Goal: Information Seeking & Learning: Learn about a topic

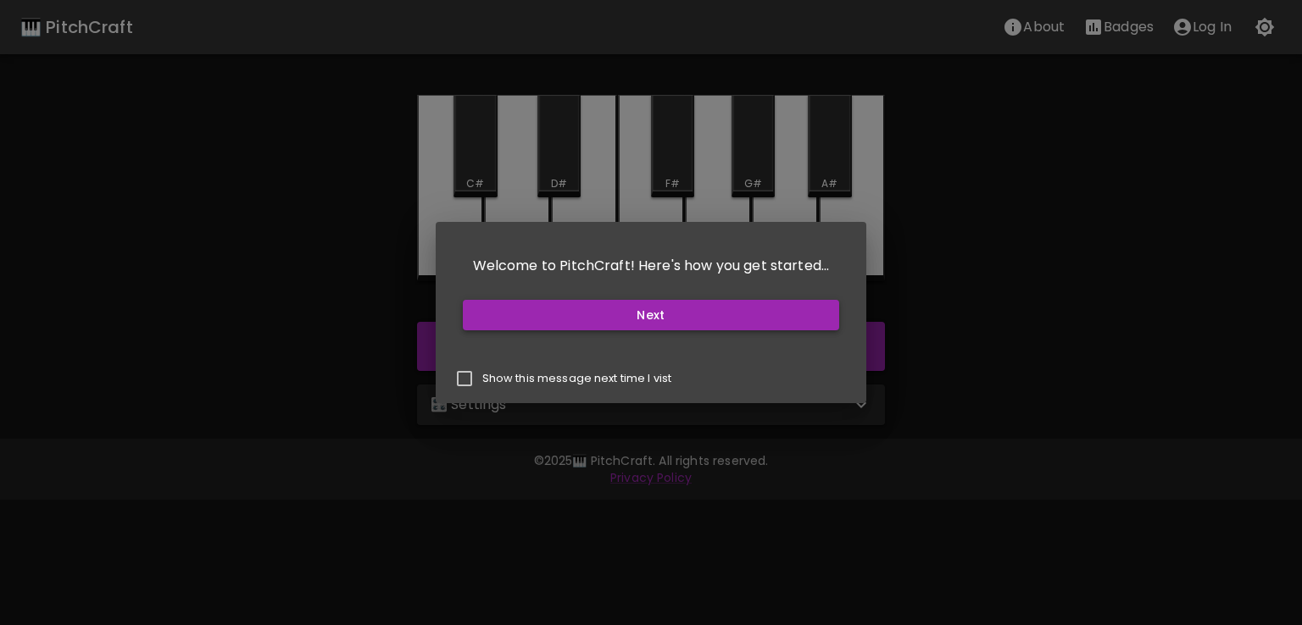
click at [697, 310] on button "Next" at bounding box center [651, 315] width 377 height 31
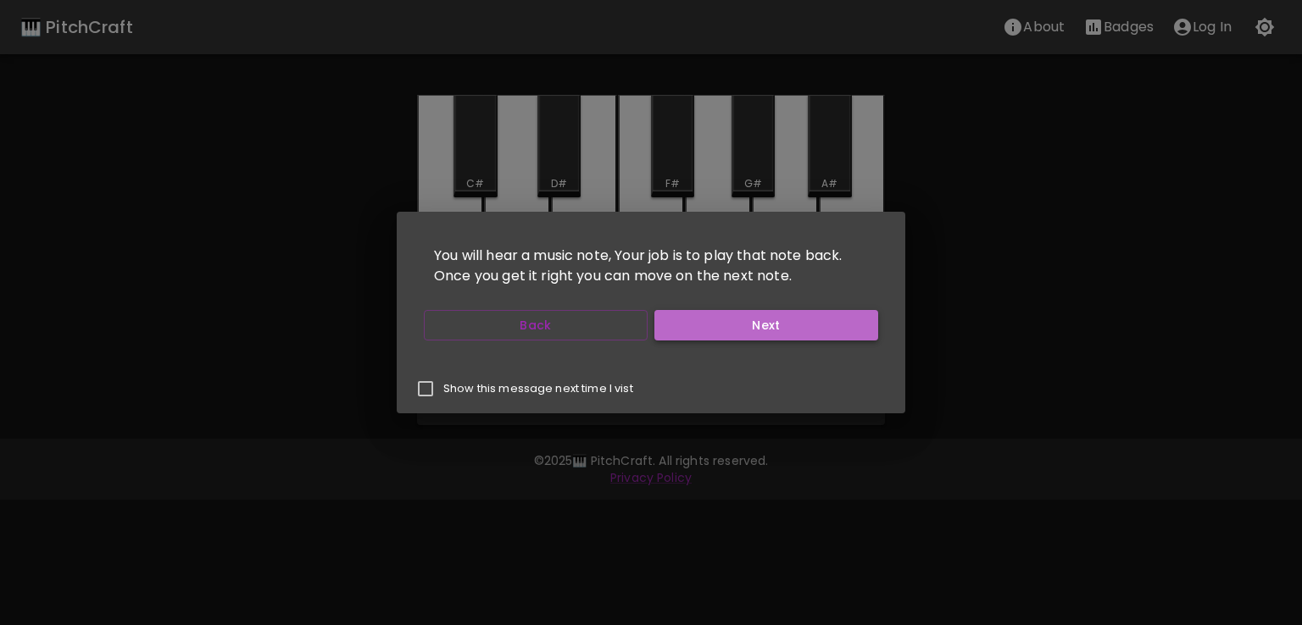
click at [671, 324] on button "Next" at bounding box center [766, 325] width 224 height 31
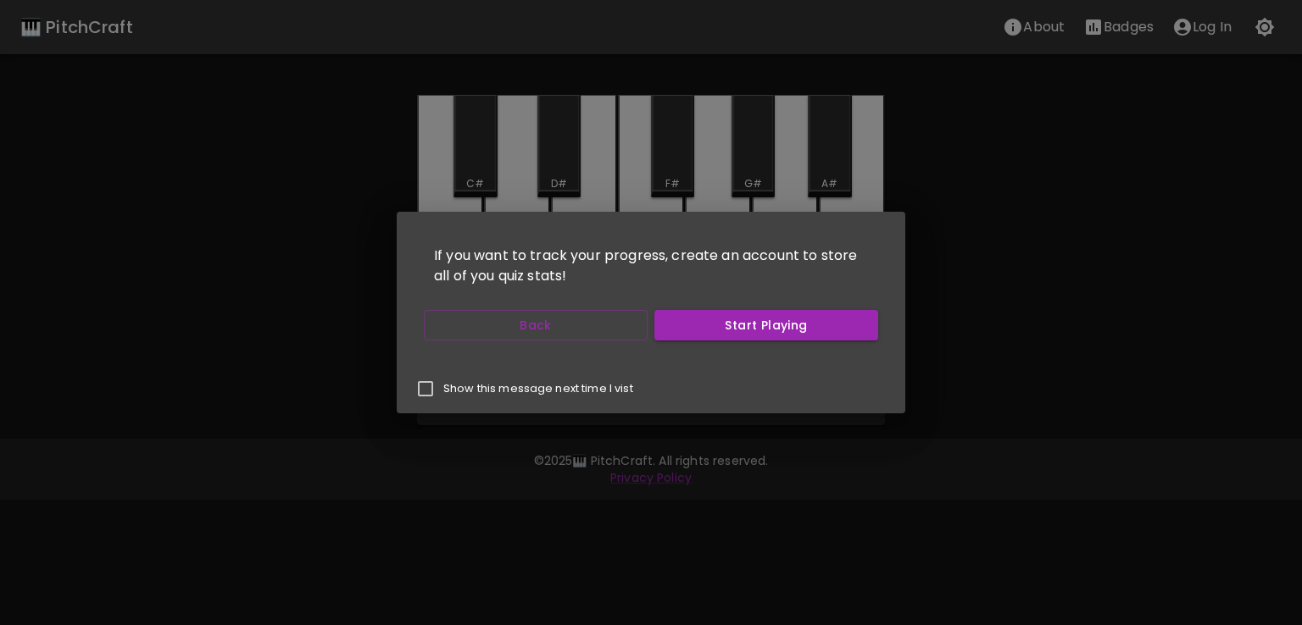
click at [671, 324] on button "Start Playing" at bounding box center [766, 325] width 224 height 31
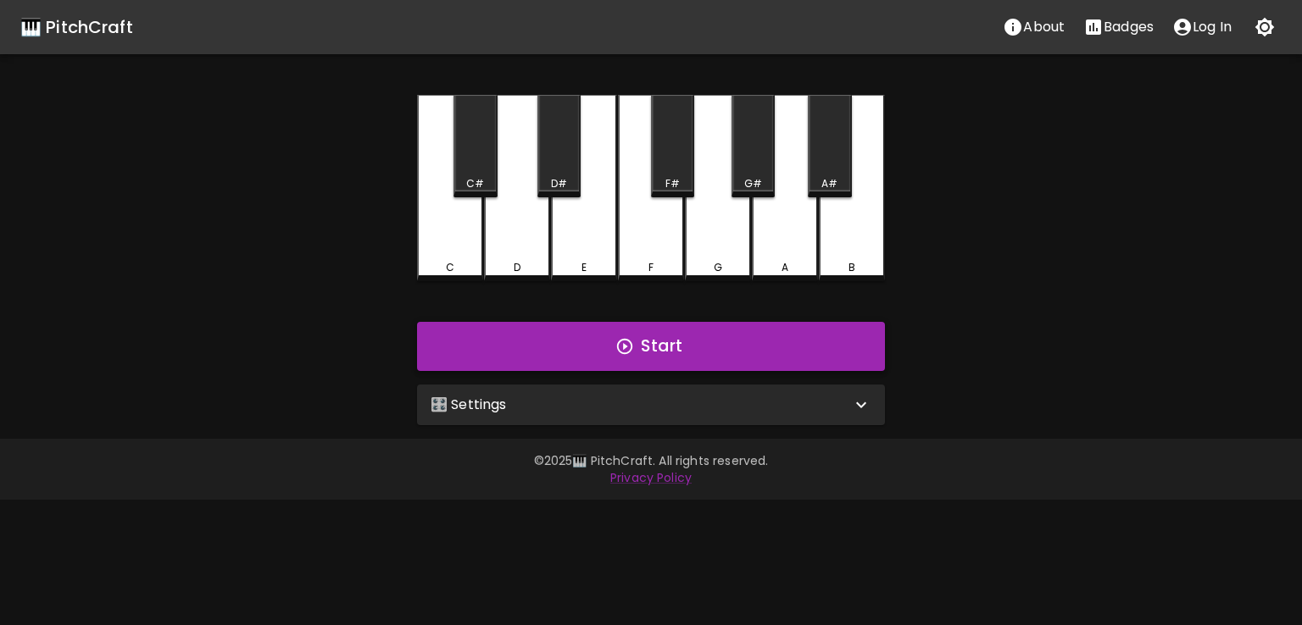
click at [642, 345] on button "Start" at bounding box center [651, 346] width 468 height 49
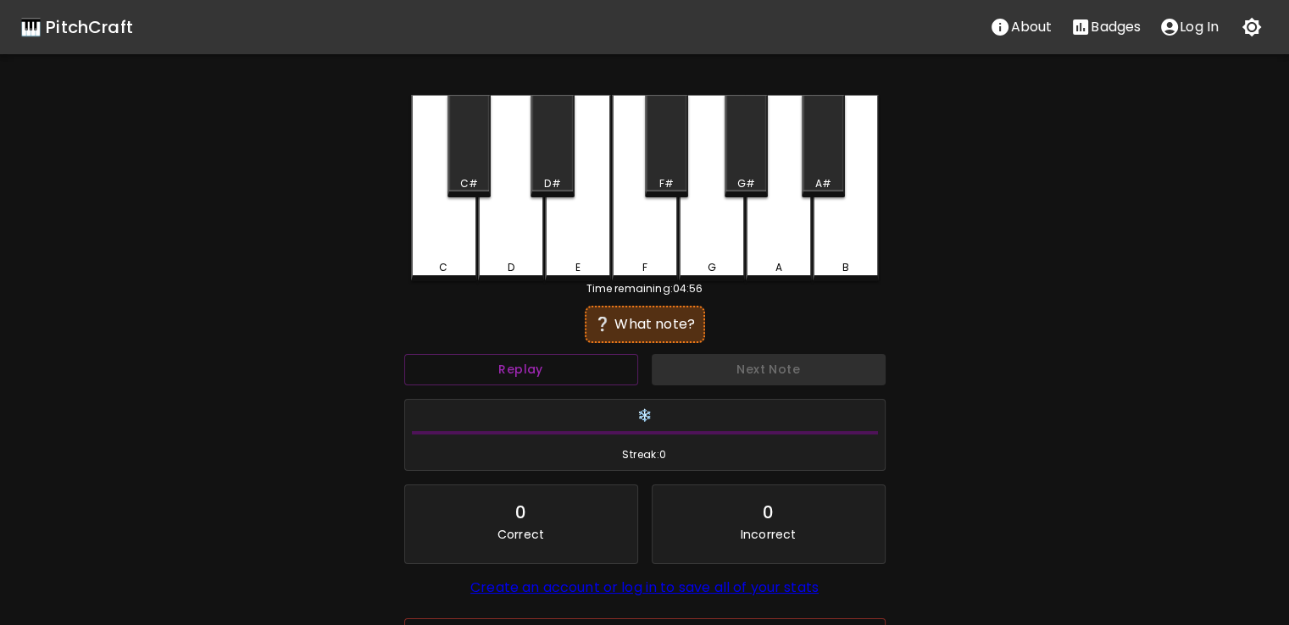
click at [719, 253] on div "G" at bounding box center [712, 188] width 66 height 186
click at [809, 238] on div "A" at bounding box center [779, 188] width 66 height 186
click at [839, 242] on div "B" at bounding box center [846, 188] width 66 height 186
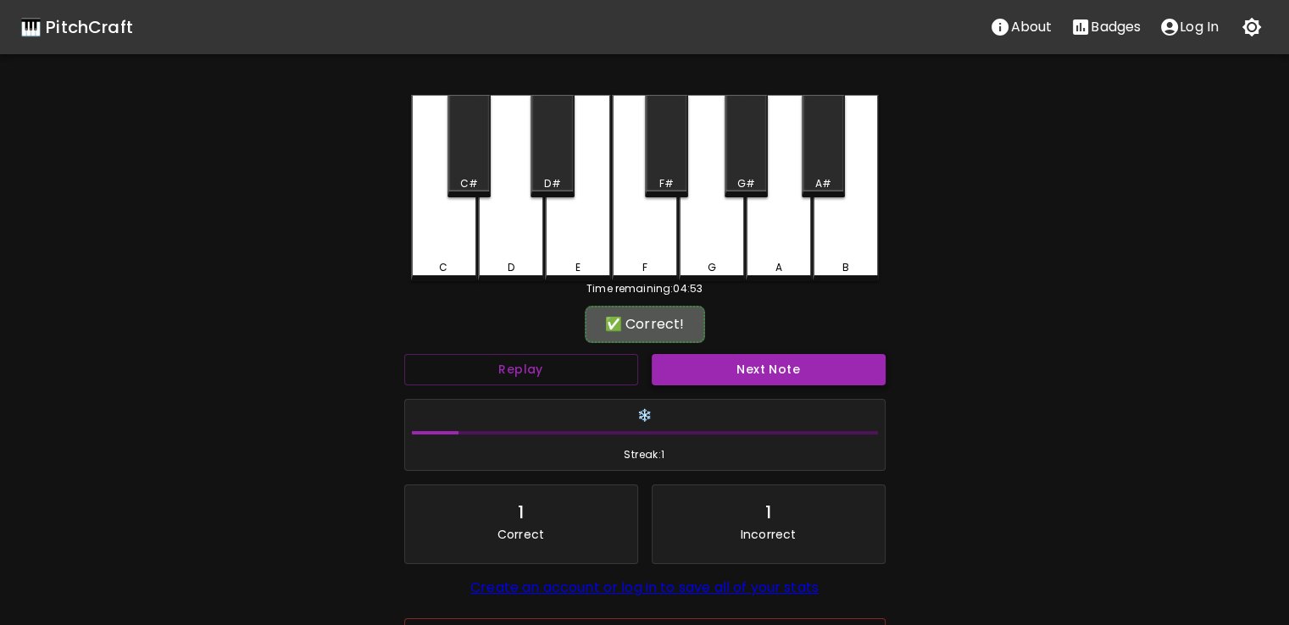
click at [717, 369] on button "Next Note" at bounding box center [769, 369] width 234 height 31
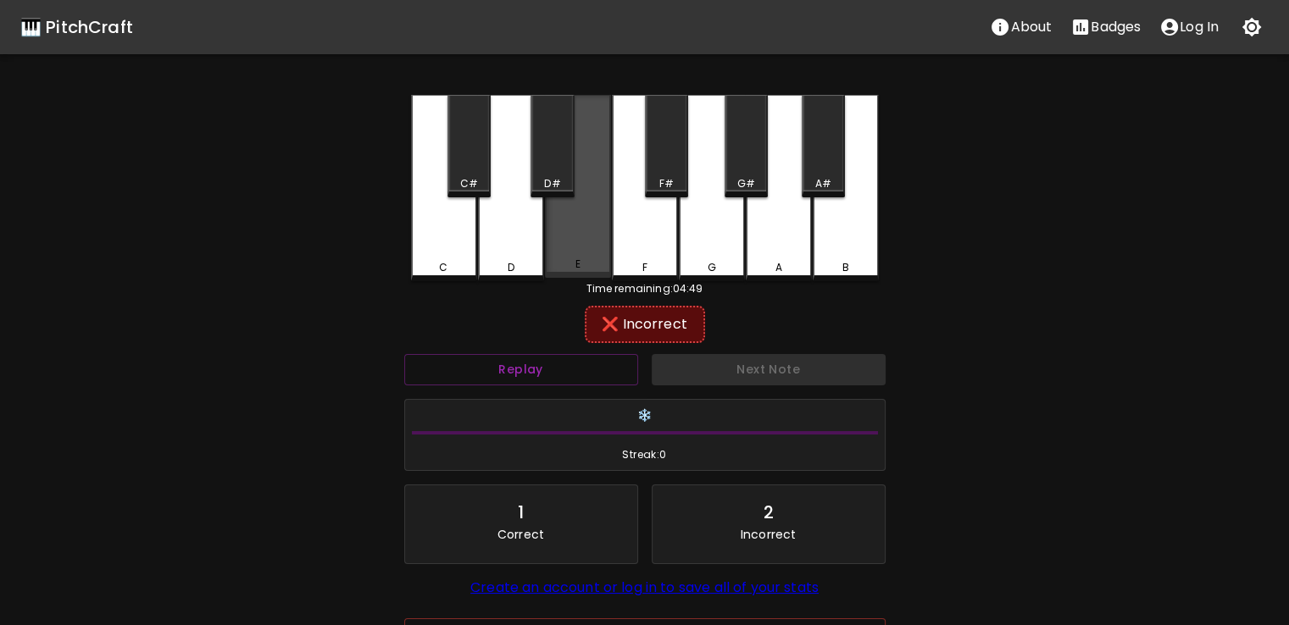
click at [587, 193] on div "E" at bounding box center [578, 186] width 66 height 183
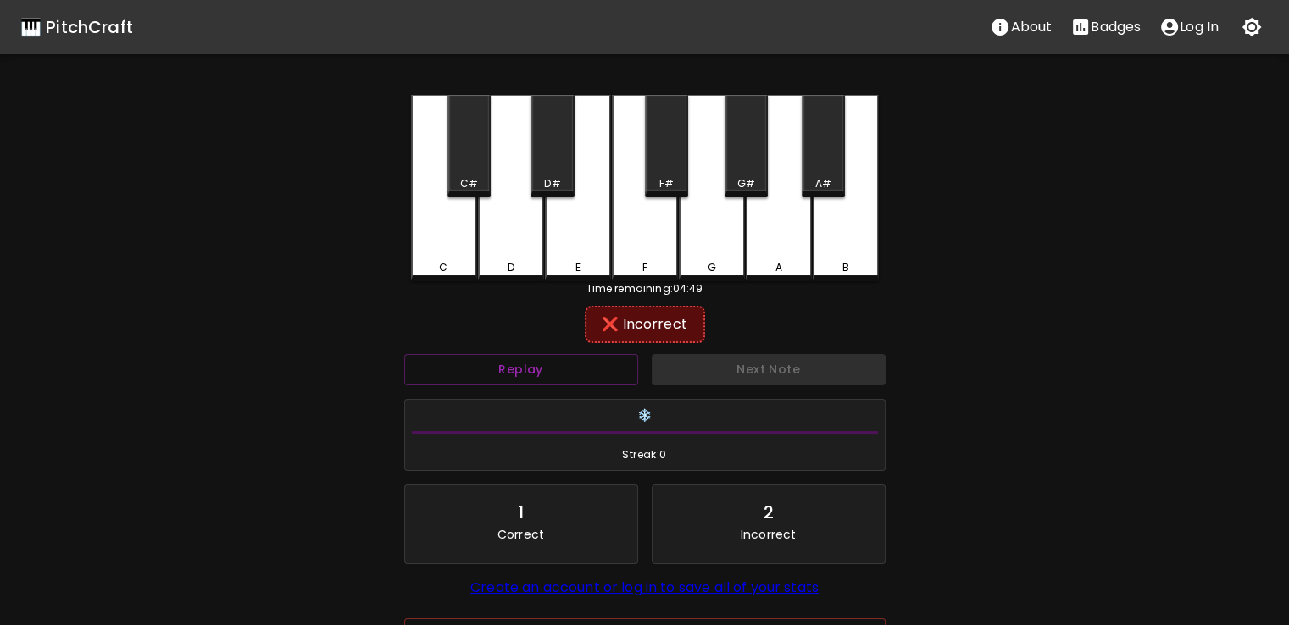
click at [695, 221] on div "G" at bounding box center [712, 188] width 66 height 186
click at [666, 223] on div "F" at bounding box center [645, 188] width 66 height 186
click at [657, 138] on div "F#" at bounding box center [666, 146] width 43 height 103
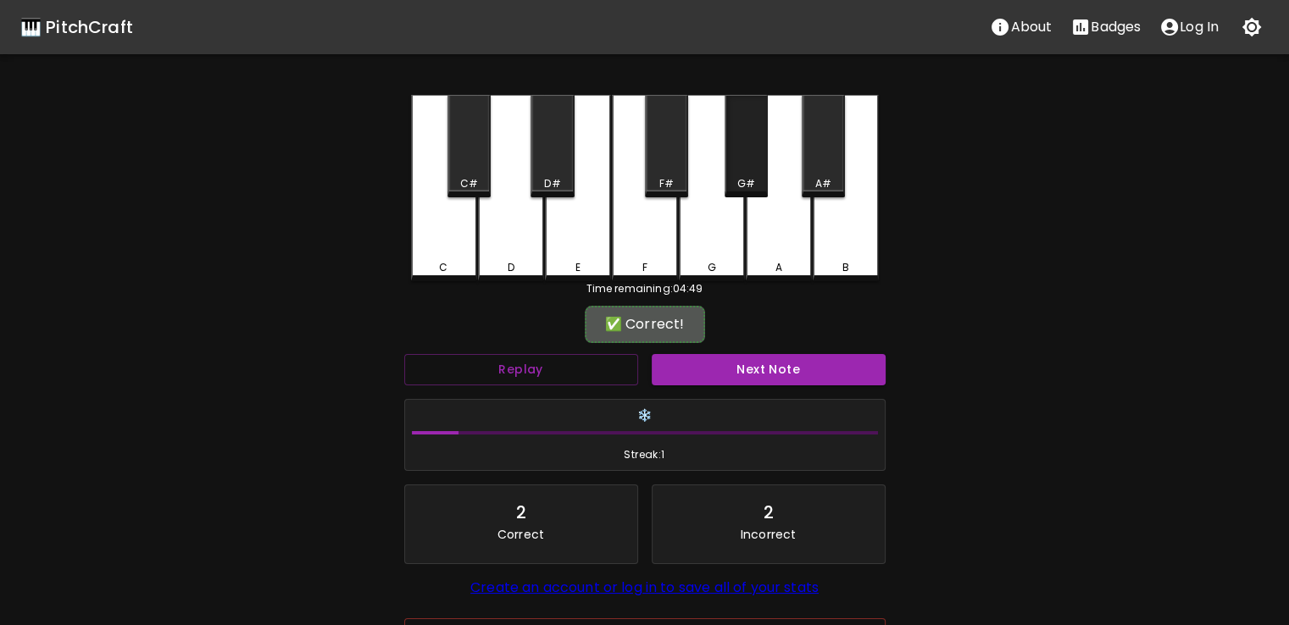
click at [735, 139] on div "G#" at bounding box center [746, 146] width 43 height 103
click at [759, 377] on button "Next Note" at bounding box center [769, 369] width 234 height 31
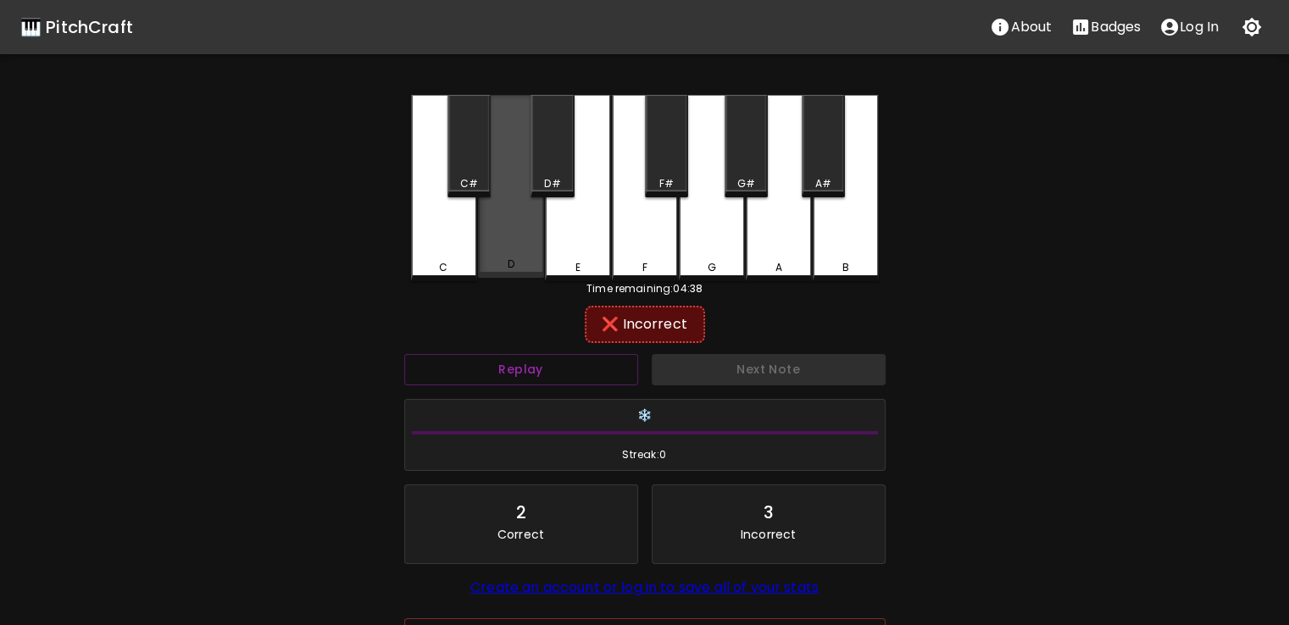
click at [515, 186] on div "D" at bounding box center [511, 186] width 66 height 183
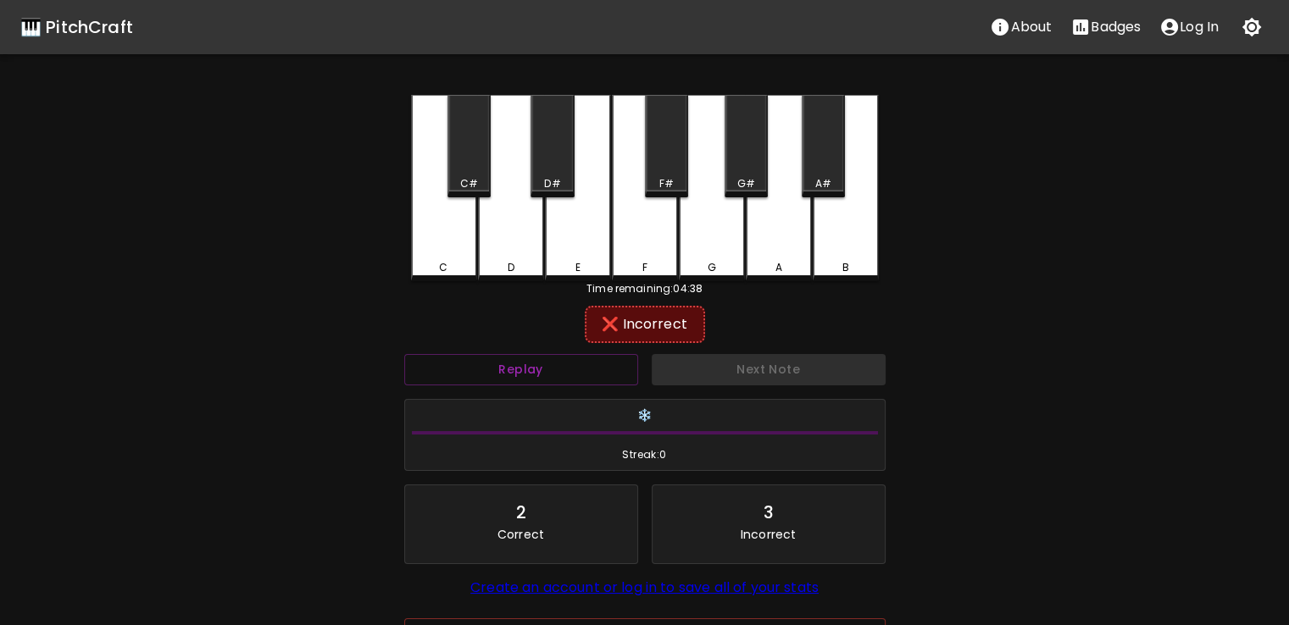
click at [771, 136] on div "A" at bounding box center [779, 188] width 66 height 186
click at [736, 153] on div "G#" at bounding box center [746, 146] width 43 height 103
click at [713, 171] on div "G" at bounding box center [712, 188] width 66 height 186
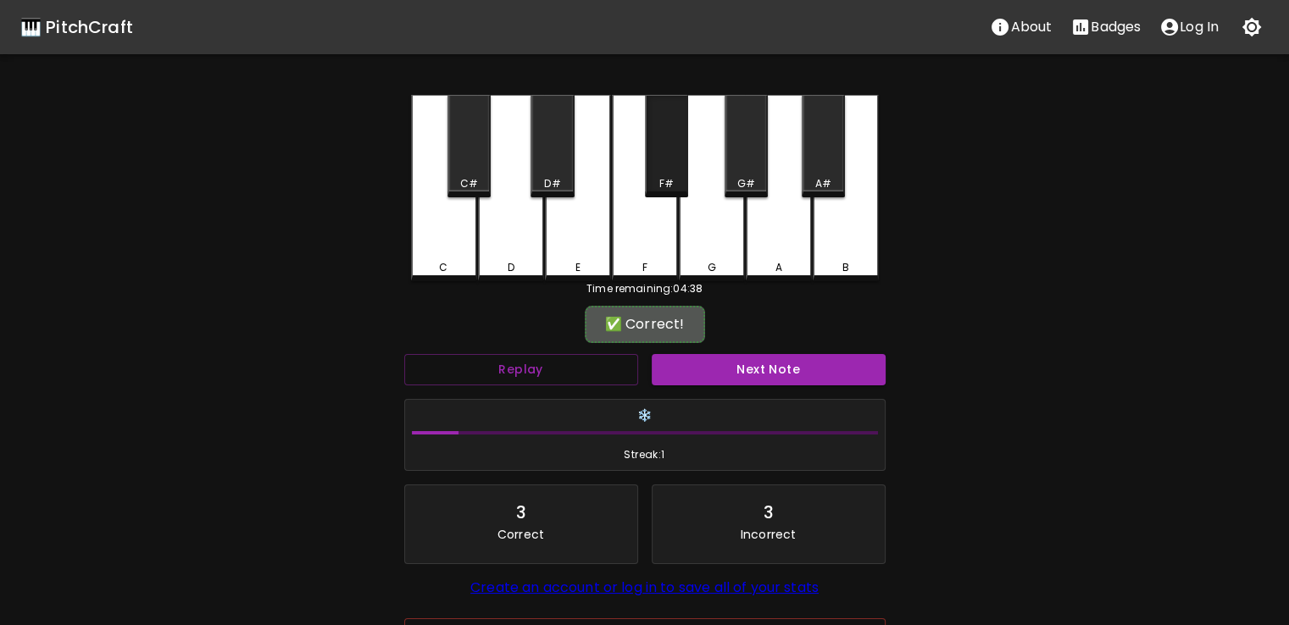
click at [664, 153] on div "F#" at bounding box center [666, 146] width 43 height 103
click at [675, 349] on div "Next Note" at bounding box center [768, 369] width 247 height 45
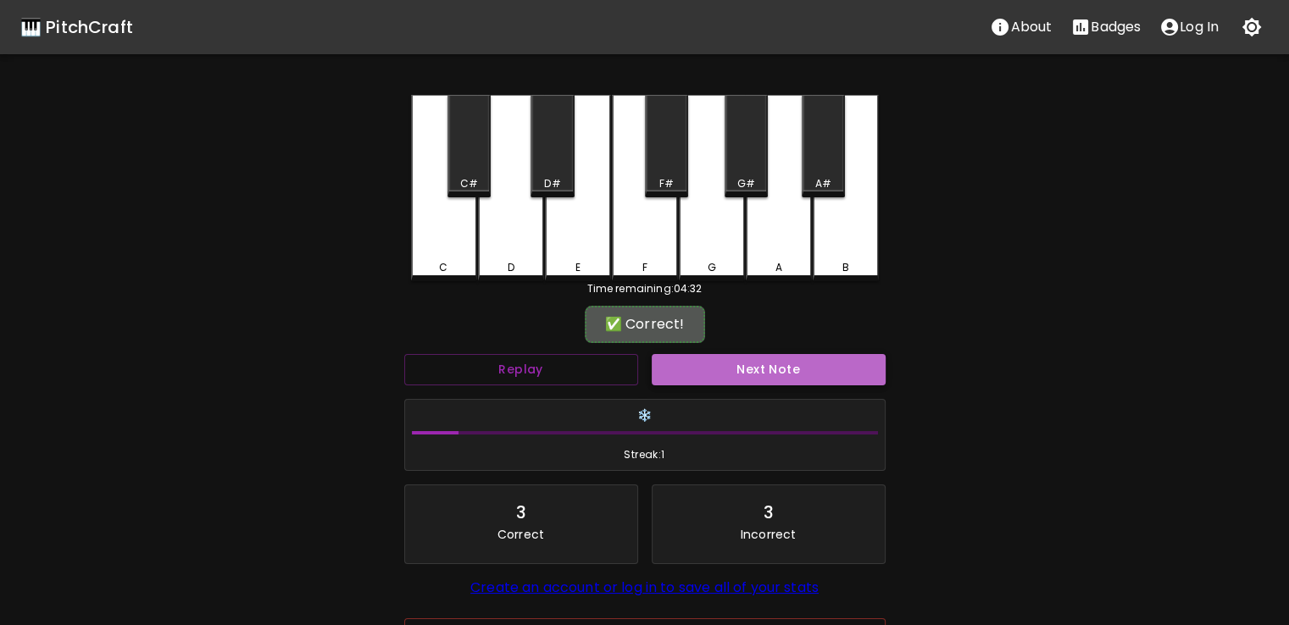
click at [670, 366] on button "Next Note" at bounding box center [769, 369] width 234 height 31
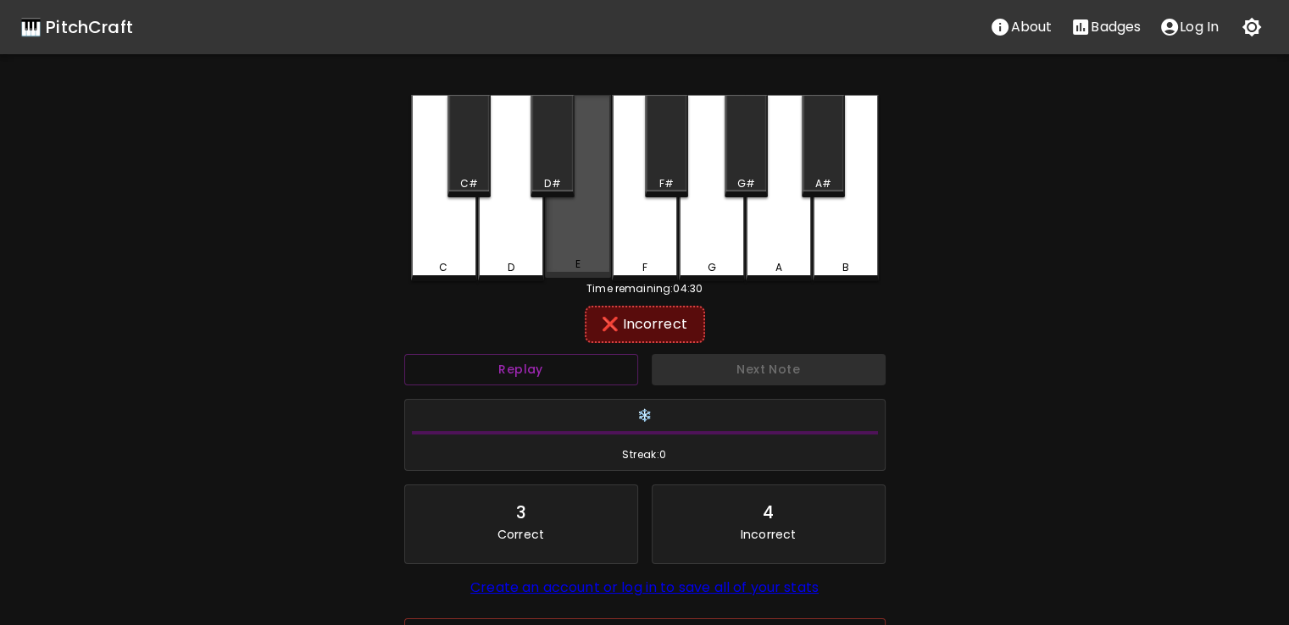
click at [549, 262] on div "E" at bounding box center [578, 264] width 63 height 15
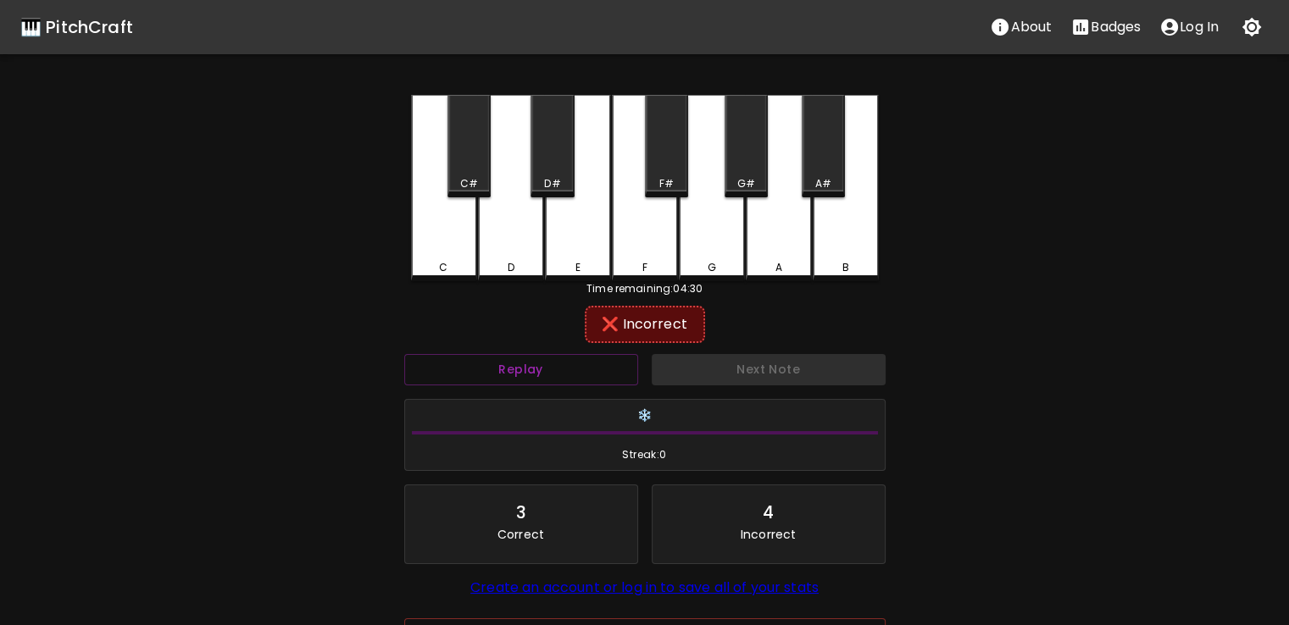
click at [515, 247] on div "D" at bounding box center [511, 188] width 66 height 186
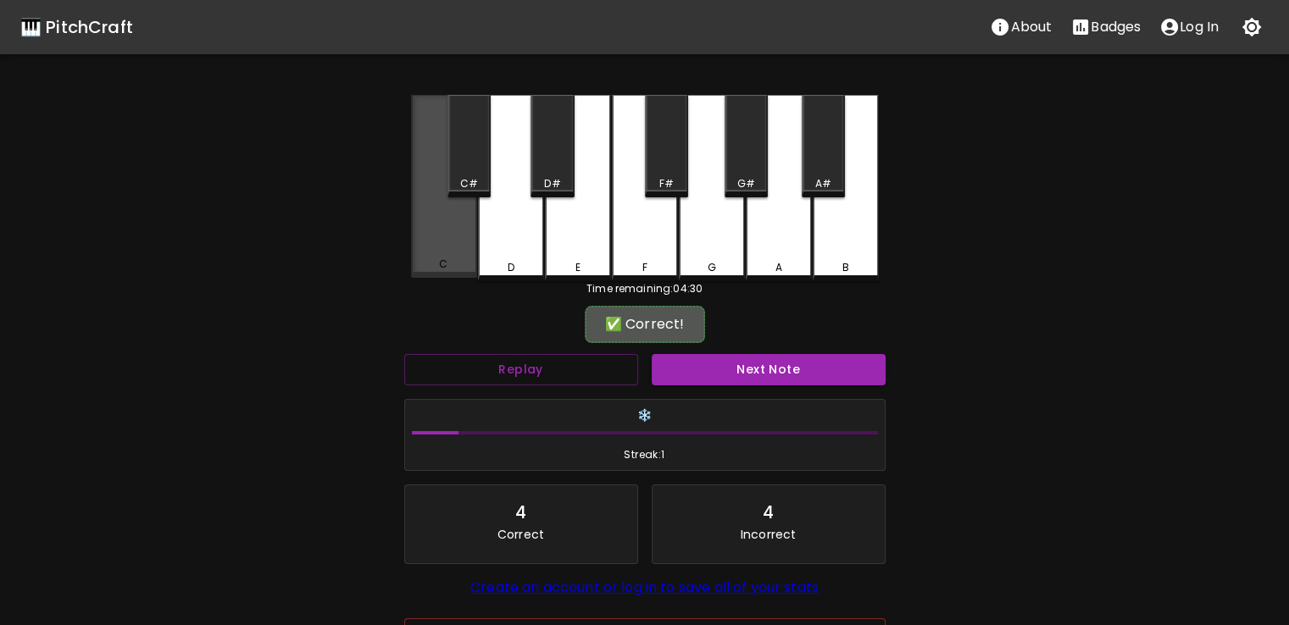
click at [437, 231] on div "C" at bounding box center [444, 186] width 66 height 183
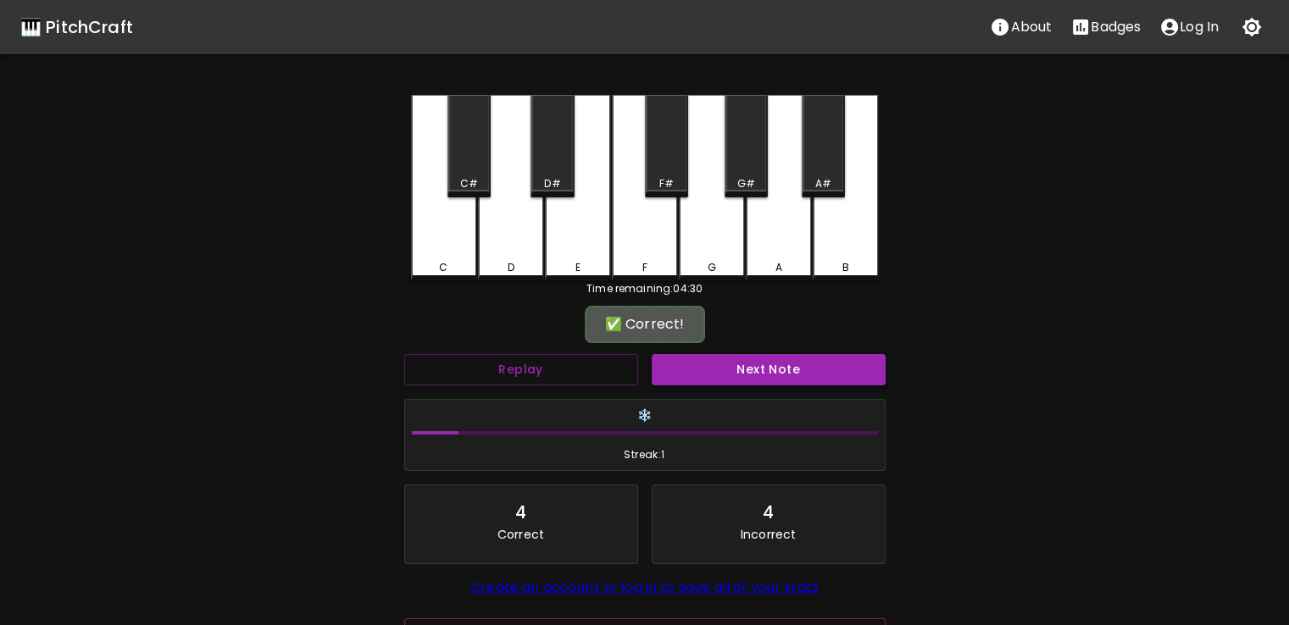
click at [678, 369] on button "Next Note" at bounding box center [769, 369] width 234 height 31
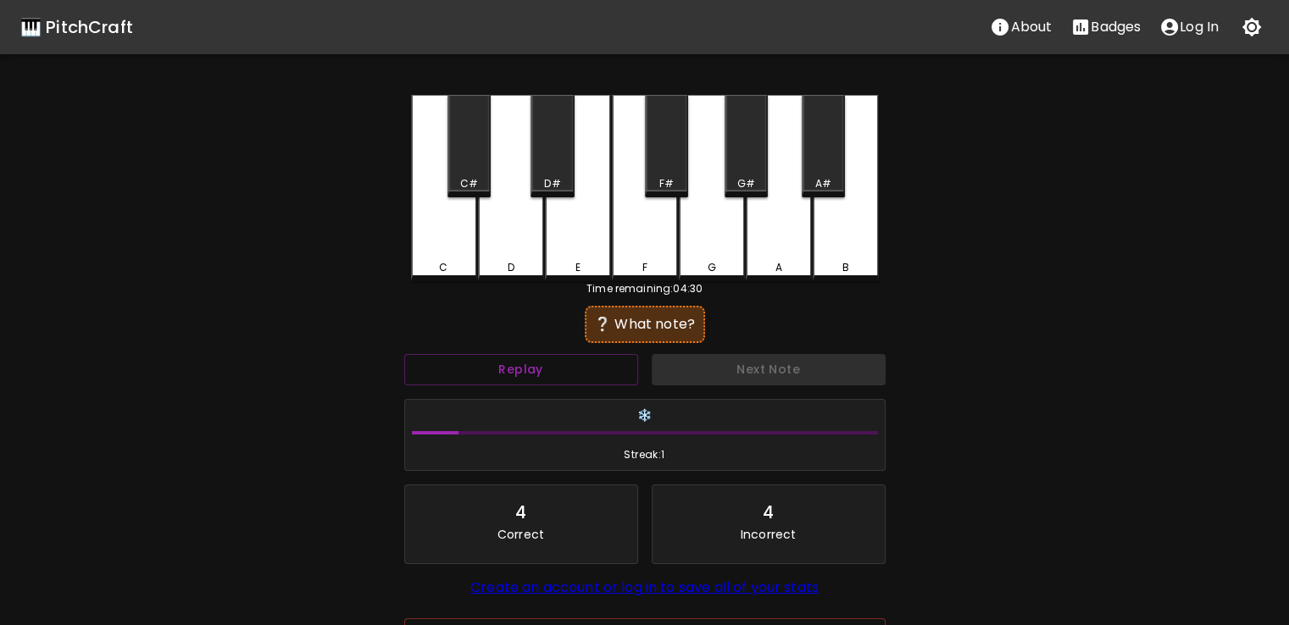
click at [770, 211] on div "A" at bounding box center [779, 188] width 66 height 186
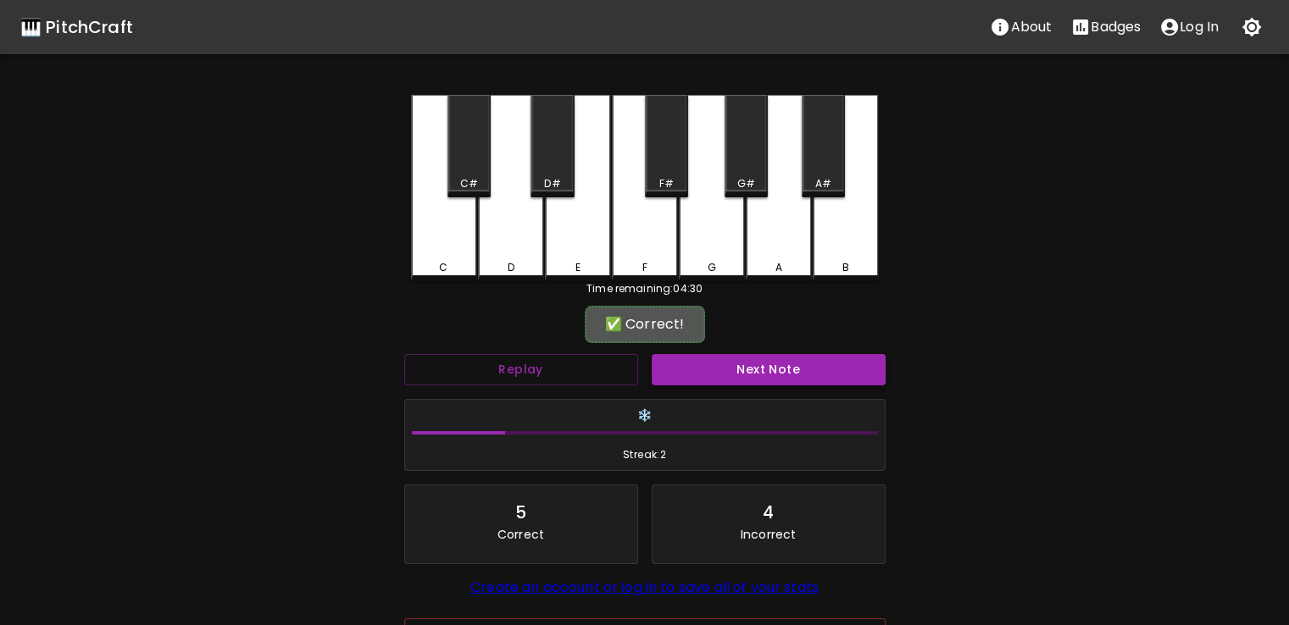
click at [706, 370] on button "Next Note" at bounding box center [769, 369] width 234 height 31
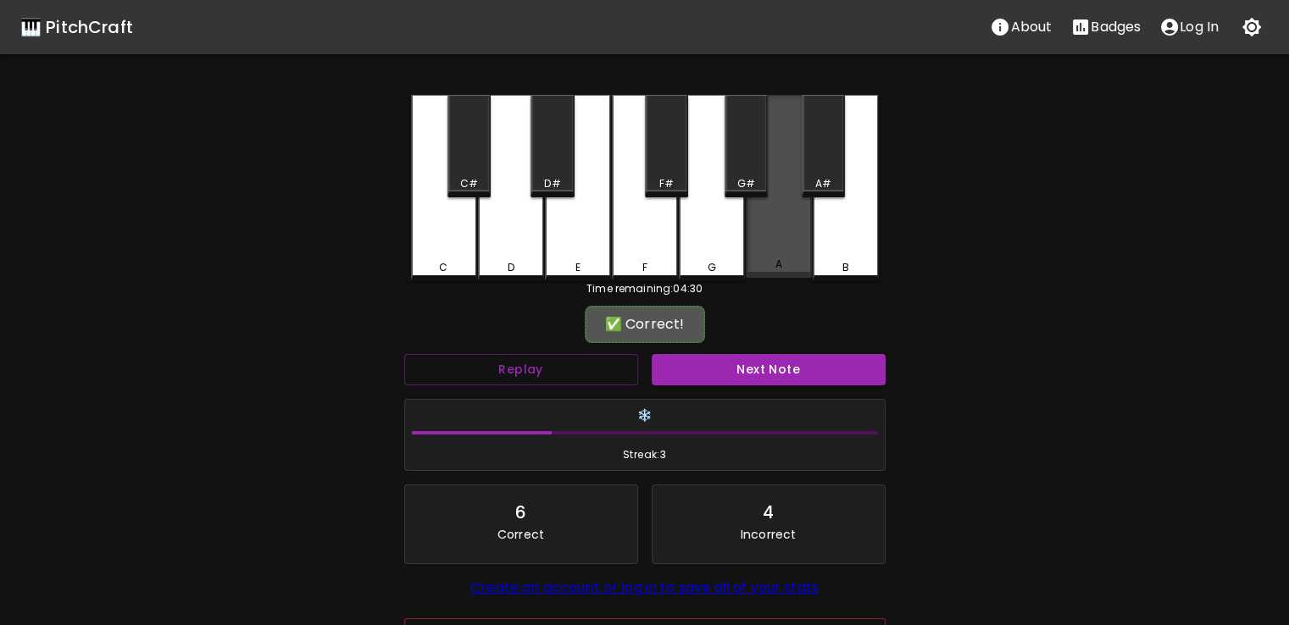
click at [803, 211] on div "A" at bounding box center [779, 186] width 66 height 183
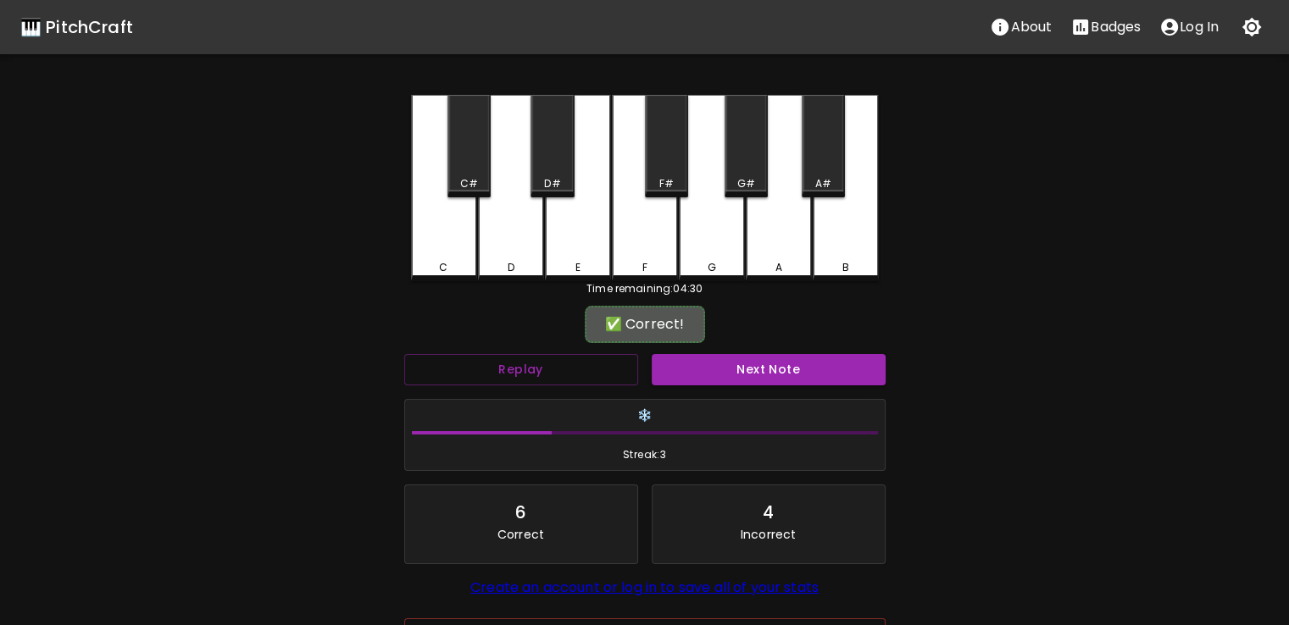
click at [713, 387] on div "Next Note" at bounding box center [768, 369] width 247 height 45
click at [739, 364] on button "Next Note" at bounding box center [769, 369] width 234 height 31
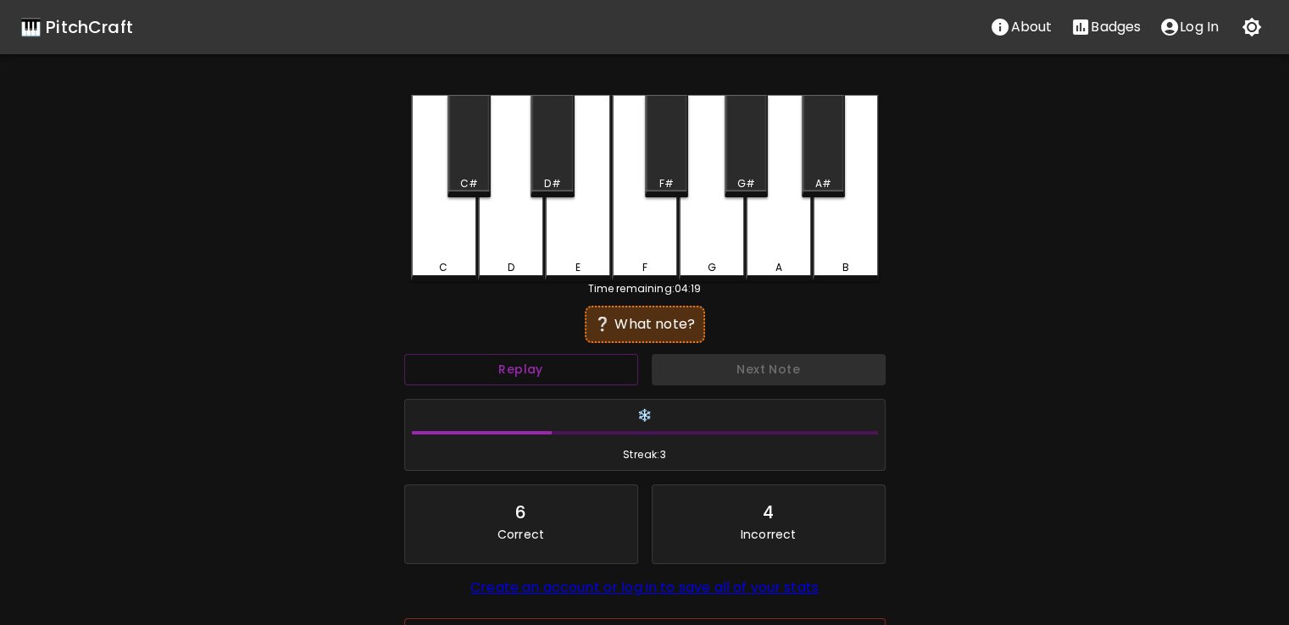
click at [463, 164] on div "C#" at bounding box center [468, 146] width 43 height 103
click at [552, 177] on div "D#" at bounding box center [552, 183] width 16 height 15
click at [519, 208] on div "D" at bounding box center [511, 188] width 66 height 186
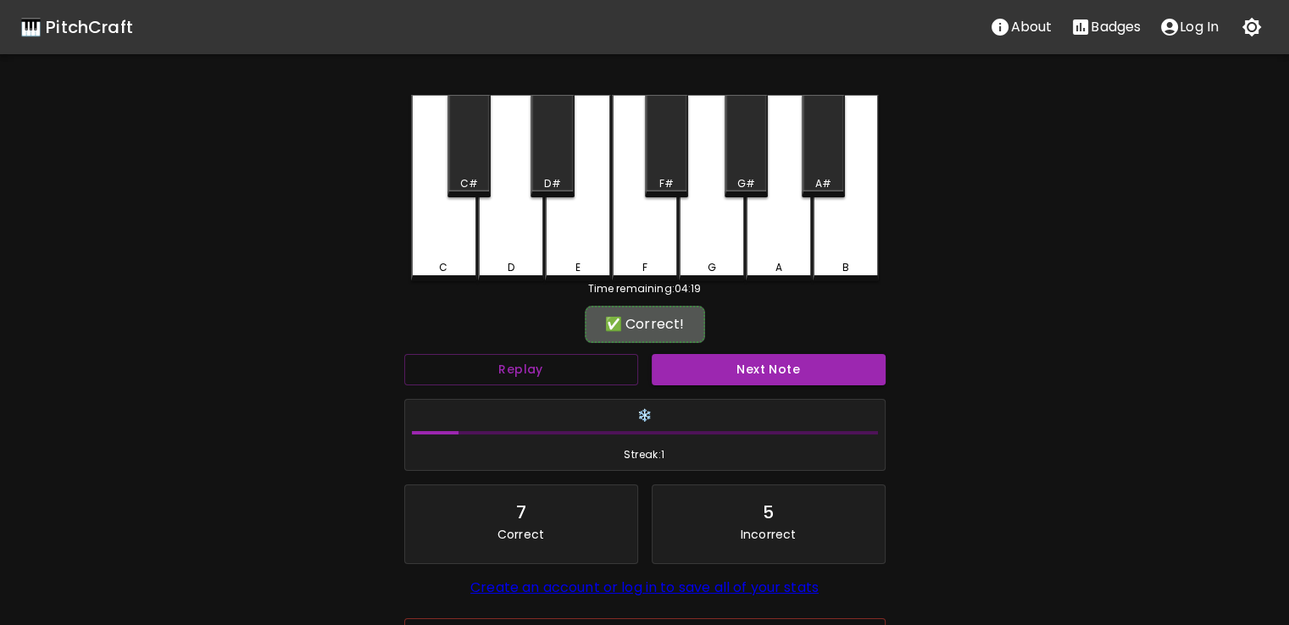
click at [688, 347] on div "Next Note" at bounding box center [768, 369] width 247 height 45
click at [687, 367] on button "Next Note" at bounding box center [769, 369] width 234 height 31
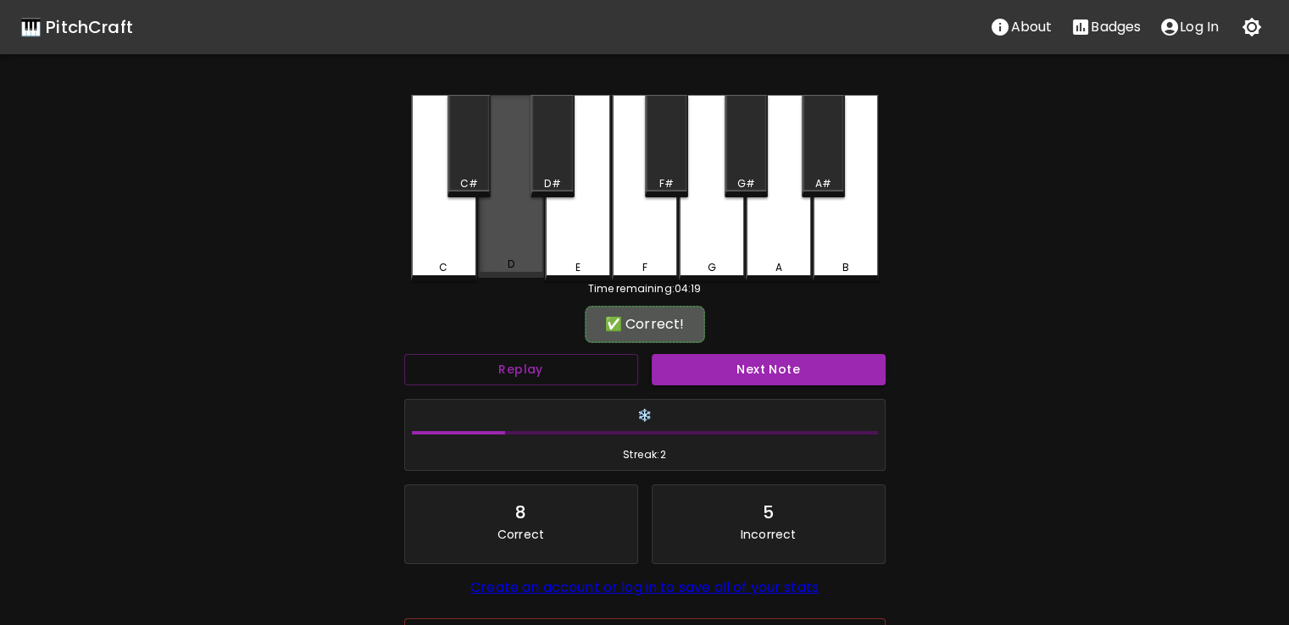
click at [492, 223] on div "D" at bounding box center [511, 186] width 66 height 183
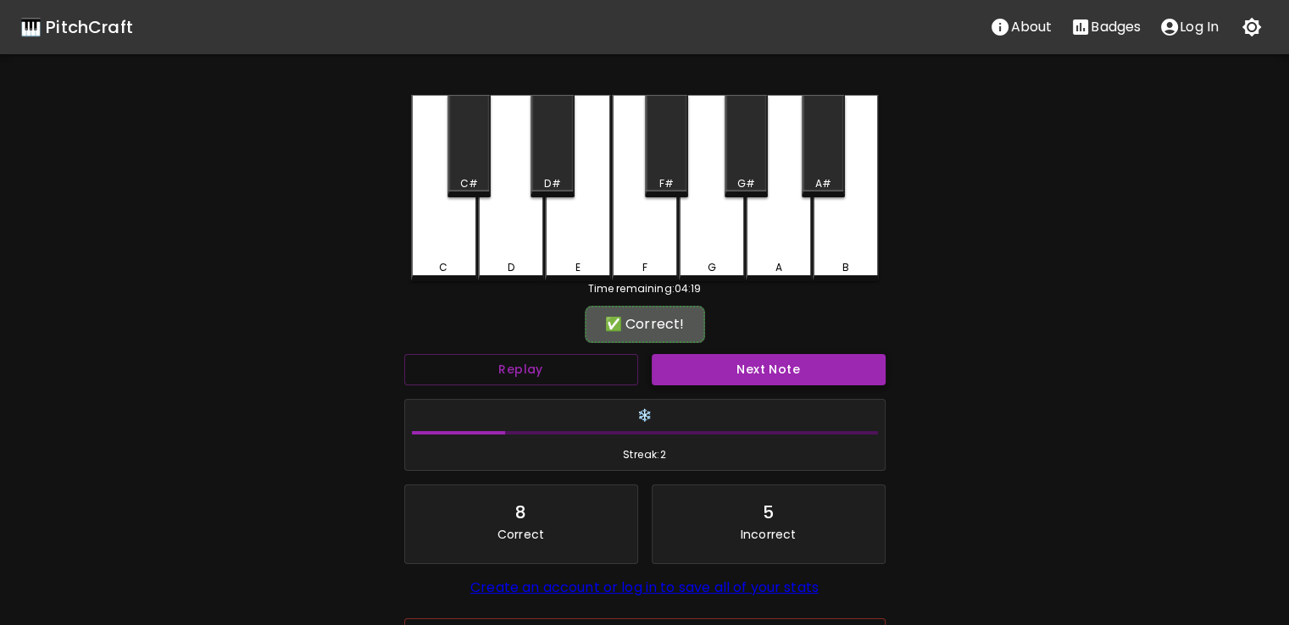
click at [694, 358] on button "Next Note" at bounding box center [769, 369] width 234 height 31
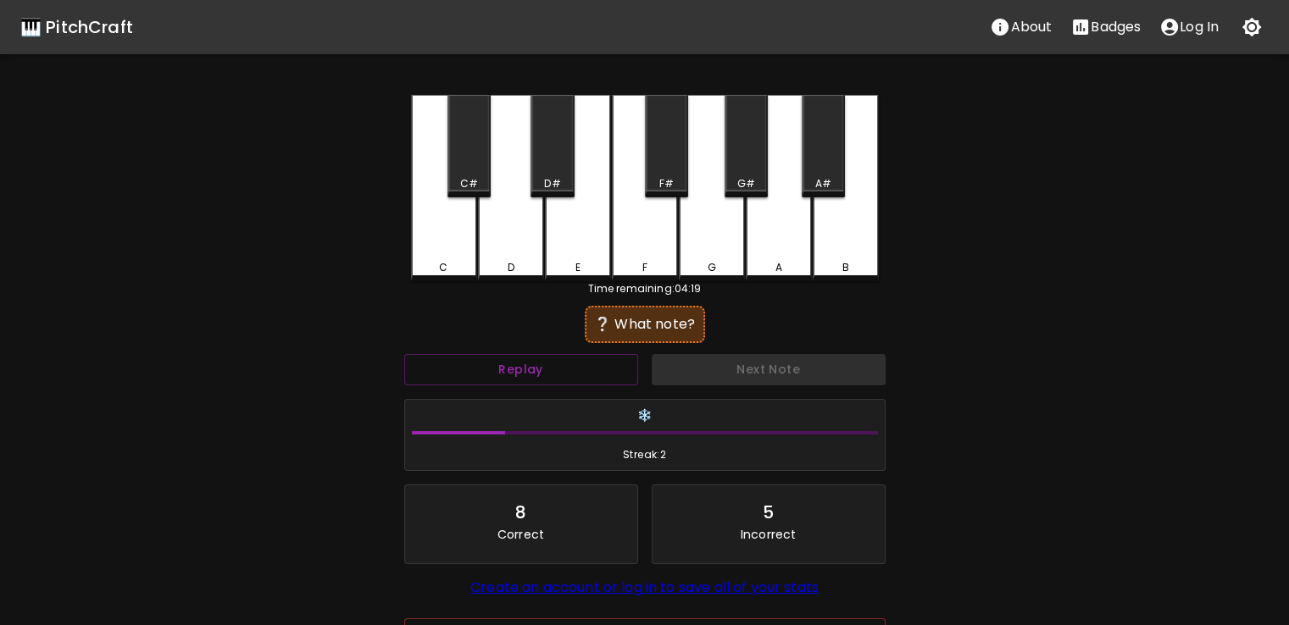
click at [598, 225] on div "E" at bounding box center [578, 188] width 66 height 186
click at [561, 181] on div "D#" at bounding box center [552, 183] width 40 height 15
click at [647, 238] on div "F" at bounding box center [645, 188] width 66 height 186
click at [484, 165] on div "C#" at bounding box center [468, 146] width 43 height 103
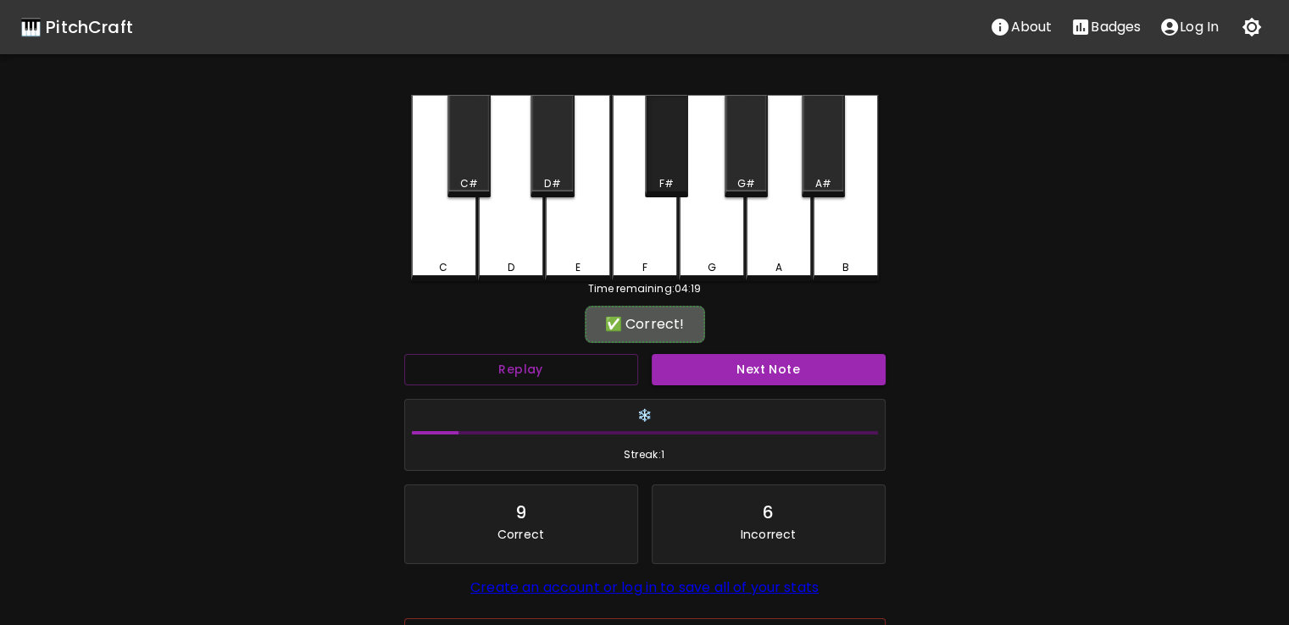
click at [657, 147] on div "F#" at bounding box center [666, 146] width 43 height 103
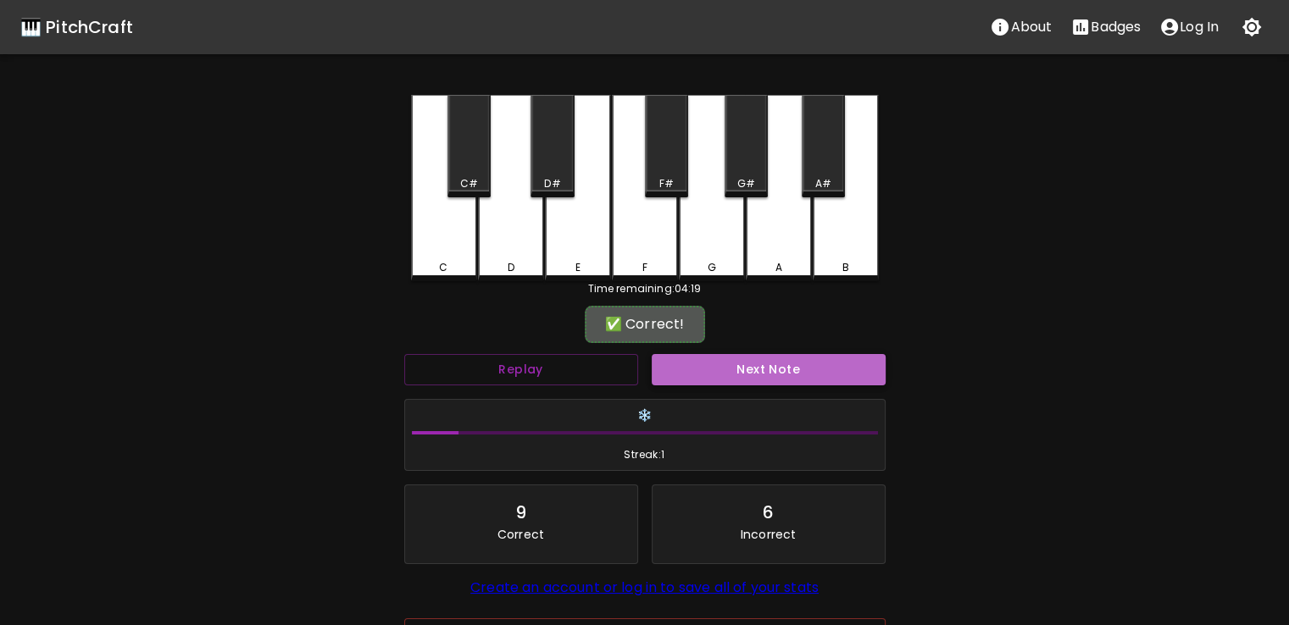
click at [704, 375] on button "Next Note" at bounding box center [769, 369] width 234 height 31
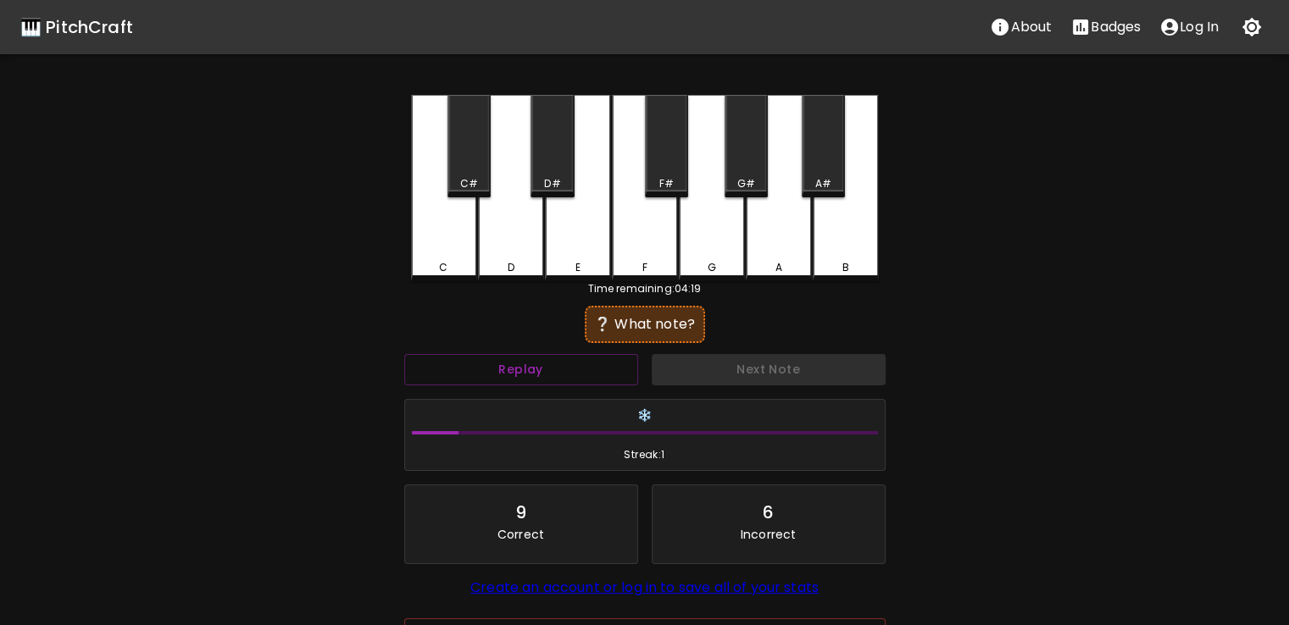
click at [579, 218] on div "E" at bounding box center [578, 188] width 66 height 186
click at [641, 248] on div "F" at bounding box center [645, 188] width 66 height 186
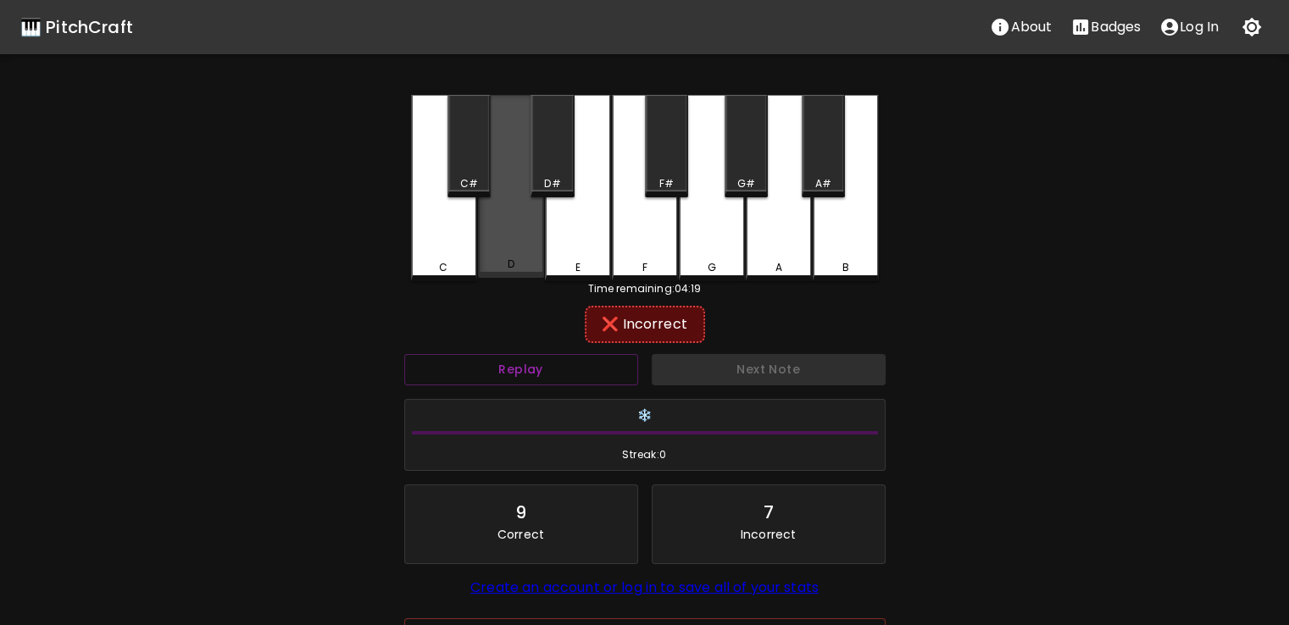
click at [488, 229] on div "D" at bounding box center [511, 186] width 66 height 183
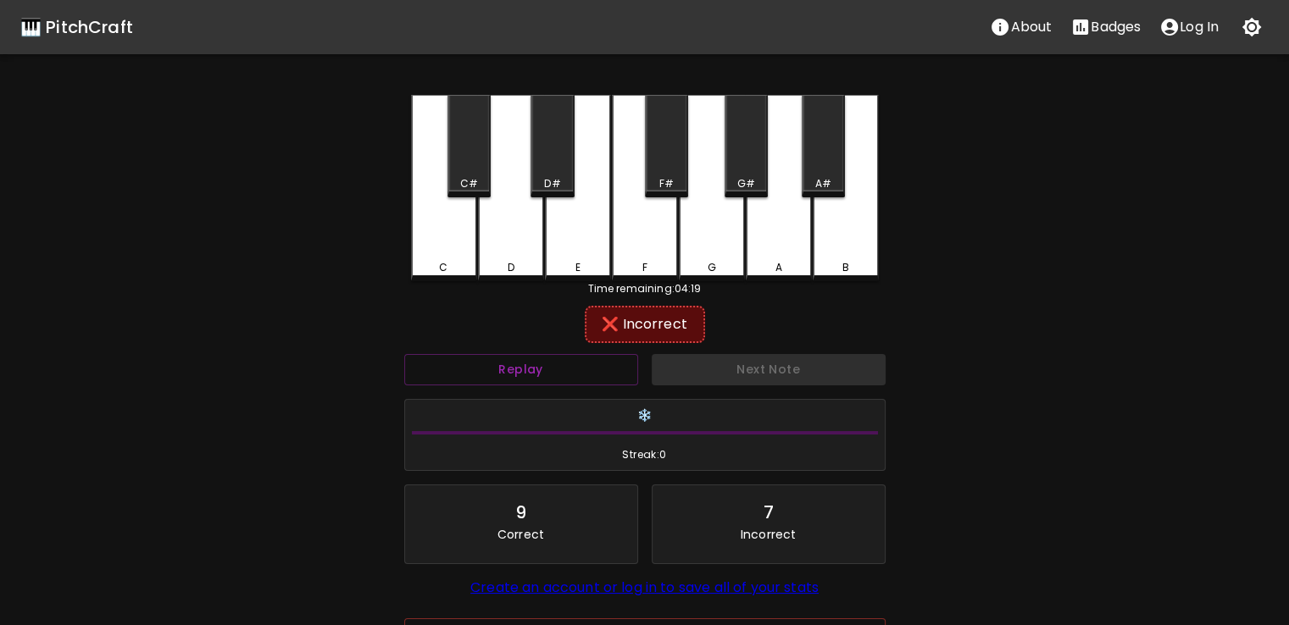
click at [409, 230] on div "C C# D D# E F F# G G# A A# B Time remaining: 04:19 ❌ Incorrect Replay Next Note…" at bounding box center [645, 384] width 508 height 579
drag, startPoint x: 432, startPoint y: 223, endPoint x: 409, endPoint y: 230, distance: 23.9
click at [409, 230] on div "C C# D D# E F F# G G# A A# B Time remaining: 04:19 ❌ Incorrect Replay Next Note…" at bounding box center [645, 384] width 508 height 579
click at [438, 238] on div "C" at bounding box center [444, 188] width 66 height 186
click at [461, 136] on div "C#" at bounding box center [468, 146] width 43 height 103
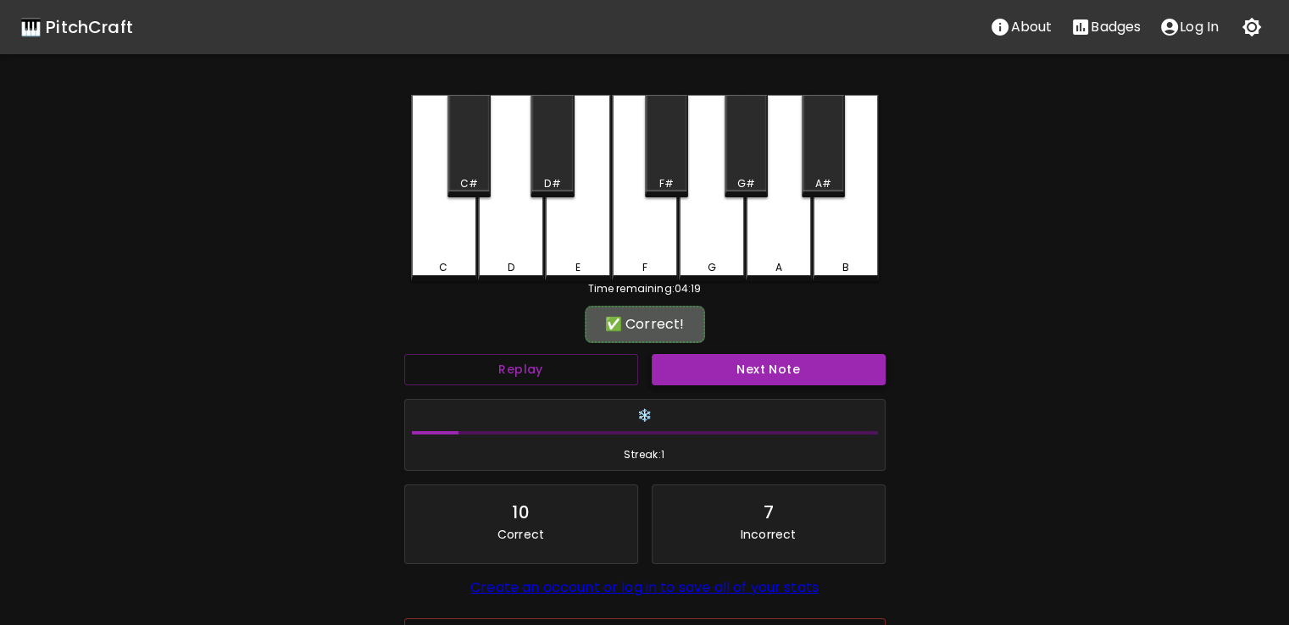
click at [703, 360] on button "Next Note" at bounding box center [769, 369] width 234 height 31
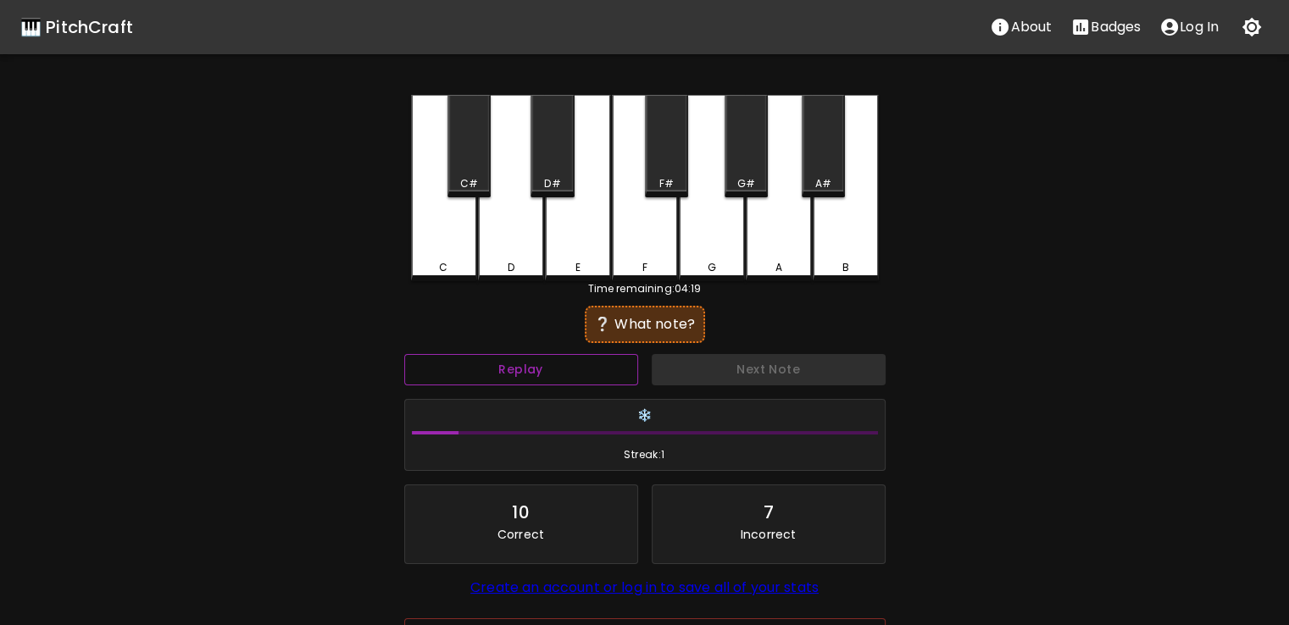
click at [543, 358] on button "Replay" at bounding box center [521, 369] width 234 height 31
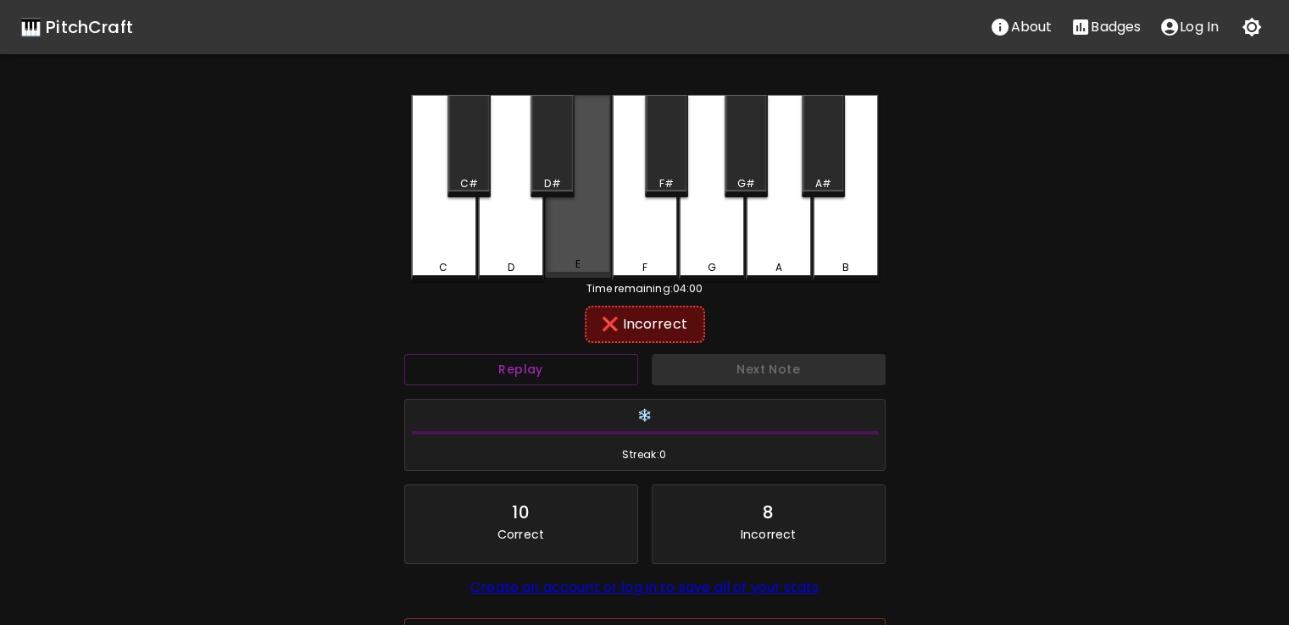
click at [603, 169] on div "E" at bounding box center [578, 186] width 66 height 183
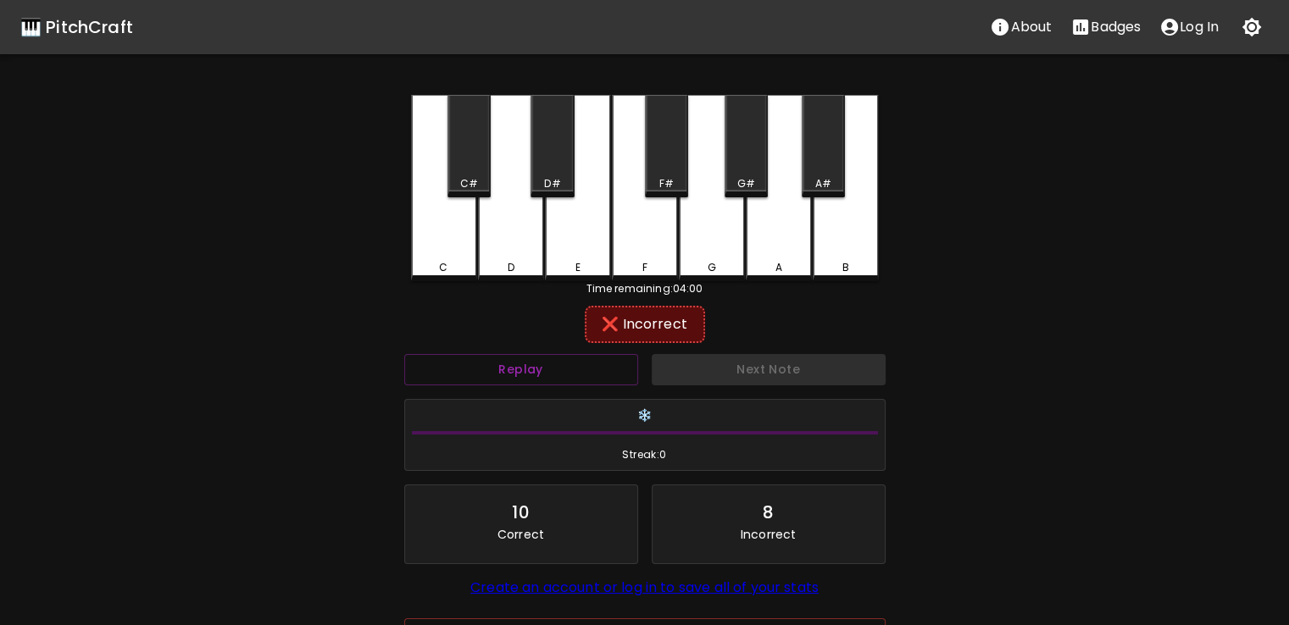
click at [653, 195] on div "F#" at bounding box center [666, 146] width 43 height 103
click at [745, 150] on div "G#" at bounding box center [746, 146] width 43 height 103
click at [822, 133] on div "A#" at bounding box center [823, 146] width 43 height 103
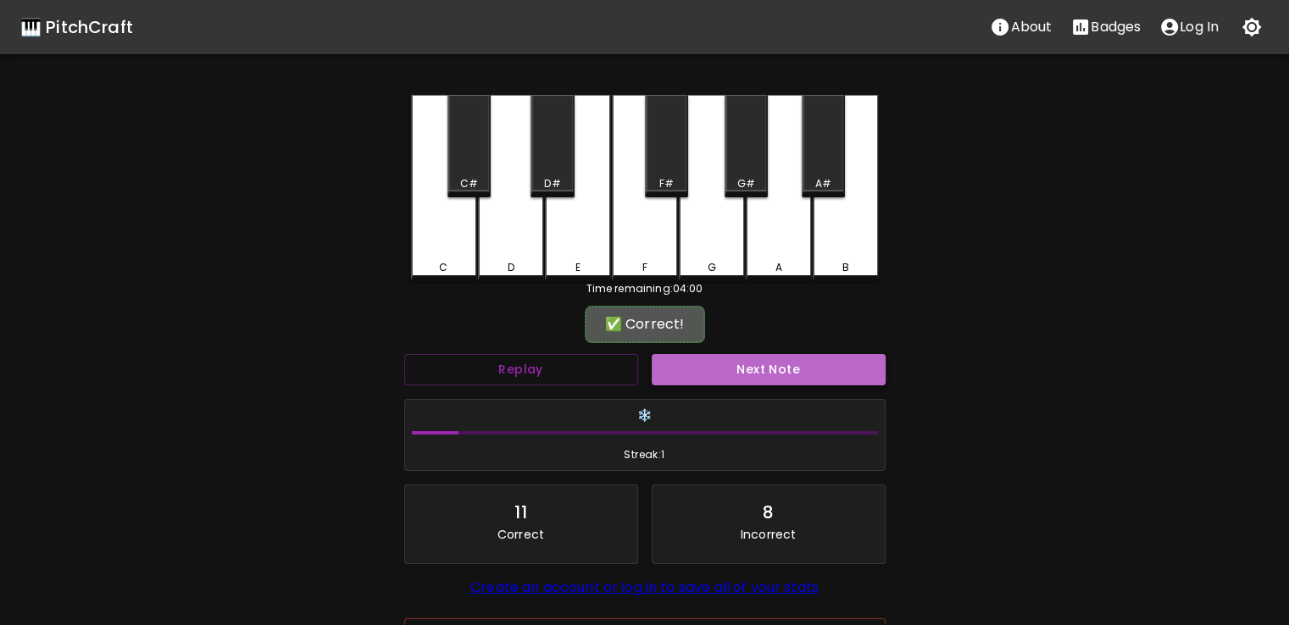
click at [709, 374] on button "Next Note" at bounding box center [769, 369] width 234 height 31
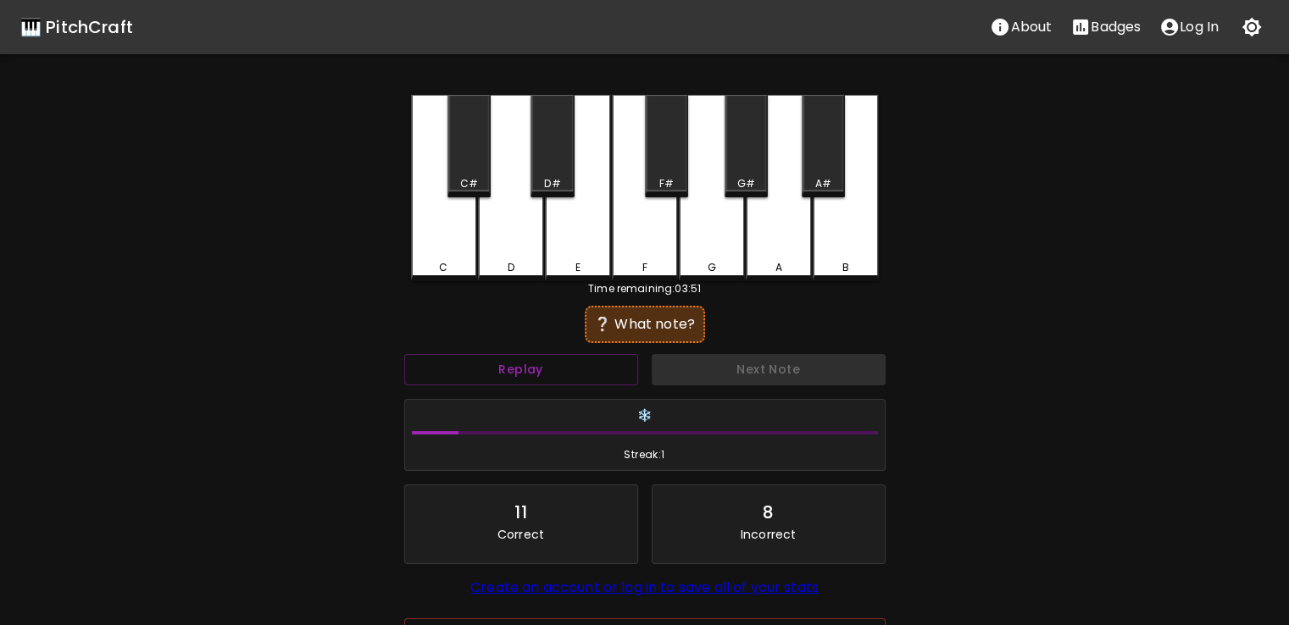
click at [702, 179] on div "G" at bounding box center [712, 188] width 66 height 186
click at [630, 238] on div "F" at bounding box center [645, 188] width 66 height 186
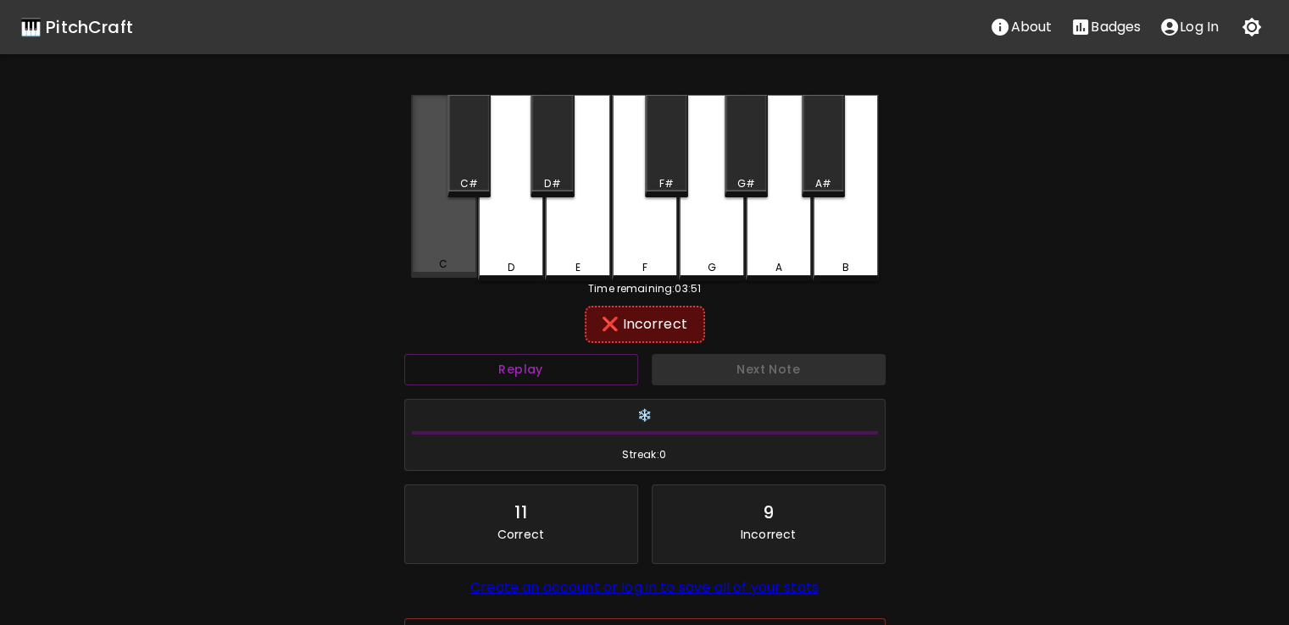
click at [441, 253] on div "C" at bounding box center [444, 186] width 66 height 183
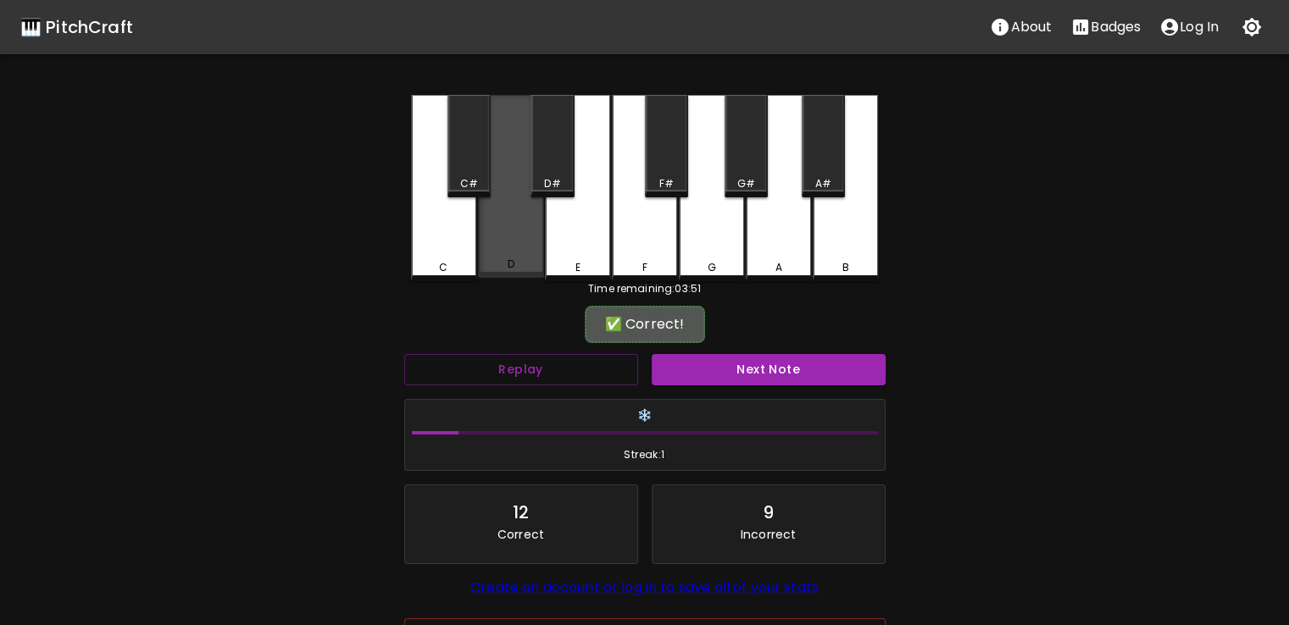
click at [491, 255] on div "D" at bounding box center [511, 186] width 66 height 183
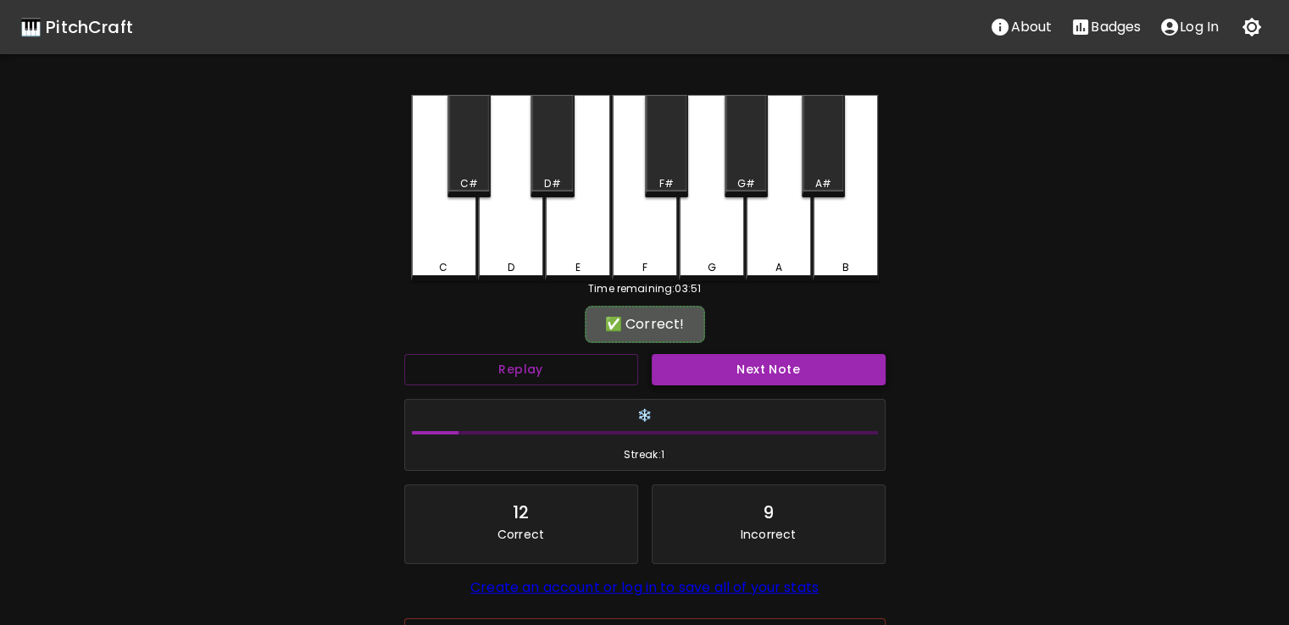
click at [702, 362] on button "Next Note" at bounding box center [769, 369] width 234 height 31
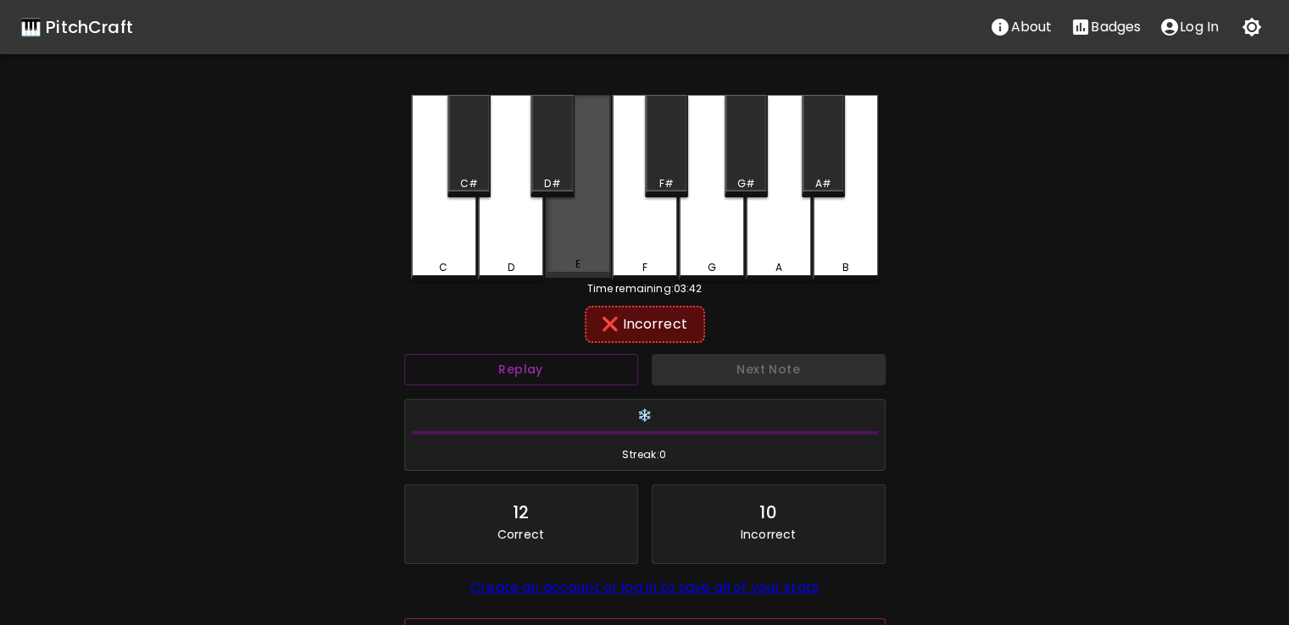
click at [595, 202] on div "E" at bounding box center [578, 186] width 66 height 183
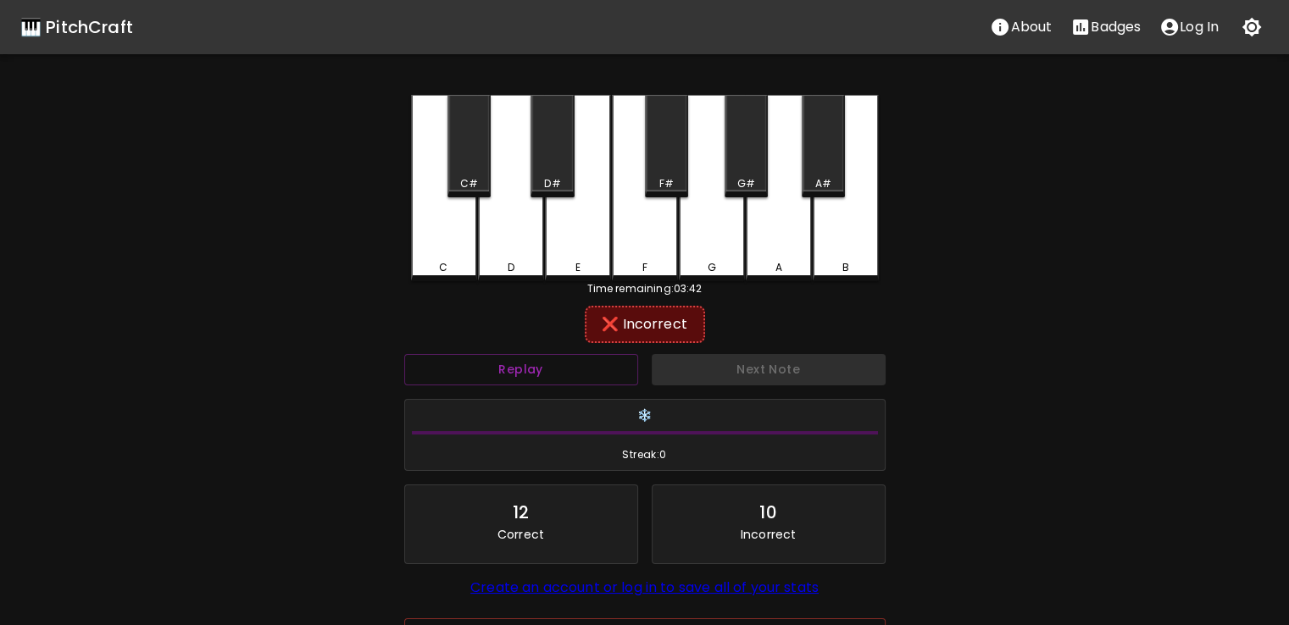
click at [627, 181] on div "F" at bounding box center [645, 188] width 66 height 186
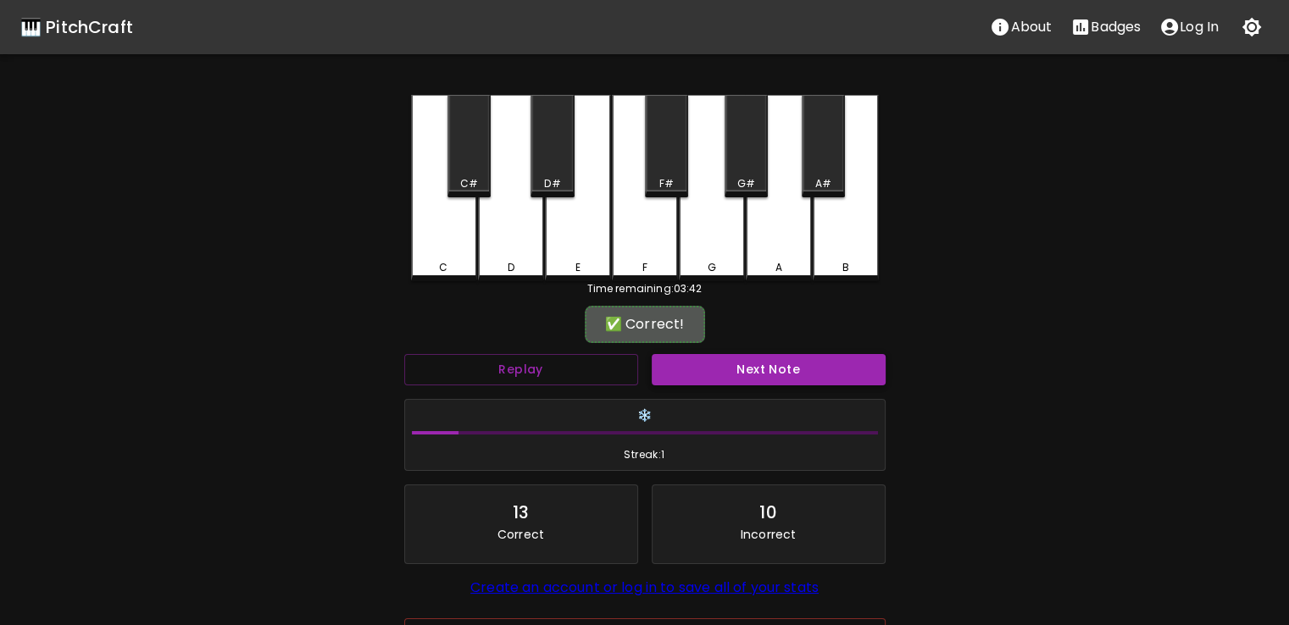
click at [686, 360] on button "Next Note" at bounding box center [769, 369] width 234 height 31
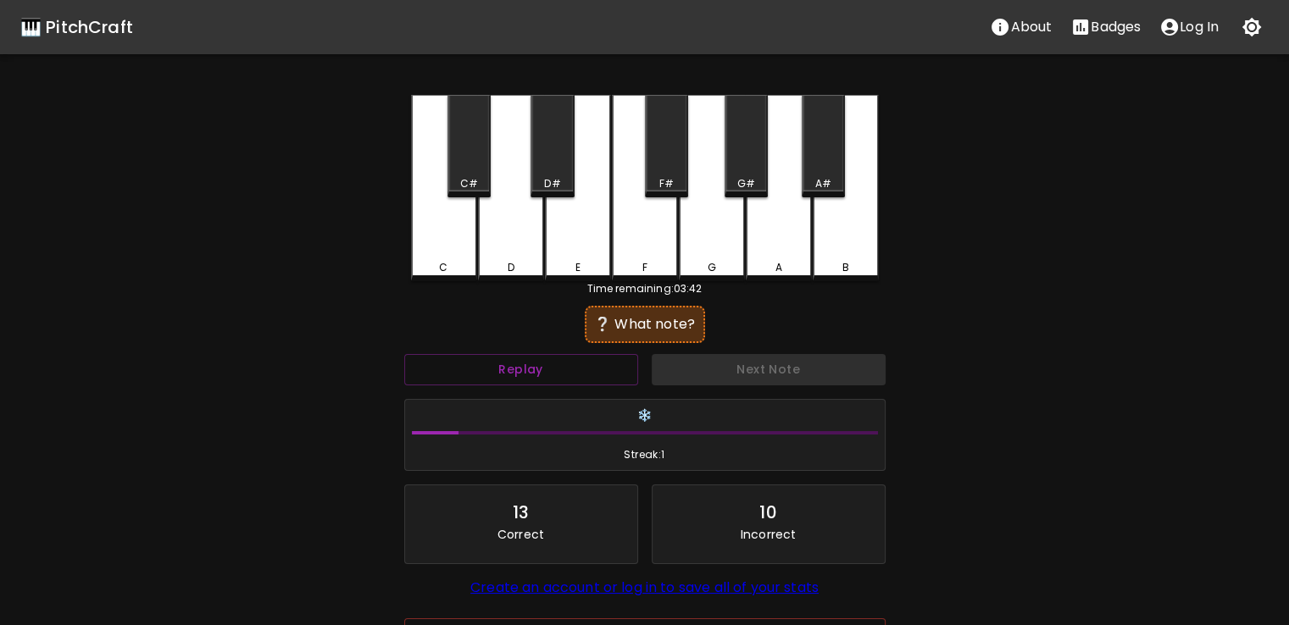
click at [706, 167] on div "G" at bounding box center [712, 188] width 66 height 186
click at [664, 152] on div "F#" at bounding box center [666, 146] width 43 height 103
click at [771, 164] on div "A" at bounding box center [779, 188] width 66 height 186
click at [834, 170] on div "A#" at bounding box center [823, 146] width 43 height 103
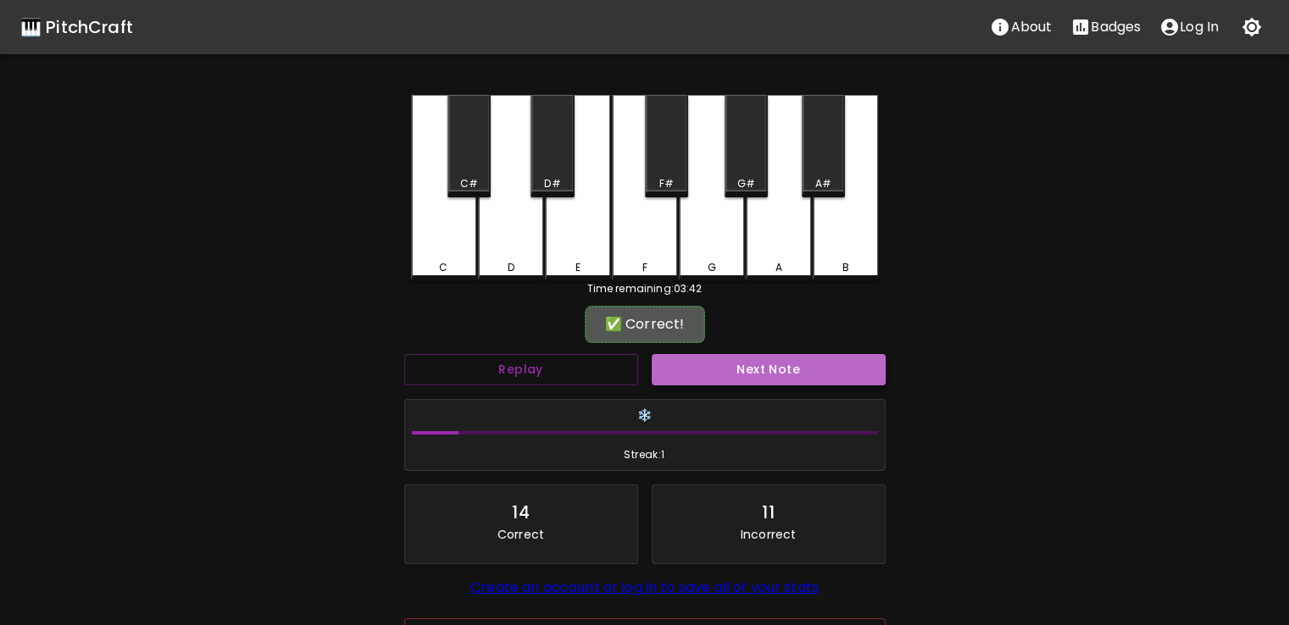
click at [770, 368] on button "Next Note" at bounding box center [769, 369] width 234 height 31
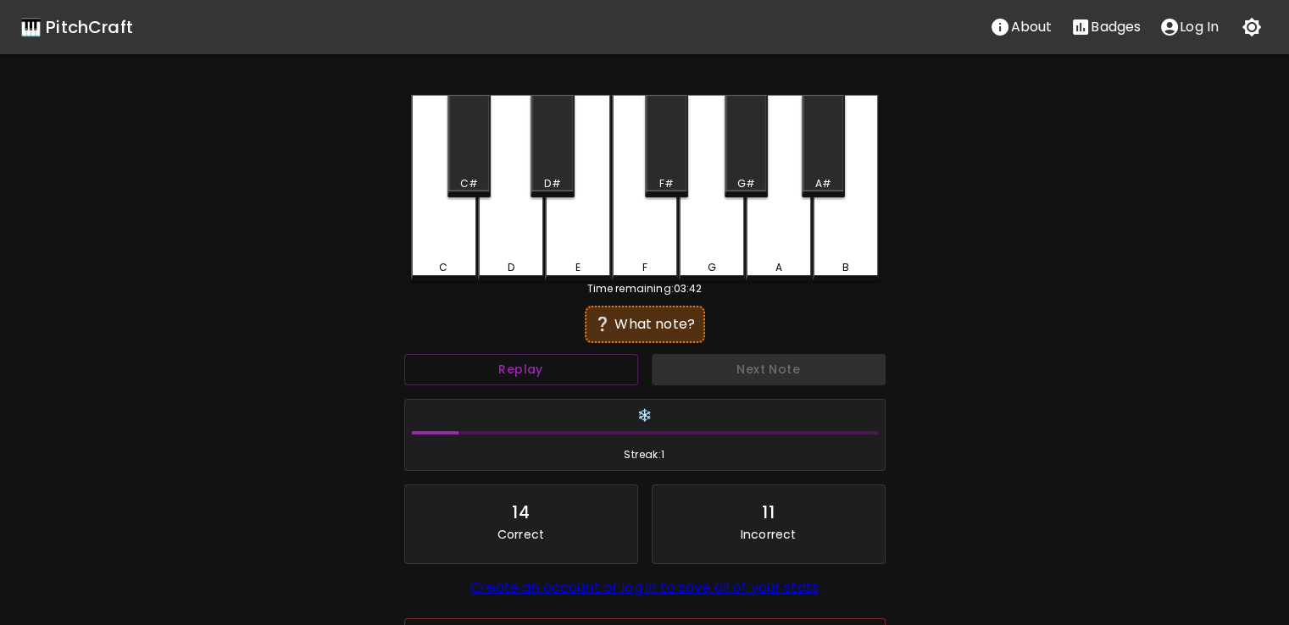
click at [864, 143] on div "B" at bounding box center [846, 188] width 66 height 186
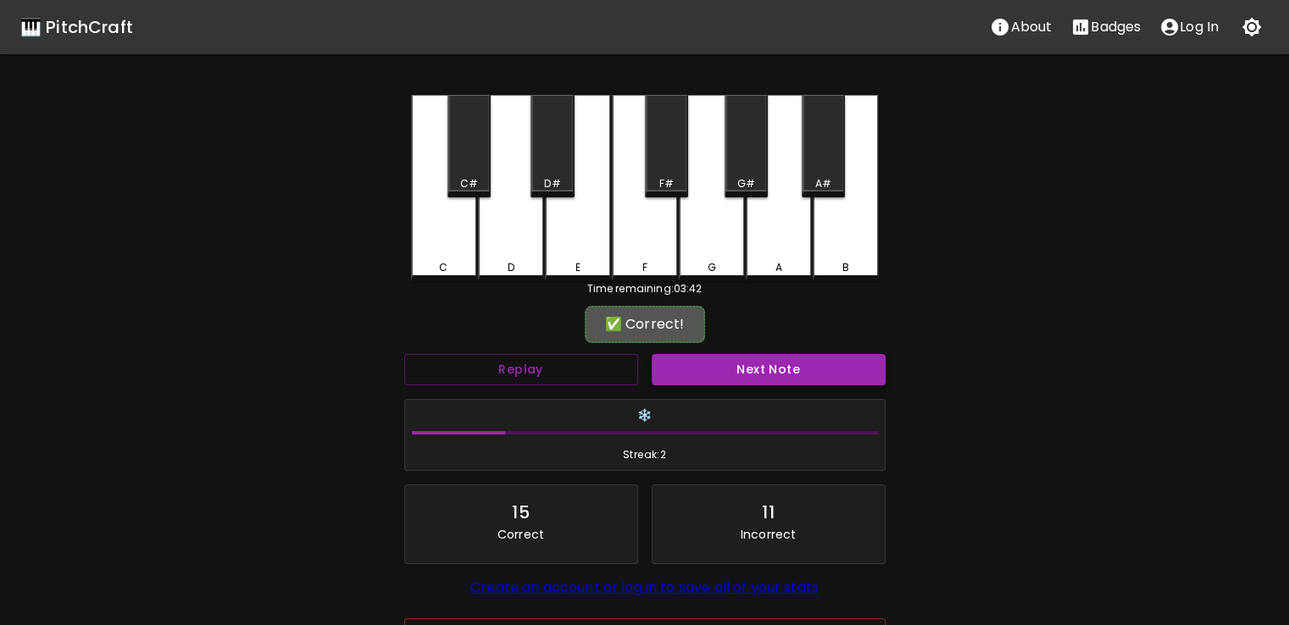
click at [767, 375] on button "Next Note" at bounding box center [769, 369] width 234 height 31
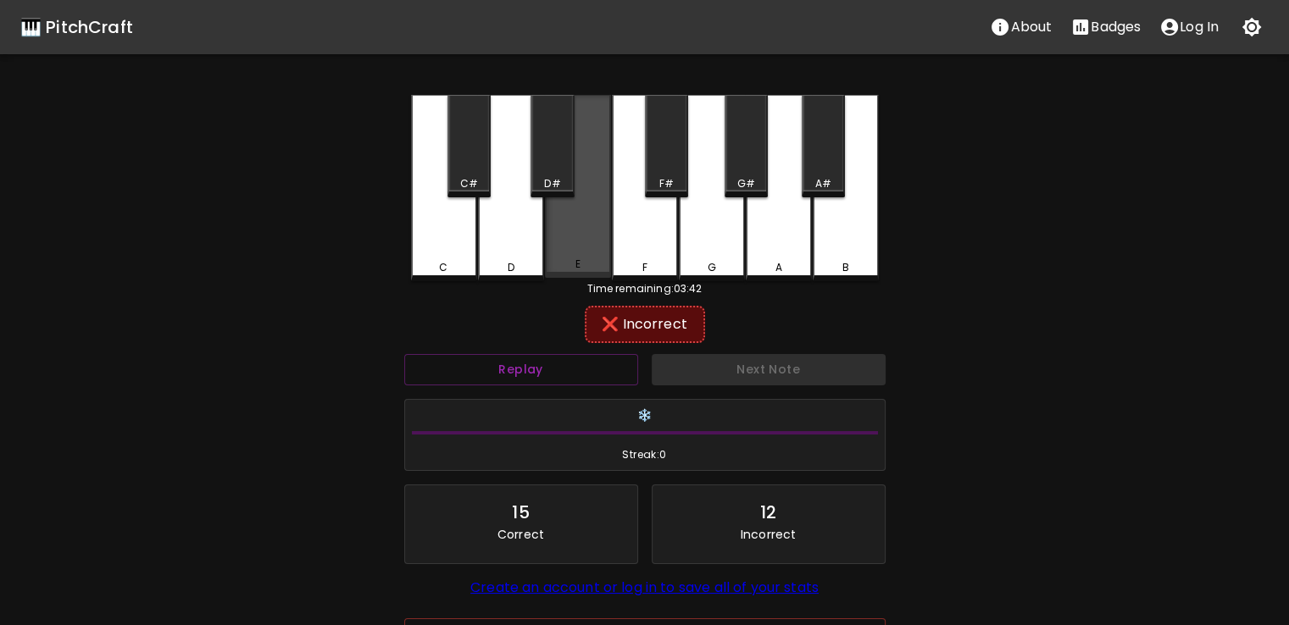
click at [597, 137] on div "E" at bounding box center [578, 186] width 66 height 183
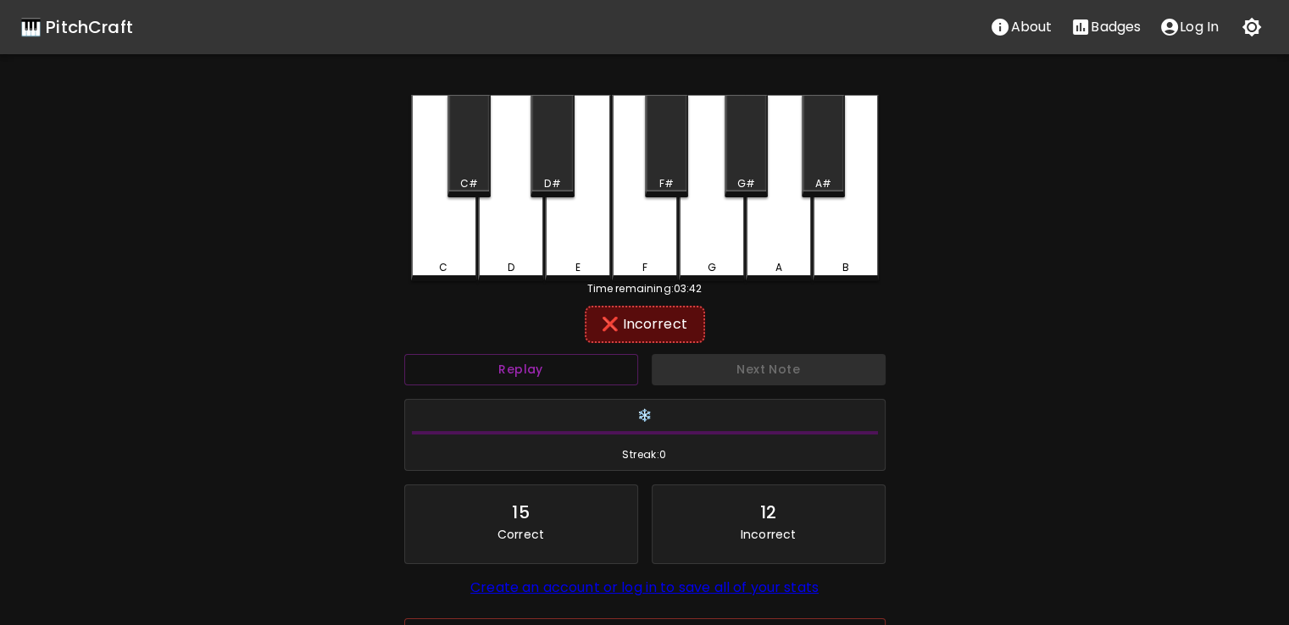
click at [508, 208] on div "D" at bounding box center [511, 188] width 66 height 186
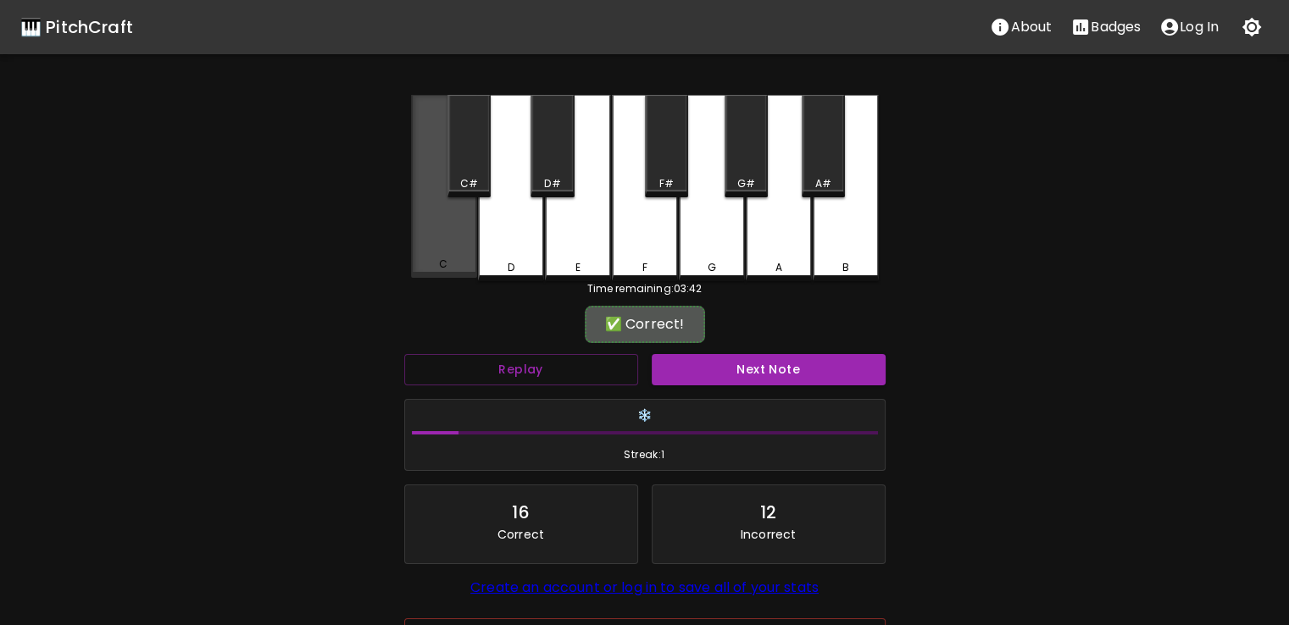
click at [470, 251] on div "C" at bounding box center [444, 186] width 66 height 183
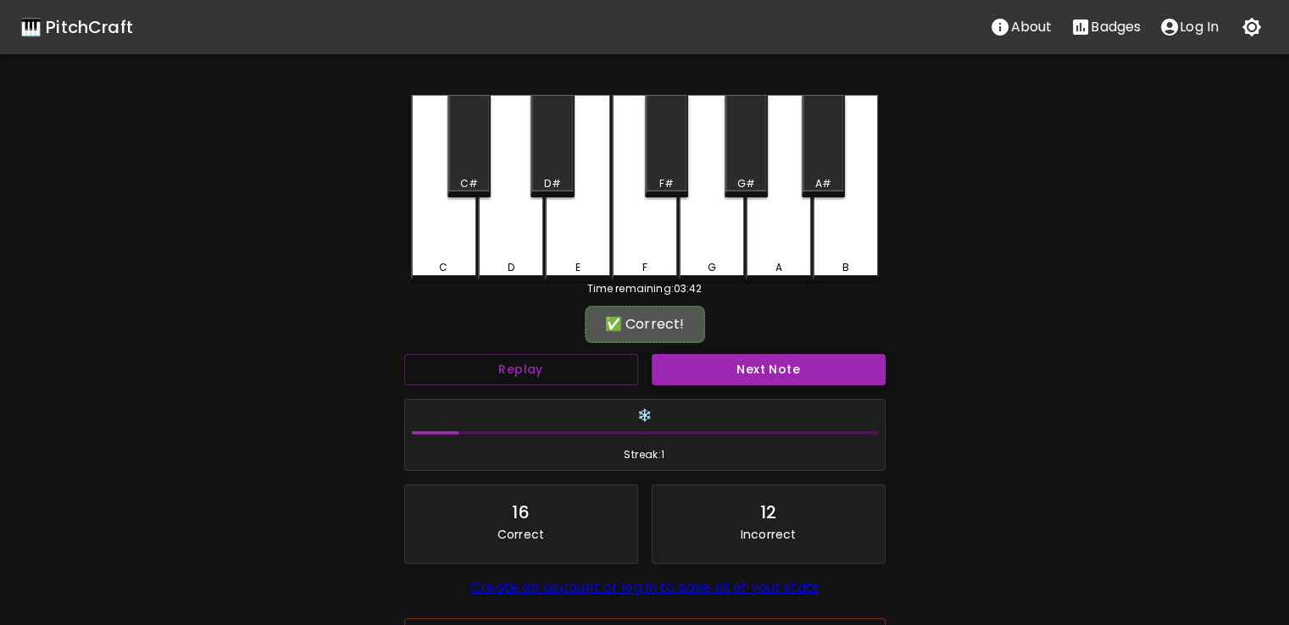
click at [714, 377] on button "Next Note" at bounding box center [769, 369] width 234 height 31
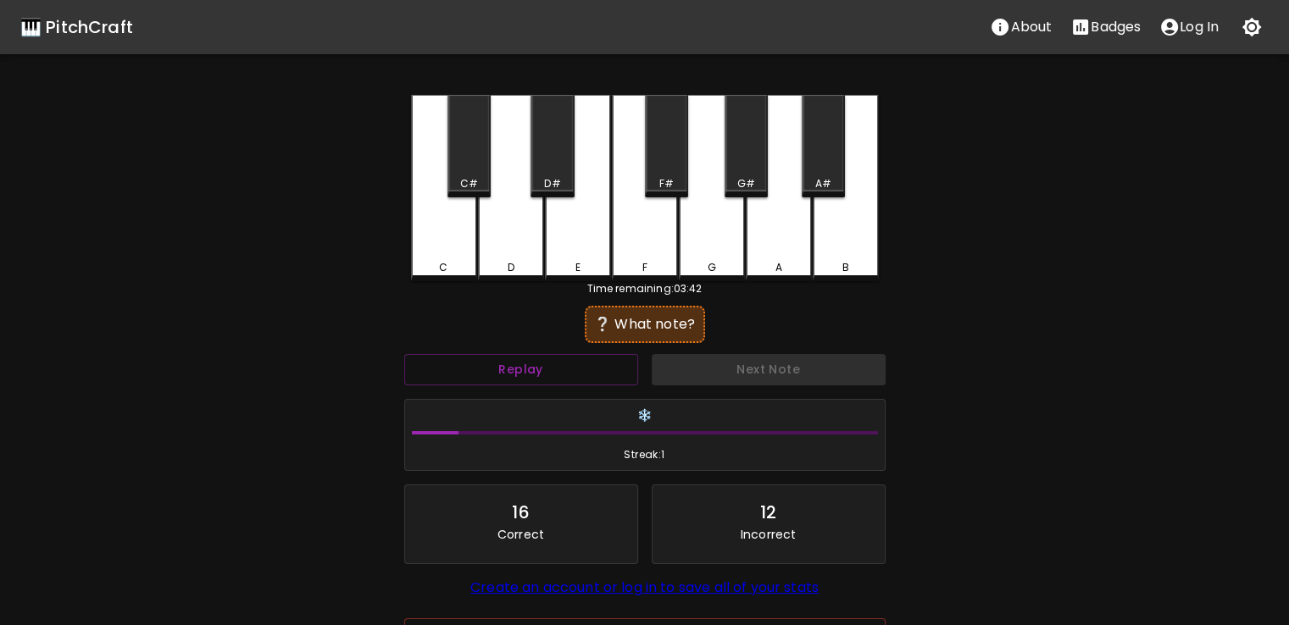
click at [851, 217] on div "B" at bounding box center [846, 188] width 66 height 186
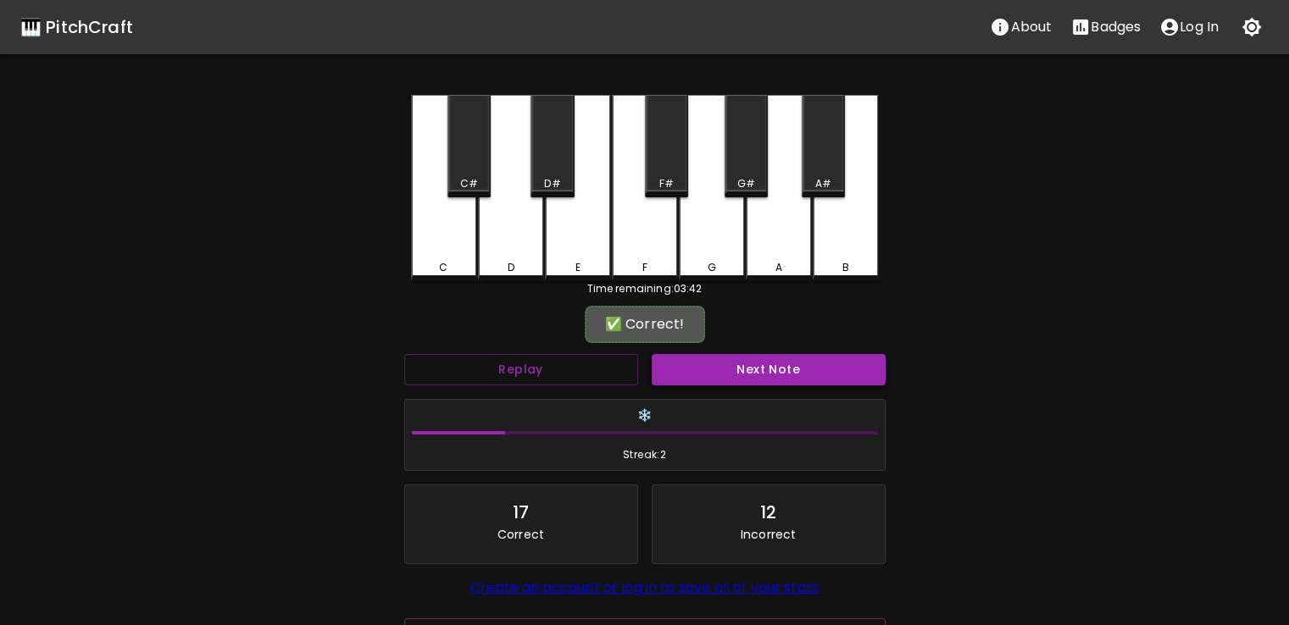
click at [701, 358] on button "Next Note" at bounding box center [769, 369] width 234 height 31
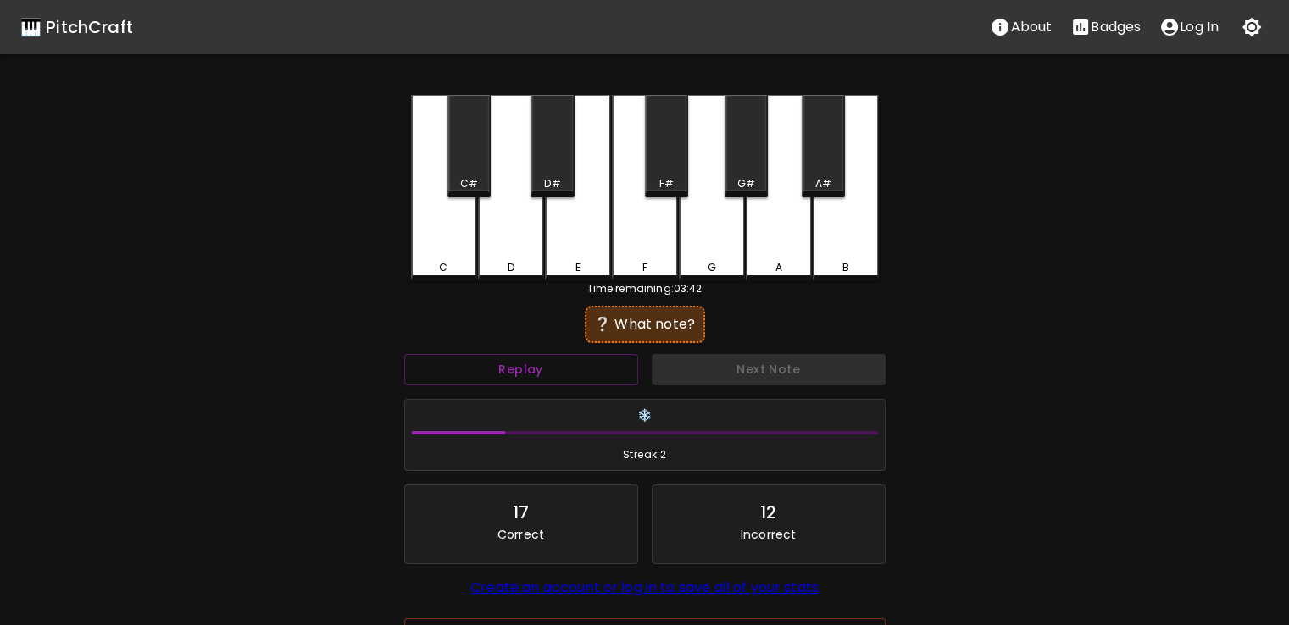
click at [574, 208] on div "E" at bounding box center [578, 188] width 66 height 186
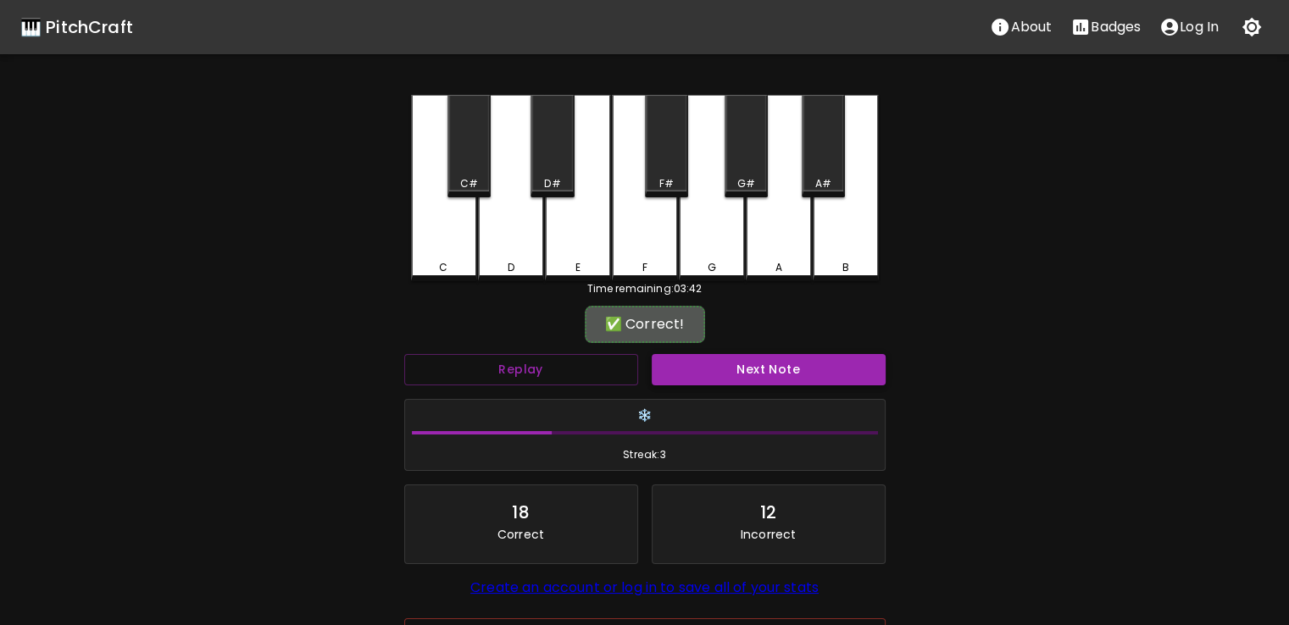
click at [671, 374] on button "Next Note" at bounding box center [769, 369] width 234 height 31
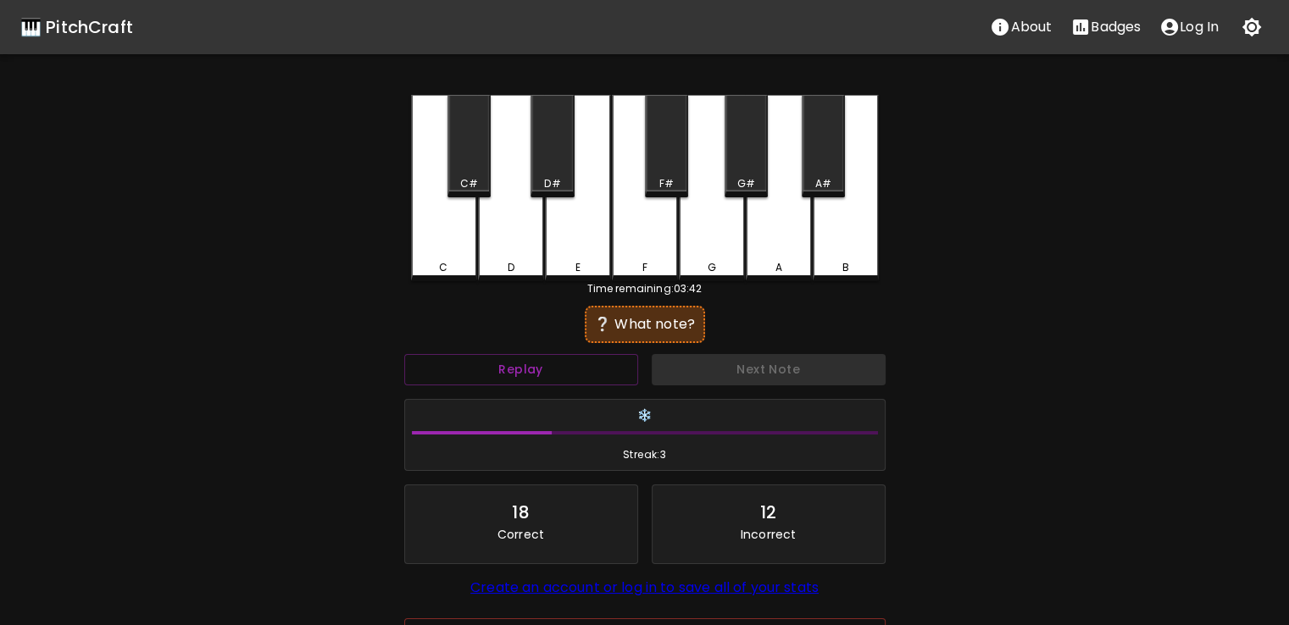
click at [628, 186] on div "F" at bounding box center [645, 188] width 66 height 186
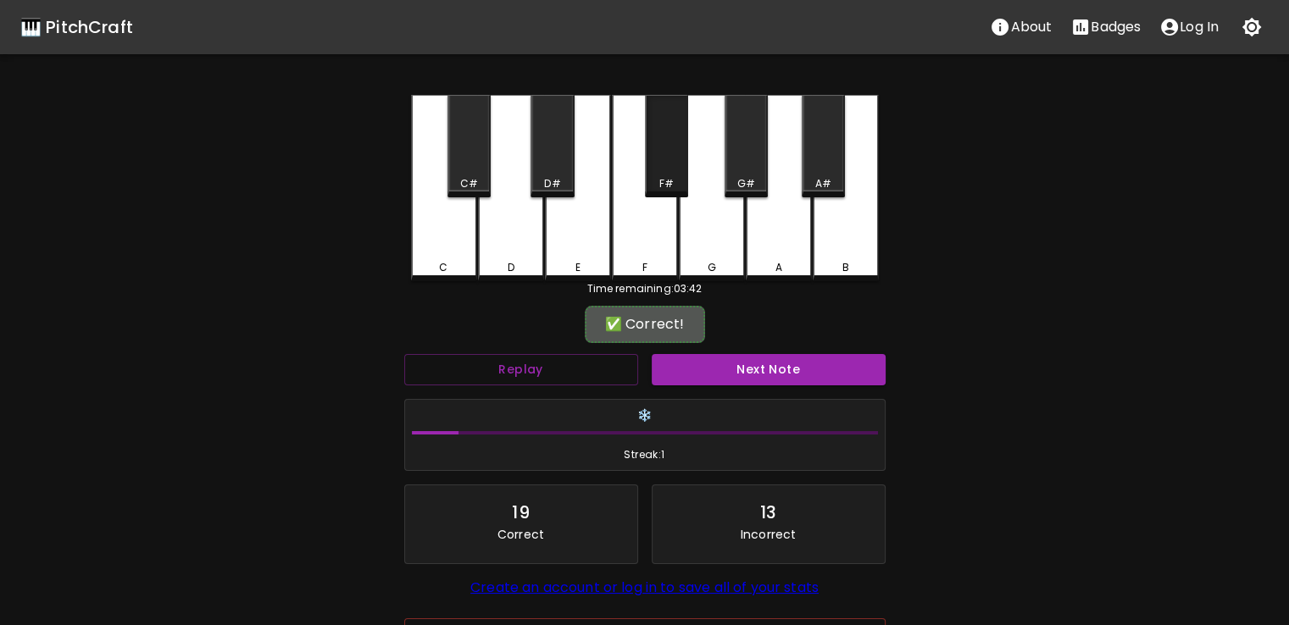
click at [669, 113] on div "F#" at bounding box center [666, 146] width 43 height 103
click at [698, 361] on button "Next Note" at bounding box center [769, 369] width 234 height 31
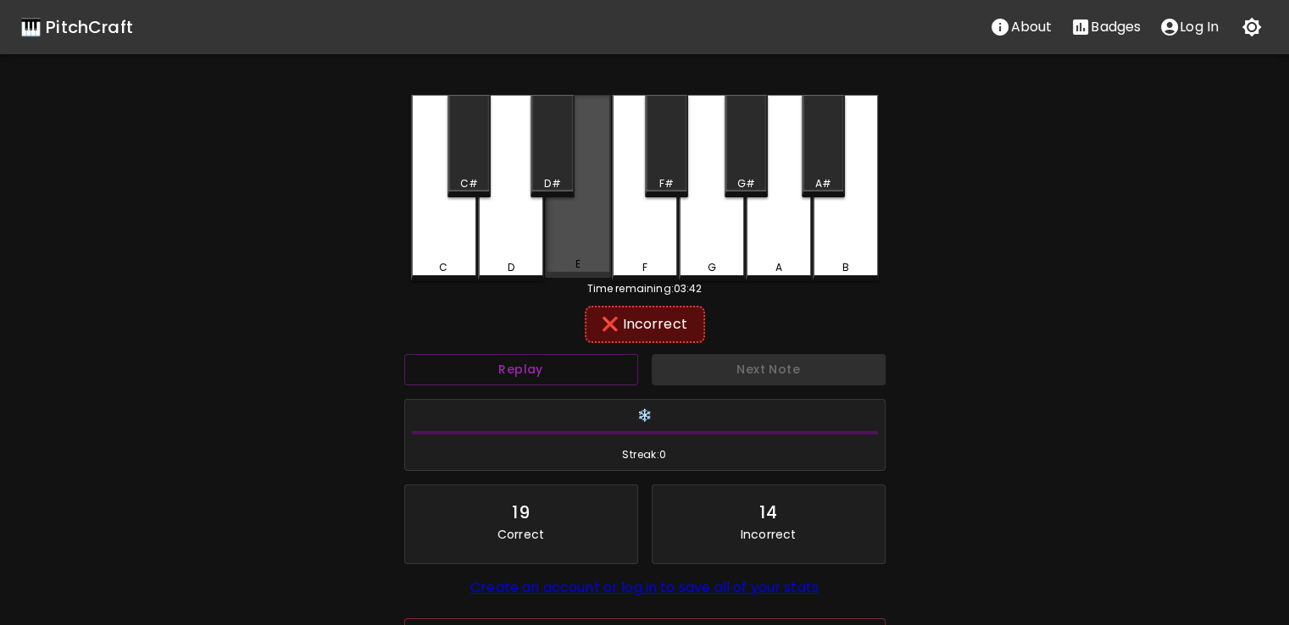
click at [599, 189] on div "E" at bounding box center [578, 186] width 66 height 183
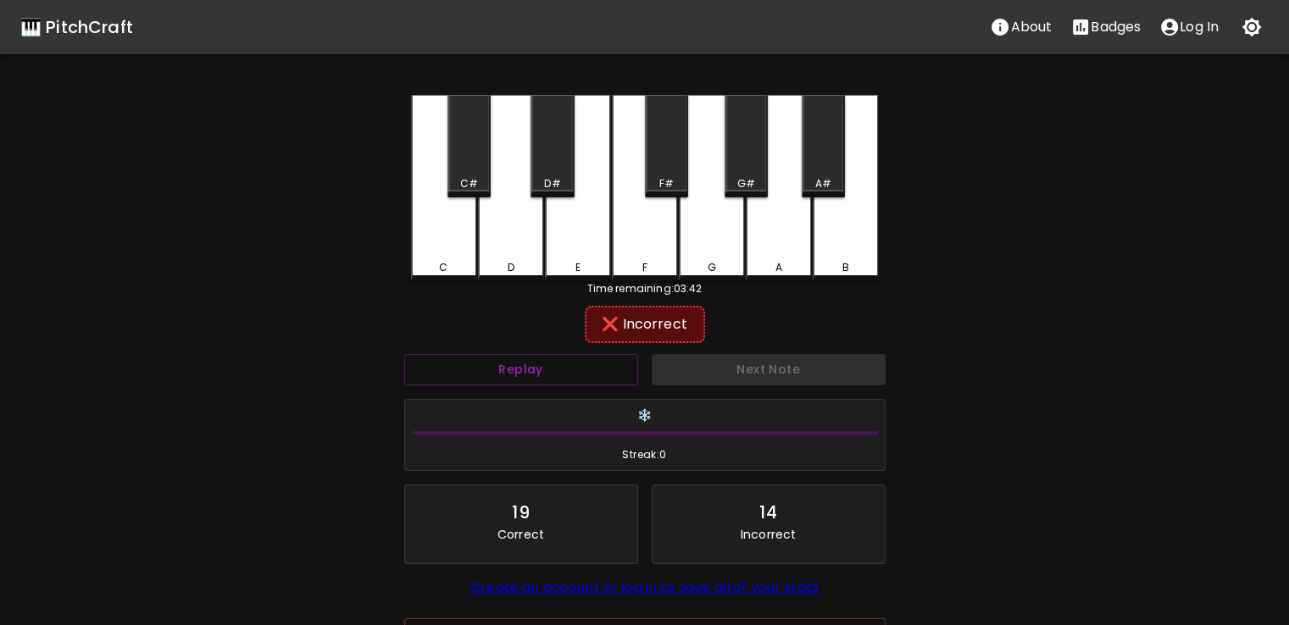
click at [510, 214] on div "D" at bounding box center [511, 188] width 66 height 186
click at [464, 231] on div "C" at bounding box center [444, 188] width 66 height 186
click at [659, 228] on div "F" at bounding box center [645, 188] width 66 height 186
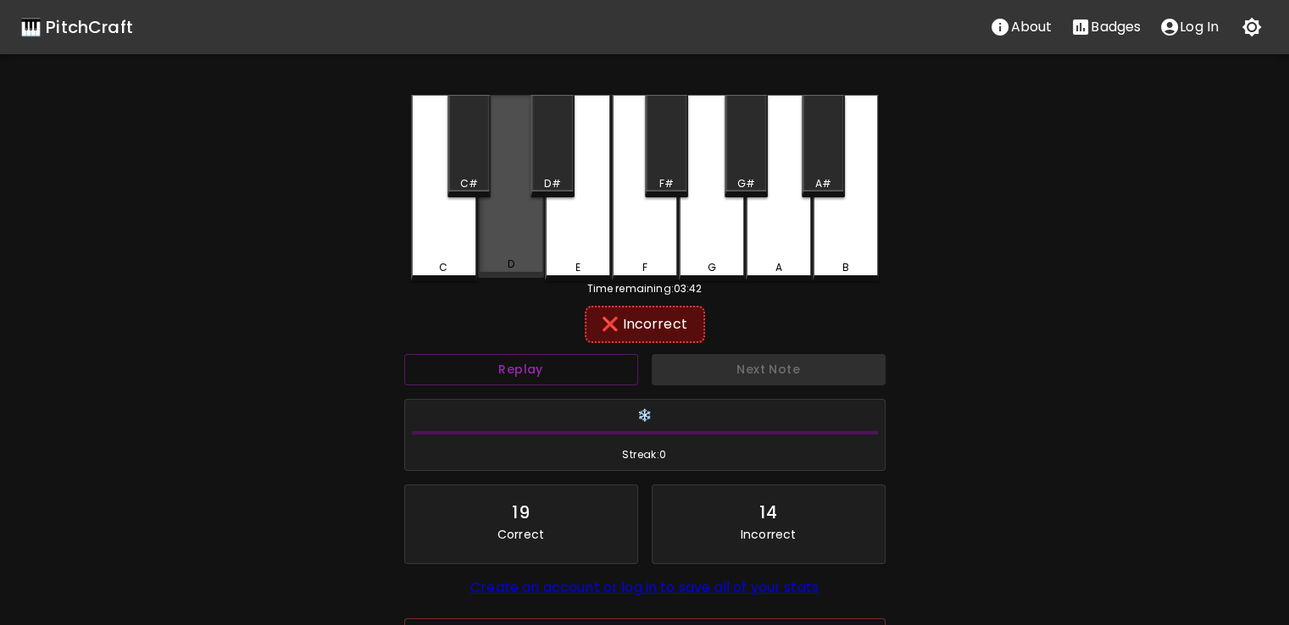
drag, startPoint x: 655, startPoint y: 142, endPoint x: 490, endPoint y: 153, distance: 165.6
click at [490, 153] on div "C C# D D# E F F# G G# A A# B" at bounding box center [645, 188] width 468 height 186
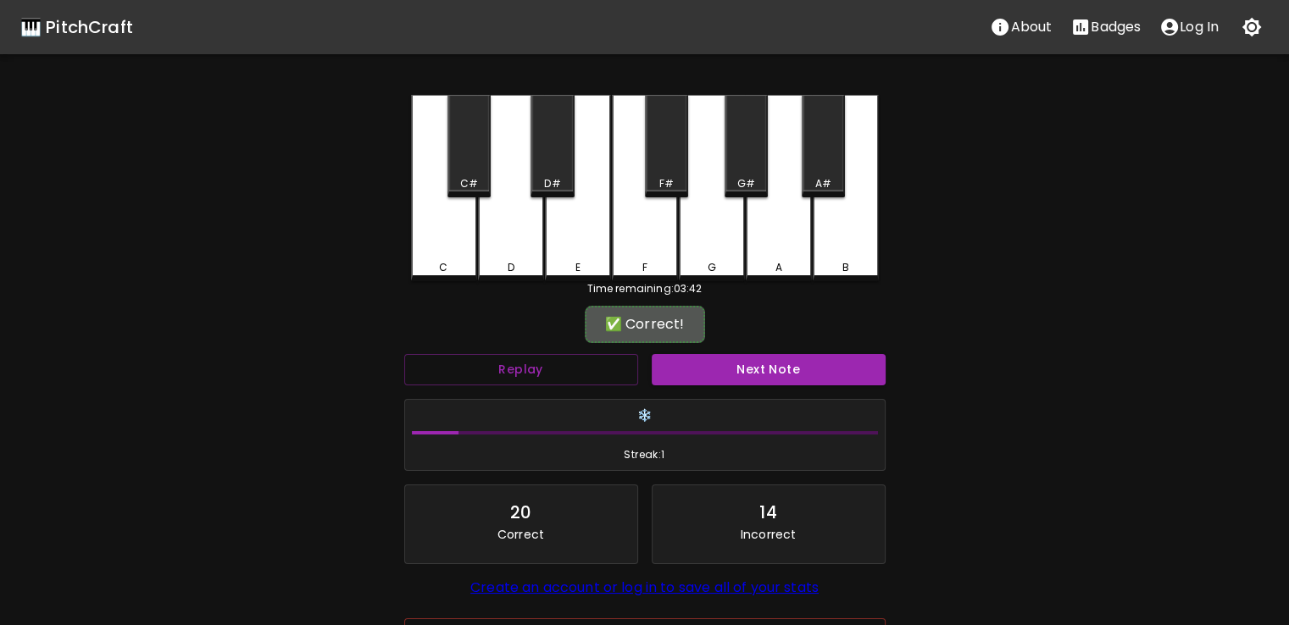
click at [490, 153] on div "C#" at bounding box center [468, 146] width 43 height 103
click at [664, 350] on div "Next Note" at bounding box center [768, 369] width 247 height 45
click at [694, 354] on button "Next Note" at bounding box center [769, 369] width 234 height 31
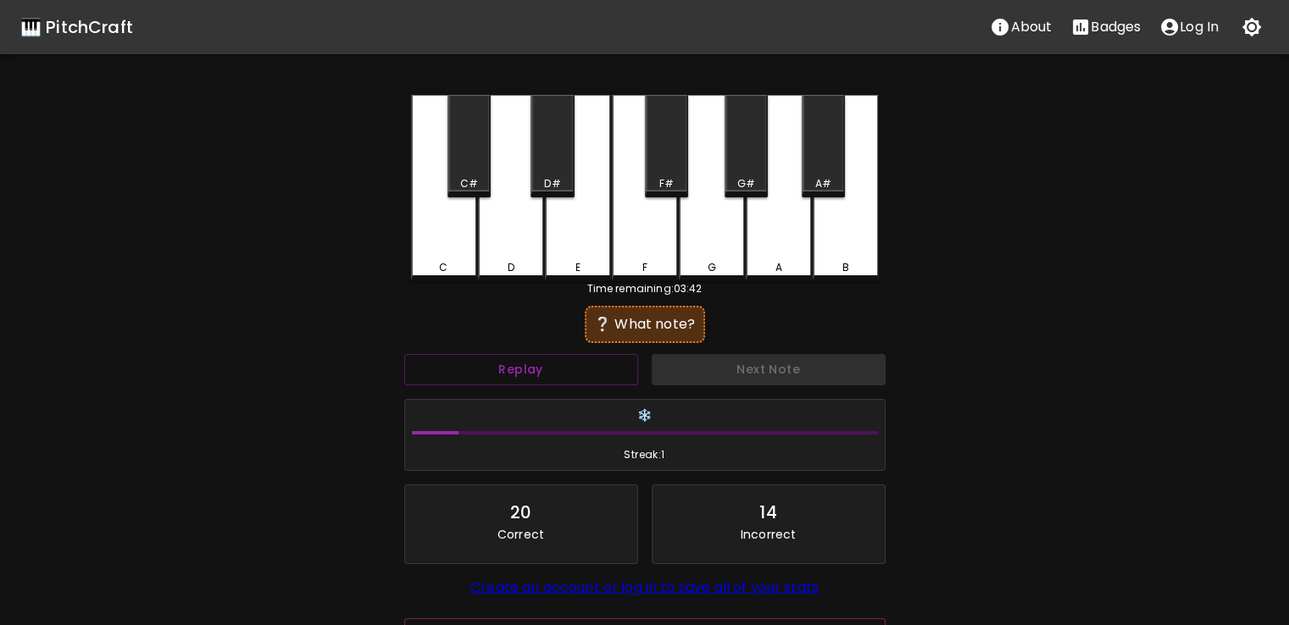
click at [515, 160] on div "D" at bounding box center [511, 188] width 66 height 186
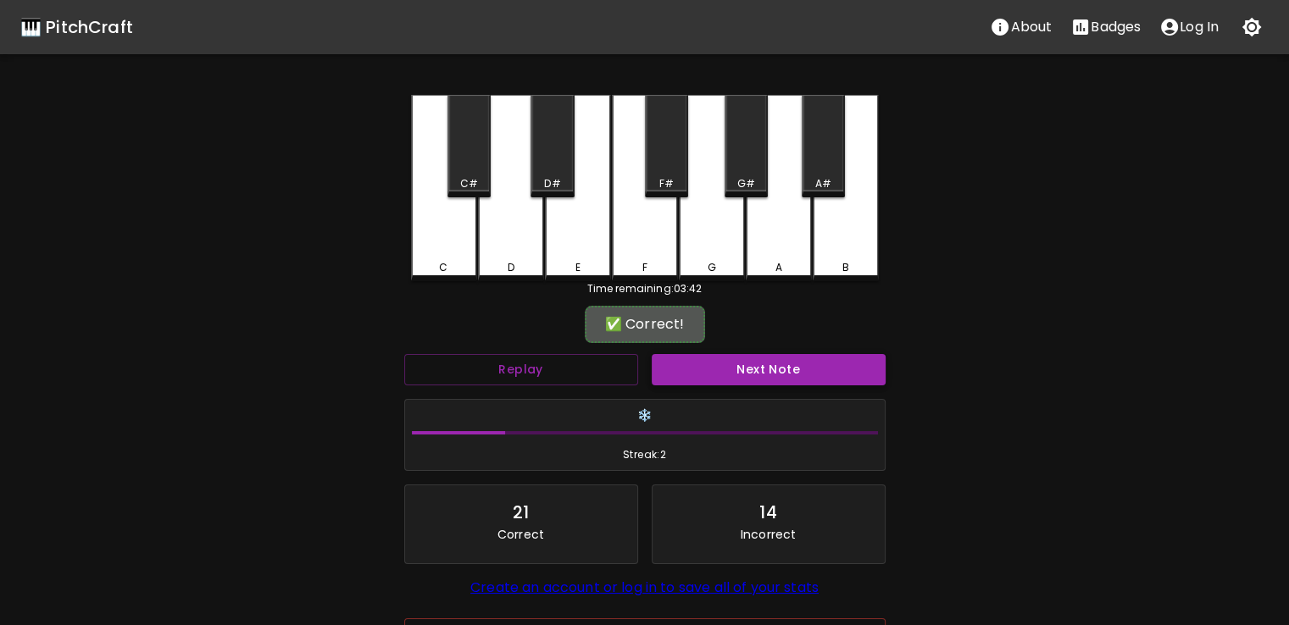
click at [705, 381] on button "Next Note" at bounding box center [769, 369] width 234 height 31
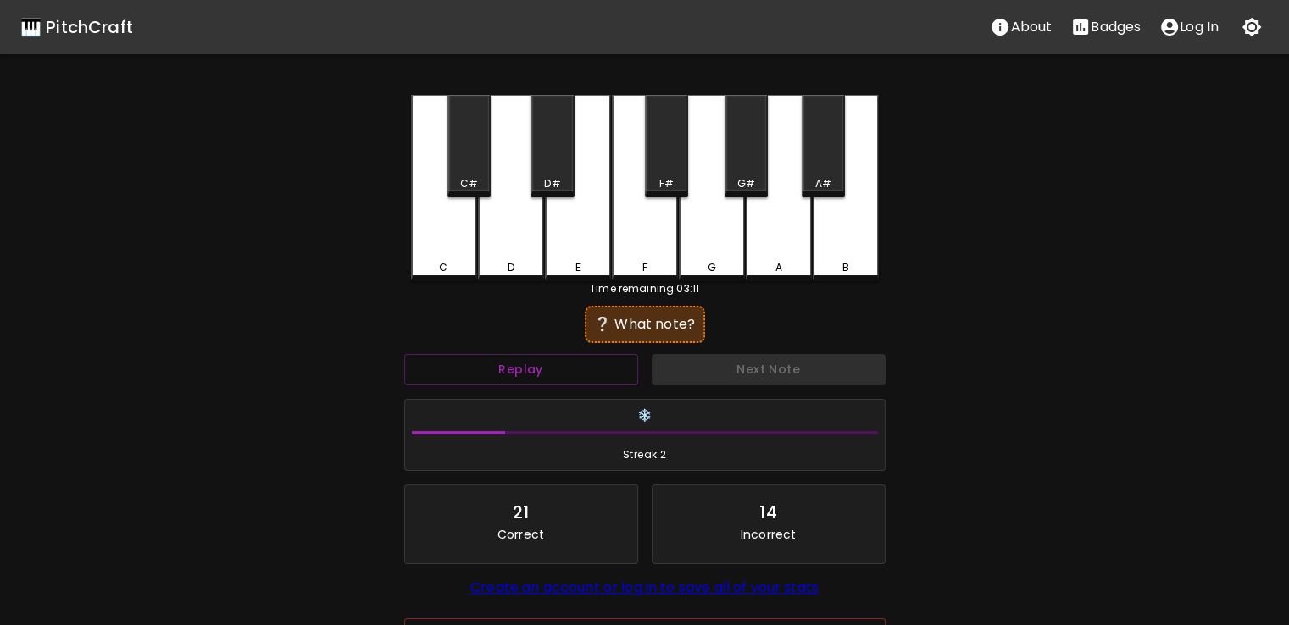
click at [659, 155] on div "F#" at bounding box center [666, 146] width 43 height 103
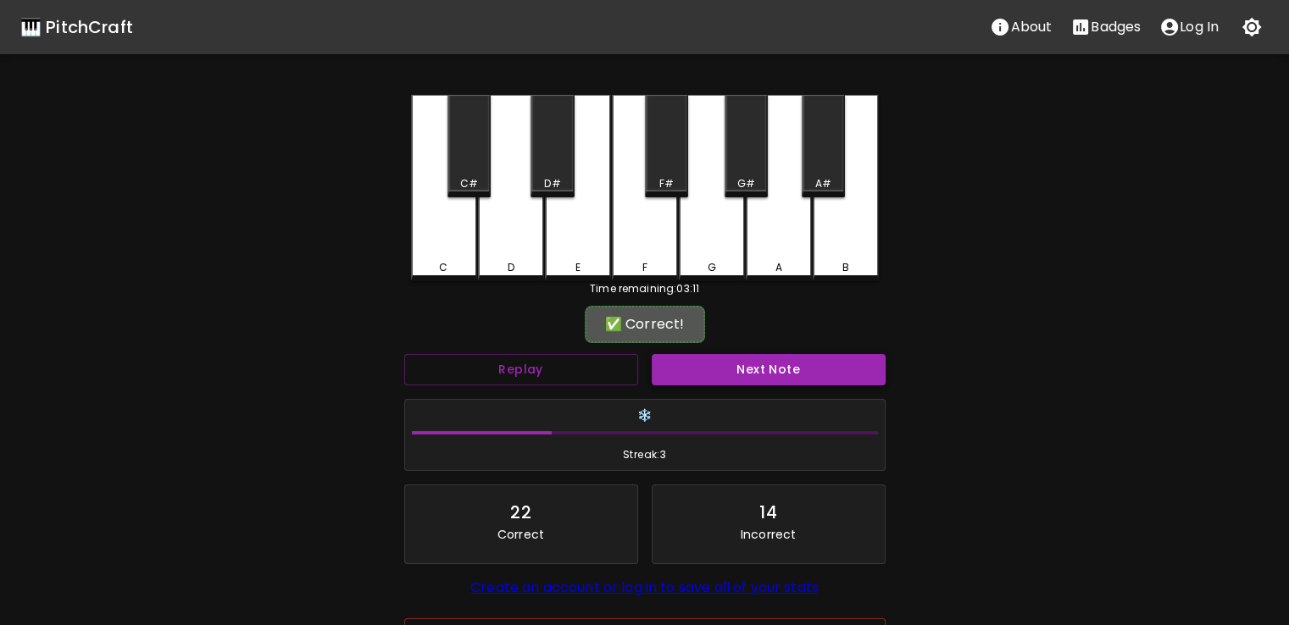
click at [681, 358] on button "Next Note" at bounding box center [769, 369] width 234 height 31
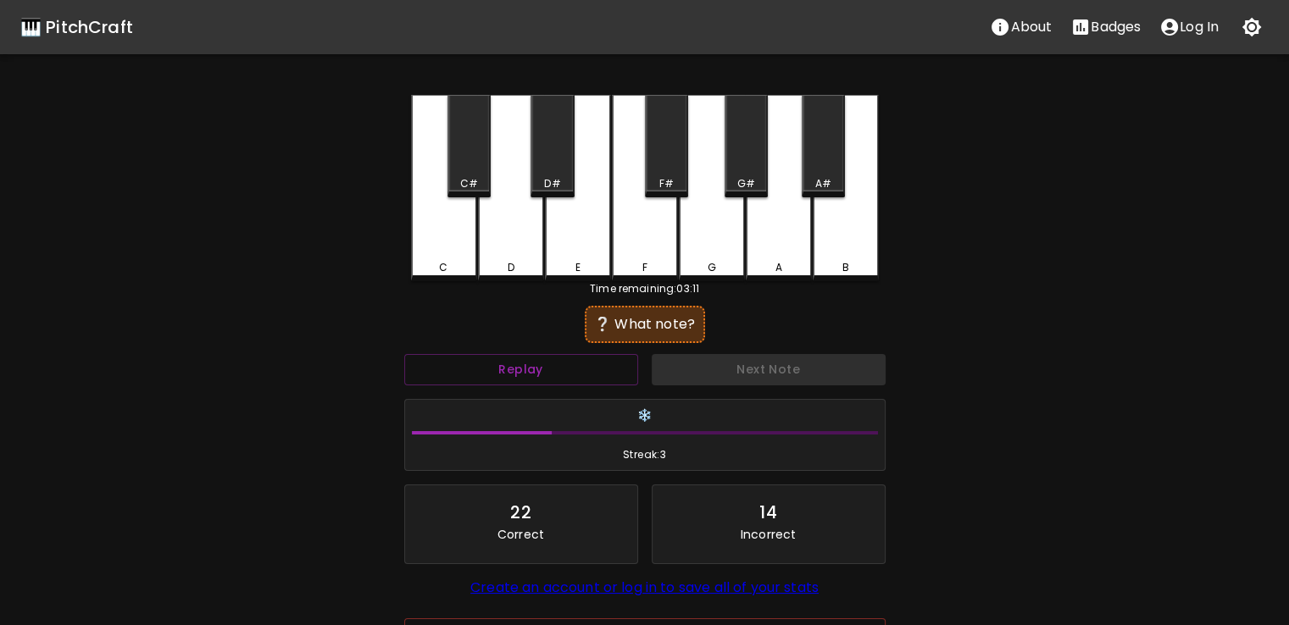
click at [600, 192] on div "E" at bounding box center [578, 188] width 66 height 186
click at [531, 227] on div "D" at bounding box center [511, 188] width 66 height 186
click at [605, 189] on div "E" at bounding box center [578, 188] width 66 height 186
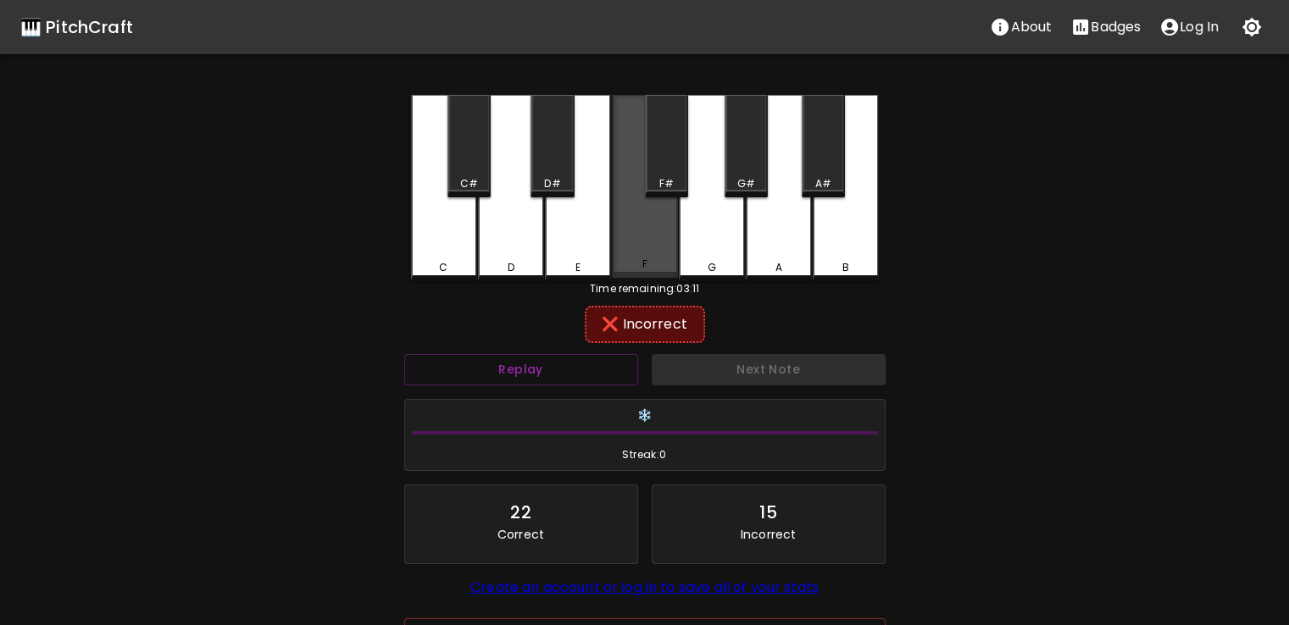
click at [635, 208] on div "F" at bounding box center [645, 186] width 66 height 183
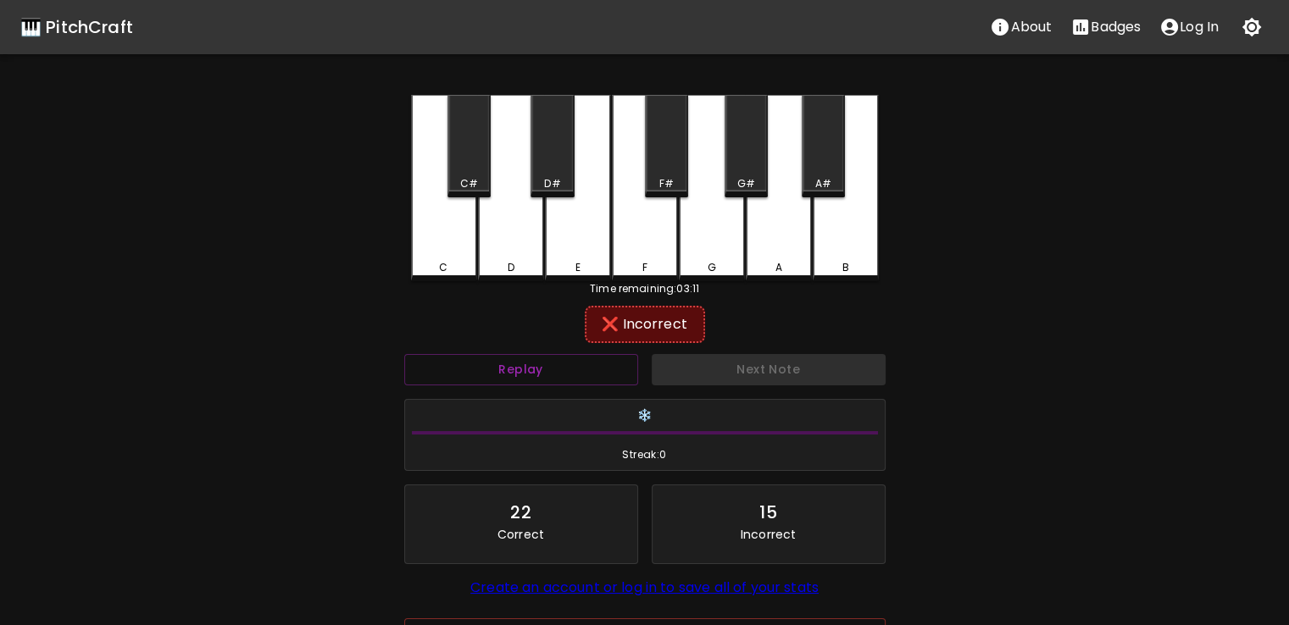
click at [481, 166] on div "C#" at bounding box center [468, 146] width 43 height 103
click at [458, 224] on div "C" at bounding box center [444, 188] width 66 height 186
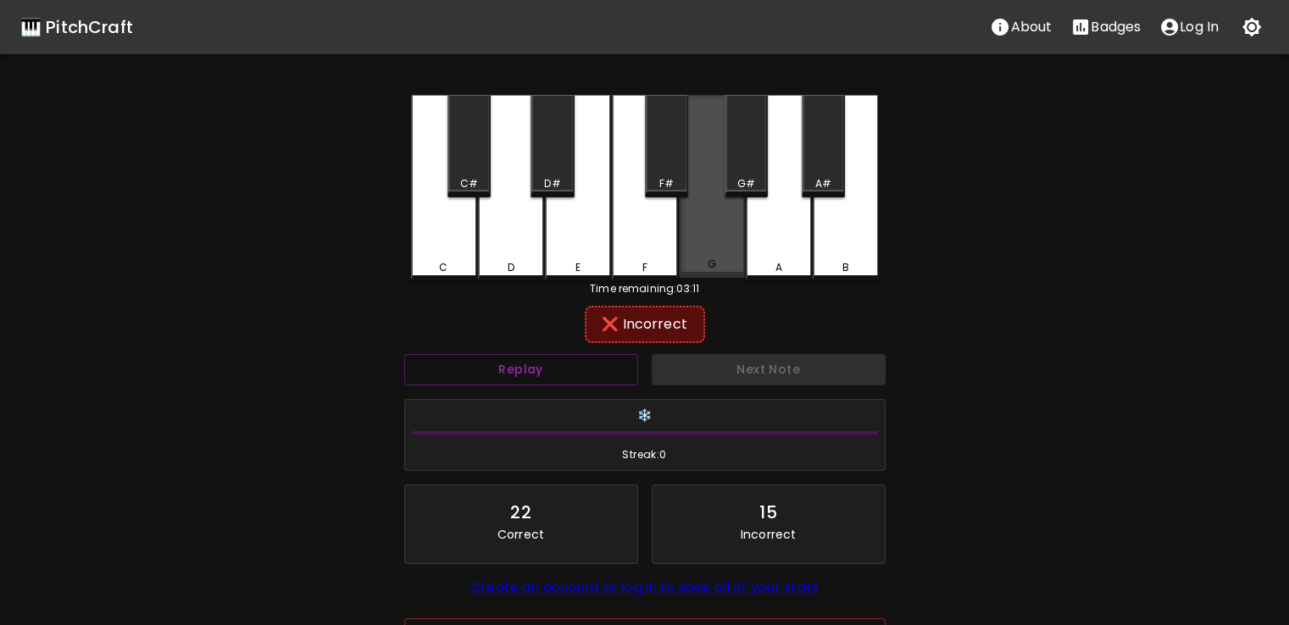
click at [697, 170] on div "G" at bounding box center [712, 186] width 66 height 183
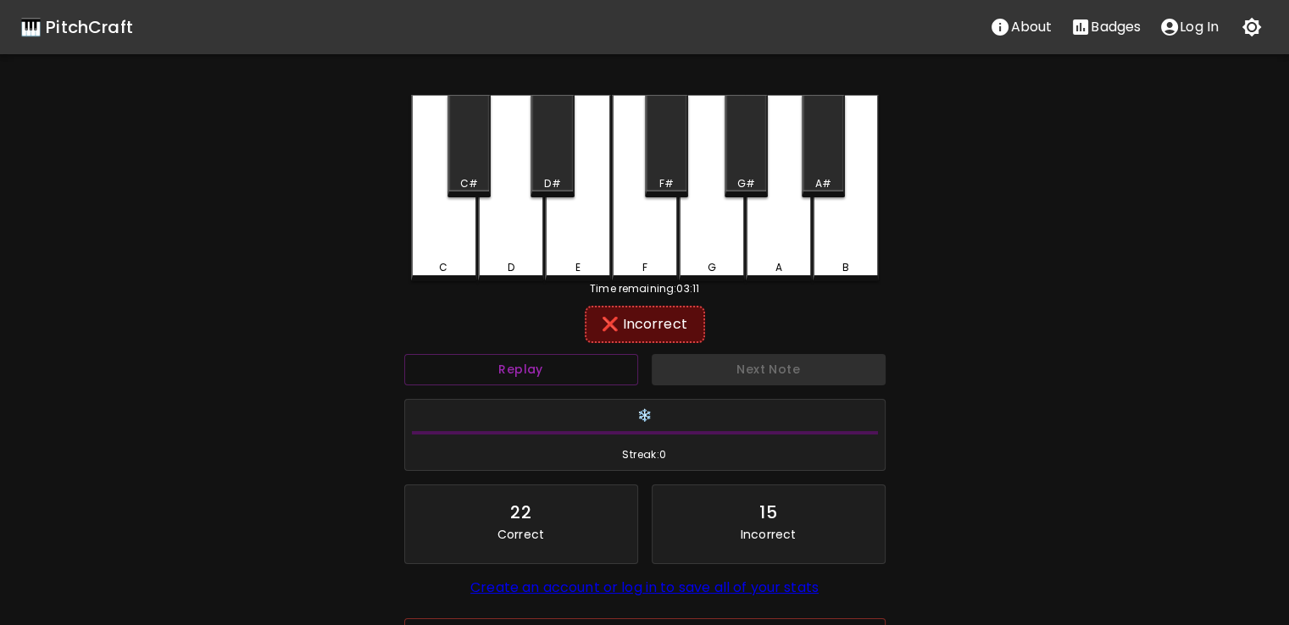
click at [641, 136] on div "F" at bounding box center [645, 188] width 66 height 186
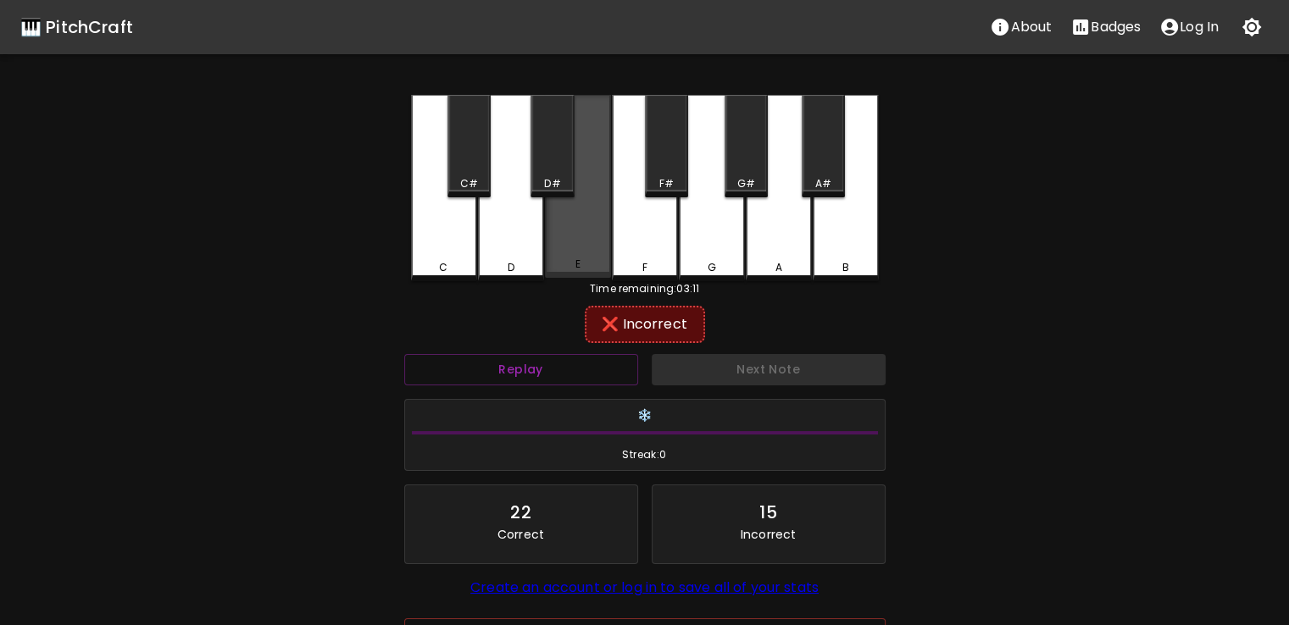
click at [597, 165] on div "E" at bounding box center [578, 186] width 66 height 183
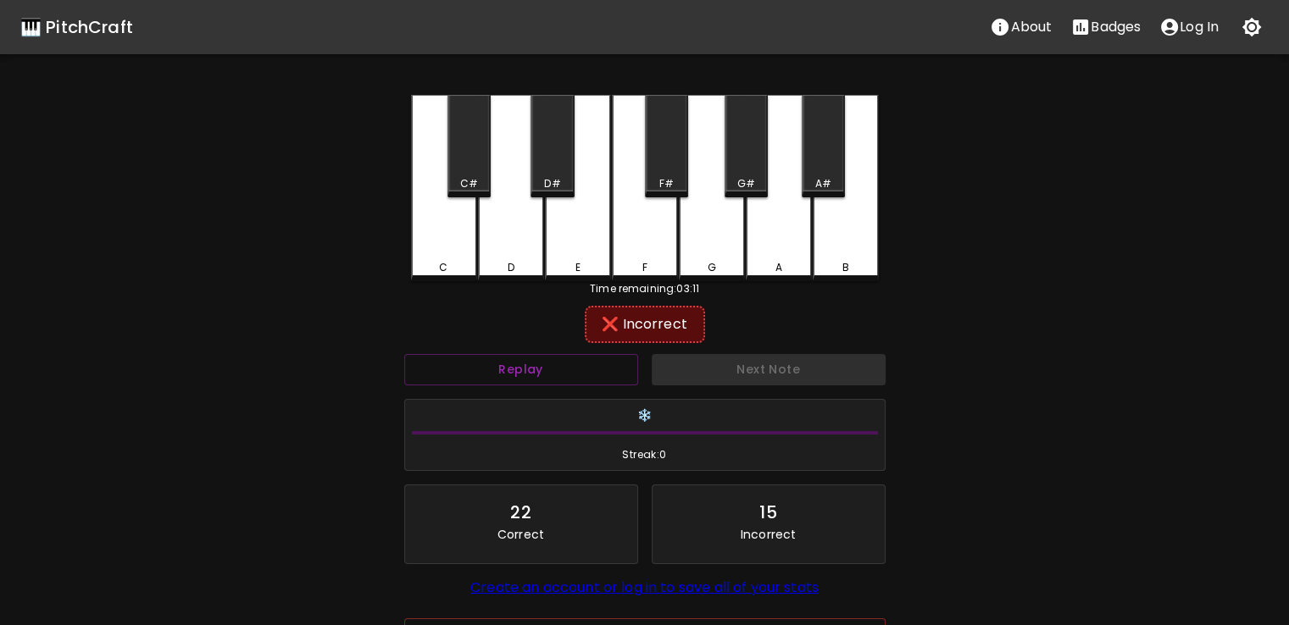
click at [563, 136] on div "D#" at bounding box center [552, 146] width 43 height 103
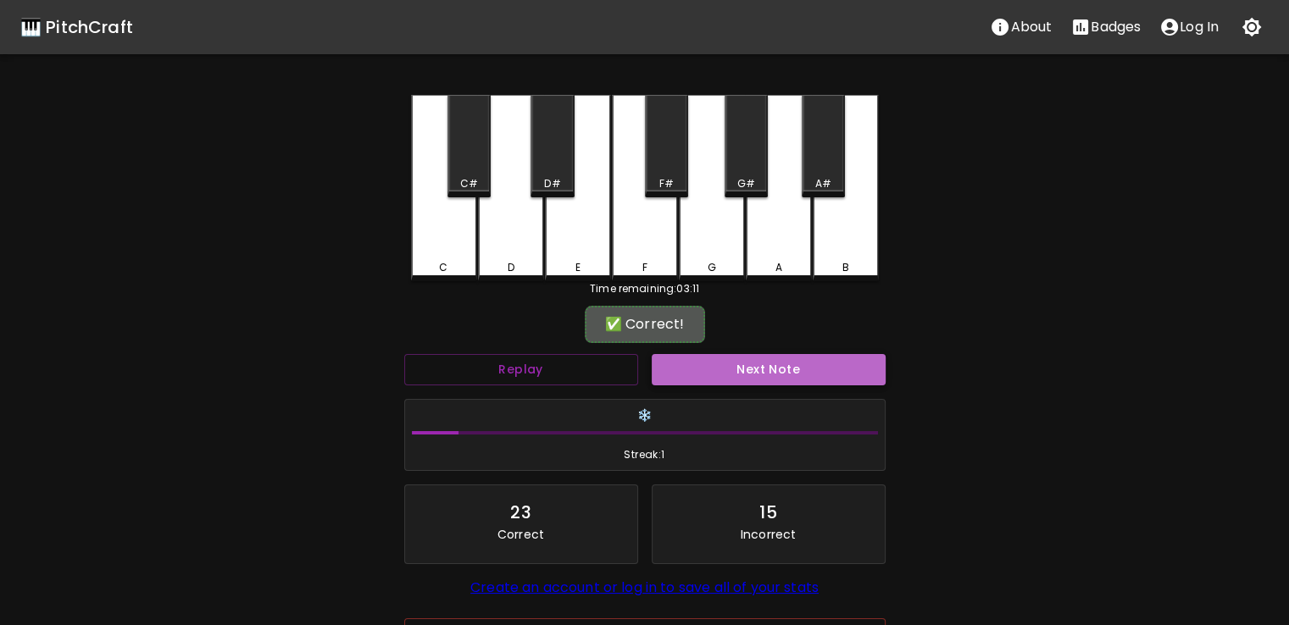
click at [702, 363] on button "Next Note" at bounding box center [769, 369] width 234 height 31
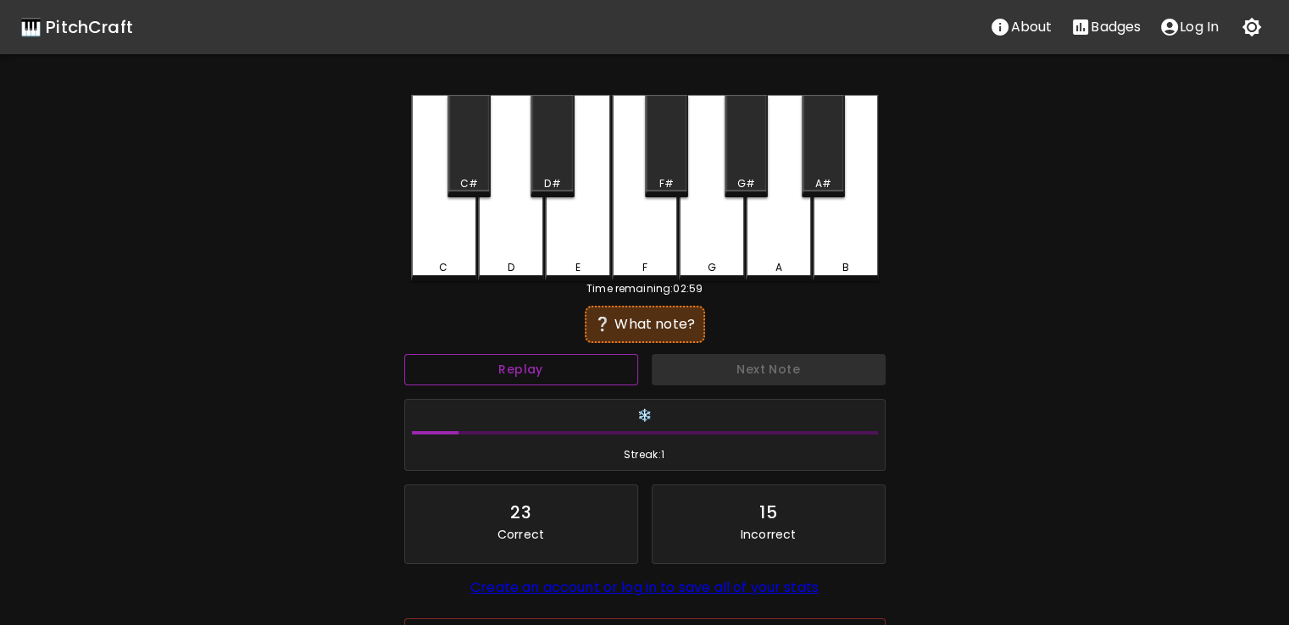
click at [532, 362] on button "Replay" at bounding box center [521, 369] width 234 height 31
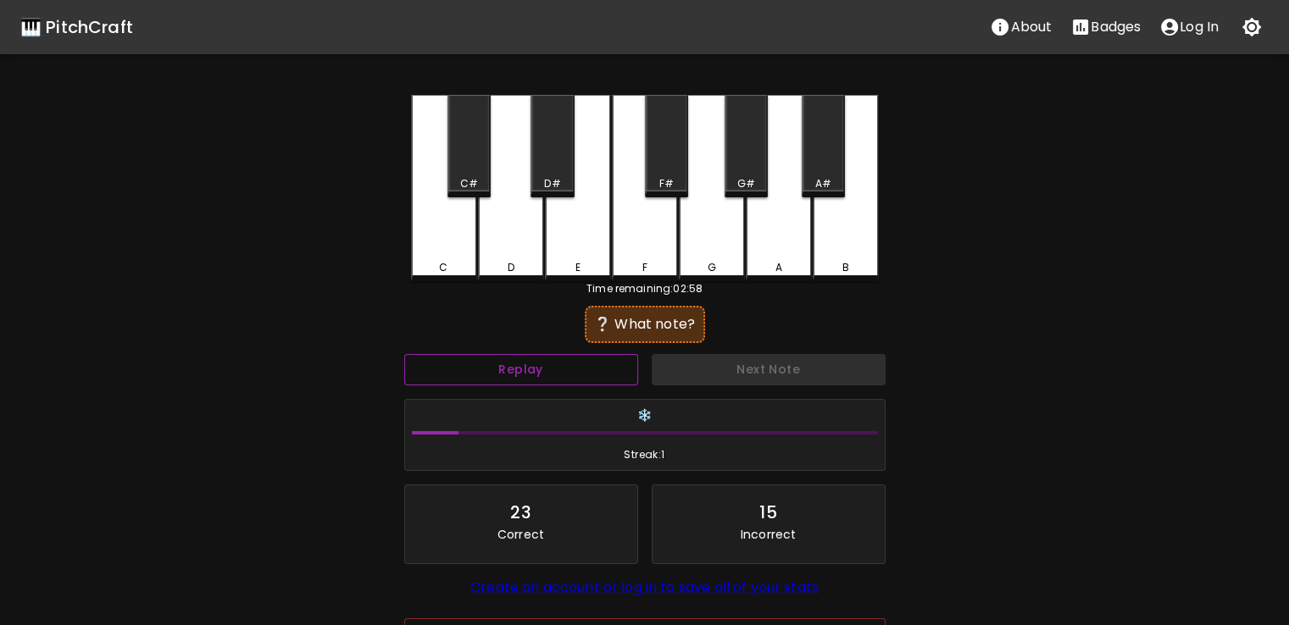
click at [532, 362] on button "Replay" at bounding box center [521, 369] width 234 height 31
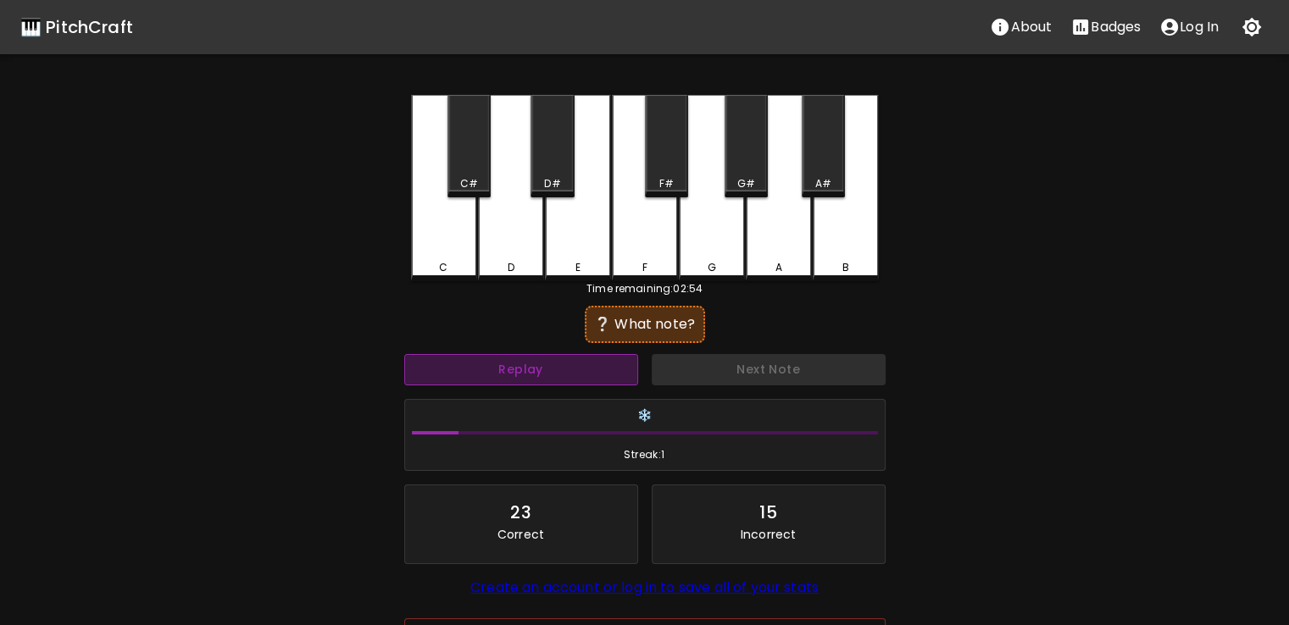
click at [532, 362] on button "Replay" at bounding box center [521, 369] width 234 height 31
click at [438, 201] on div "C" at bounding box center [444, 188] width 66 height 186
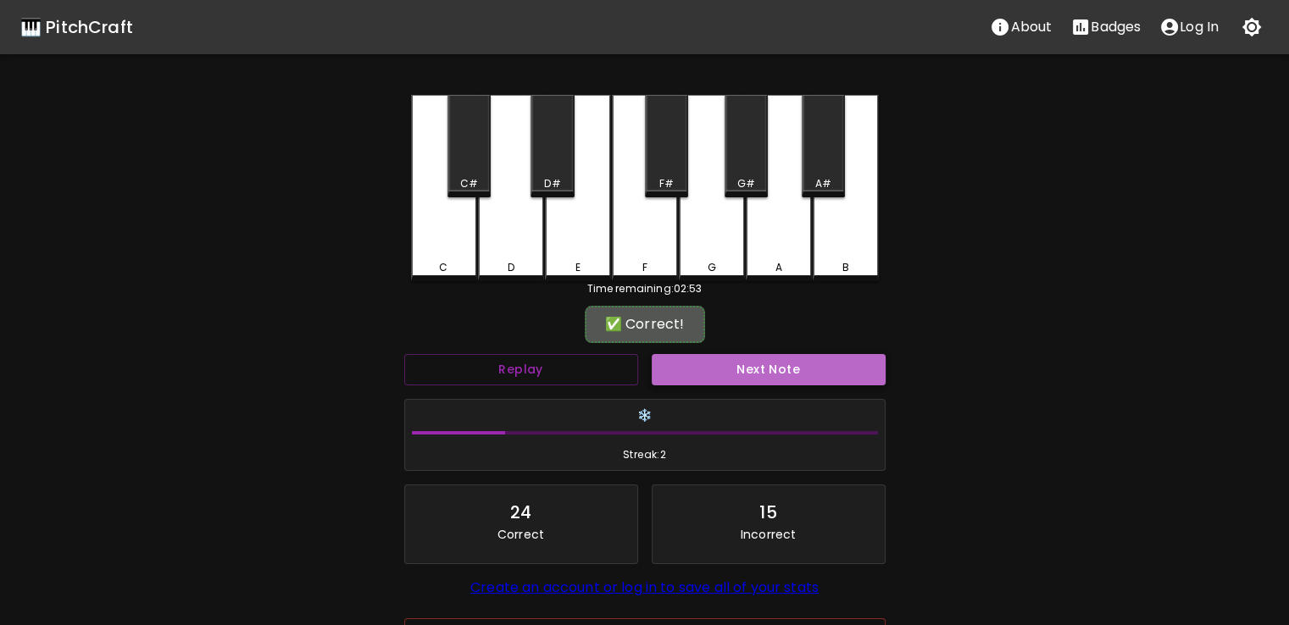
click at [692, 360] on button "Next Note" at bounding box center [769, 369] width 234 height 31
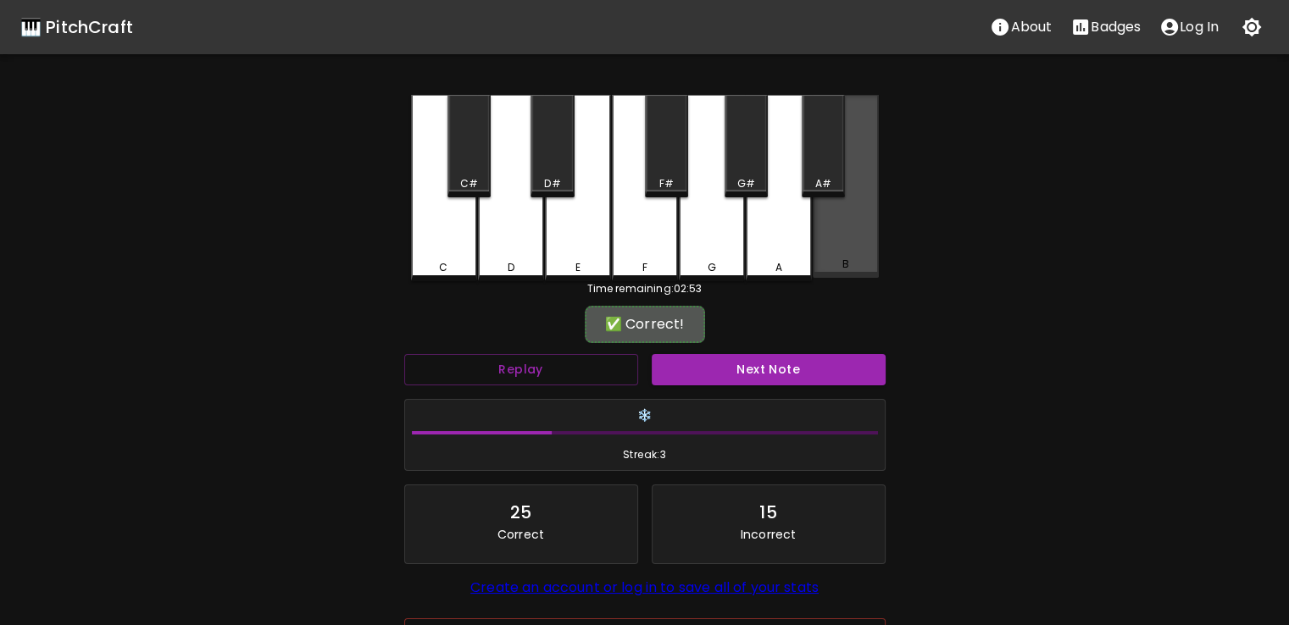
click at [826, 265] on div "B" at bounding box center [845, 264] width 63 height 15
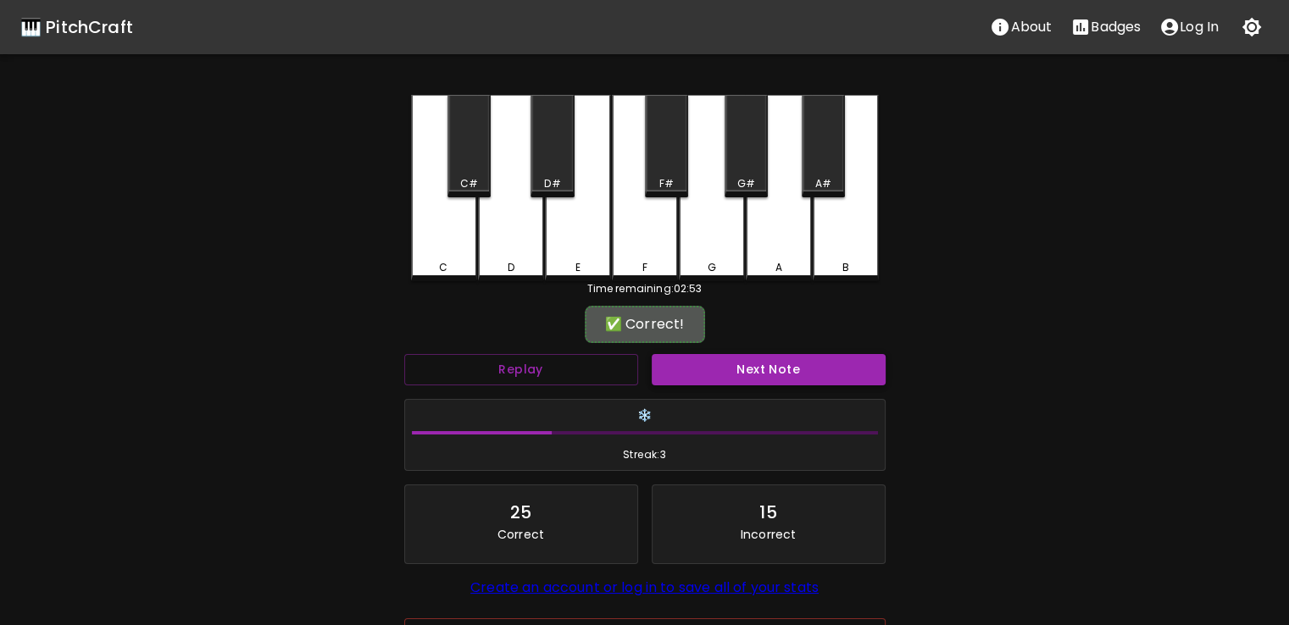
click at [755, 382] on button "Next Note" at bounding box center [769, 369] width 234 height 31
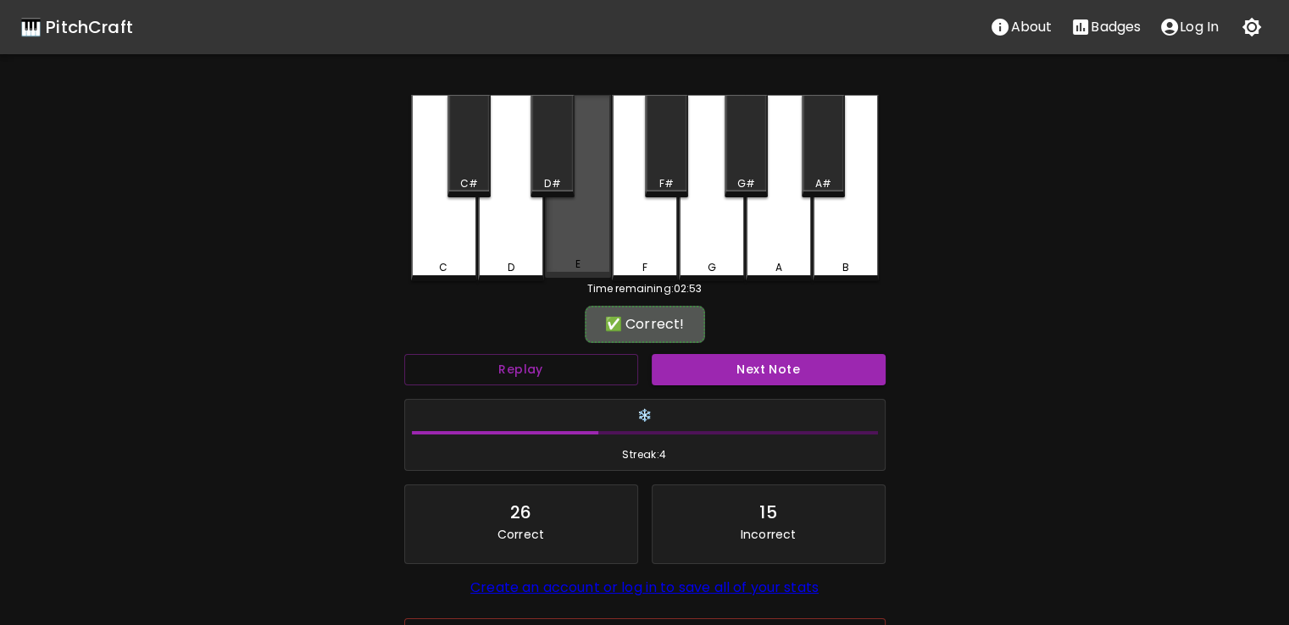
click at [597, 179] on div "E" at bounding box center [578, 186] width 66 height 183
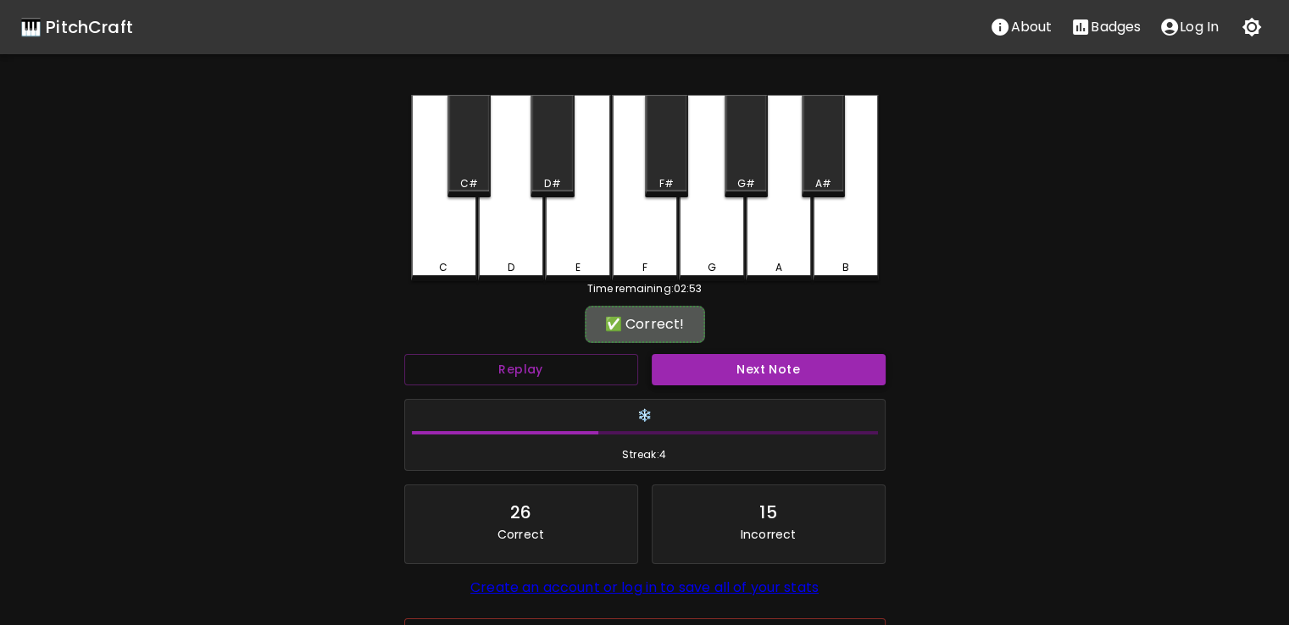
click at [675, 375] on button "Next Note" at bounding box center [769, 369] width 234 height 31
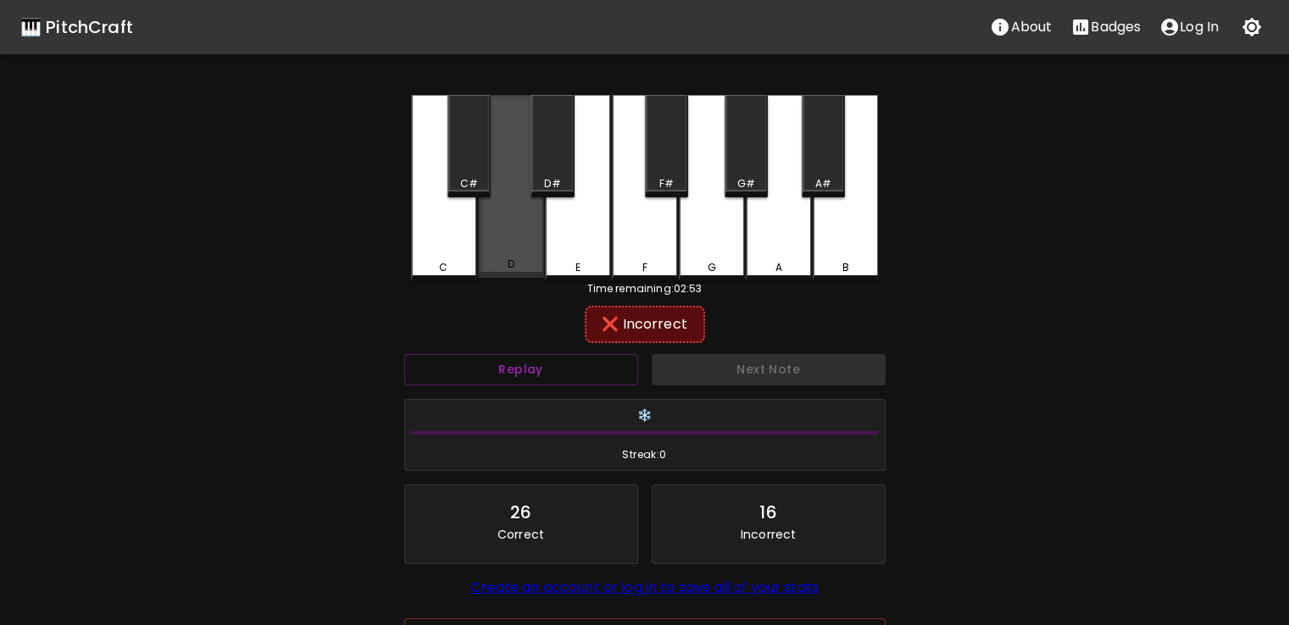
click at [525, 195] on div "D" at bounding box center [511, 186] width 66 height 183
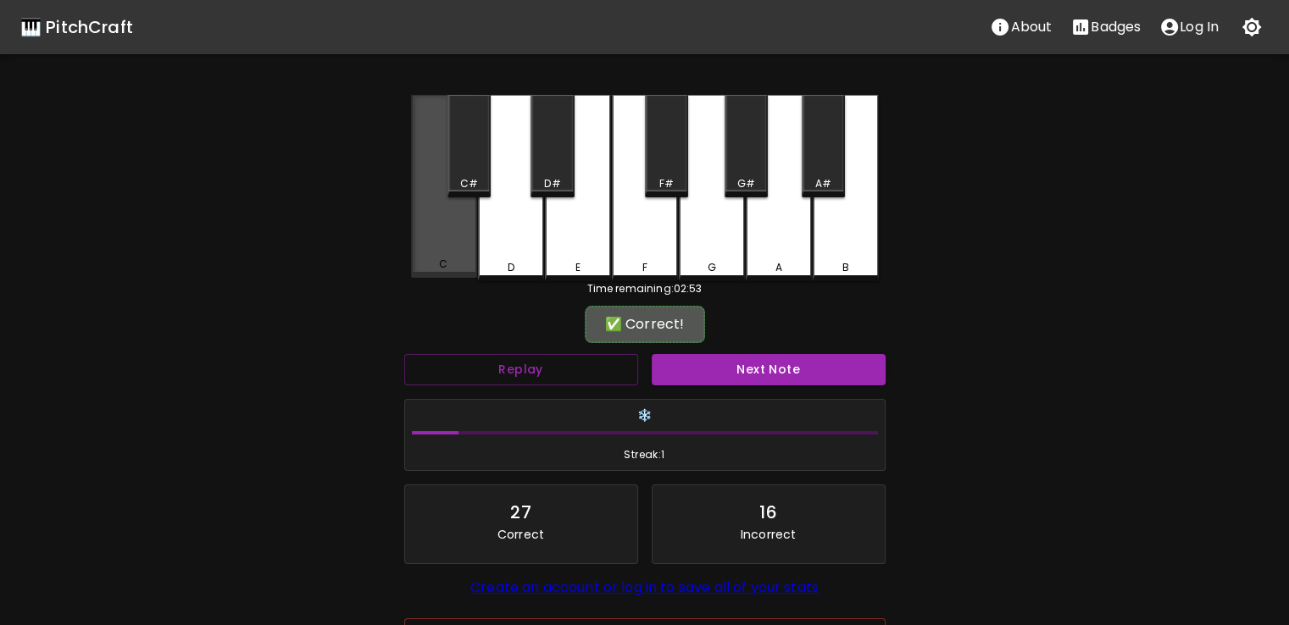
click at [470, 221] on div "C" at bounding box center [444, 186] width 66 height 183
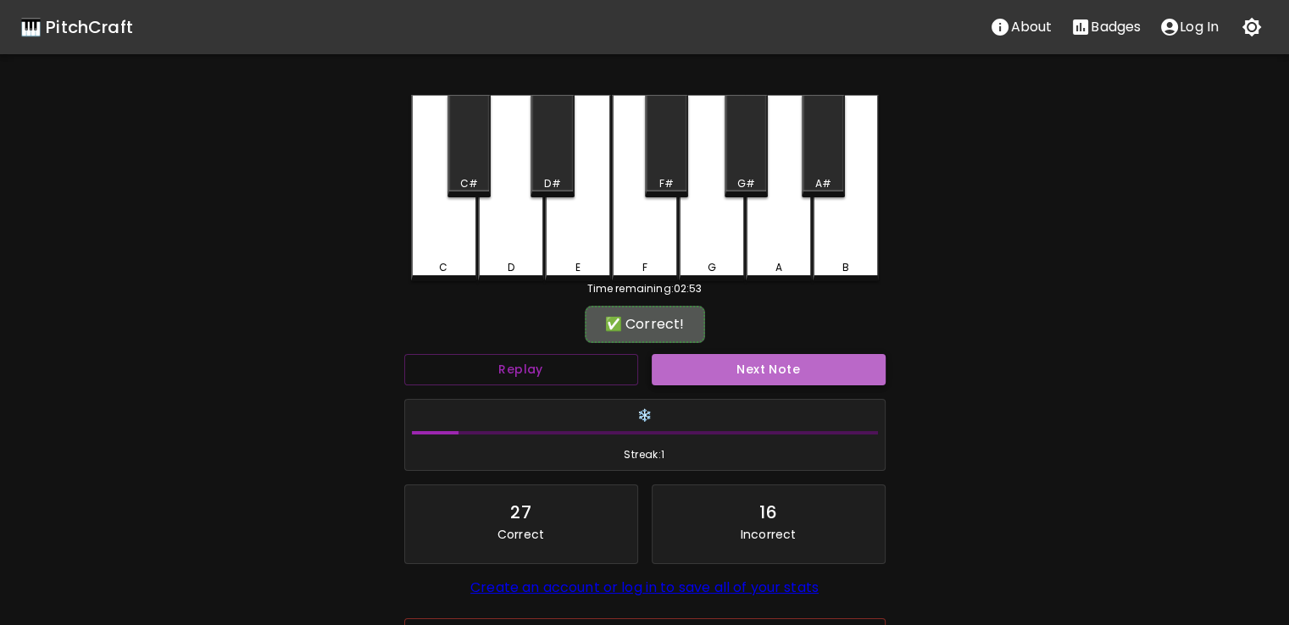
click at [704, 378] on button "Next Note" at bounding box center [769, 369] width 234 height 31
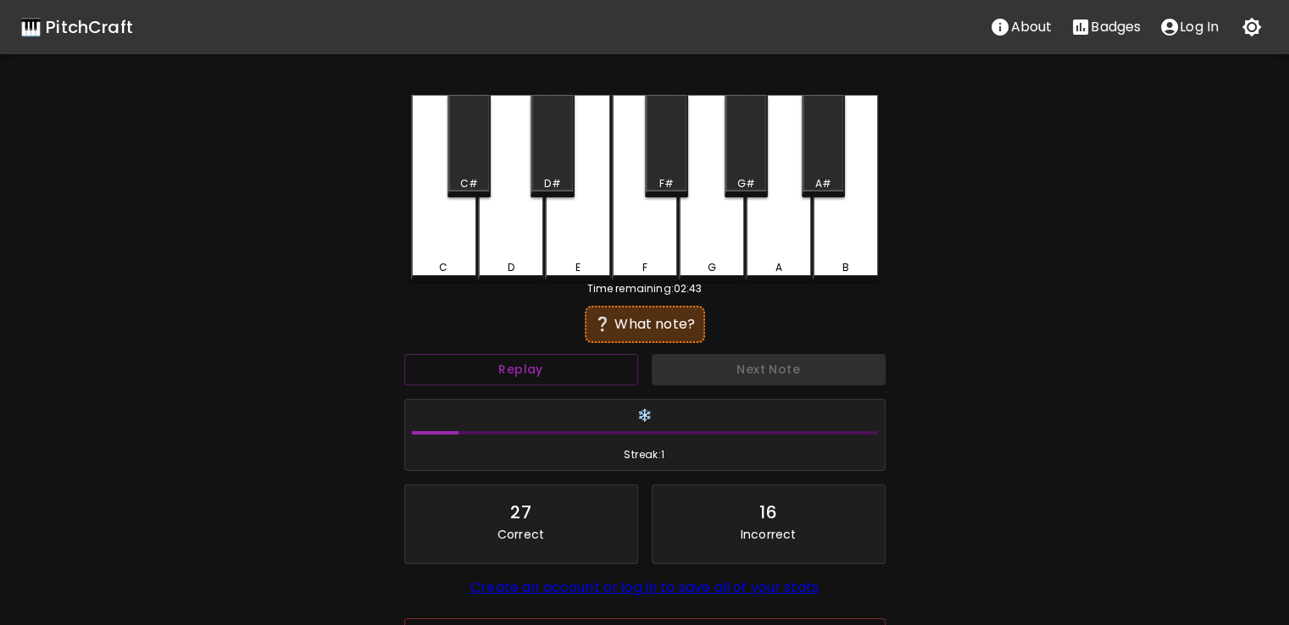
click at [571, 208] on div "E" at bounding box center [578, 188] width 66 height 186
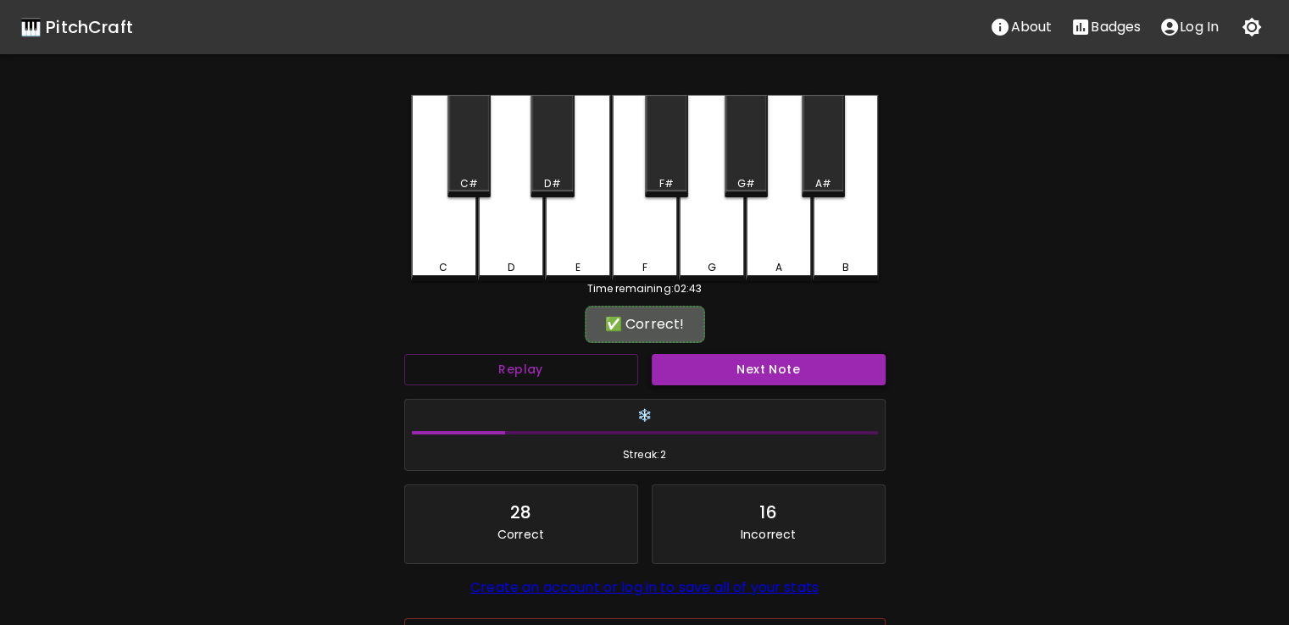
click at [708, 364] on button "Next Note" at bounding box center [769, 369] width 234 height 31
click at [549, 160] on div "D#" at bounding box center [552, 146] width 43 height 103
click at [710, 407] on h6 "❄️" at bounding box center [645, 416] width 466 height 19
click at [764, 370] on button "Next Note" at bounding box center [769, 369] width 234 height 31
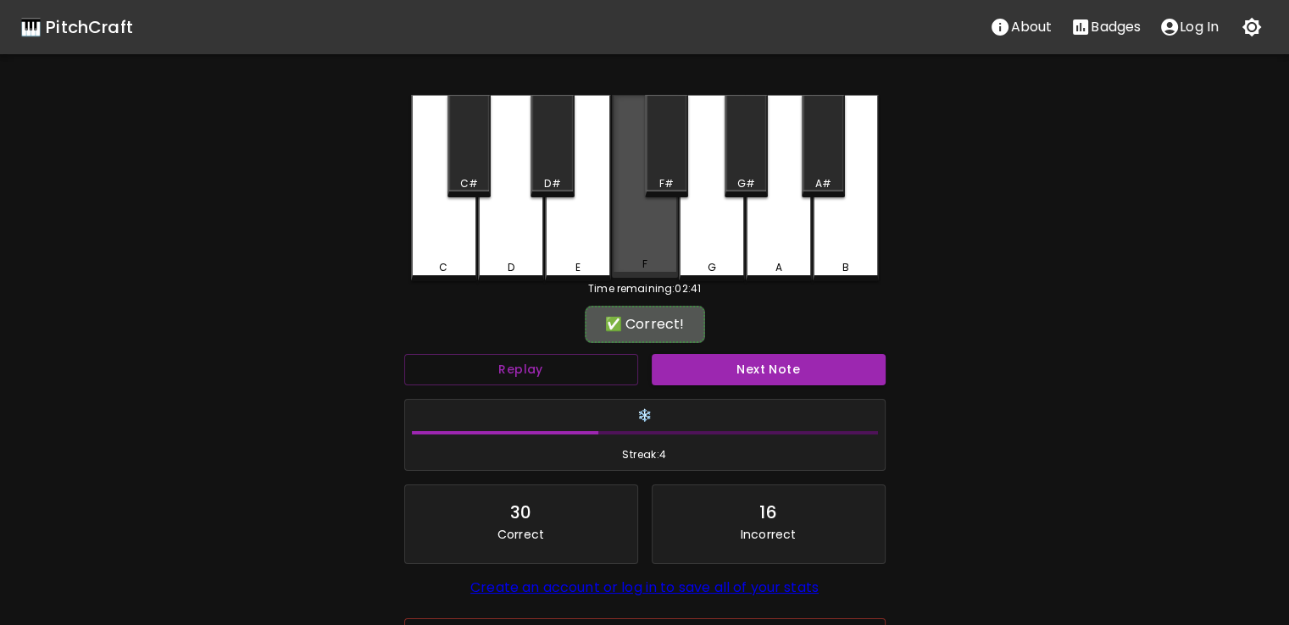
click at [636, 197] on div "F" at bounding box center [645, 186] width 66 height 183
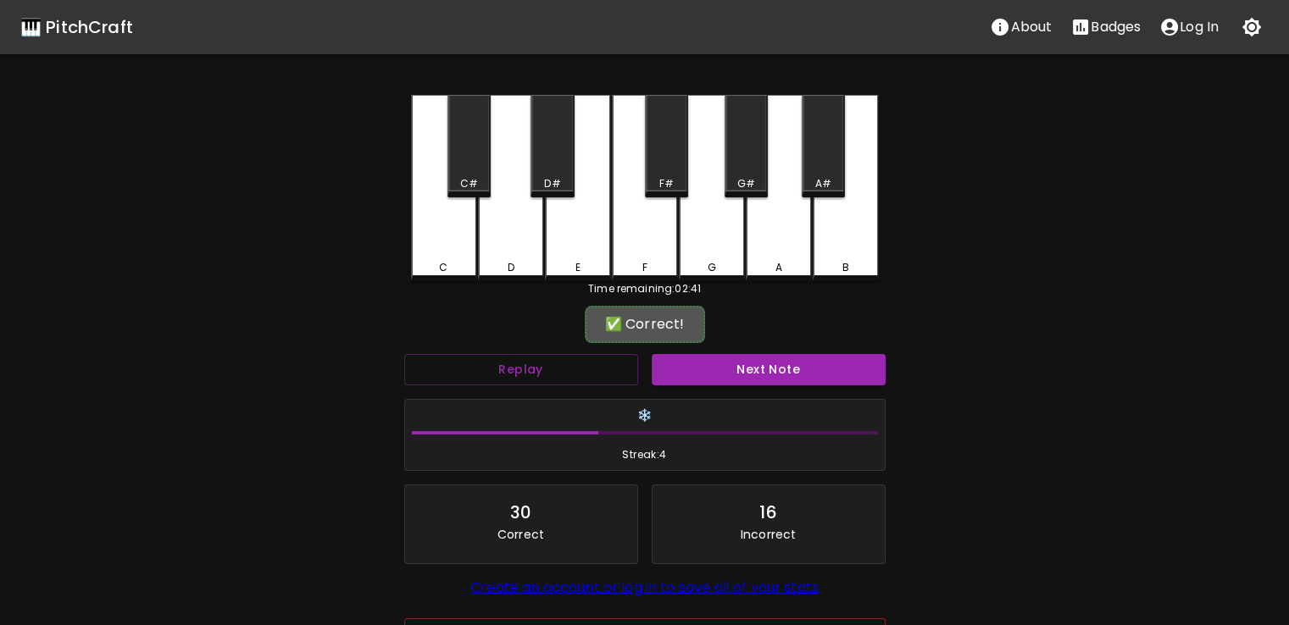
click at [694, 340] on div "✅ Correct!" at bounding box center [645, 324] width 120 height 37
click at [689, 392] on div "❄️ Streak: 4" at bounding box center [644, 435] width 495 height 86
click at [717, 365] on button "Next Note" at bounding box center [769, 369] width 234 height 31
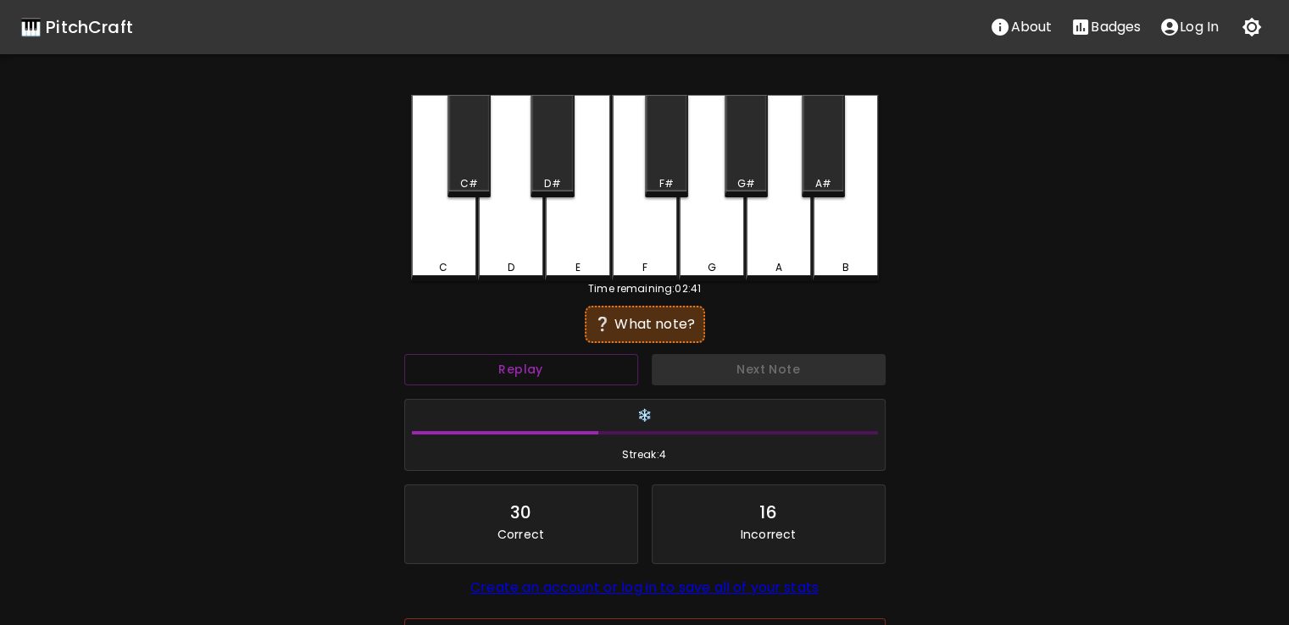
click at [583, 197] on div "E" at bounding box center [578, 188] width 66 height 186
click at [545, 163] on div "D#" at bounding box center [552, 146] width 43 height 103
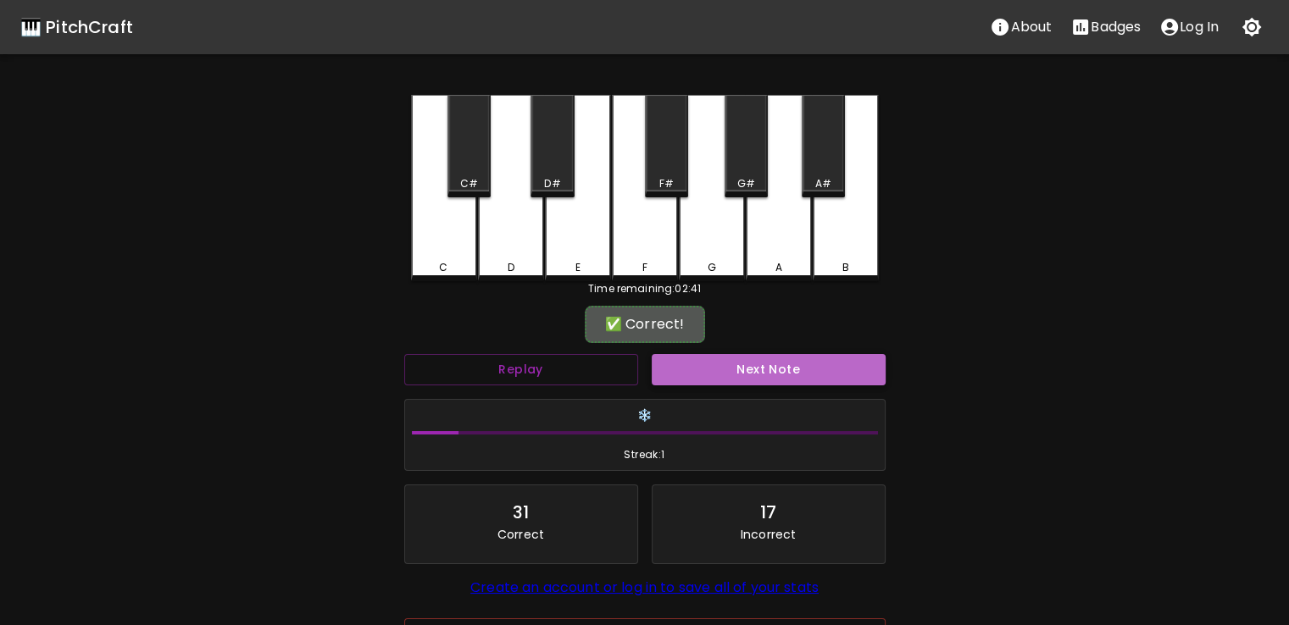
click at [724, 381] on button "Next Note" at bounding box center [769, 369] width 234 height 31
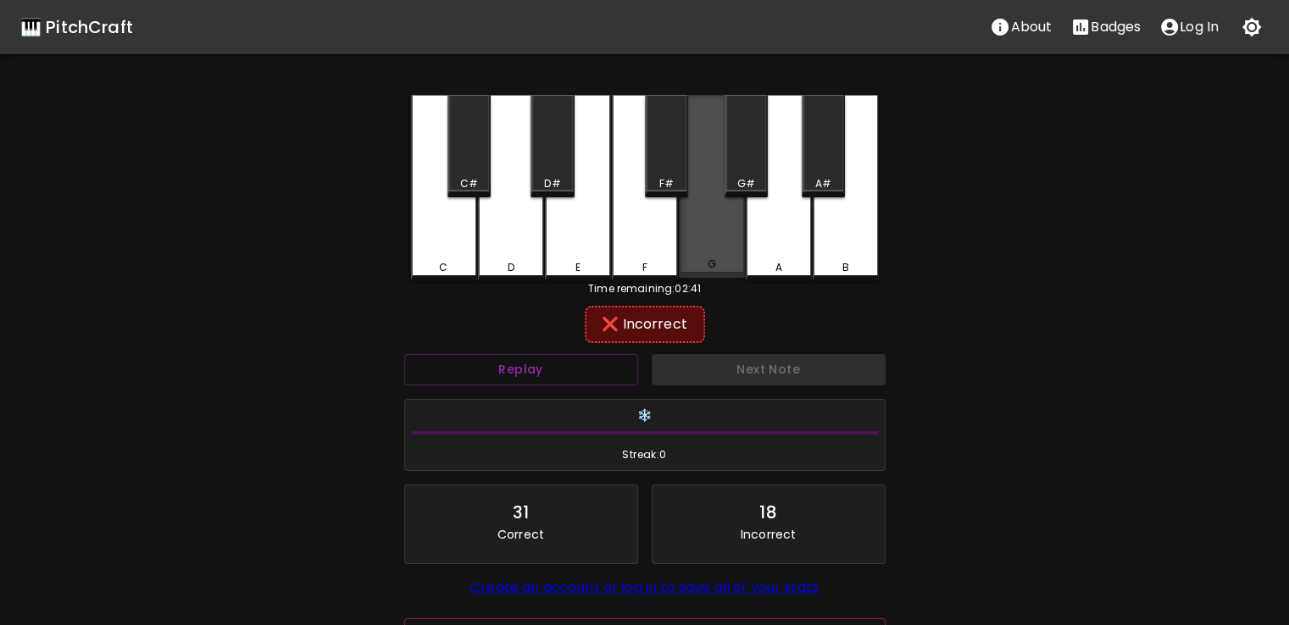
click at [720, 201] on div "G" at bounding box center [712, 186] width 66 height 183
click at [686, 221] on div "G" at bounding box center [712, 186] width 66 height 183
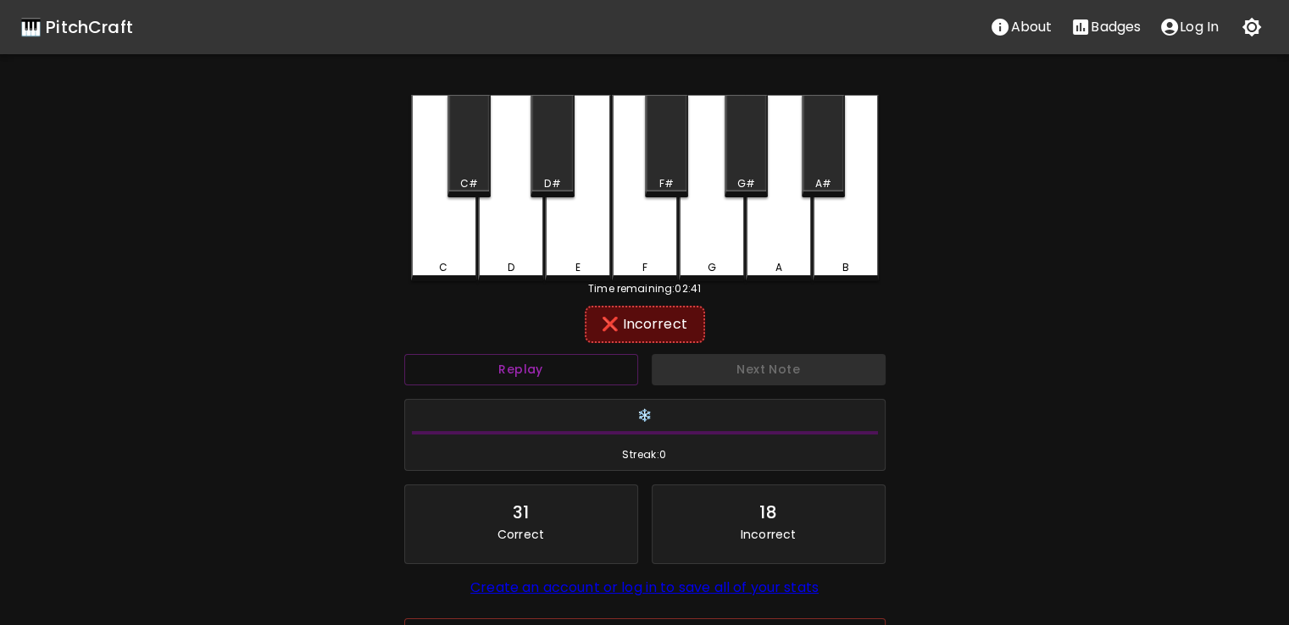
click at [668, 167] on div "F#" at bounding box center [666, 146] width 43 height 103
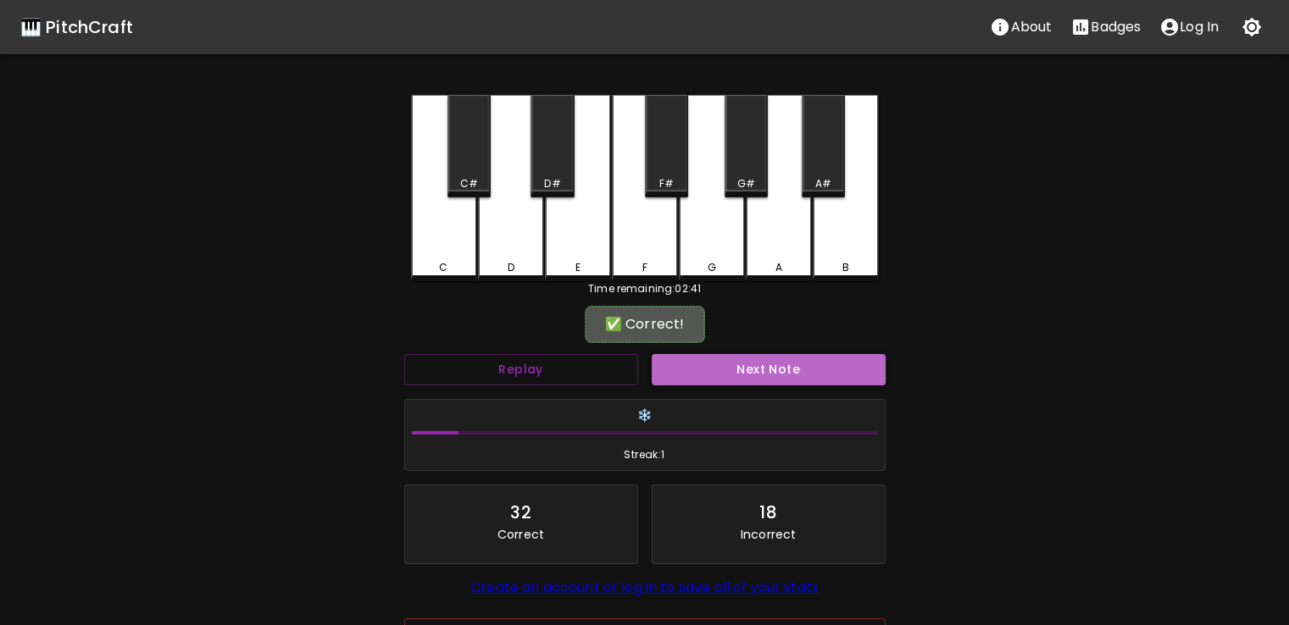
click at [720, 375] on button "Next Note" at bounding box center [769, 369] width 234 height 31
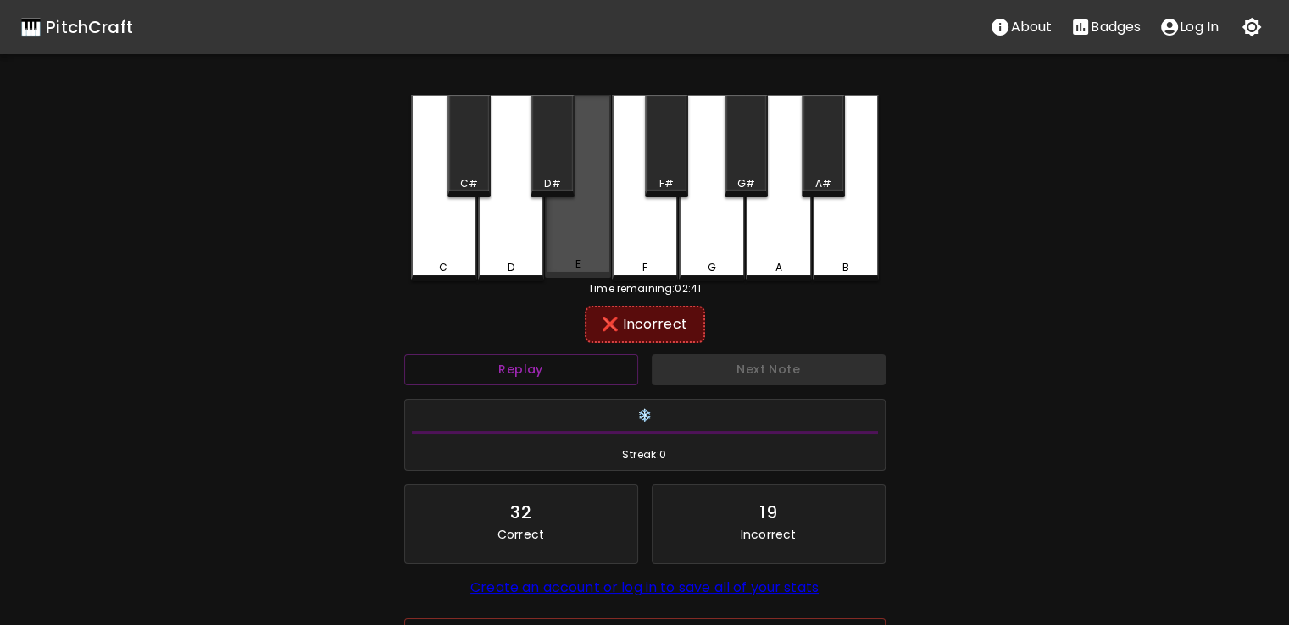
click at [603, 168] on div "E" at bounding box center [578, 186] width 66 height 183
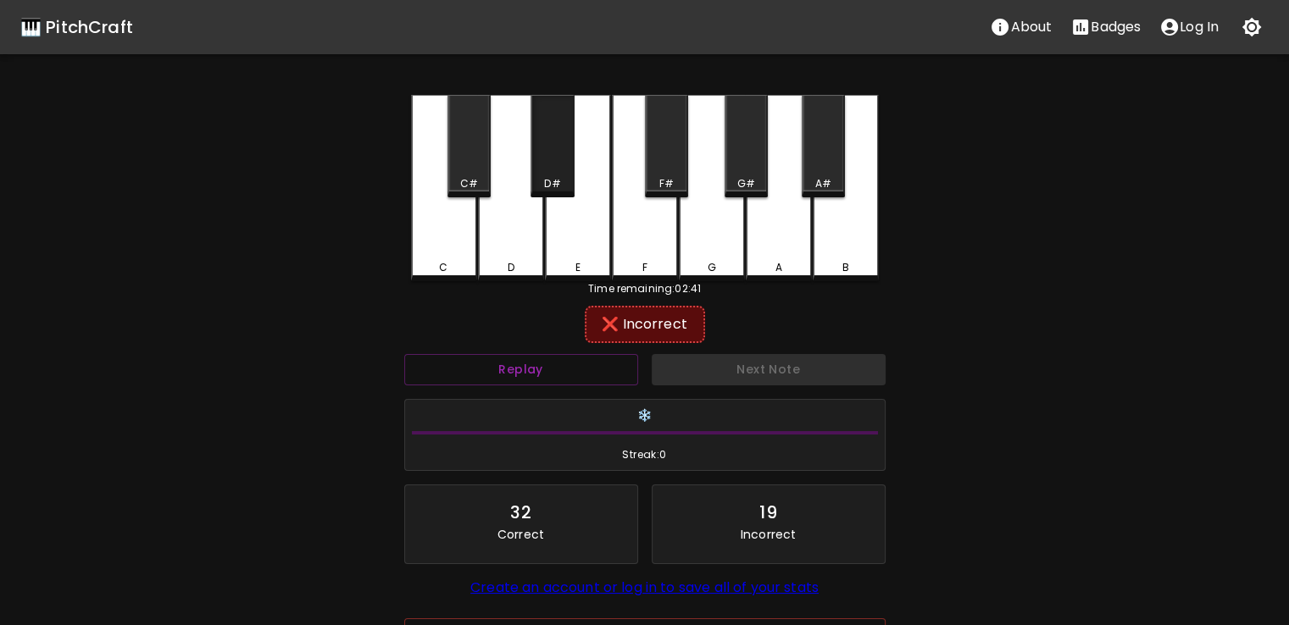
click at [559, 145] on div "D#" at bounding box center [552, 146] width 43 height 103
click at [658, 187] on div "F#" at bounding box center [667, 183] width 40 height 15
click at [661, 313] on div "❌ Incorrect" at bounding box center [645, 324] width 120 height 37
click at [658, 252] on div "F" at bounding box center [645, 188] width 66 height 186
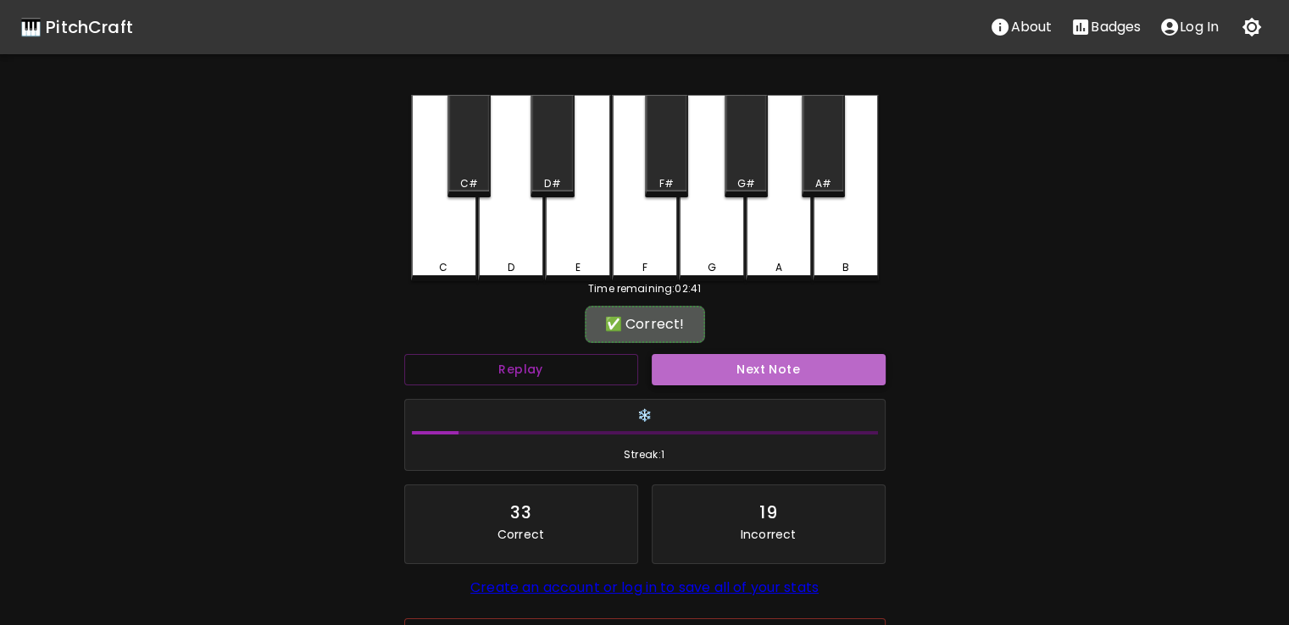
click at [696, 381] on button "Next Note" at bounding box center [769, 369] width 234 height 31
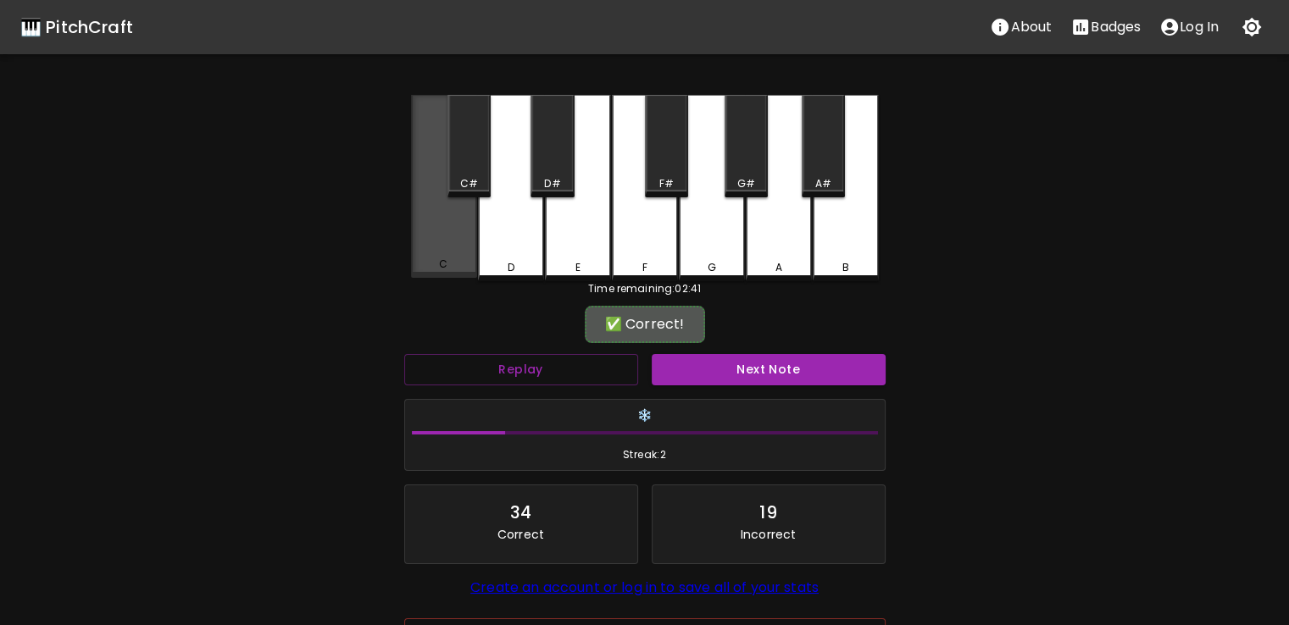
click at [468, 208] on div "C" at bounding box center [444, 186] width 66 height 183
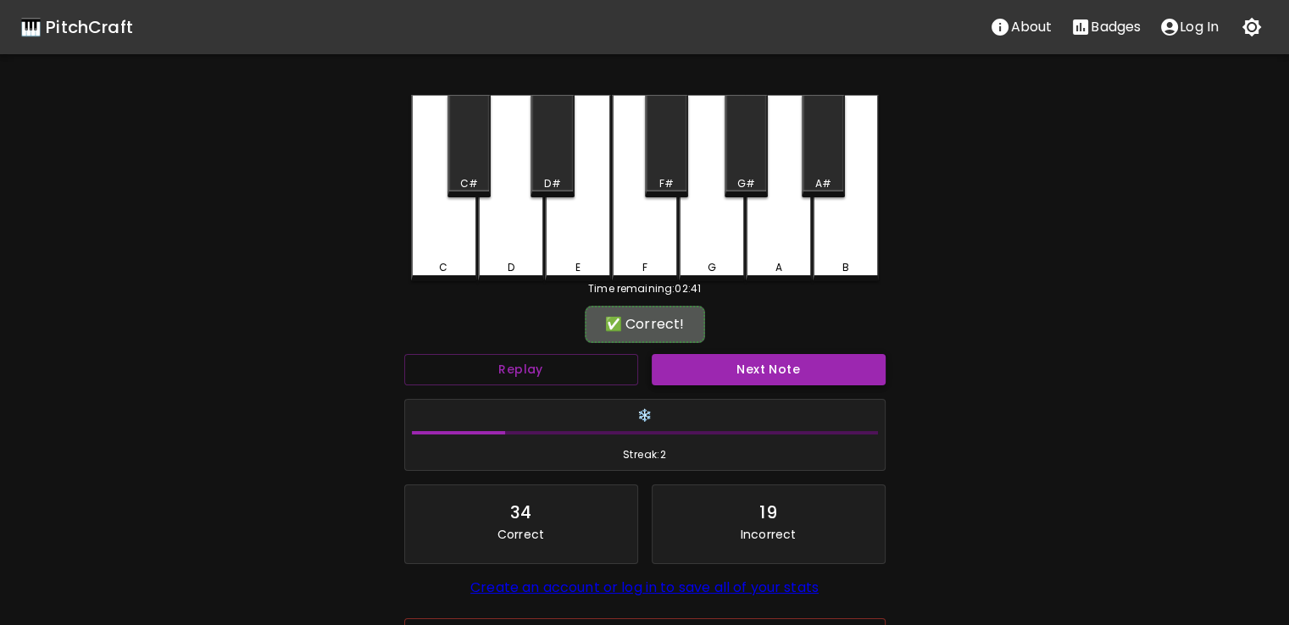
click at [715, 364] on button "Next Note" at bounding box center [769, 369] width 234 height 31
click at [651, 159] on div "F#" at bounding box center [666, 146] width 43 height 103
click at [695, 367] on button "Next Note" at bounding box center [769, 369] width 234 height 31
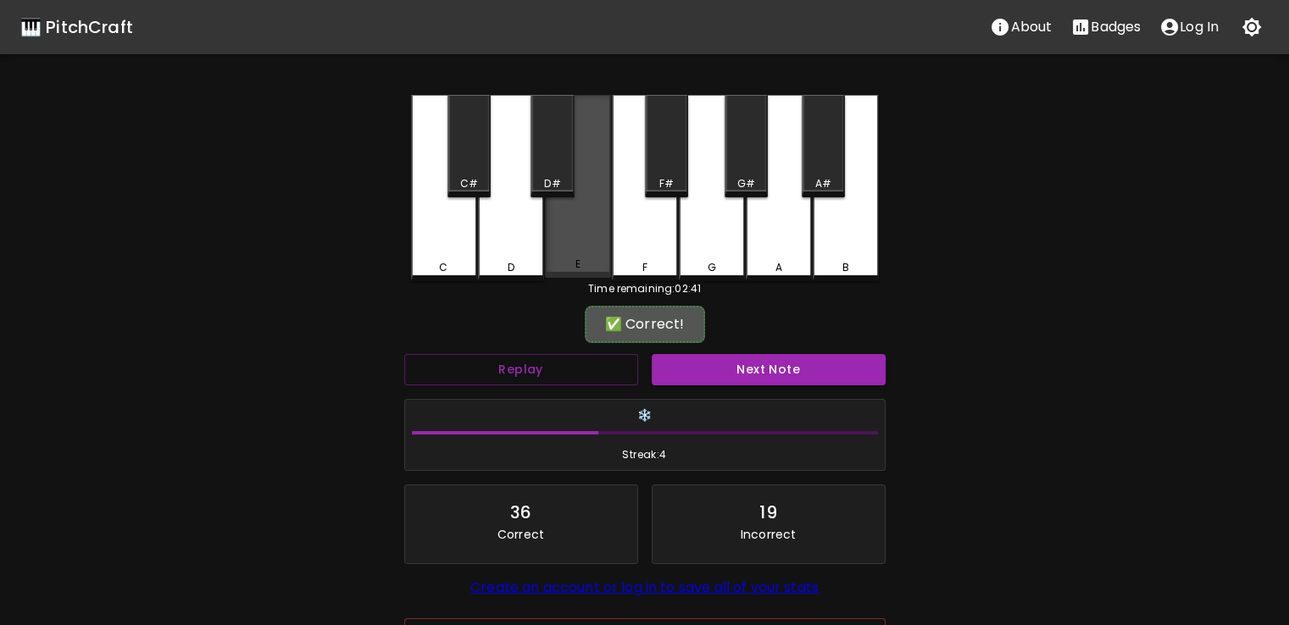
click at [600, 184] on div "E" at bounding box center [578, 186] width 66 height 183
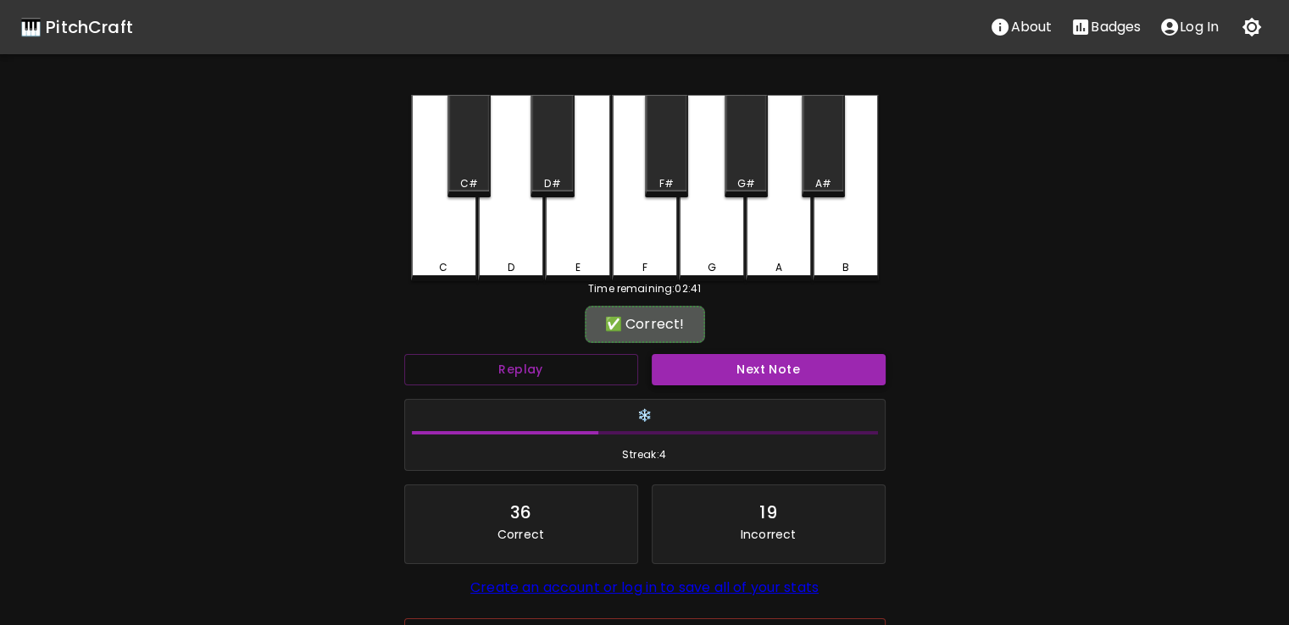
click at [692, 377] on button "Next Note" at bounding box center [769, 369] width 234 height 31
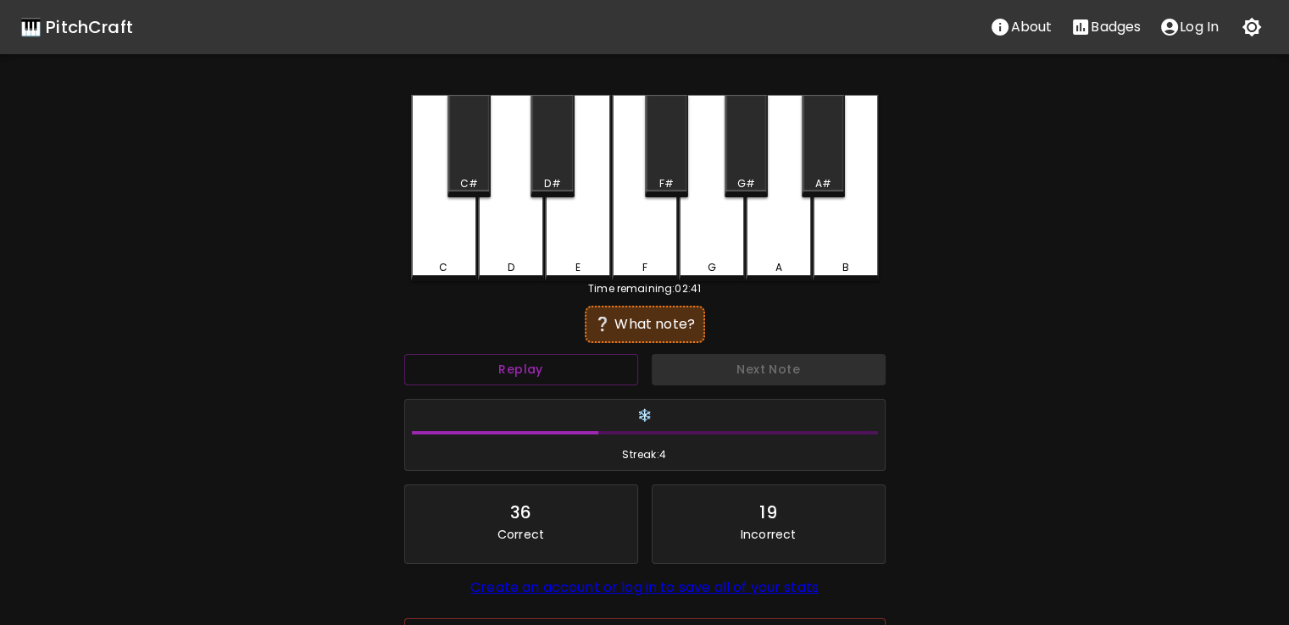
click at [470, 218] on div "C" at bounding box center [444, 188] width 66 height 186
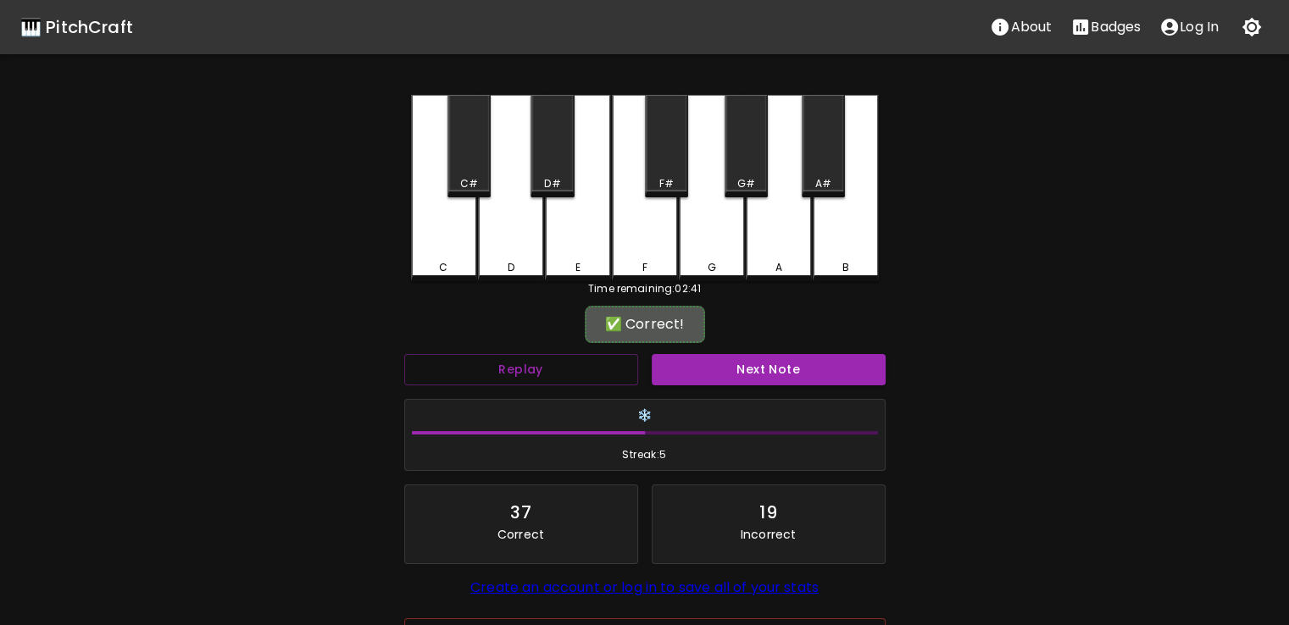
click at [709, 412] on h6 "❄️" at bounding box center [645, 416] width 466 height 19
click at [764, 385] on div "Next Note" at bounding box center [768, 369] width 247 height 45
click at [775, 376] on button "Next Note" at bounding box center [769, 369] width 234 height 31
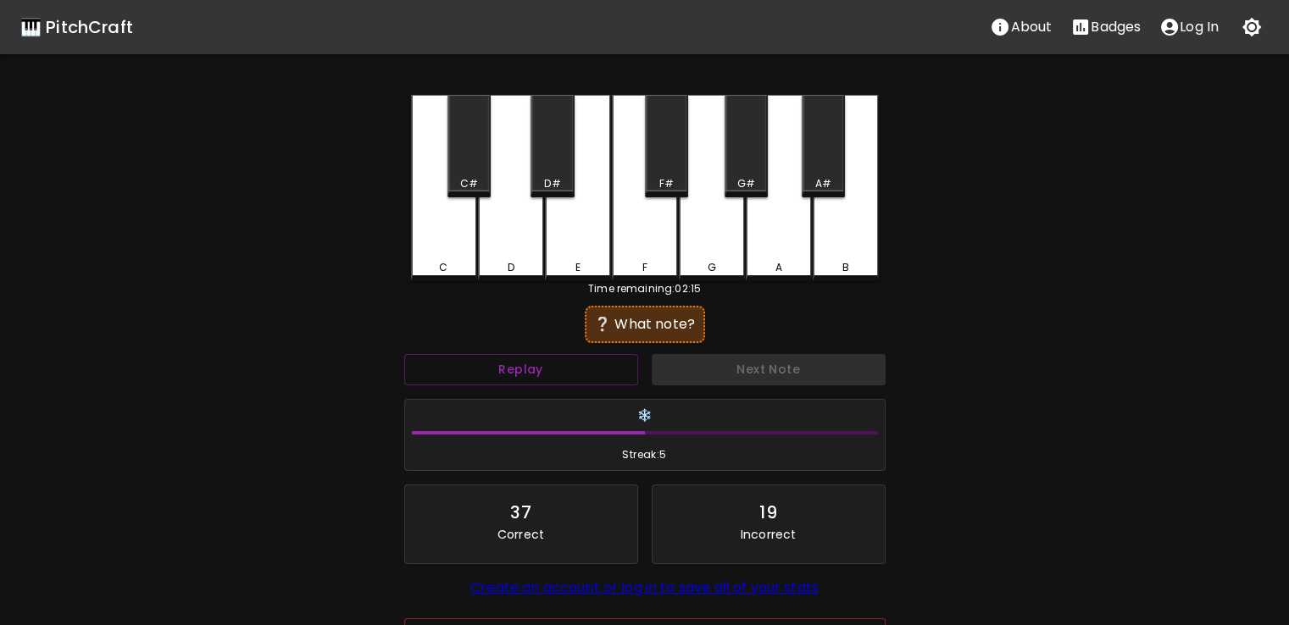
click at [747, 169] on div "G#" at bounding box center [746, 146] width 43 height 103
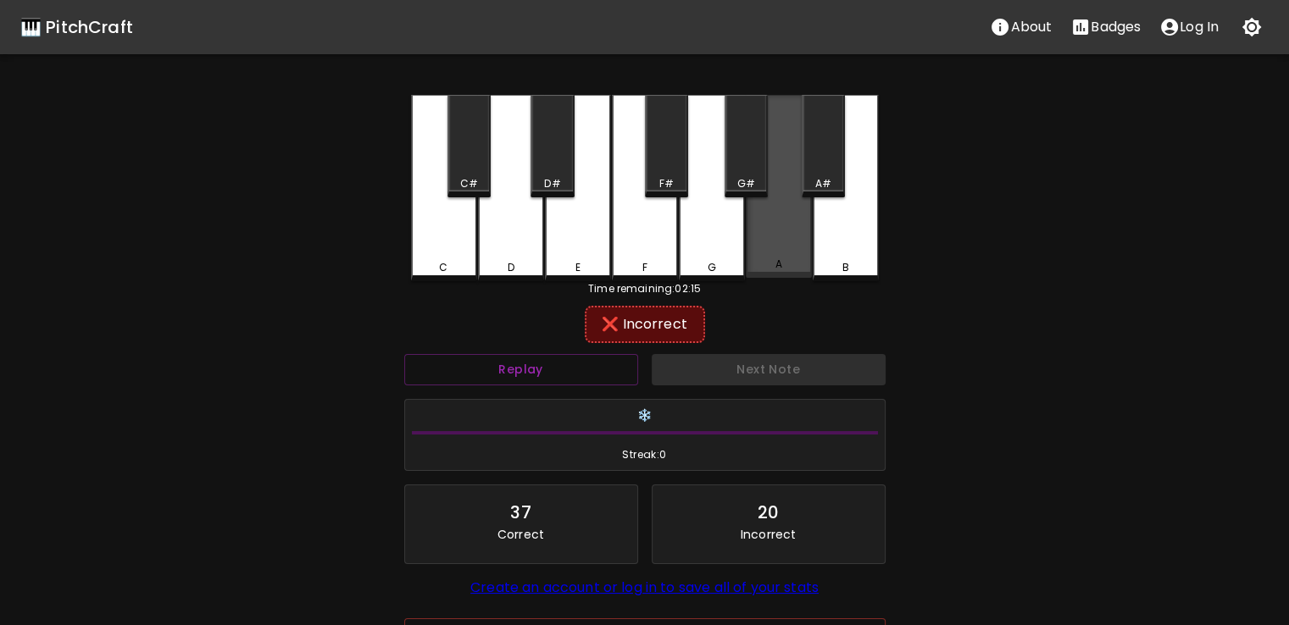
click at [781, 197] on div "A" at bounding box center [779, 186] width 66 height 183
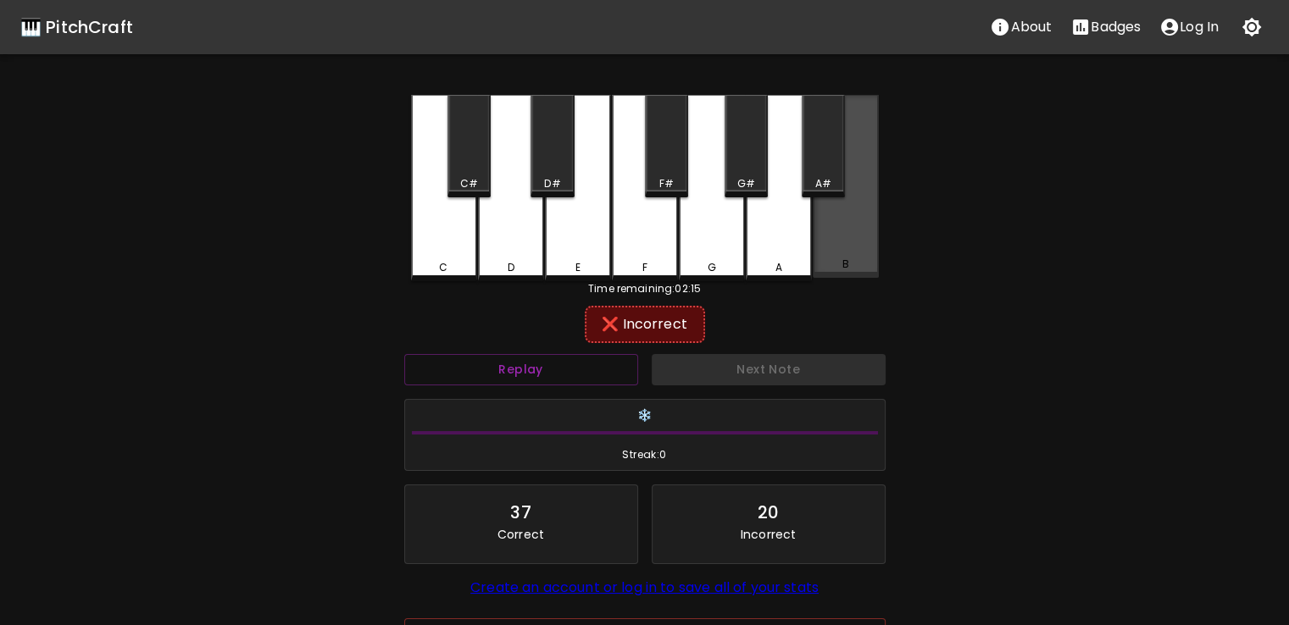
click at [842, 208] on div "B" at bounding box center [846, 186] width 66 height 183
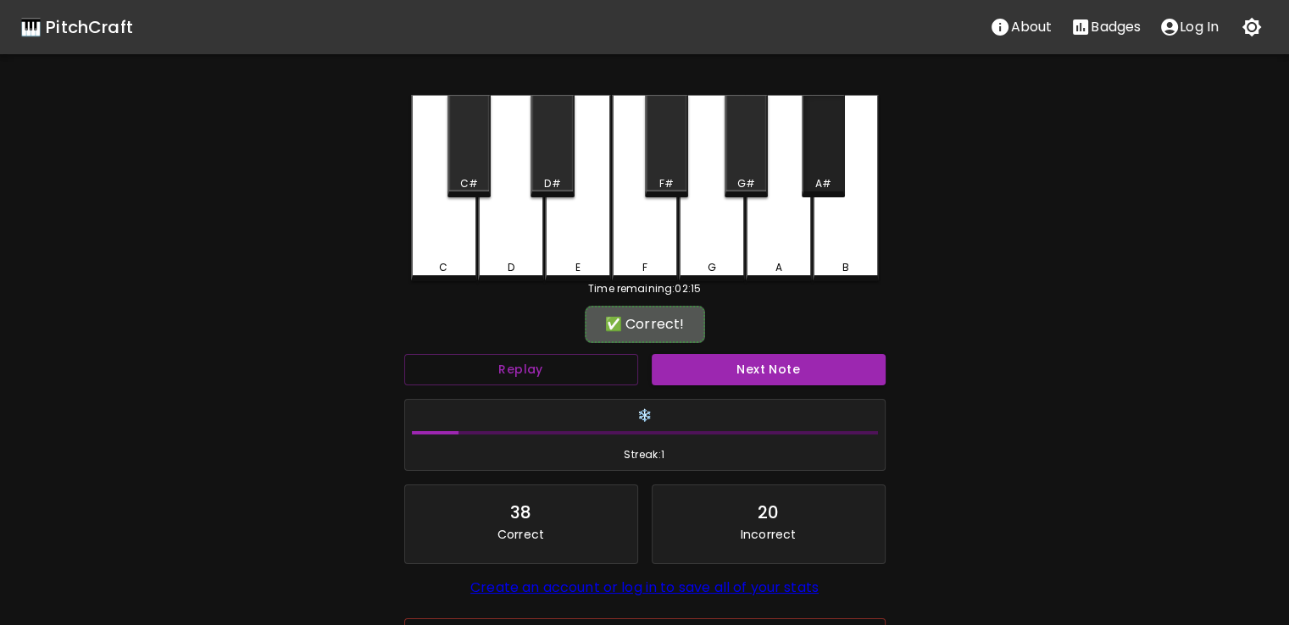
click at [811, 141] on div "A#" at bounding box center [823, 146] width 43 height 103
click at [748, 352] on div "Next Note" at bounding box center [768, 369] width 247 height 45
click at [717, 368] on button "Next Note" at bounding box center [769, 369] width 234 height 31
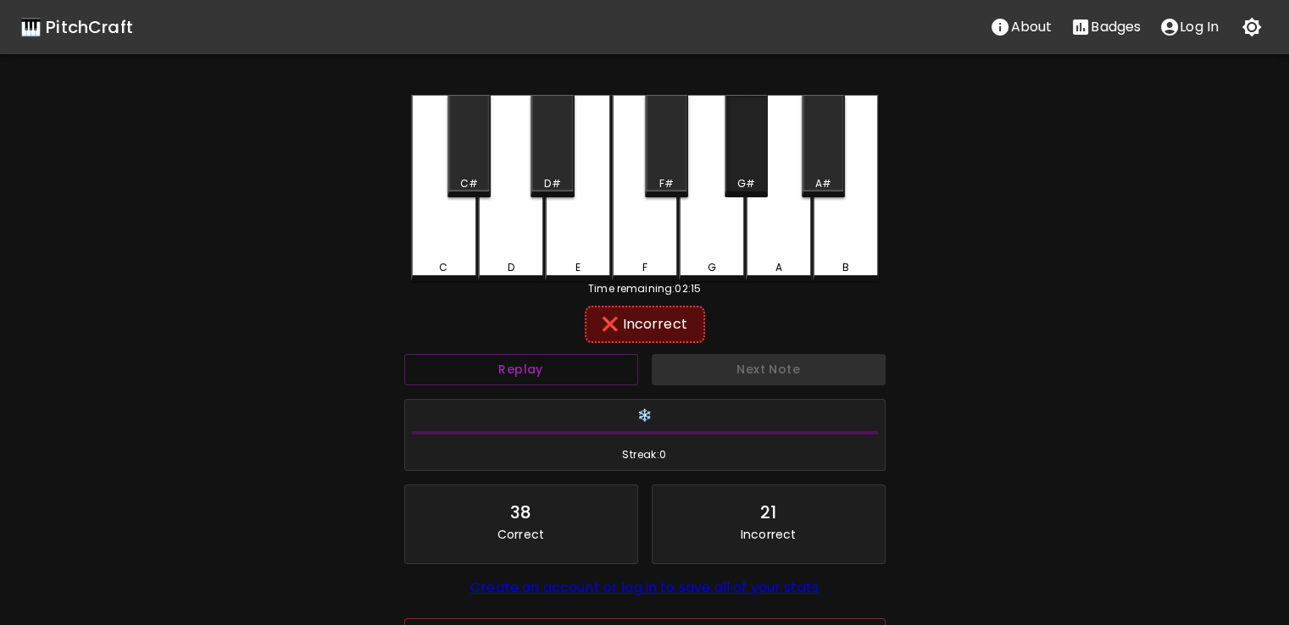
click at [742, 153] on div "G#" at bounding box center [746, 146] width 43 height 103
click at [668, 155] on div "F#" at bounding box center [666, 146] width 43 height 103
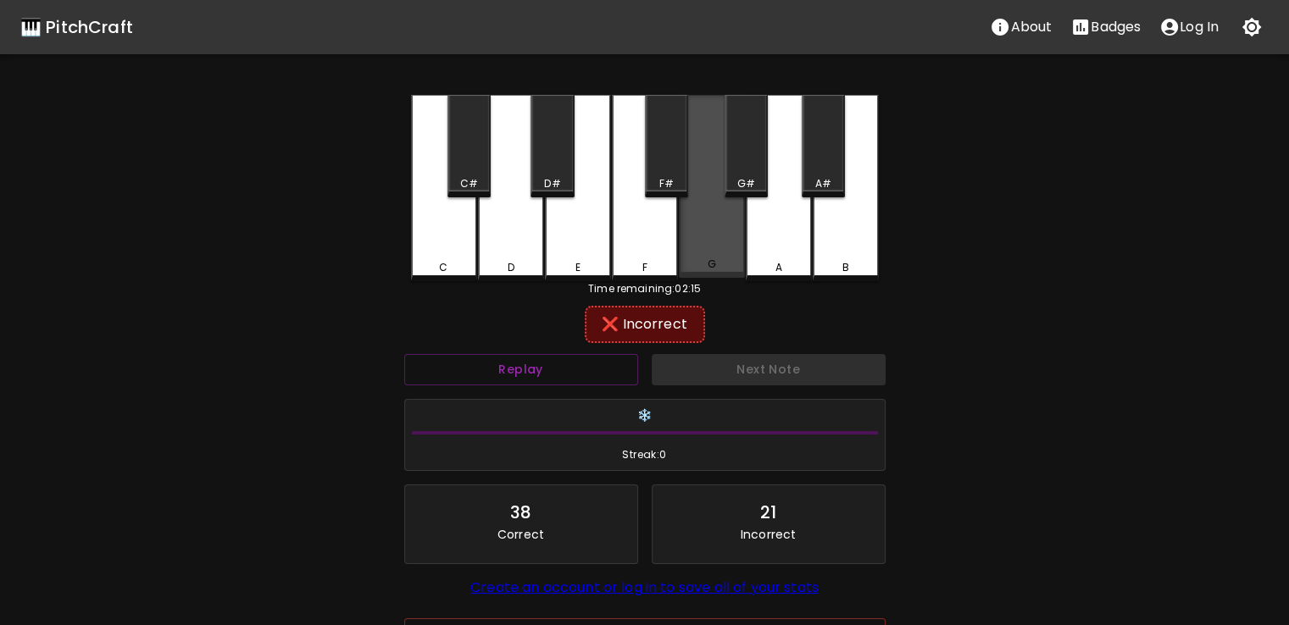
click at [707, 218] on div "G" at bounding box center [712, 186] width 66 height 183
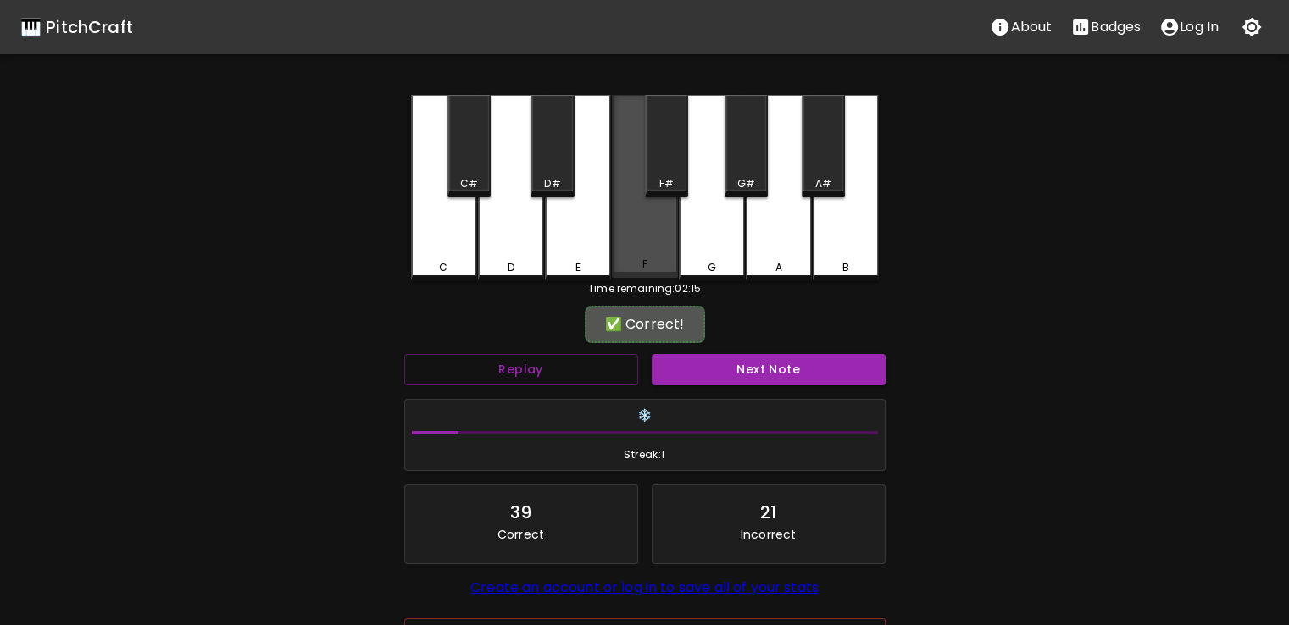
click at [639, 279] on div "C C# D D# E F F# G G# A A# B" at bounding box center [645, 188] width 468 height 186
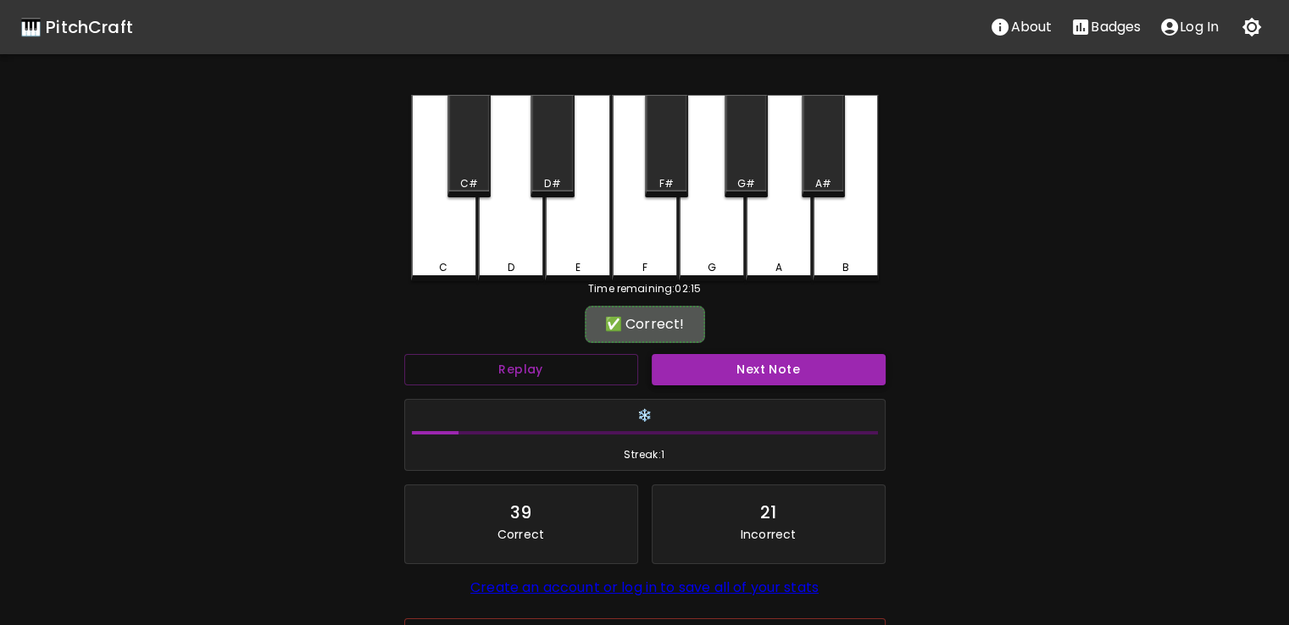
click at [692, 370] on button "Next Note" at bounding box center [769, 369] width 234 height 31
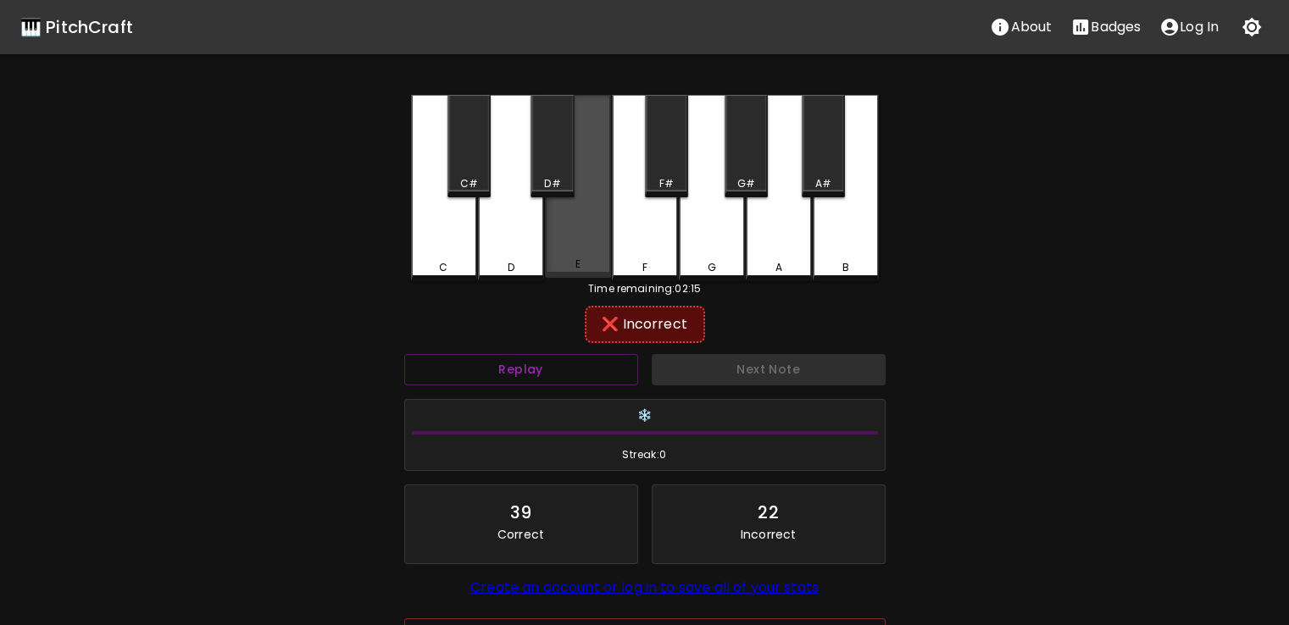
click at [590, 236] on div "E" at bounding box center [578, 186] width 66 height 183
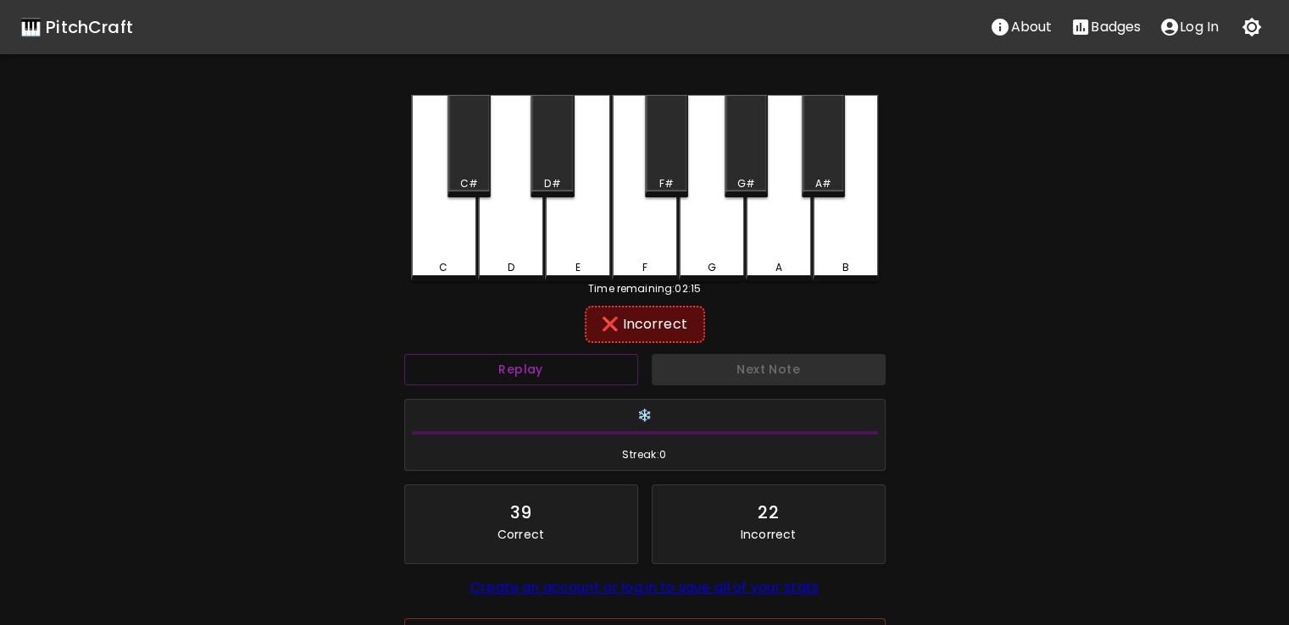
click at [639, 181] on div "F" at bounding box center [645, 188] width 66 height 186
click at [563, 150] on div "D#" at bounding box center [552, 146] width 43 height 103
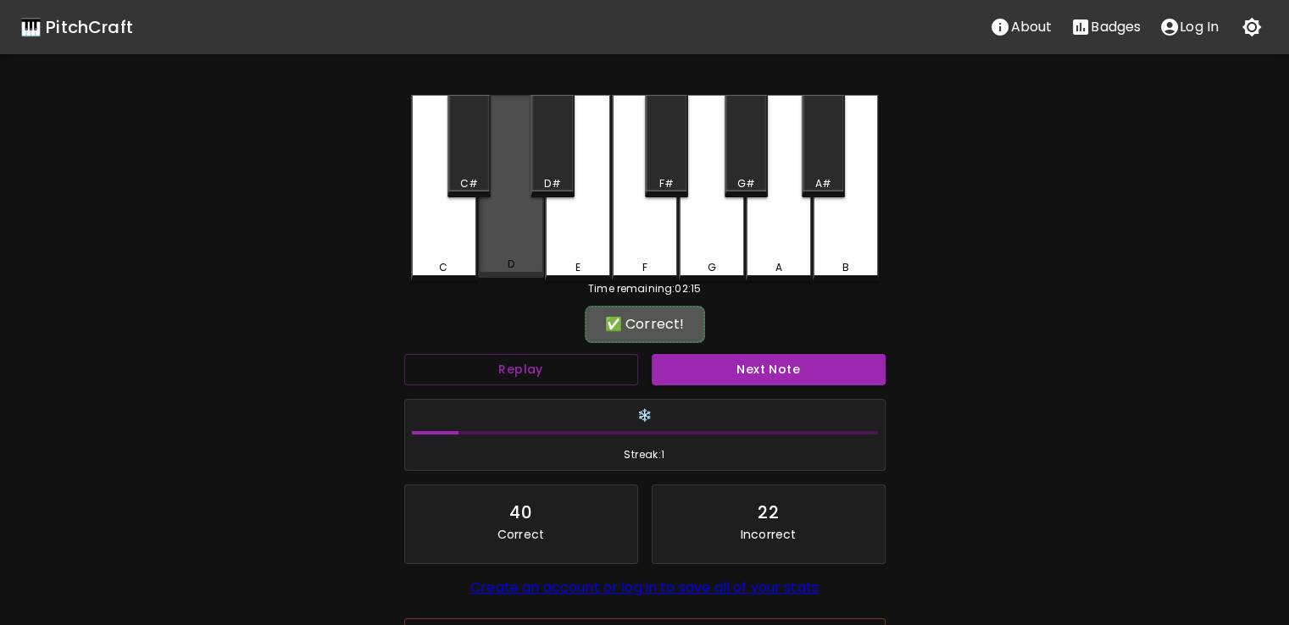
click at [525, 225] on div "D" at bounding box center [511, 186] width 66 height 183
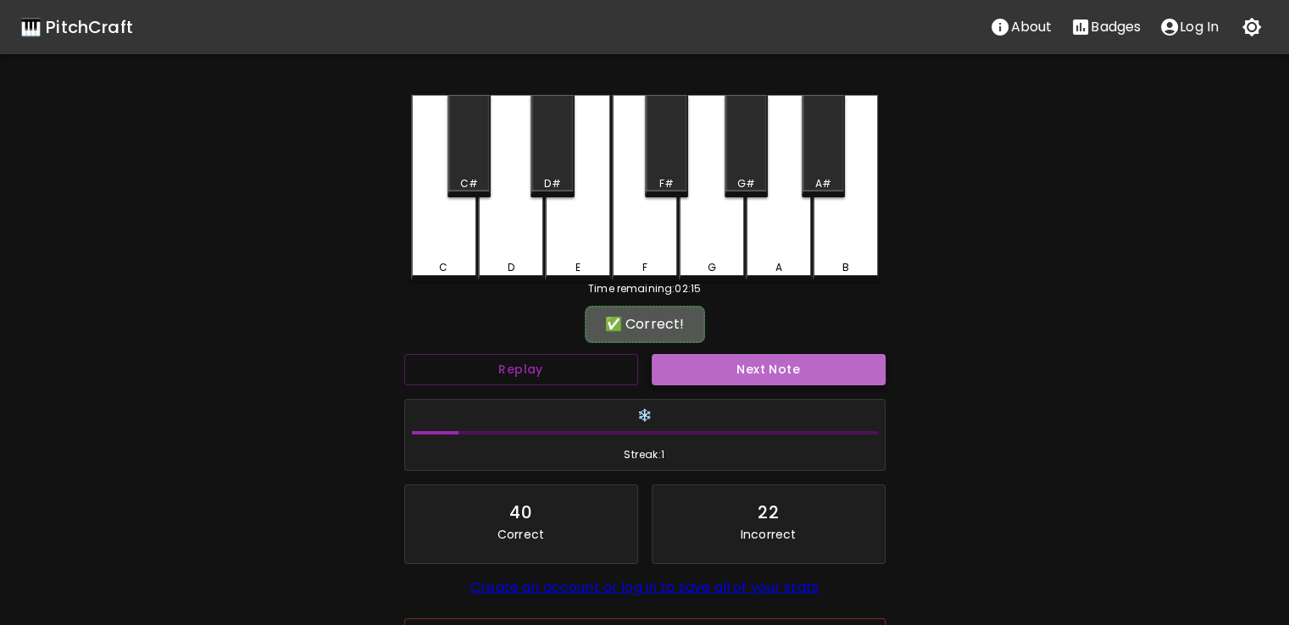
click at [658, 370] on button "Next Note" at bounding box center [769, 369] width 234 height 31
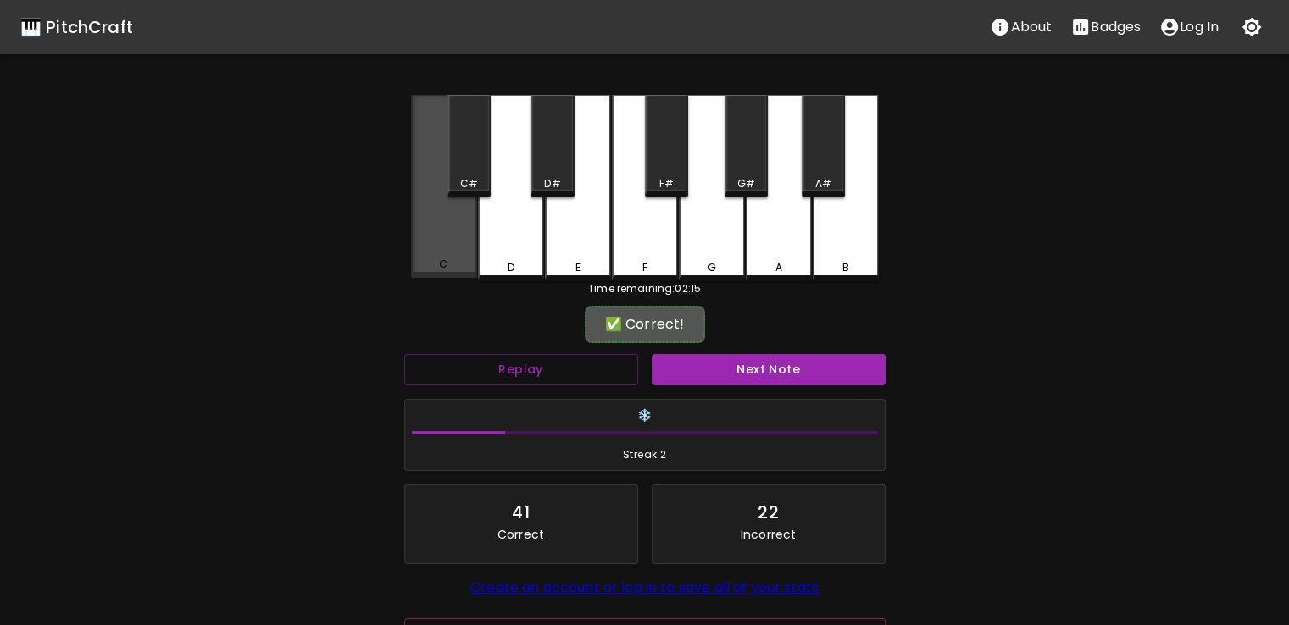
click at [435, 204] on div "C" at bounding box center [444, 186] width 66 height 183
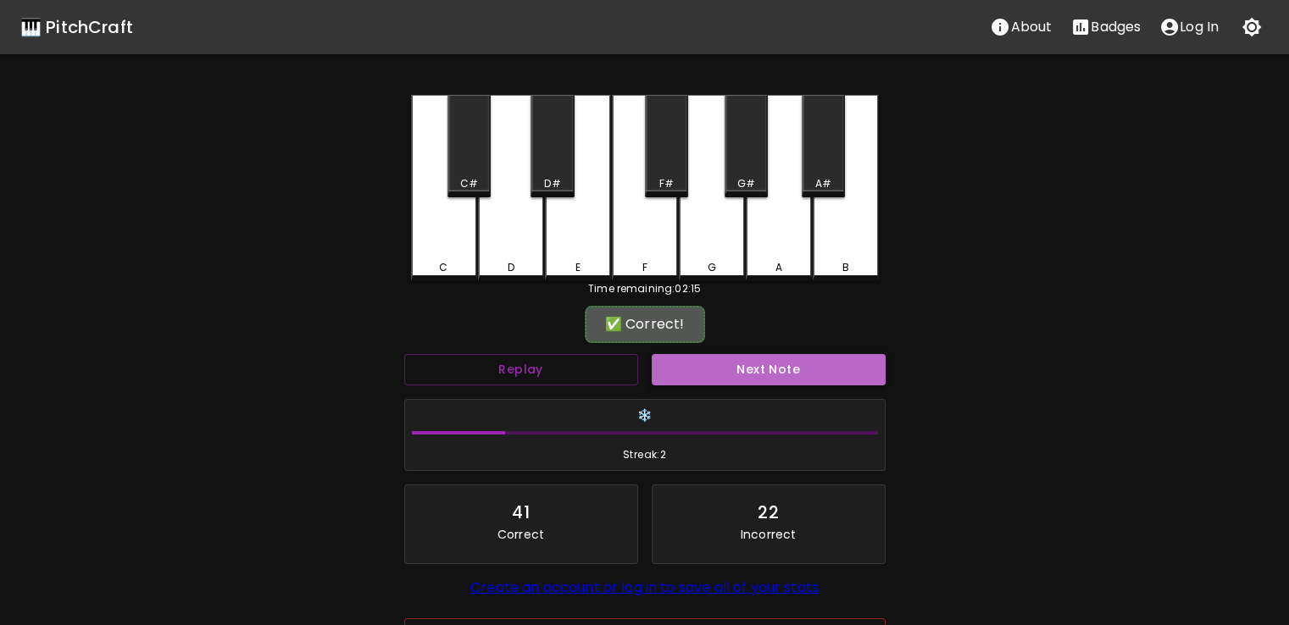
click at [698, 363] on button "Next Note" at bounding box center [769, 369] width 234 height 31
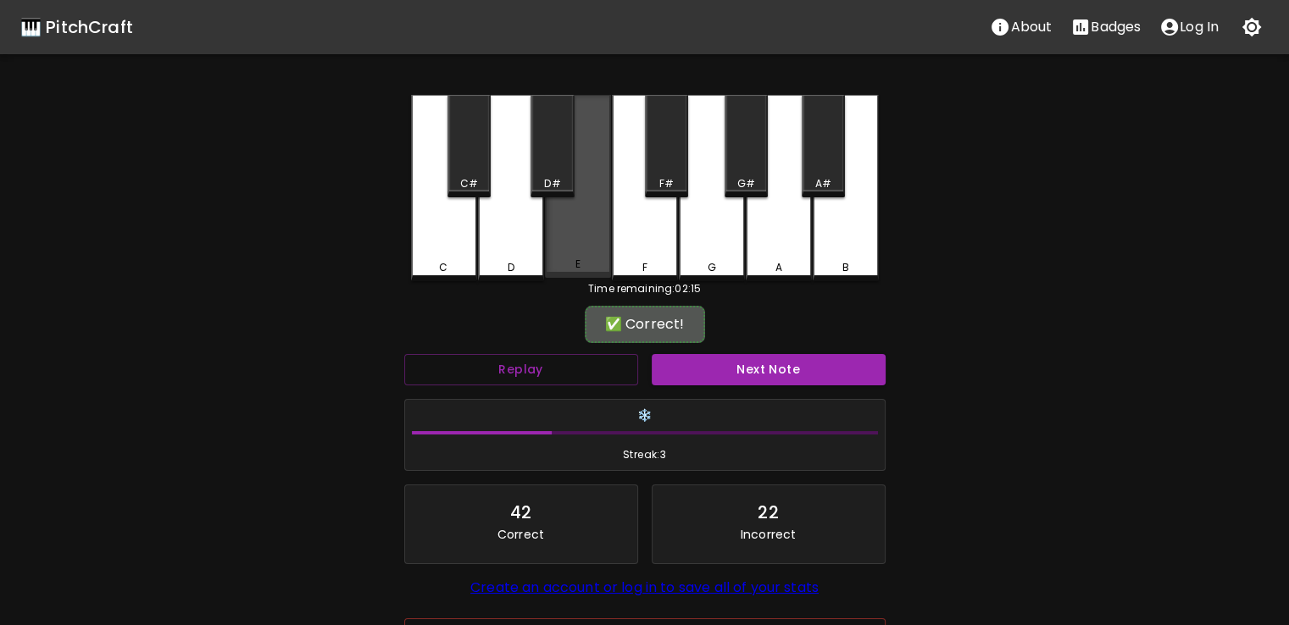
click at [584, 209] on div "E" at bounding box center [578, 186] width 66 height 183
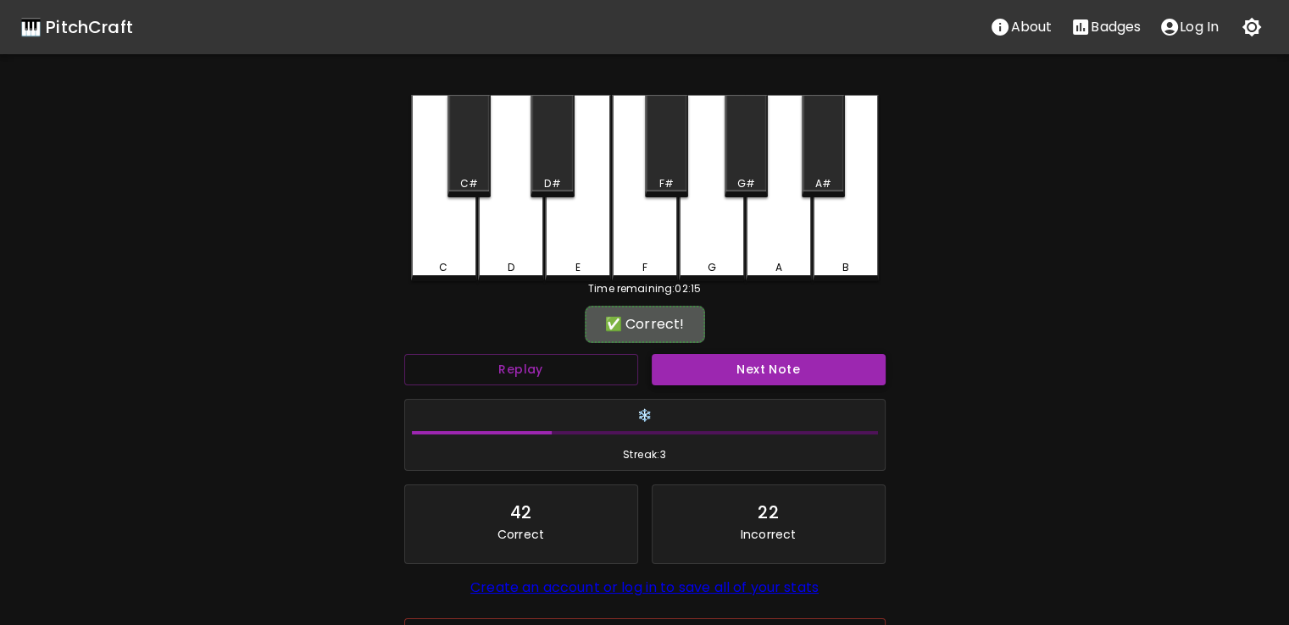
click at [769, 375] on button "Next Note" at bounding box center [769, 369] width 234 height 31
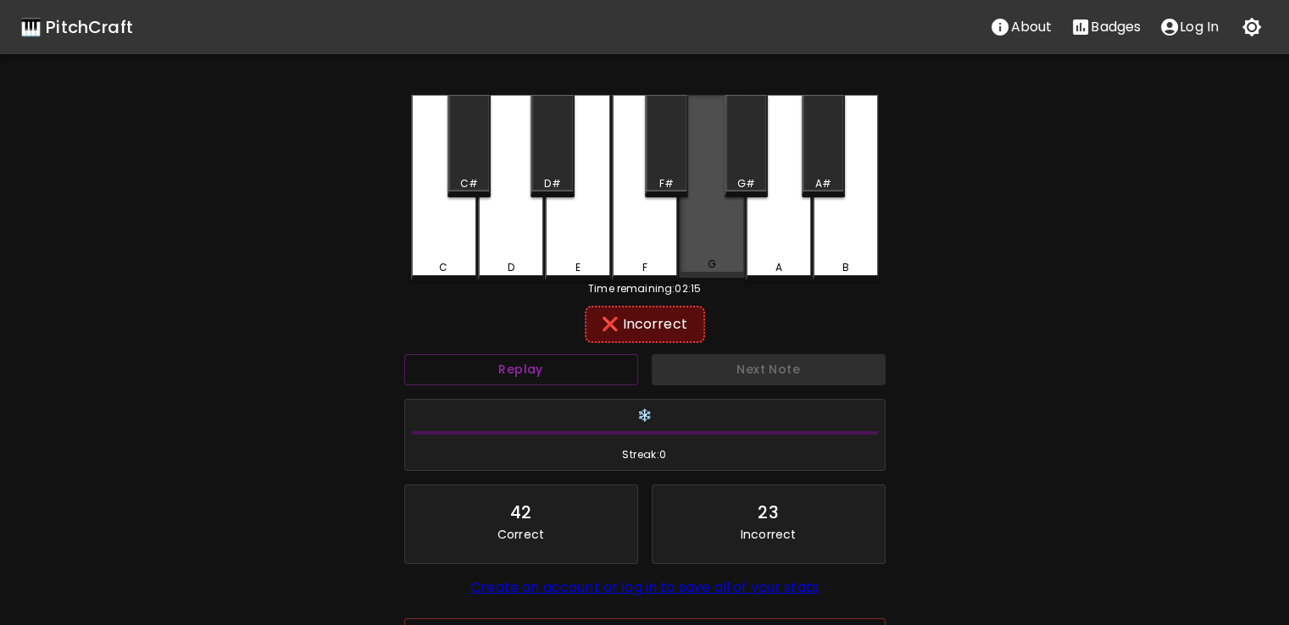
click at [715, 169] on div "G" at bounding box center [712, 186] width 66 height 183
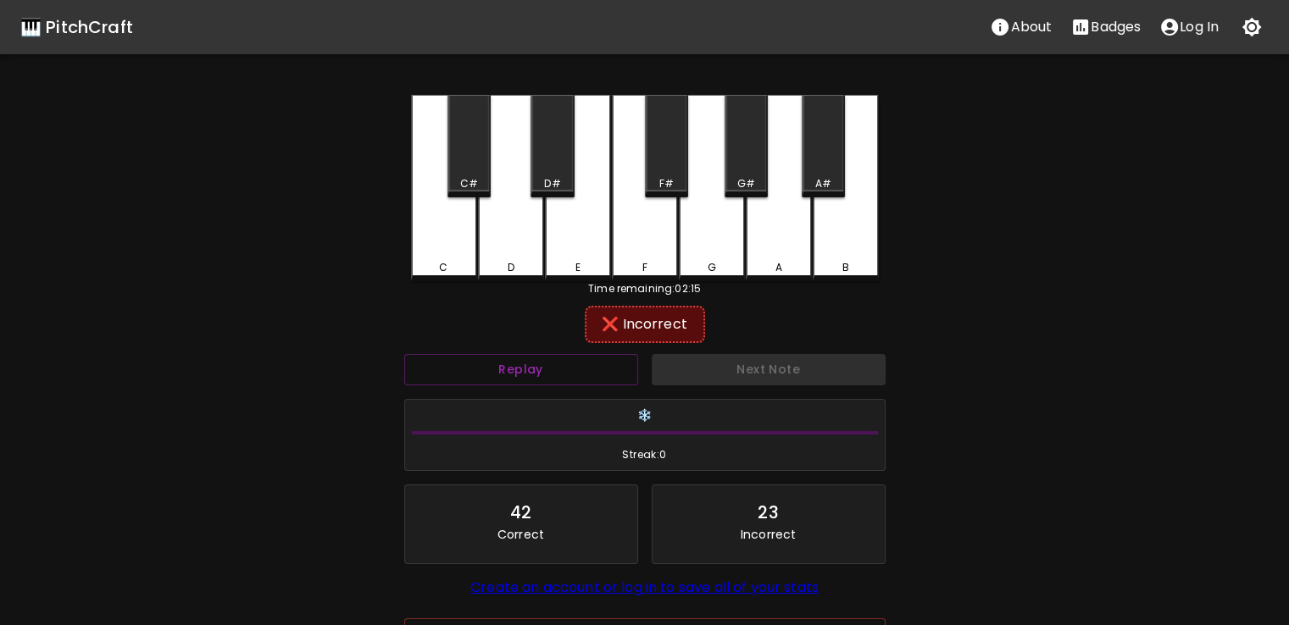
click at [740, 169] on div "G#" at bounding box center [746, 146] width 43 height 103
click at [667, 169] on div "F#" at bounding box center [666, 146] width 43 height 103
click at [661, 194] on div "F#" at bounding box center [666, 146] width 43 height 103
click at [644, 201] on div "F" at bounding box center [645, 188] width 66 height 186
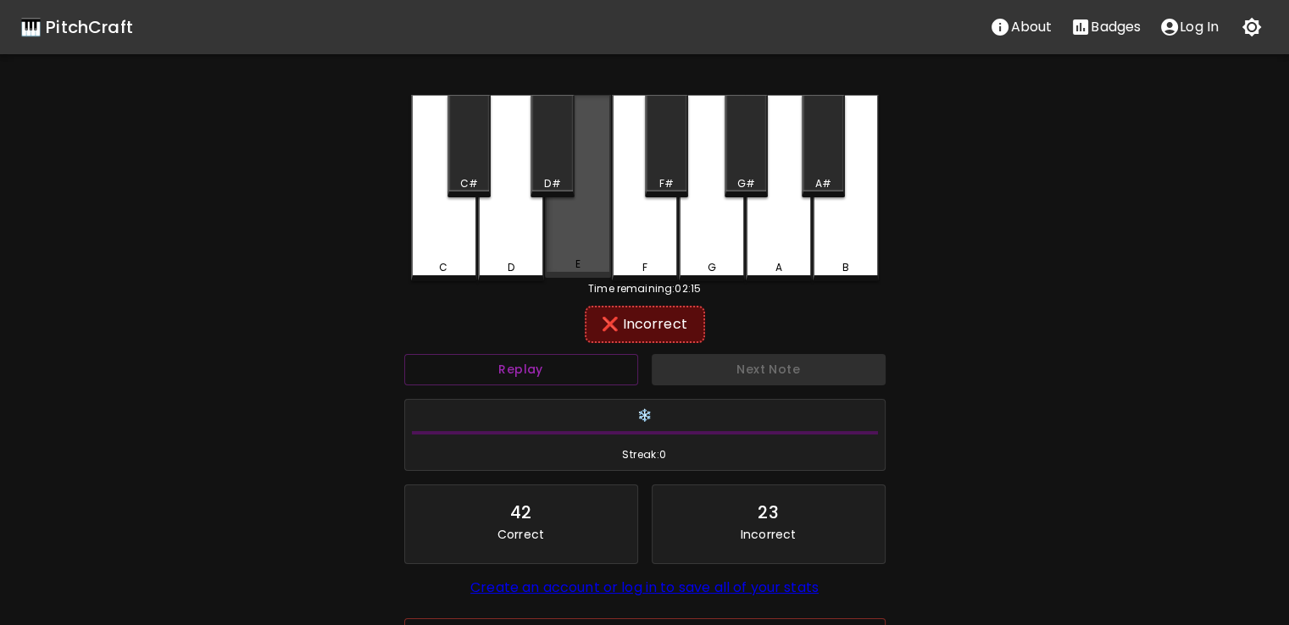
click at [590, 182] on div "E" at bounding box center [578, 186] width 66 height 183
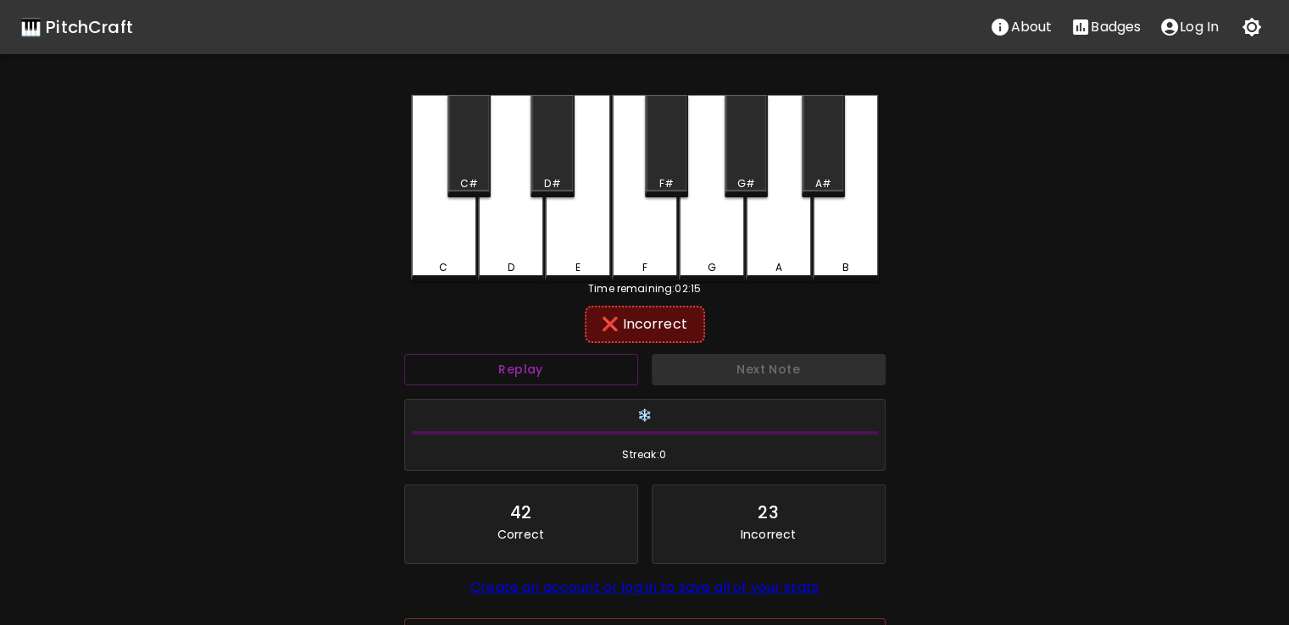
click at [566, 157] on div "D#" at bounding box center [552, 146] width 43 height 103
click at [762, 197] on div "A" at bounding box center [779, 188] width 66 height 186
click at [810, 175] on div "A#" at bounding box center [823, 146] width 43 height 103
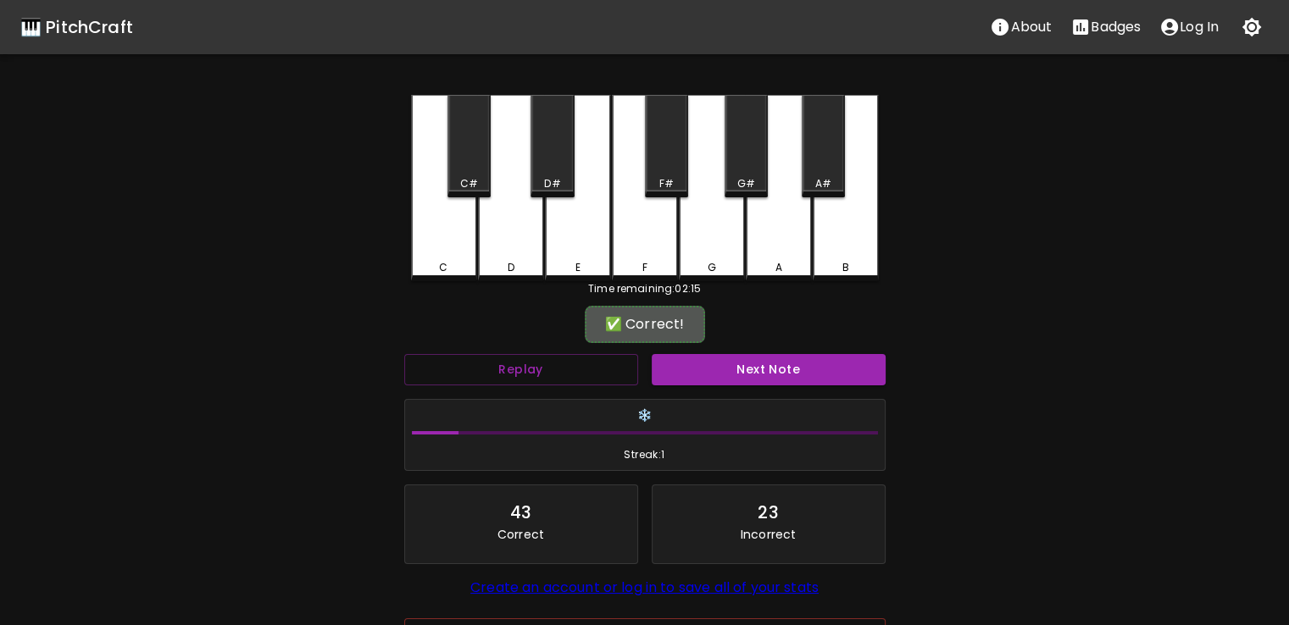
click at [749, 348] on div "Next Note" at bounding box center [768, 369] width 247 height 45
click at [701, 358] on button "Next Note" at bounding box center [769, 369] width 234 height 31
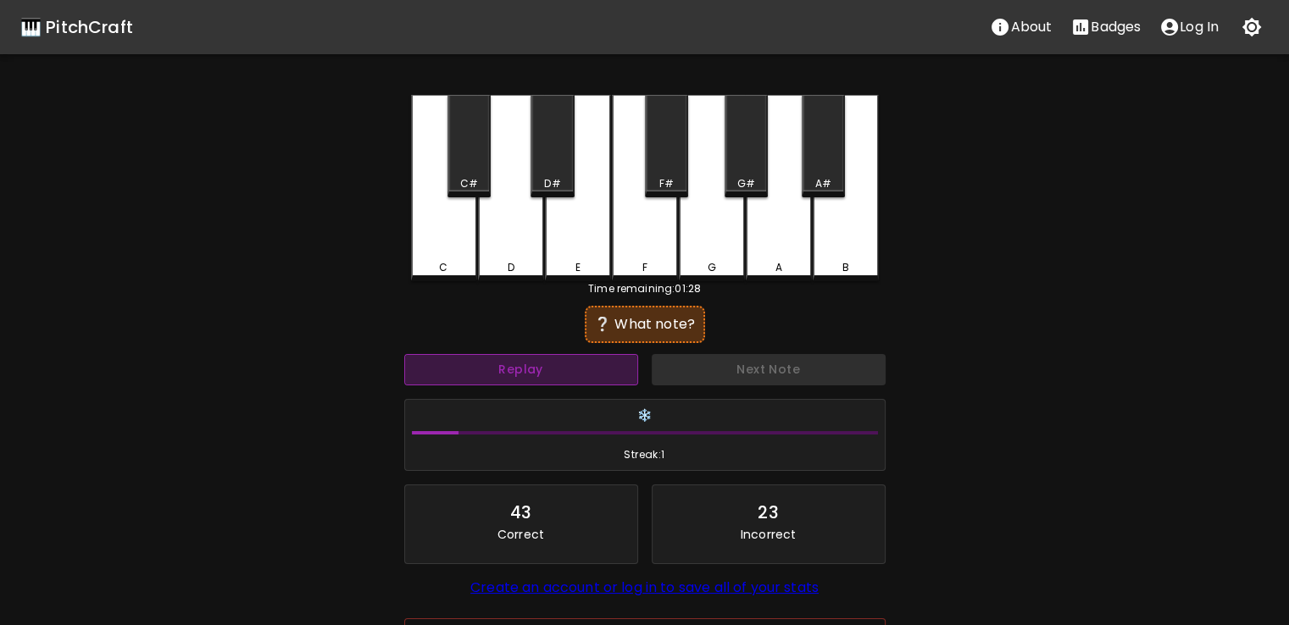
click at [510, 370] on button "Replay" at bounding box center [521, 369] width 234 height 31
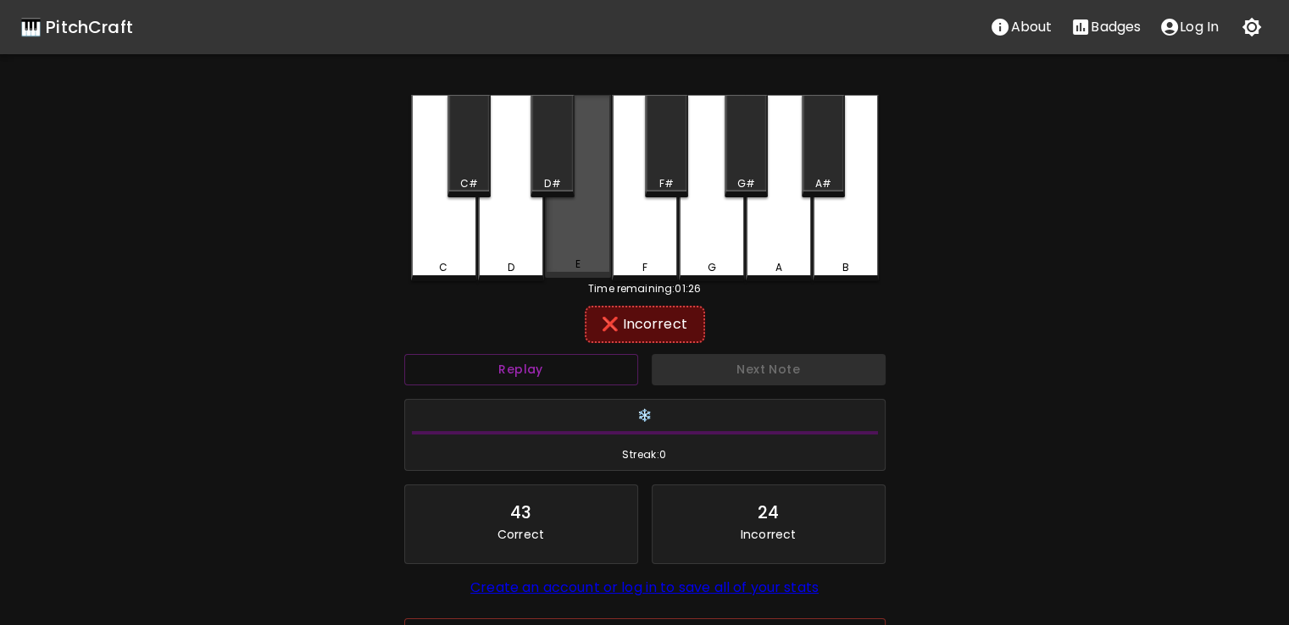
click at [583, 236] on div "E" at bounding box center [578, 186] width 66 height 183
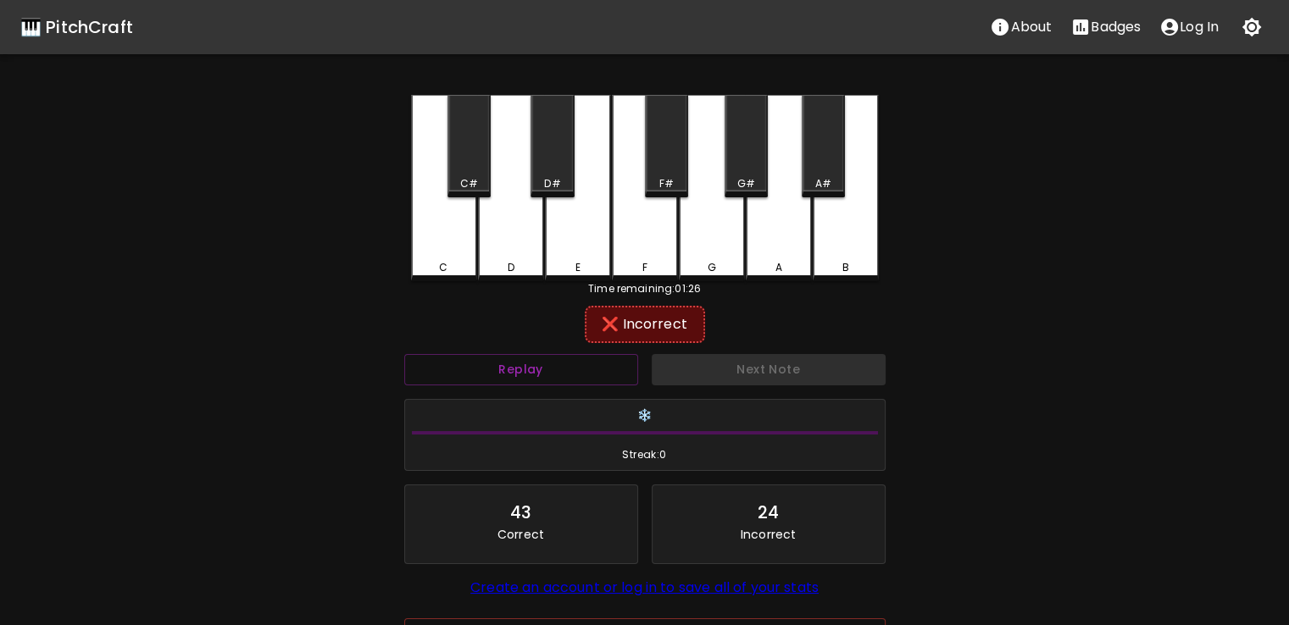
click at [551, 228] on div "E" at bounding box center [578, 188] width 66 height 186
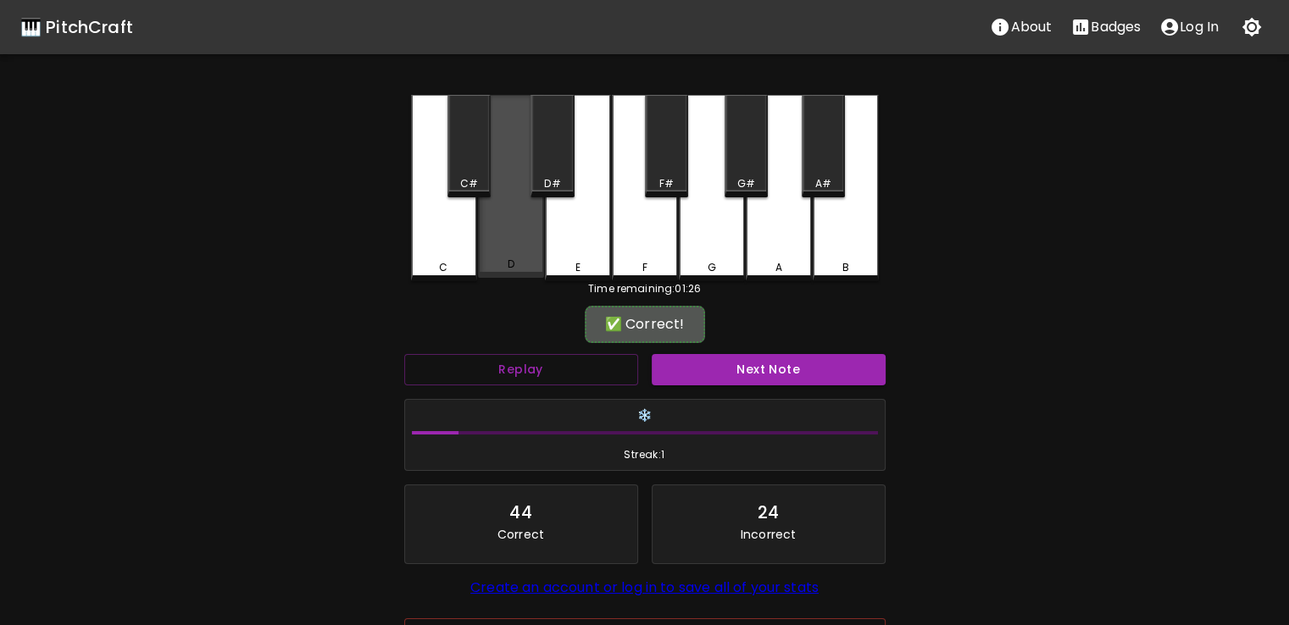
click at [518, 150] on div "D" at bounding box center [511, 186] width 66 height 183
click at [502, 147] on div "D" at bounding box center [511, 186] width 66 height 183
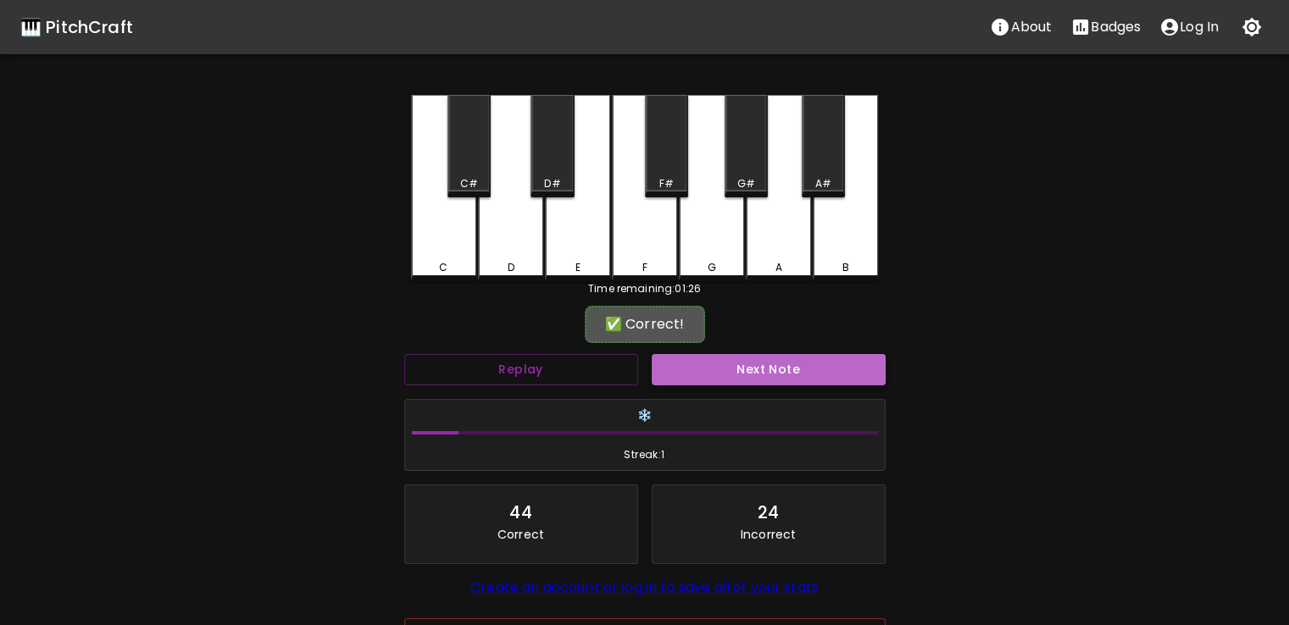
click at [716, 375] on button "Next Note" at bounding box center [769, 369] width 234 height 31
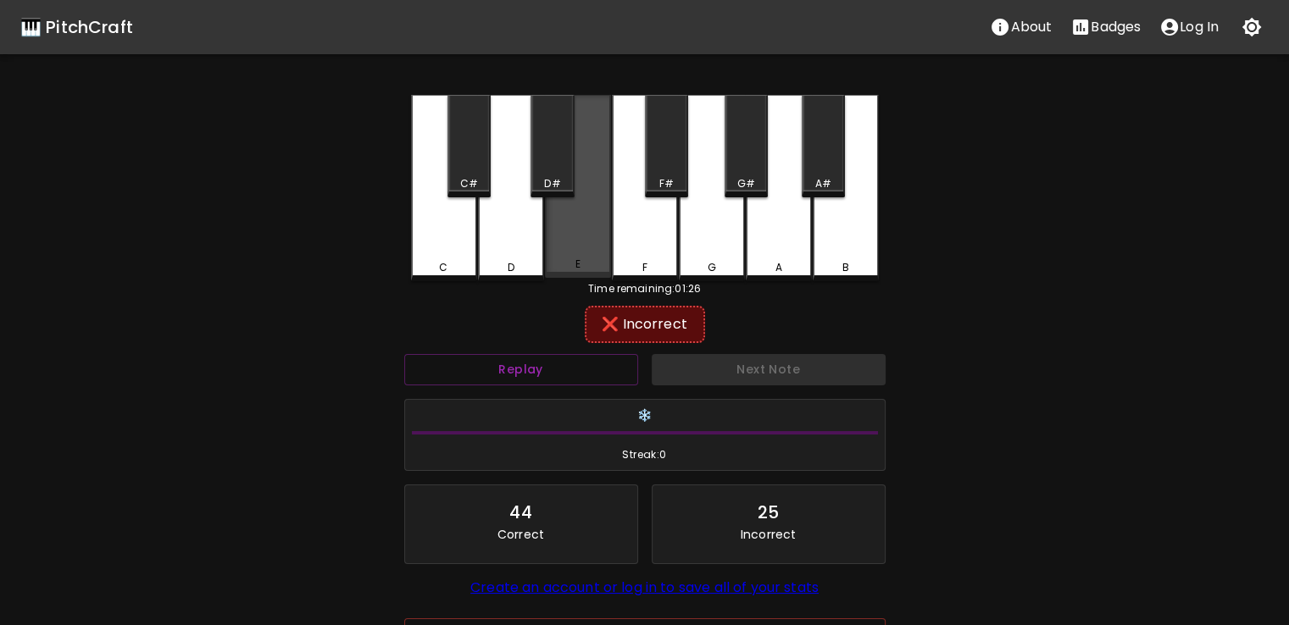
click at [598, 177] on div "E" at bounding box center [578, 186] width 66 height 183
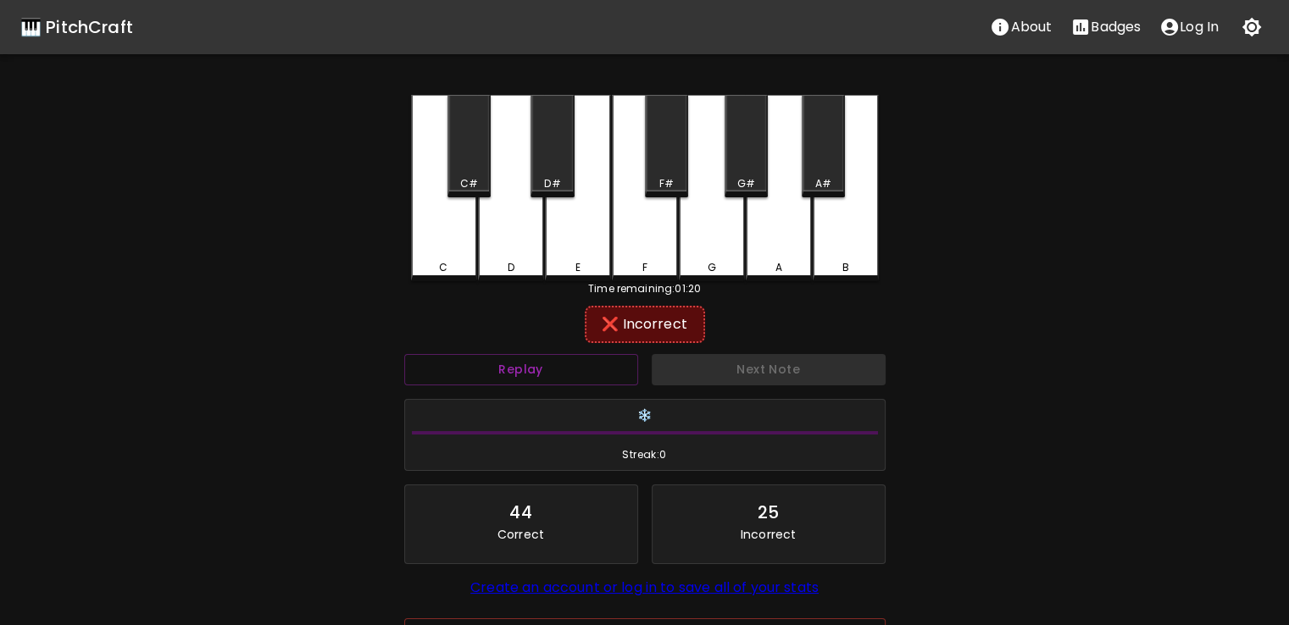
click at [768, 292] on div "Time remaining: 01:20" at bounding box center [645, 288] width 468 height 15
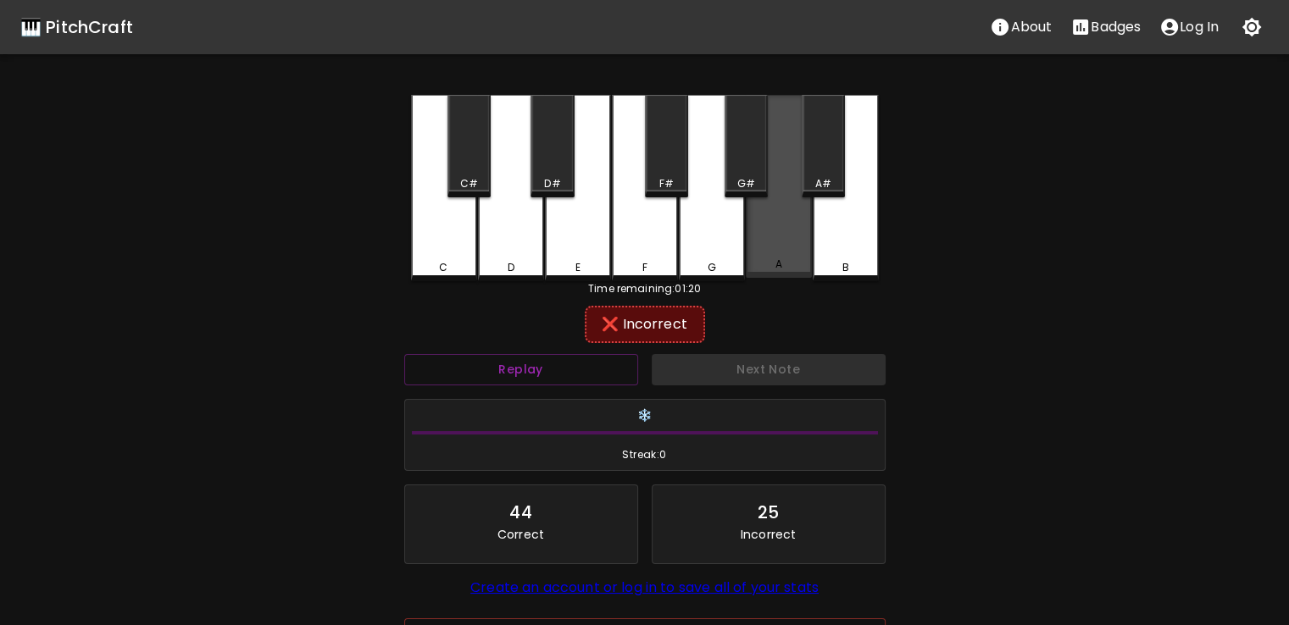
click at [783, 260] on div "A" at bounding box center [778, 264] width 63 height 15
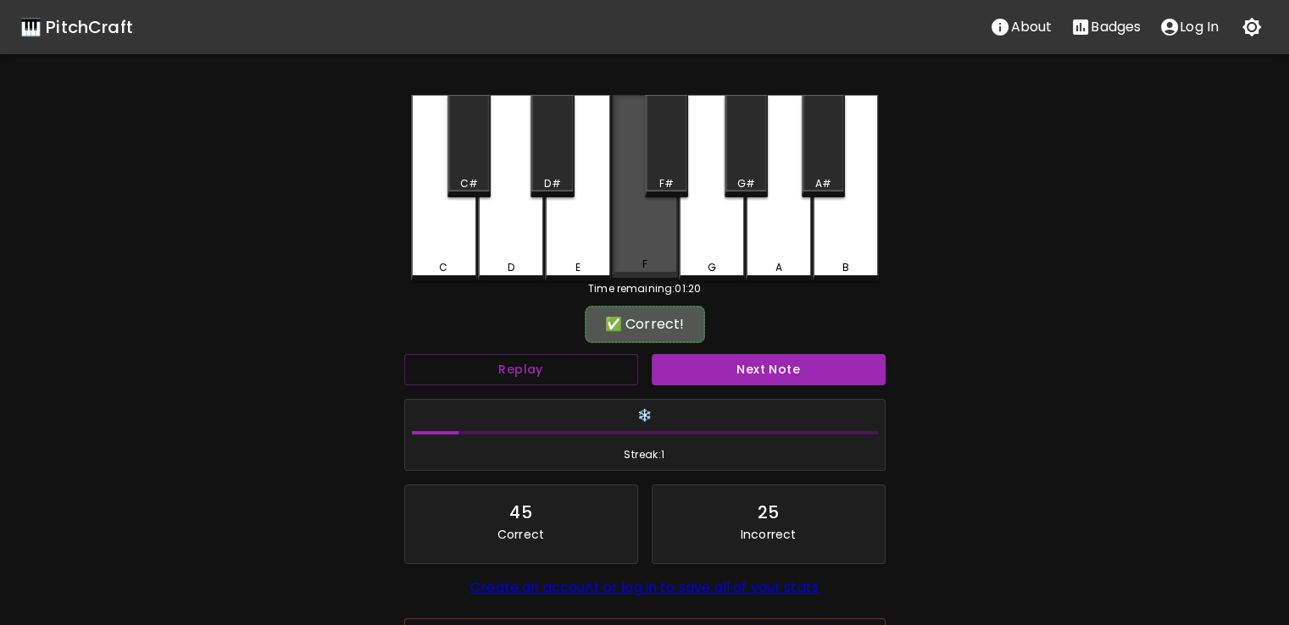
click at [633, 218] on div "F" at bounding box center [645, 186] width 66 height 183
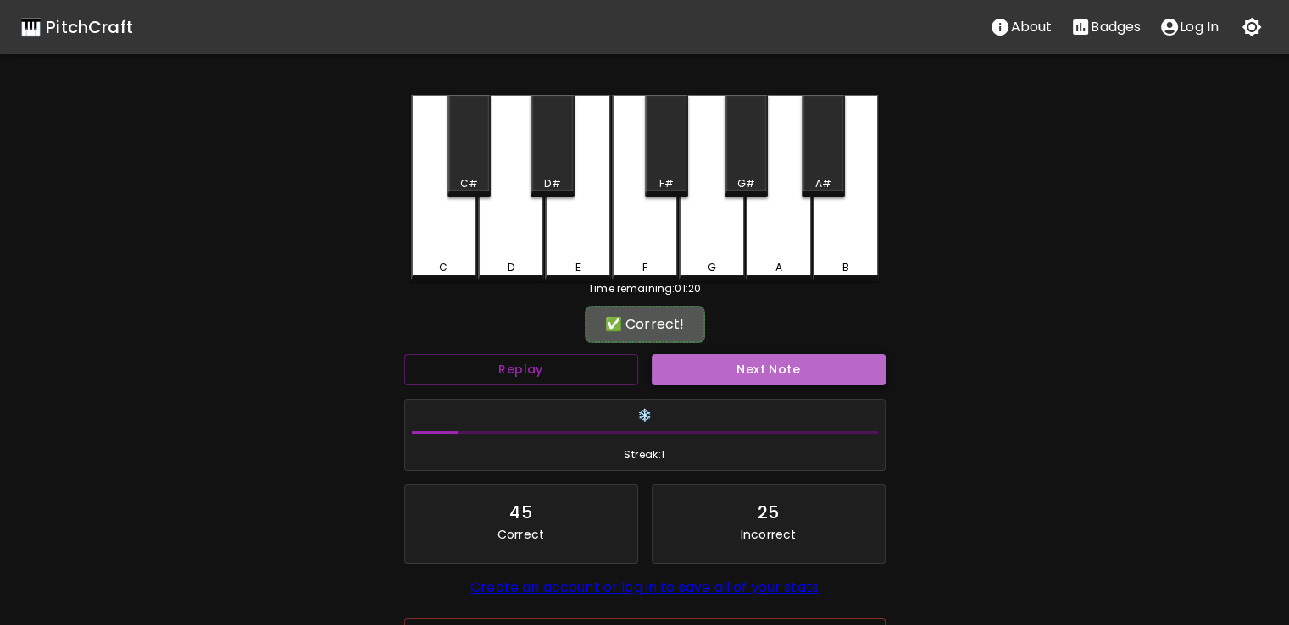
click at [679, 377] on button "Next Note" at bounding box center [769, 369] width 234 height 31
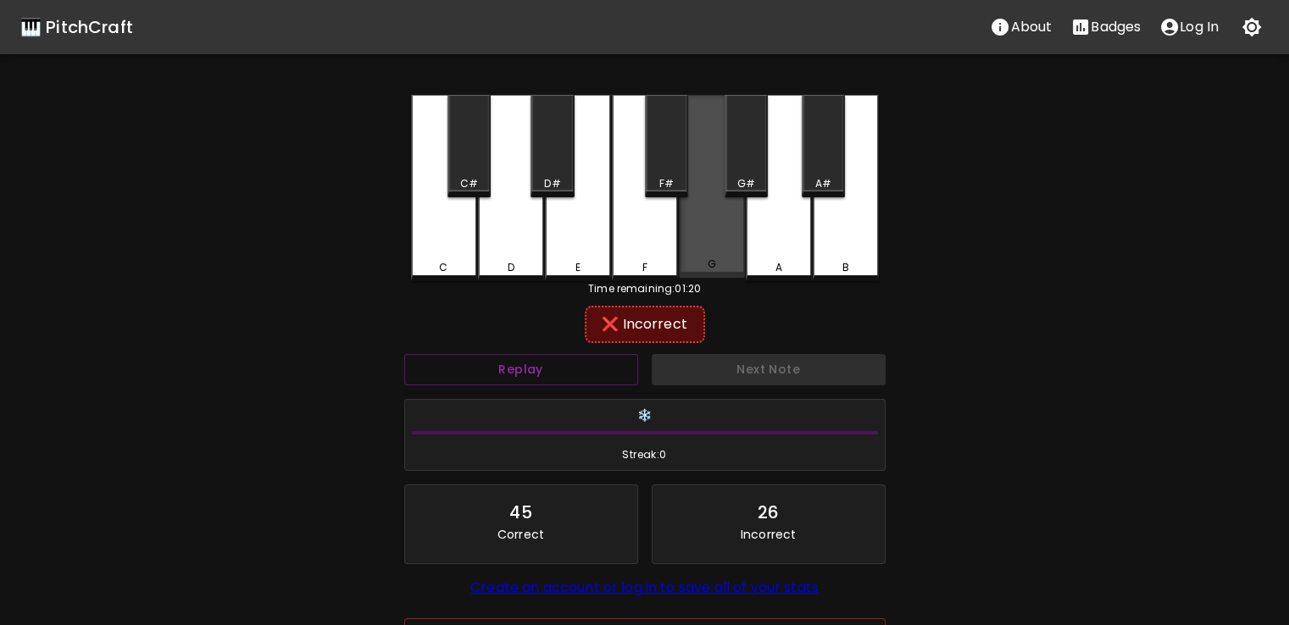
click at [695, 245] on div "G" at bounding box center [712, 186] width 66 height 183
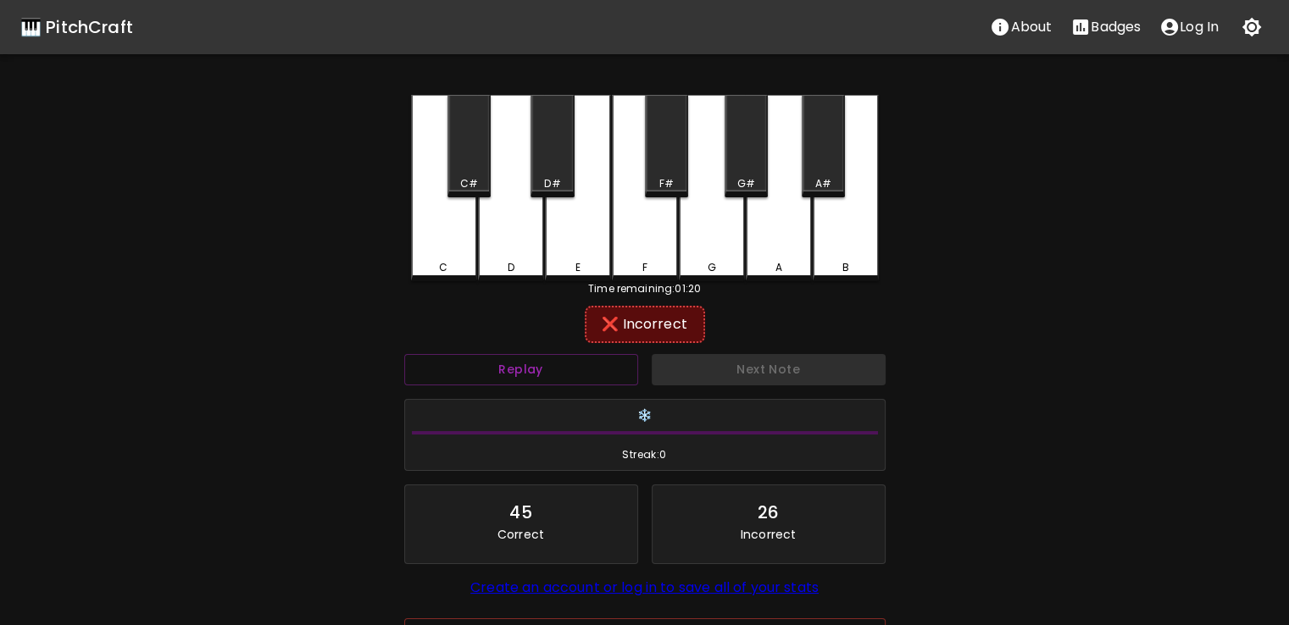
click at [742, 119] on div "G#" at bounding box center [746, 146] width 43 height 103
click at [659, 139] on div "F#" at bounding box center [666, 146] width 43 height 103
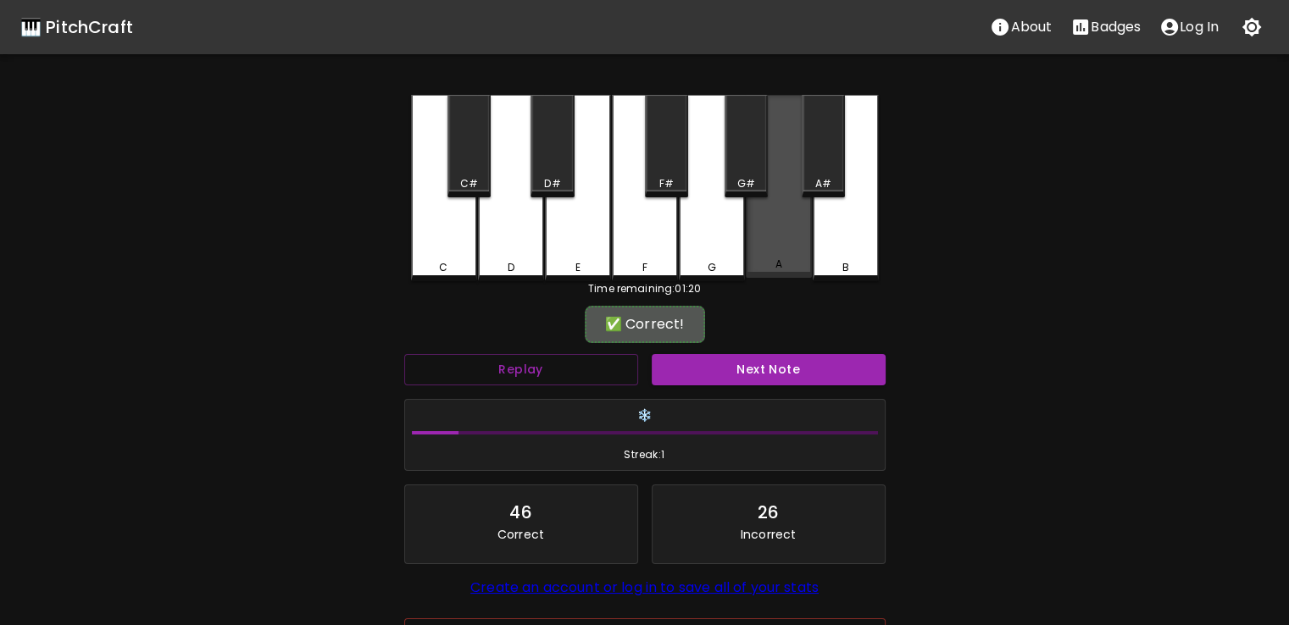
click at [752, 229] on div "A" at bounding box center [779, 186] width 66 height 183
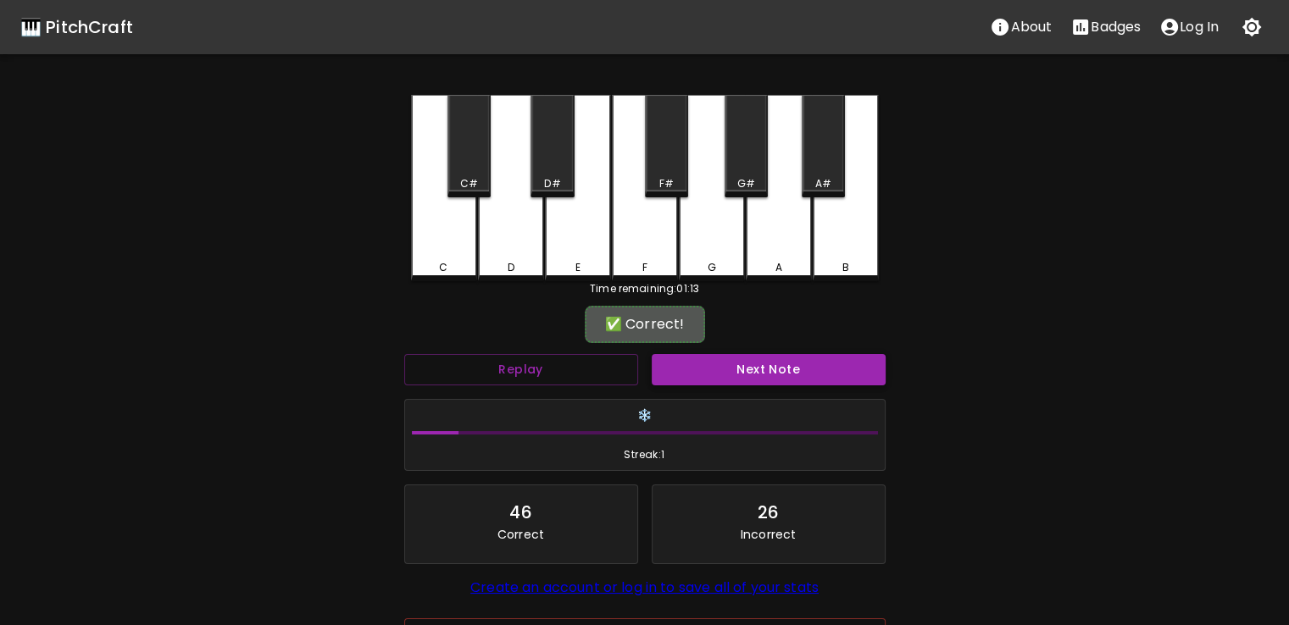
click at [722, 361] on button "Next Note" at bounding box center [769, 369] width 234 height 31
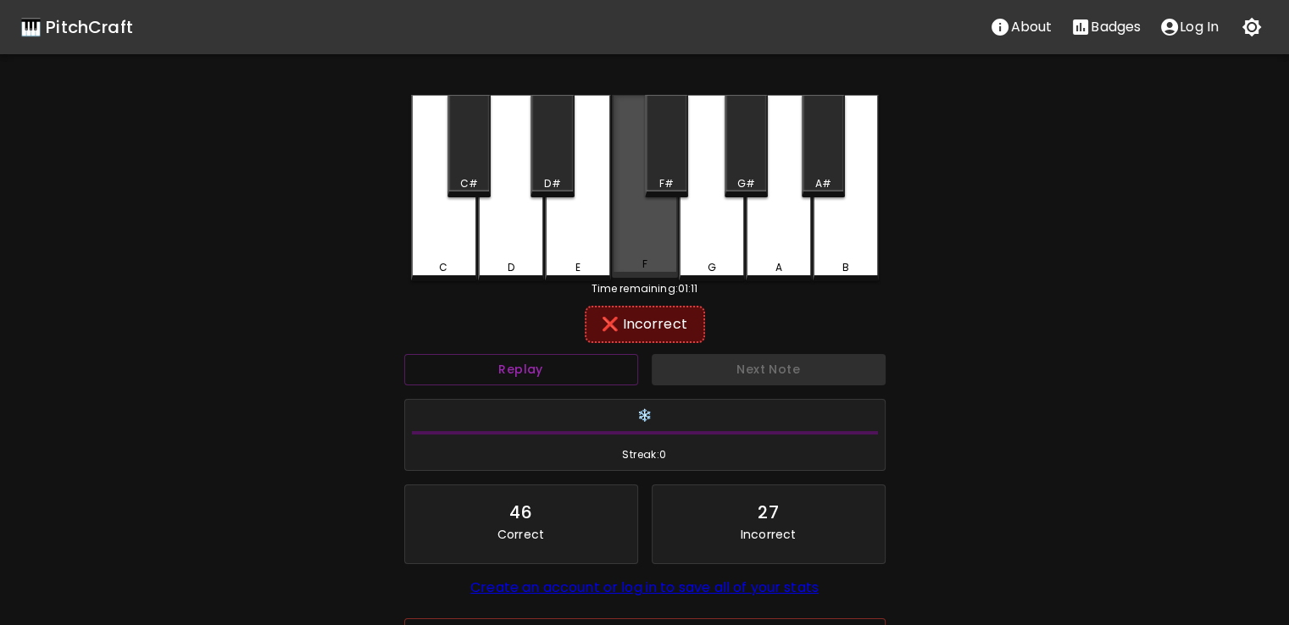
click at [620, 164] on div "F" at bounding box center [645, 186] width 66 height 183
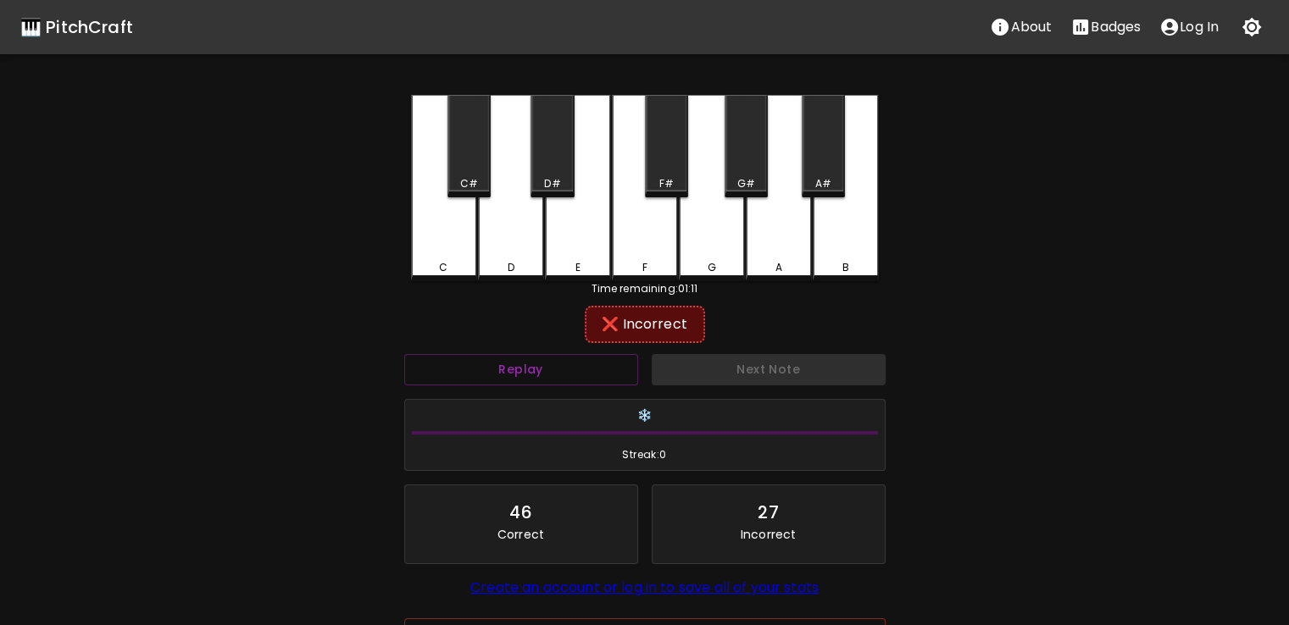
click at [603, 169] on div "E" at bounding box center [578, 188] width 66 height 186
click at [658, 135] on div "F#" at bounding box center [666, 146] width 43 height 103
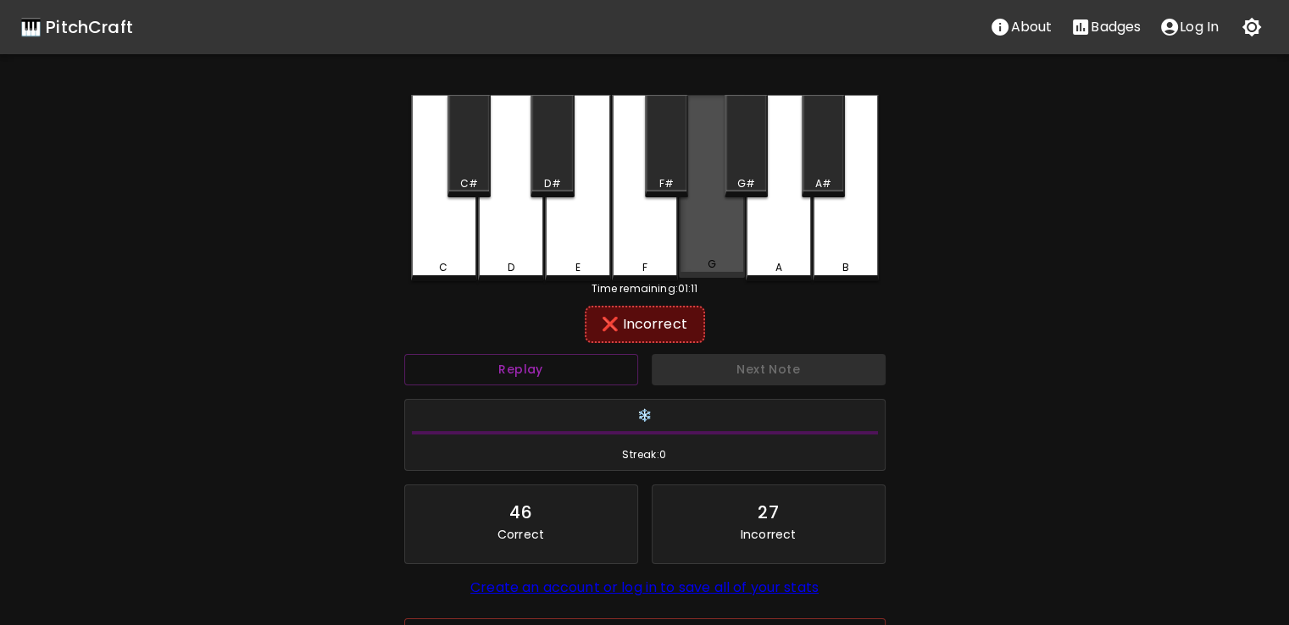
click at [692, 153] on div "G" at bounding box center [712, 186] width 66 height 183
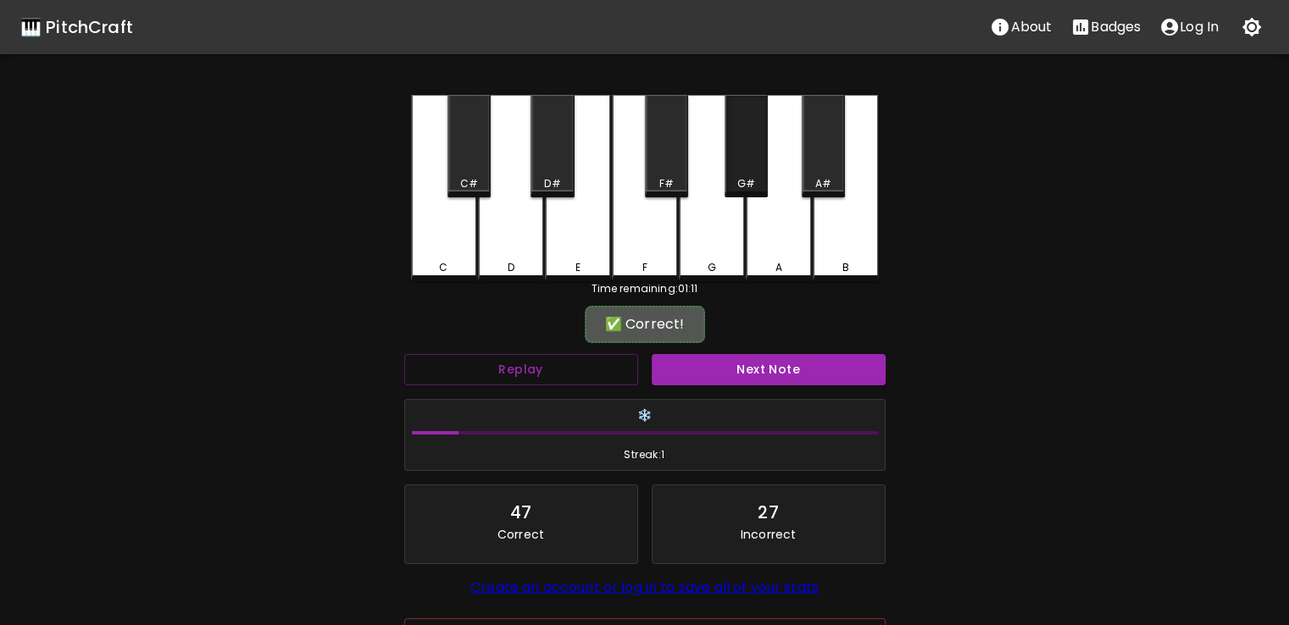
click at [736, 150] on div "G#" at bounding box center [746, 146] width 43 height 103
click at [678, 378] on button "Next Note" at bounding box center [769, 369] width 234 height 31
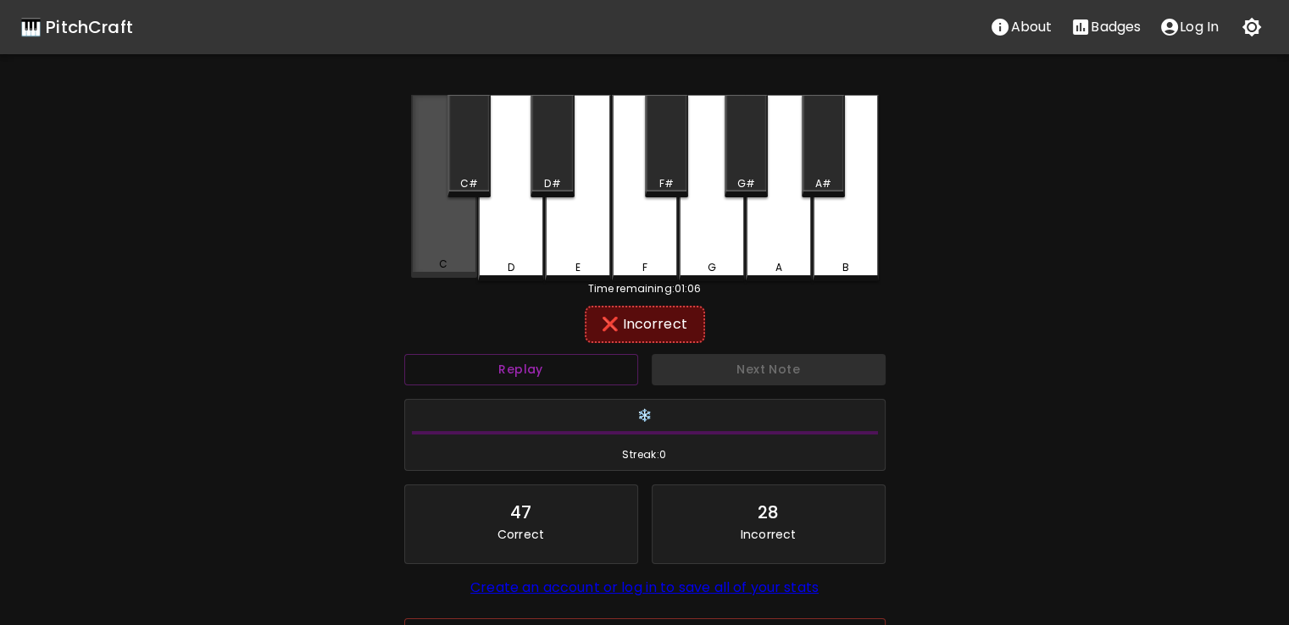
click at [444, 218] on div "C" at bounding box center [444, 186] width 66 height 183
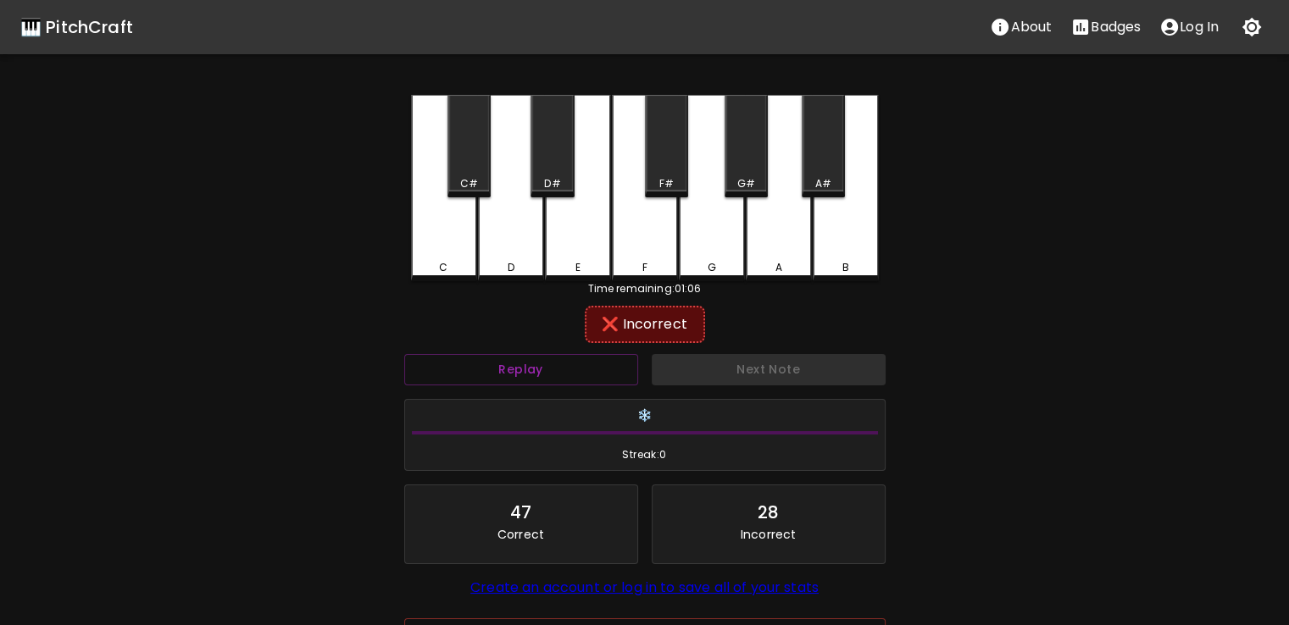
click at [529, 220] on div "D" at bounding box center [511, 188] width 66 height 186
click at [465, 114] on div "C#" at bounding box center [468, 146] width 43 height 103
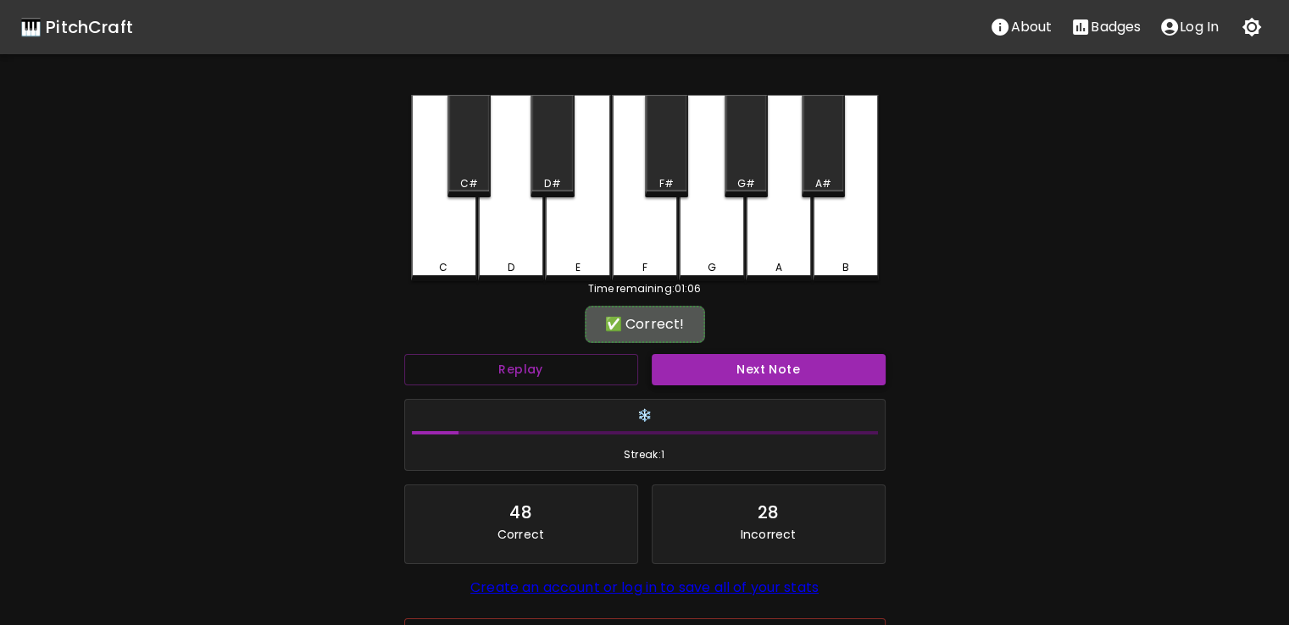
click at [678, 358] on button "Next Note" at bounding box center [769, 369] width 234 height 31
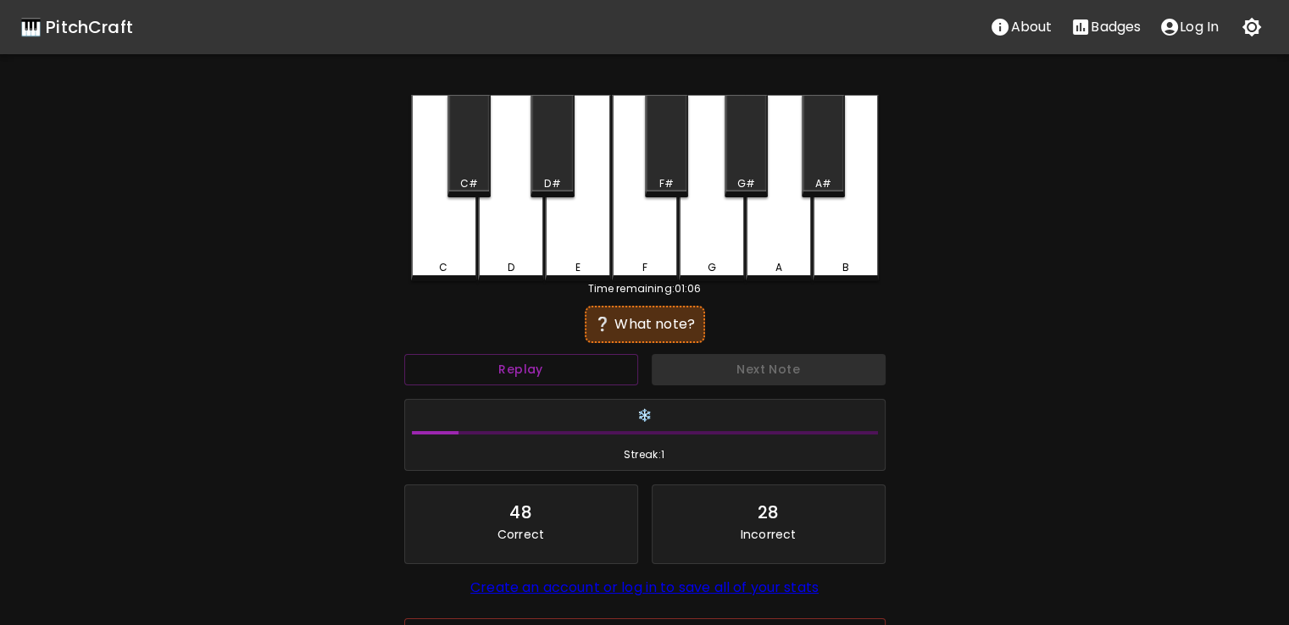
click at [458, 163] on div "C#" at bounding box center [468, 146] width 43 height 103
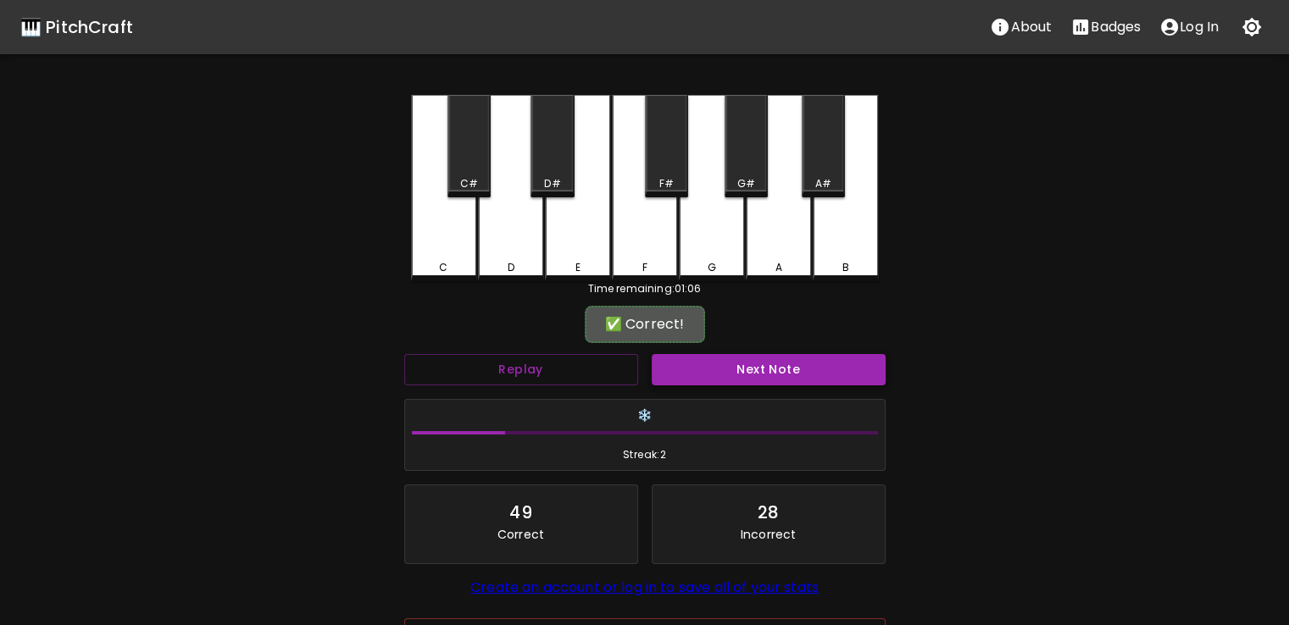
click at [692, 357] on button "Next Note" at bounding box center [769, 369] width 234 height 31
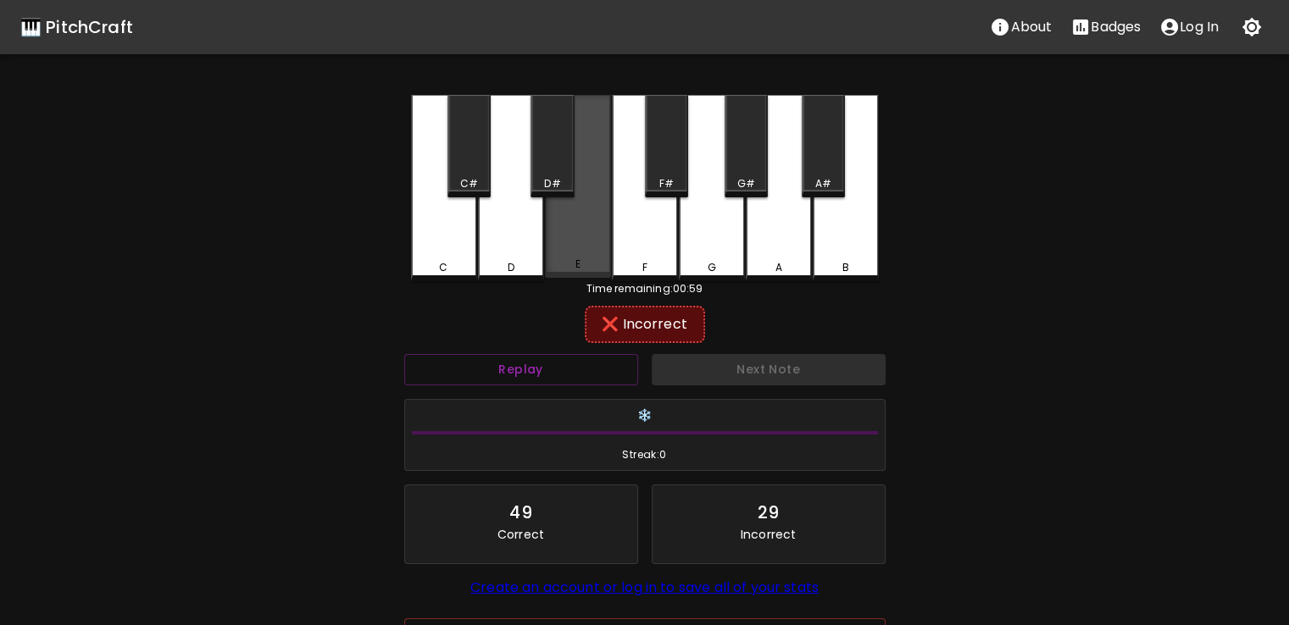
click at [600, 222] on div "E" at bounding box center [578, 186] width 66 height 183
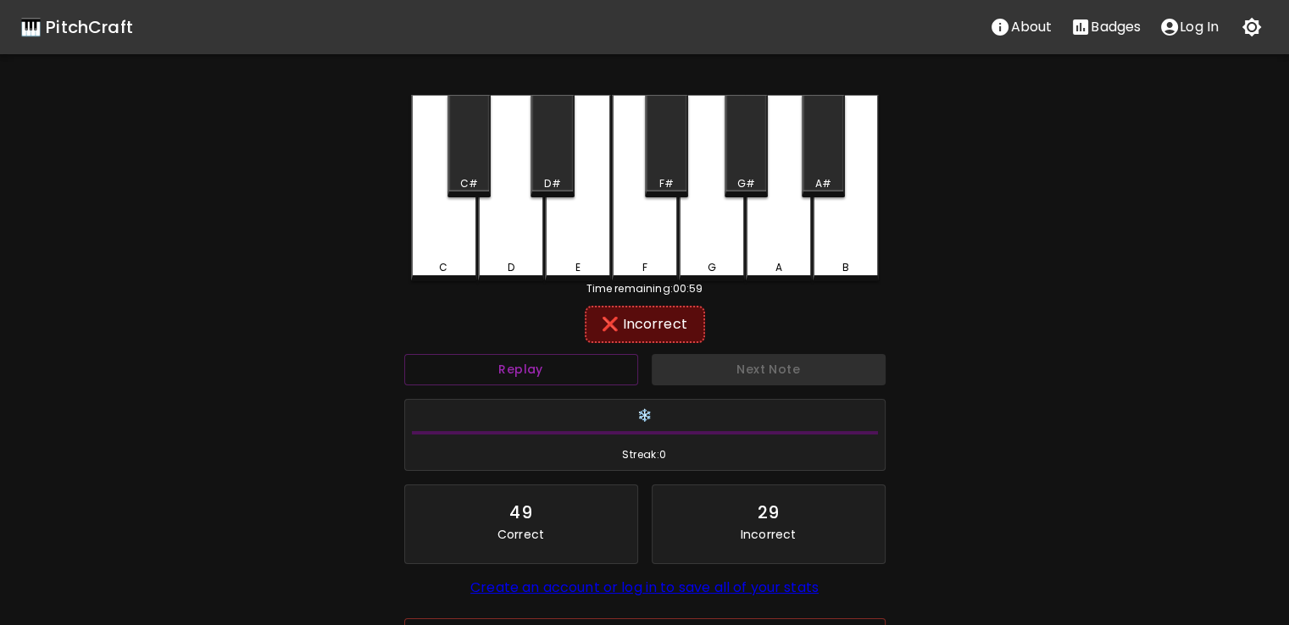
click at [683, 244] on div "G" at bounding box center [712, 188] width 66 height 186
click at [840, 183] on div "A#" at bounding box center [823, 183] width 40 height 15
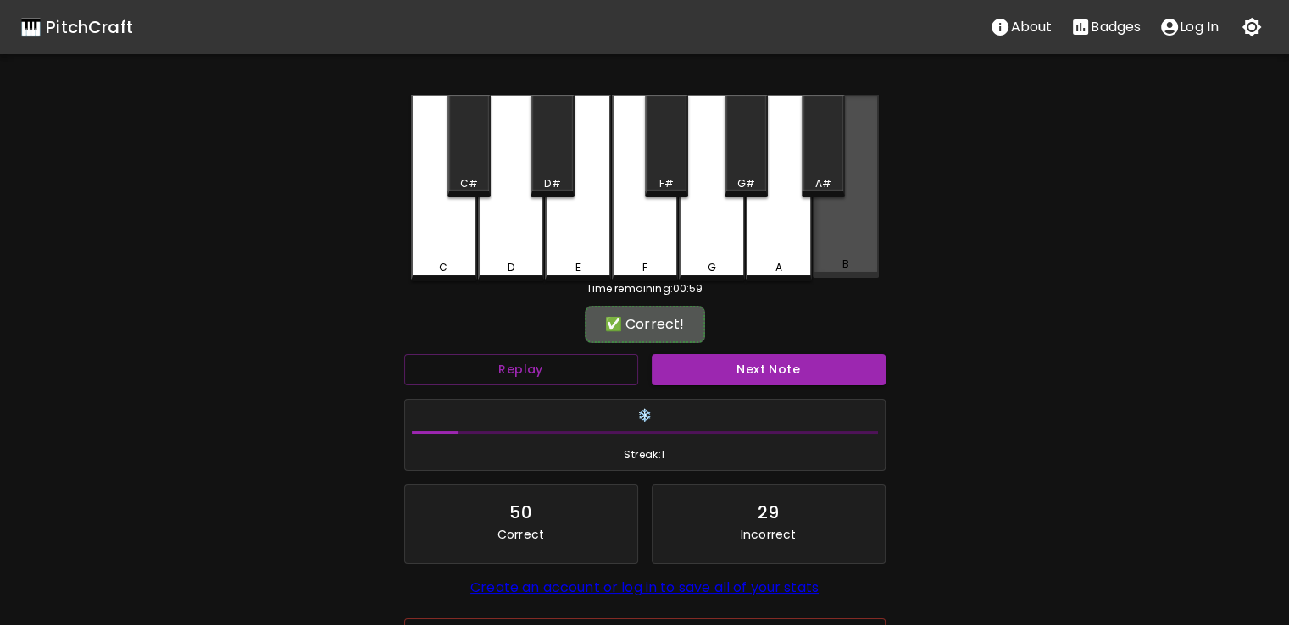
click at [827, 229] on div "B" at bounding box center [846, 186] width 66 height 183
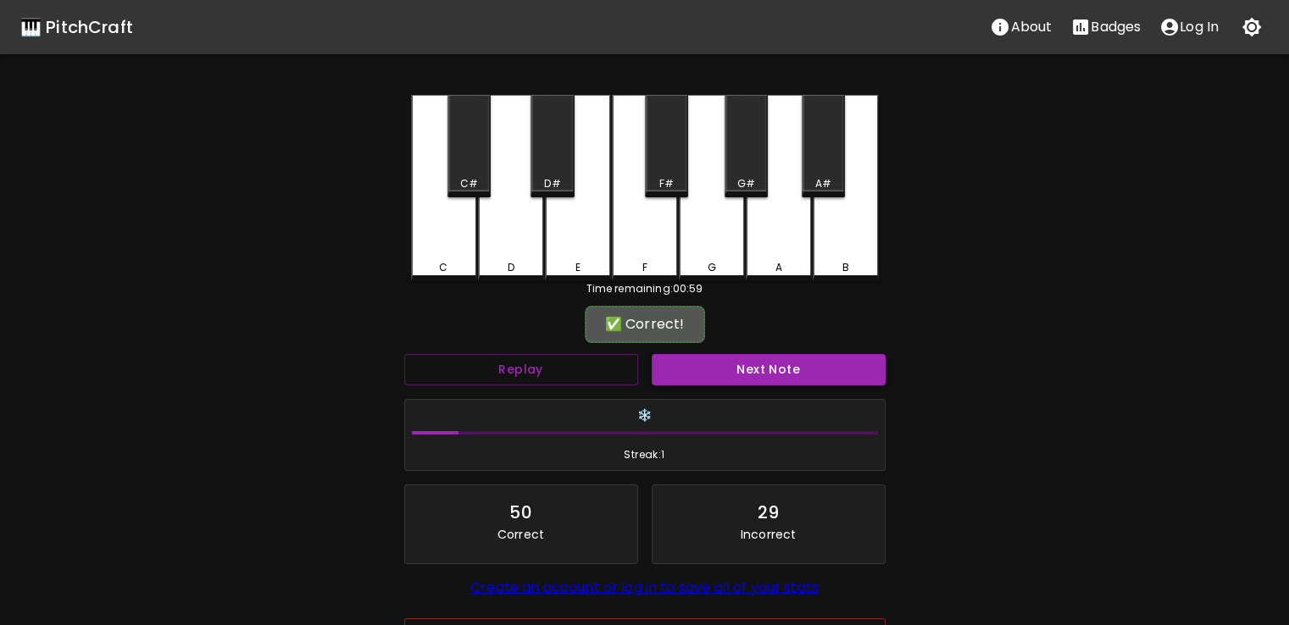
click at [726, 378] on button "Next Note" at bounding box center [769, 369] width 234 height 31
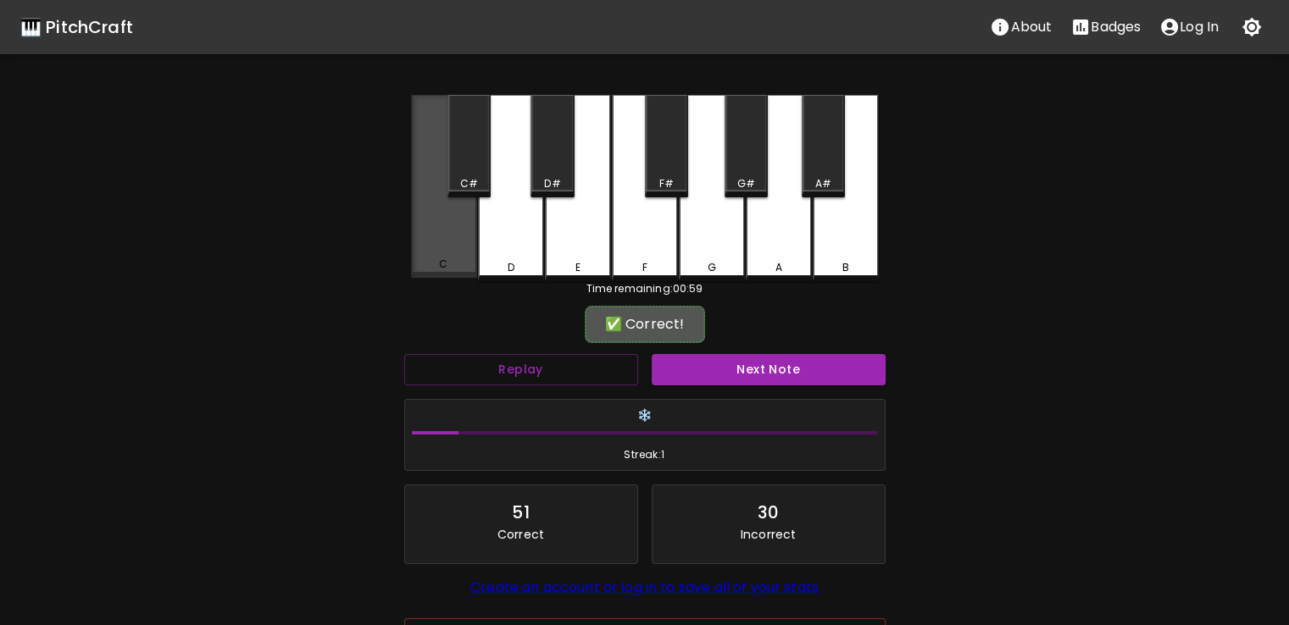
drag, startPoint x: 472, startPoint y: 194, endPoint x: 458, endPoint y: 214, distance: 24.9
click at [458, 214] on div "C C# D D# E F F# G G# A A# B" at bounding box center [645, 188] width 468 height 186
click at [454, 231] on div "C" at bounding box center [444, 186] width 66 height 183
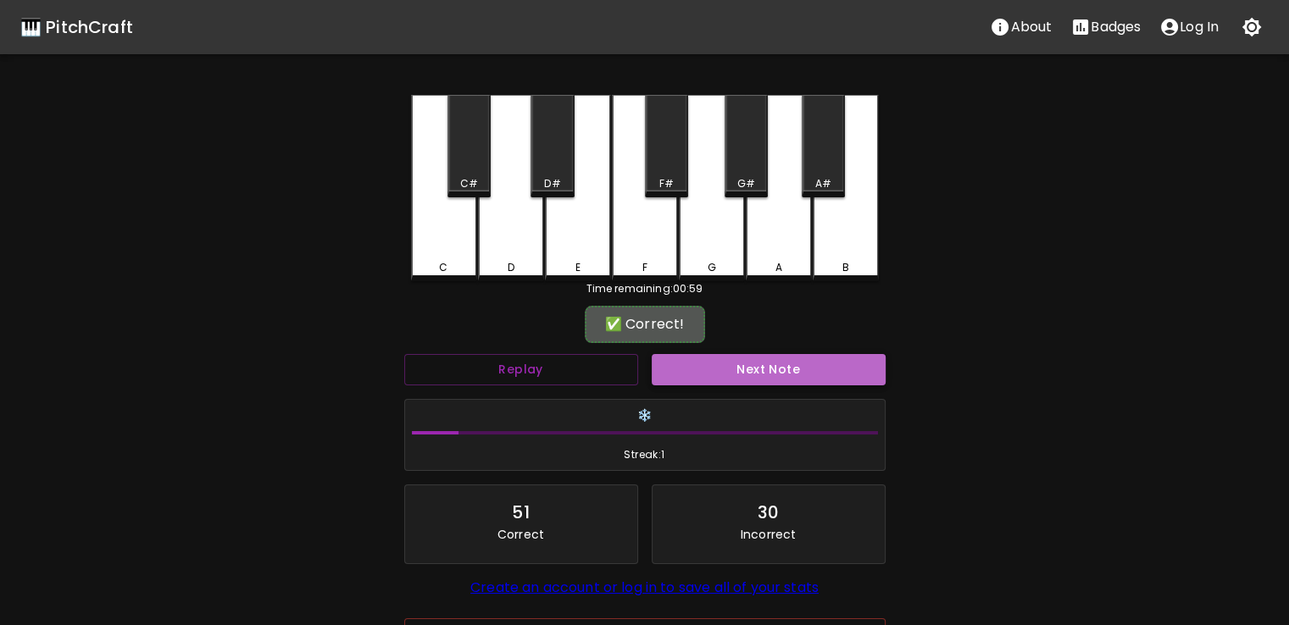
click at [729, 364] on button "Next Note" at bounding box center [769, 369] width 234 height 31
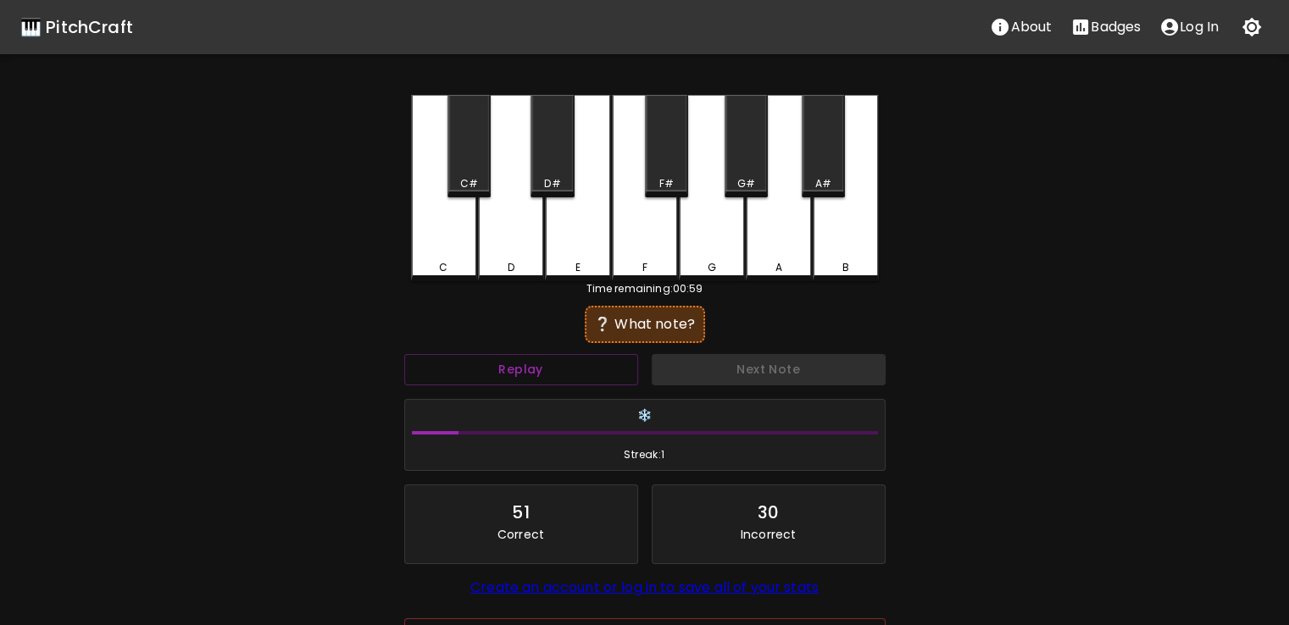
scroll to position [121, 0]
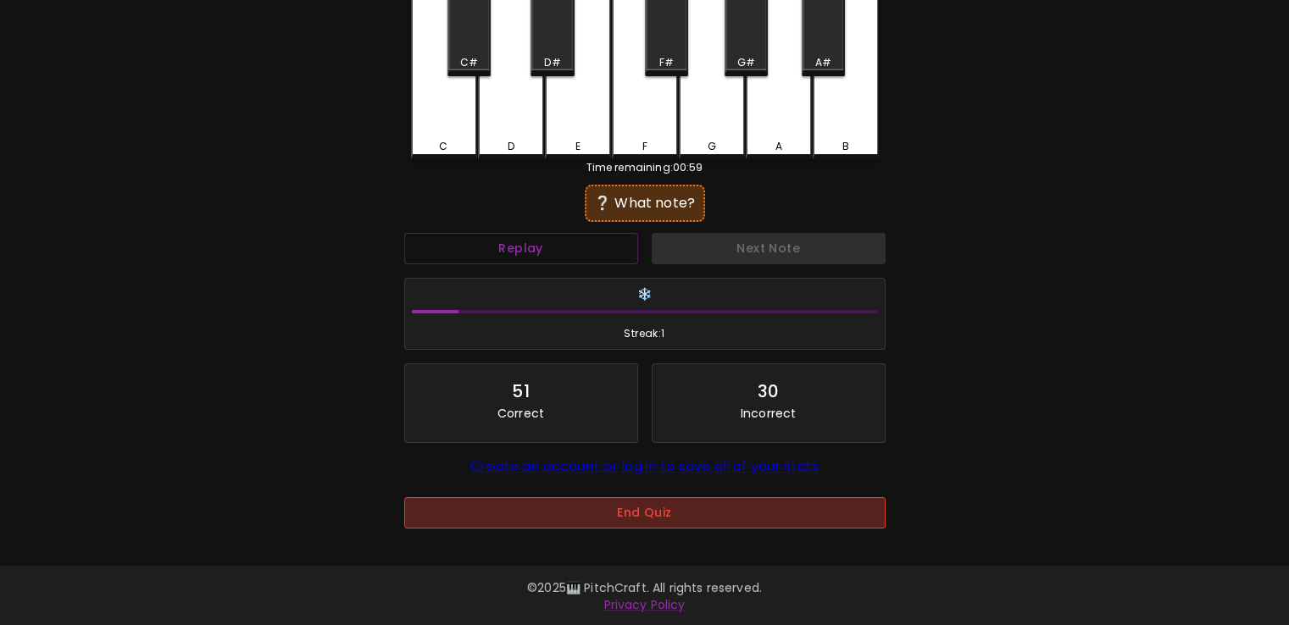
click at [588, 514] on button "End Quiz" at bounding box center [644, 512] width 481 height 31
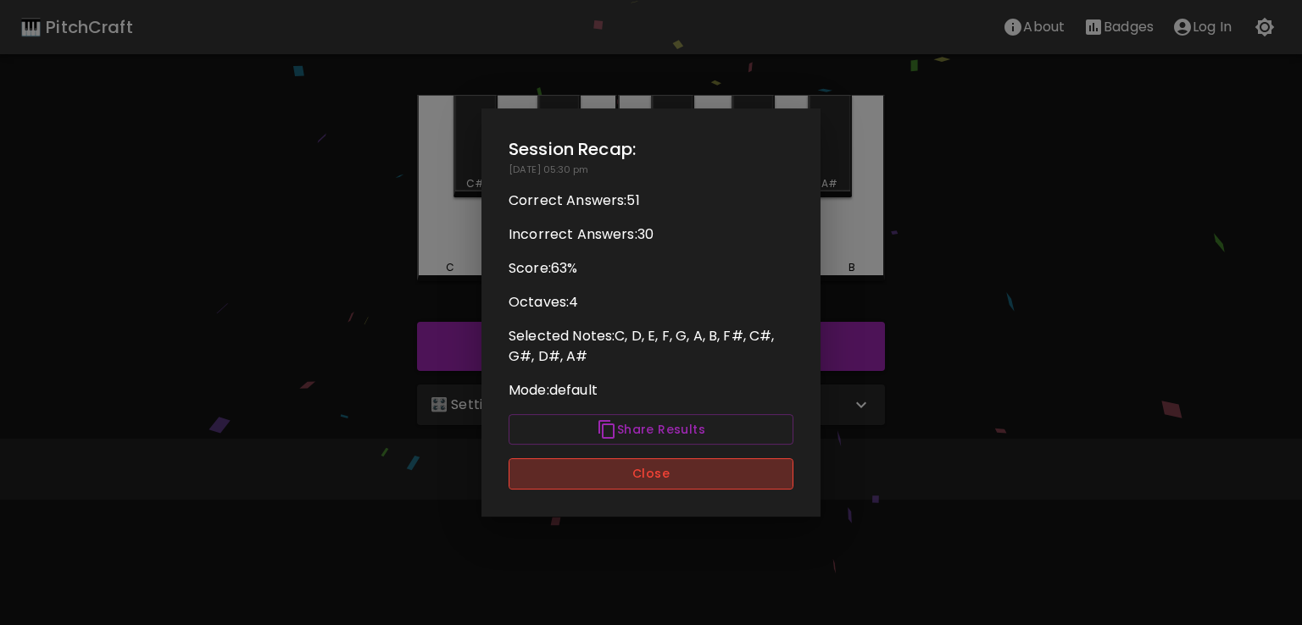
click at [631, 474] on button "Close" at bounding box center [650, 473] width 285 height 31
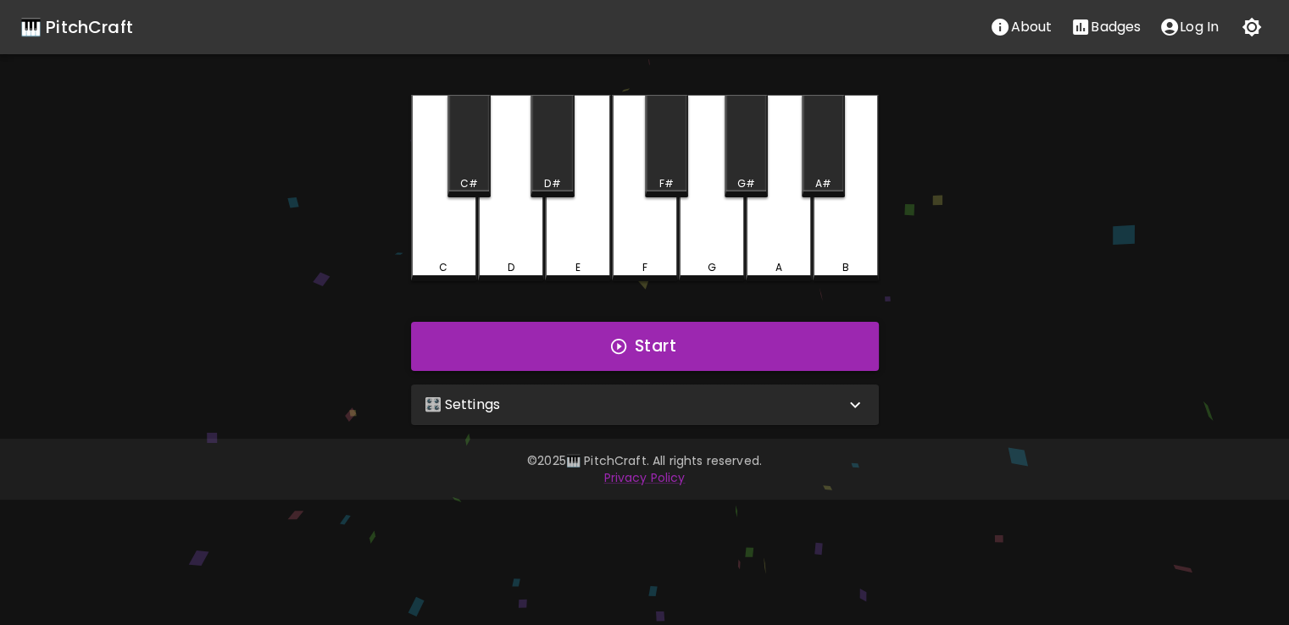
click at [651, 336] on button "Start" at bounding box center [645, 346] width 468 height 49
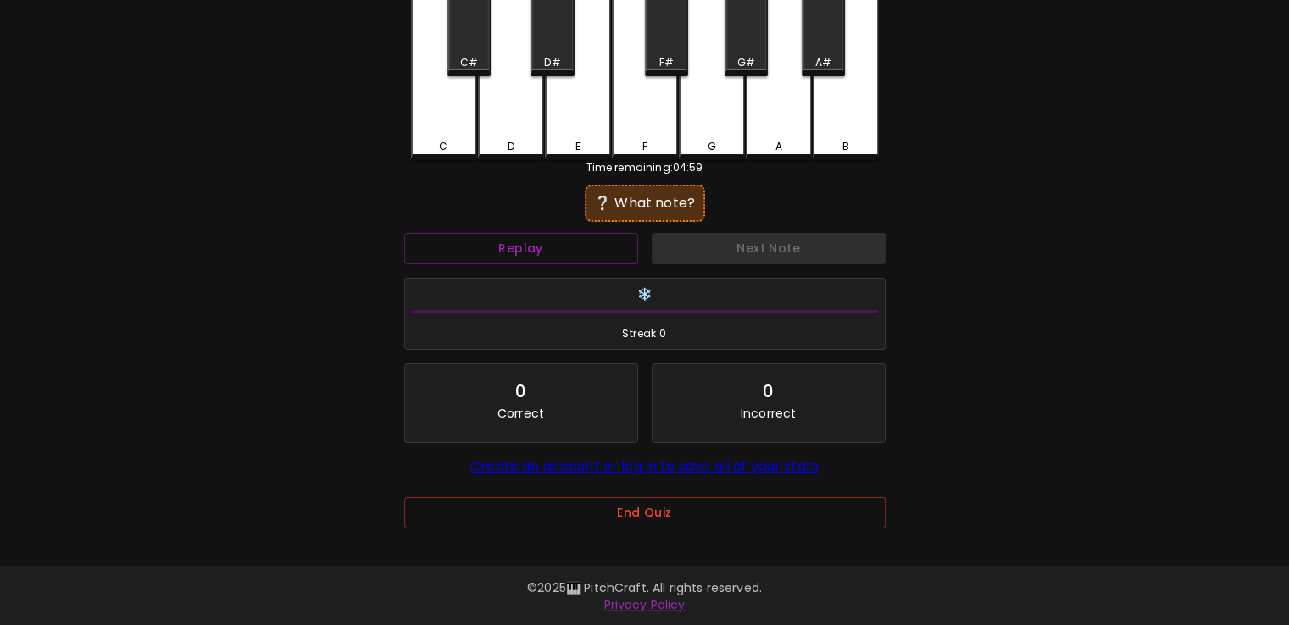
scroll to position [120, 0]
click at [620, 500] on button "End Quiz" at bounding box center [644, 513] width 481 height 31
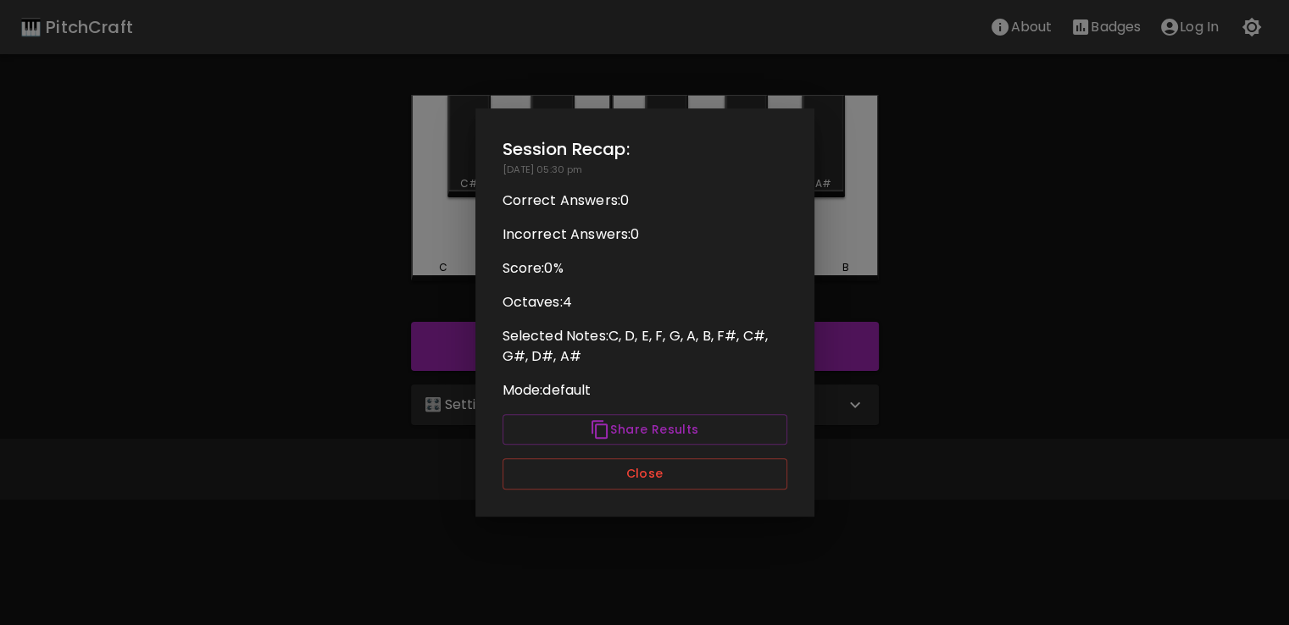
scroll to position [0, 0]
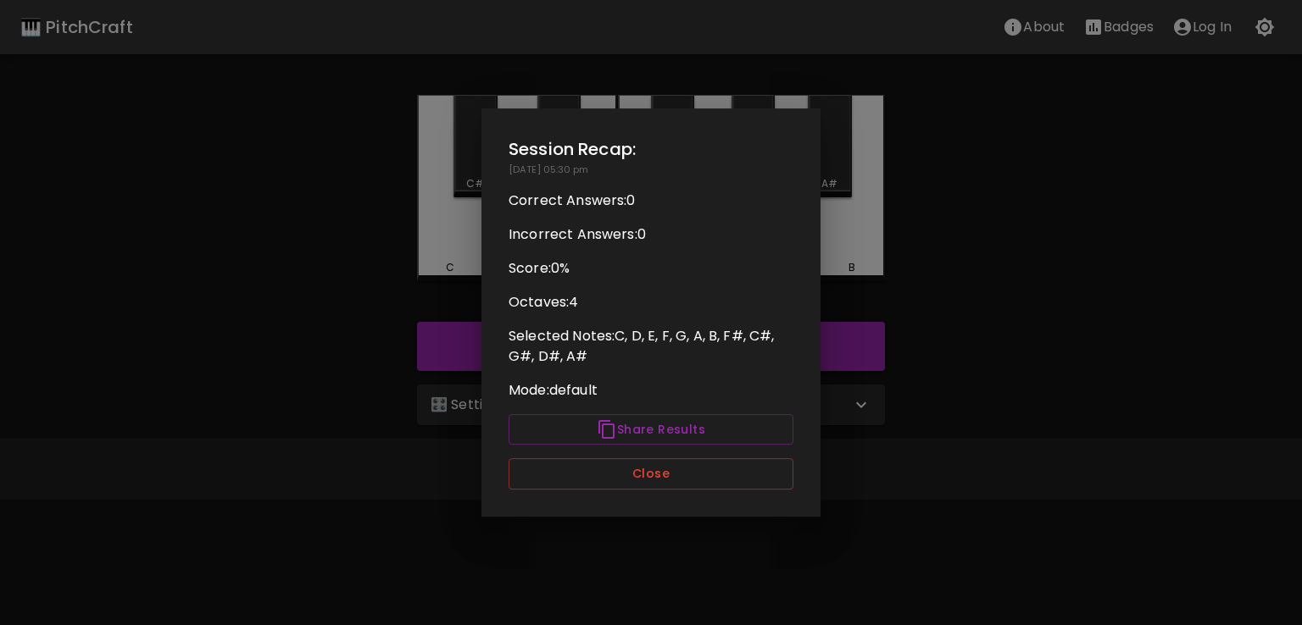
click at [637, 453] on div "Session Recap: [DATE] 05:30 pm Correct Answers: 0 Incorrect Answers: 0 Score: 0…" at bounding box center [650, 312] width 339 height 408
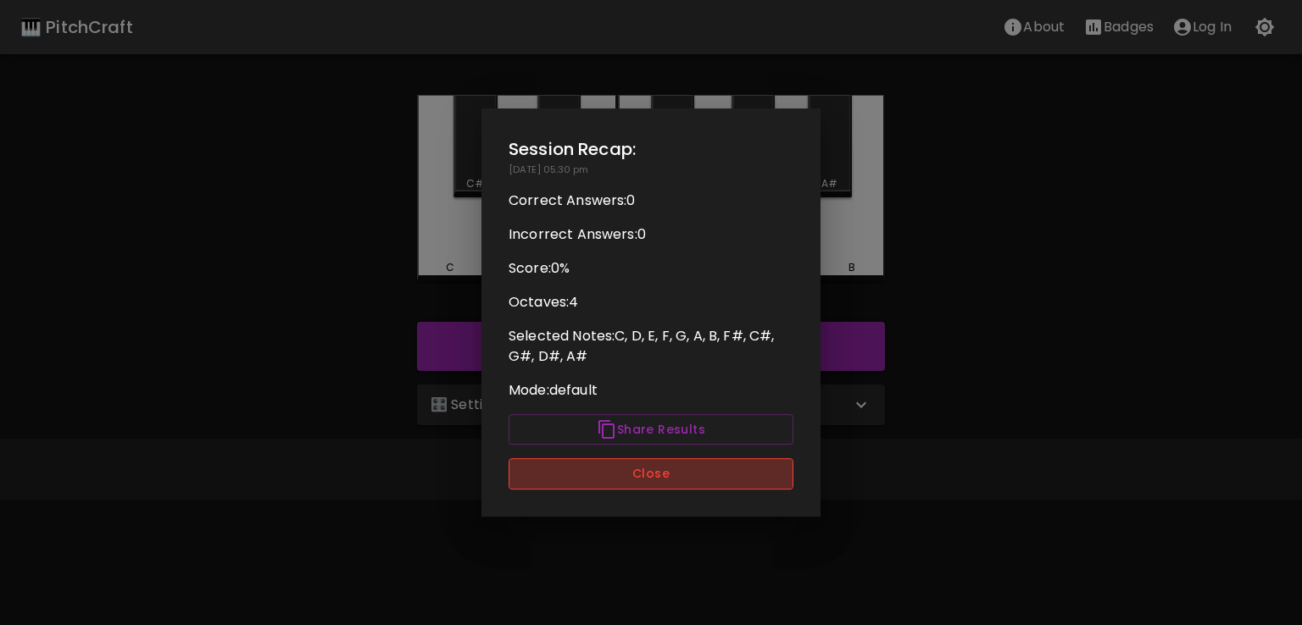
click at [636, 475] on button "Close" at bounding box center [650, 473] width 285 height 31
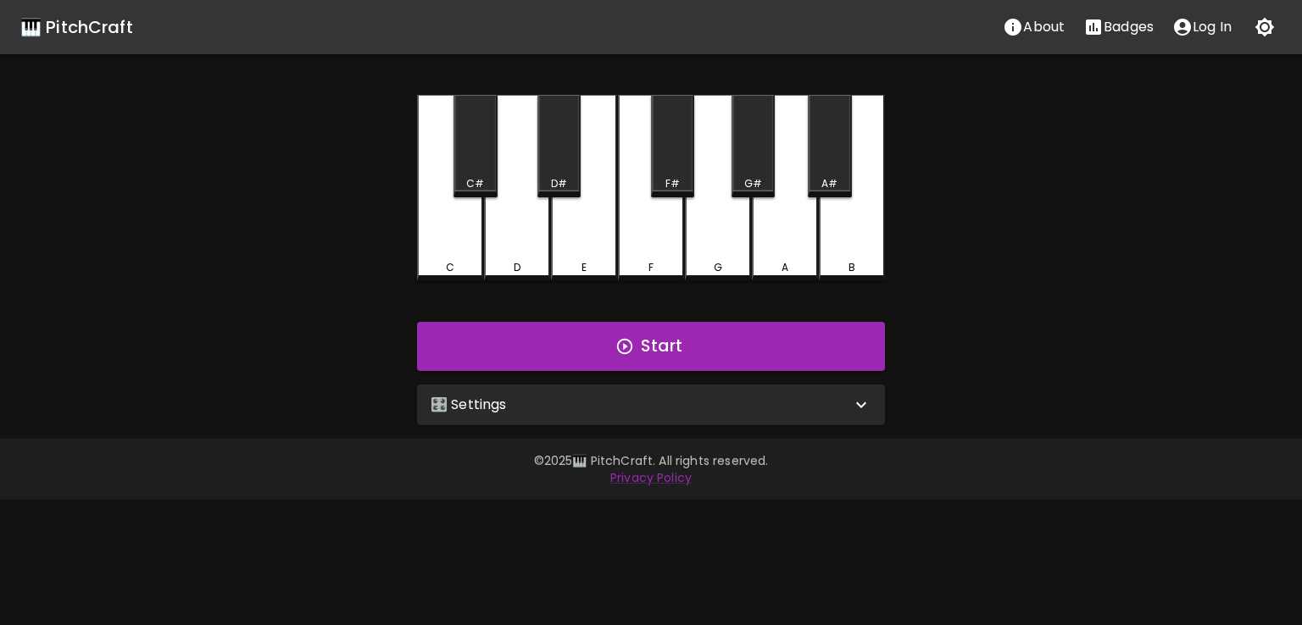
click at [705, 403] on div "🎛️ Settings" at bounding box center [641, 405] width 420 height 20
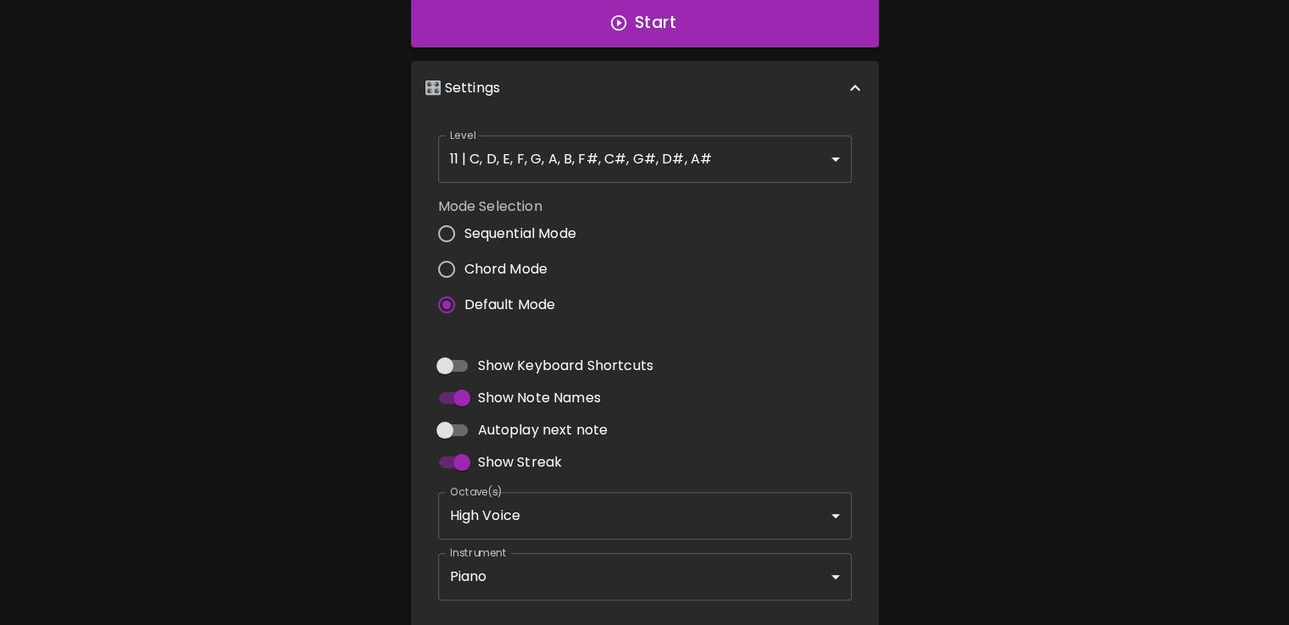
scroll to position [325, 0]
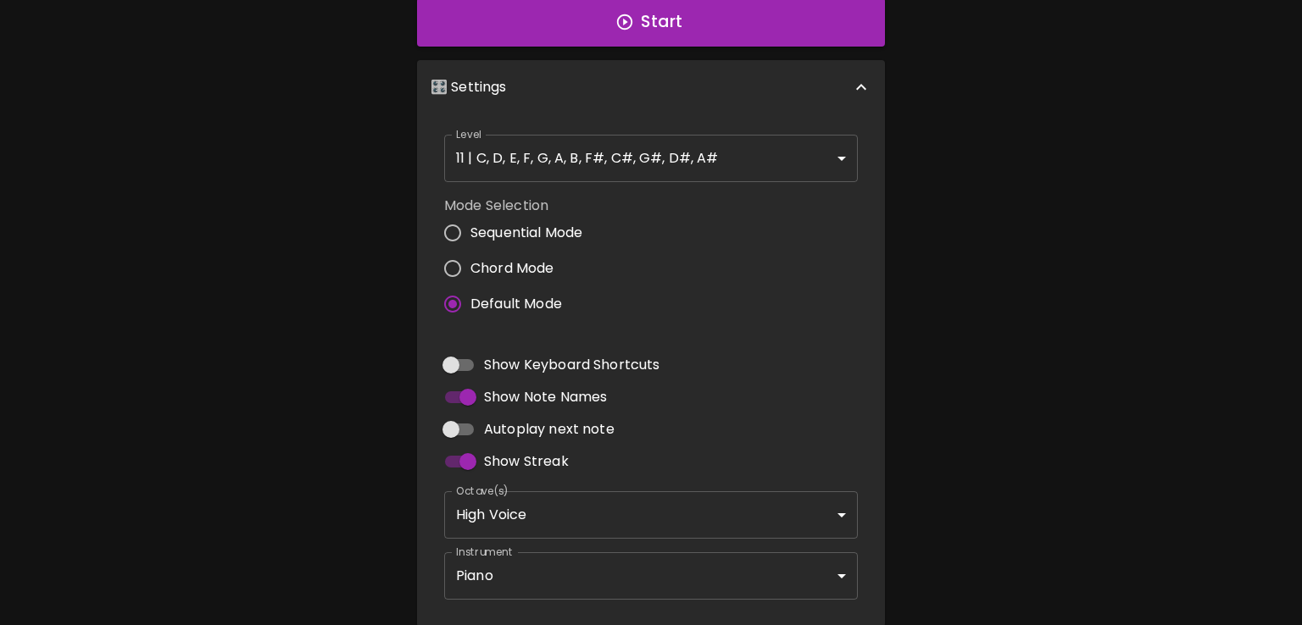
click at [606, 171] on body "🎹 PitchCraft About Badges Log In C C# D D# E F F# G G# A A# B Start 🎛️ Settings…" at bounding box center [651, 188] width 1302 height 1026
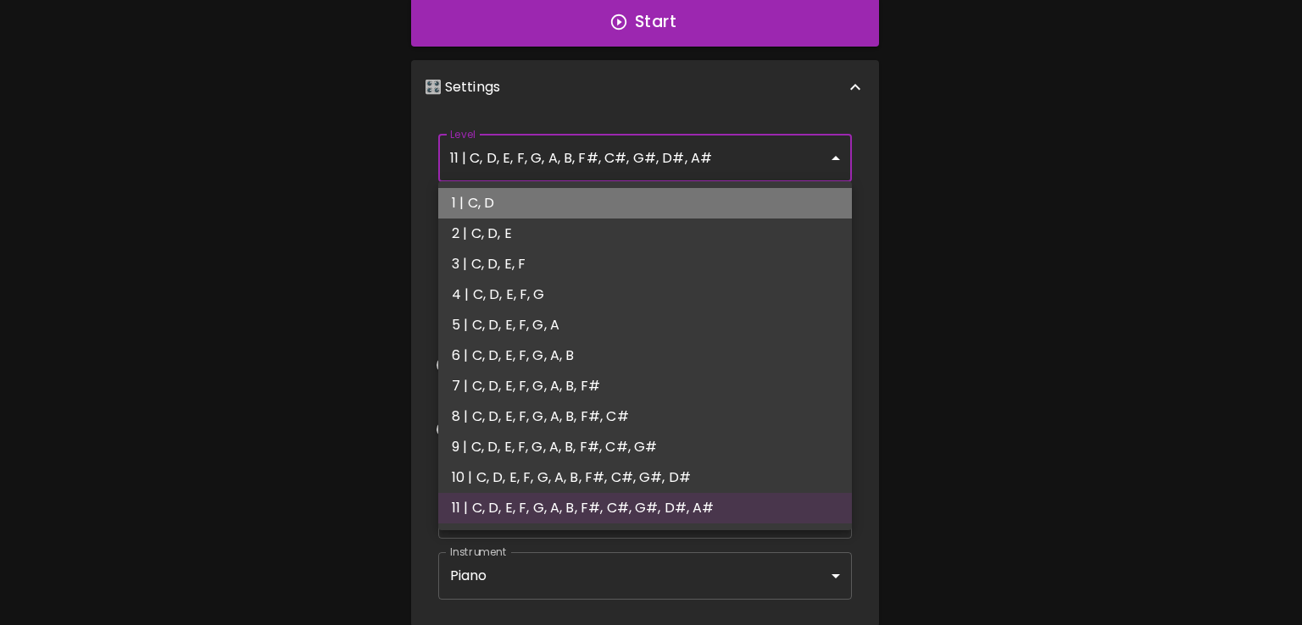
click at [524, 197] on li "1 | C, D" at bounding box center [645, 203] width 414 height 31
type input "1"
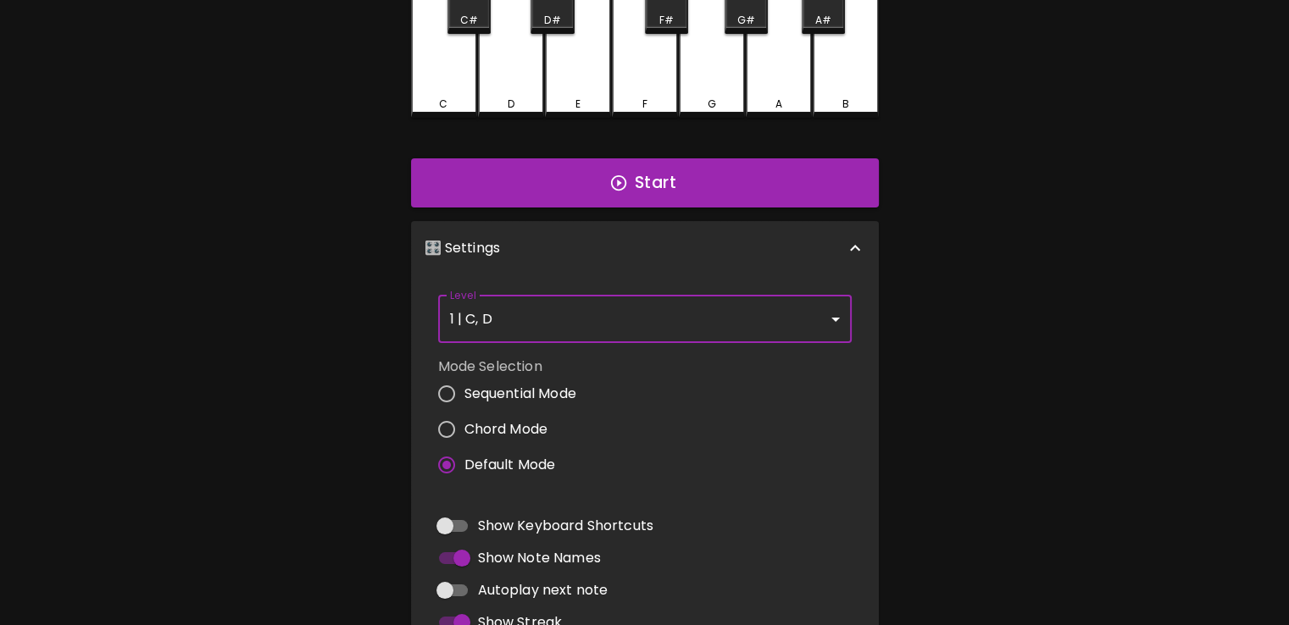
scroll to position [0, 0]
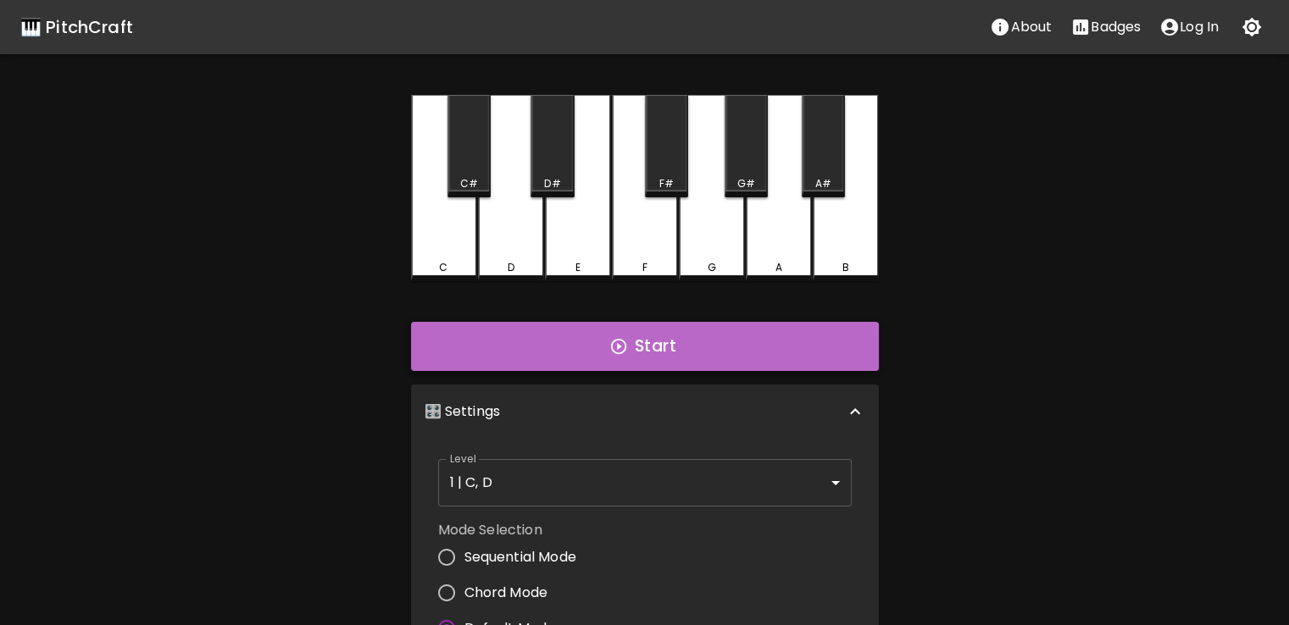
click at [442, 323] on button "Start" at bounding box center [645, 346] width 468 height 49
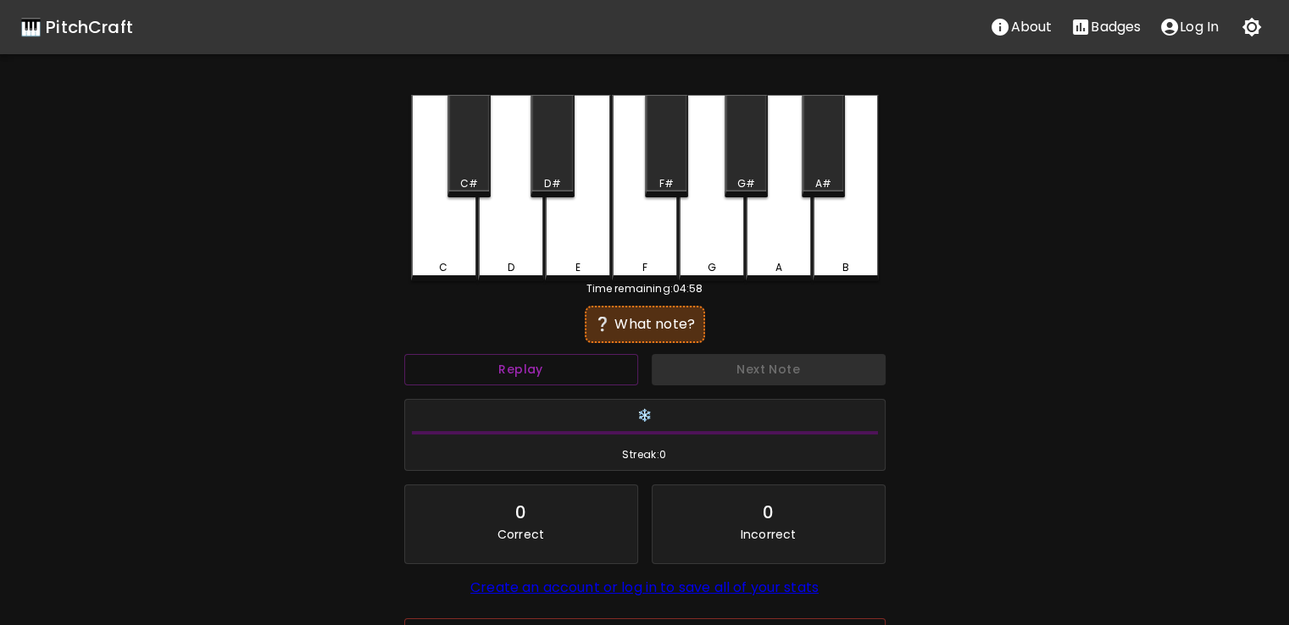
scroll to position [121, 0]
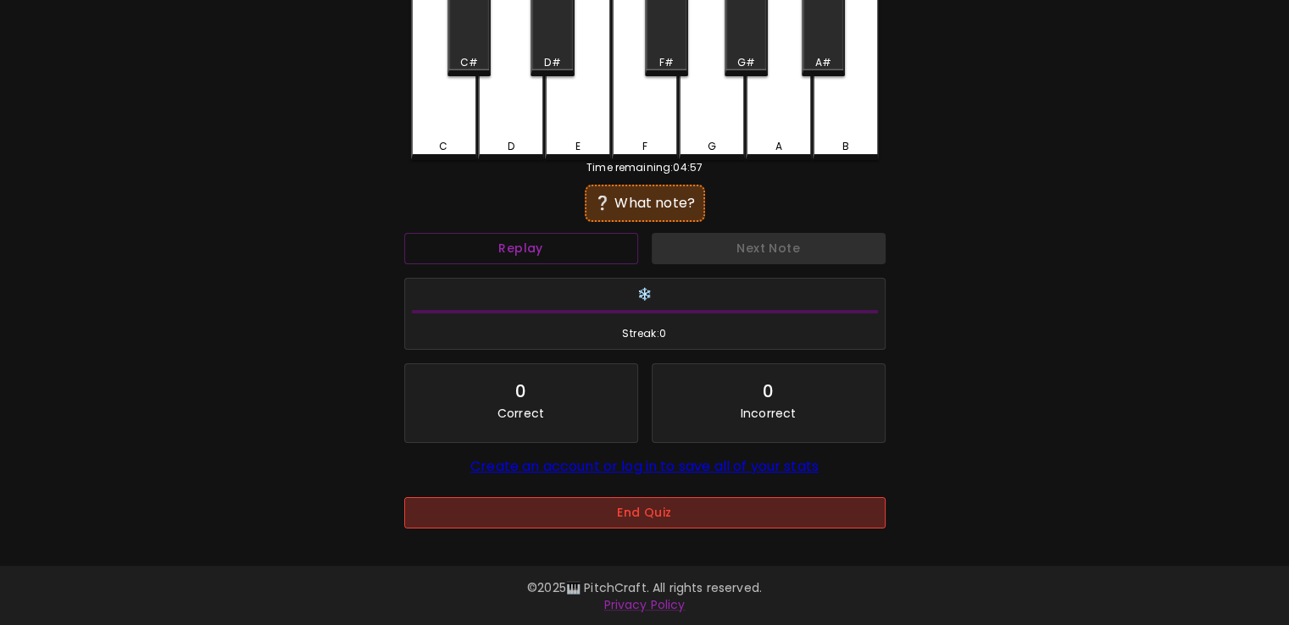
click at [576, 497] on button "End Quiz" at bounding box center [644, 512] width 481 height 31
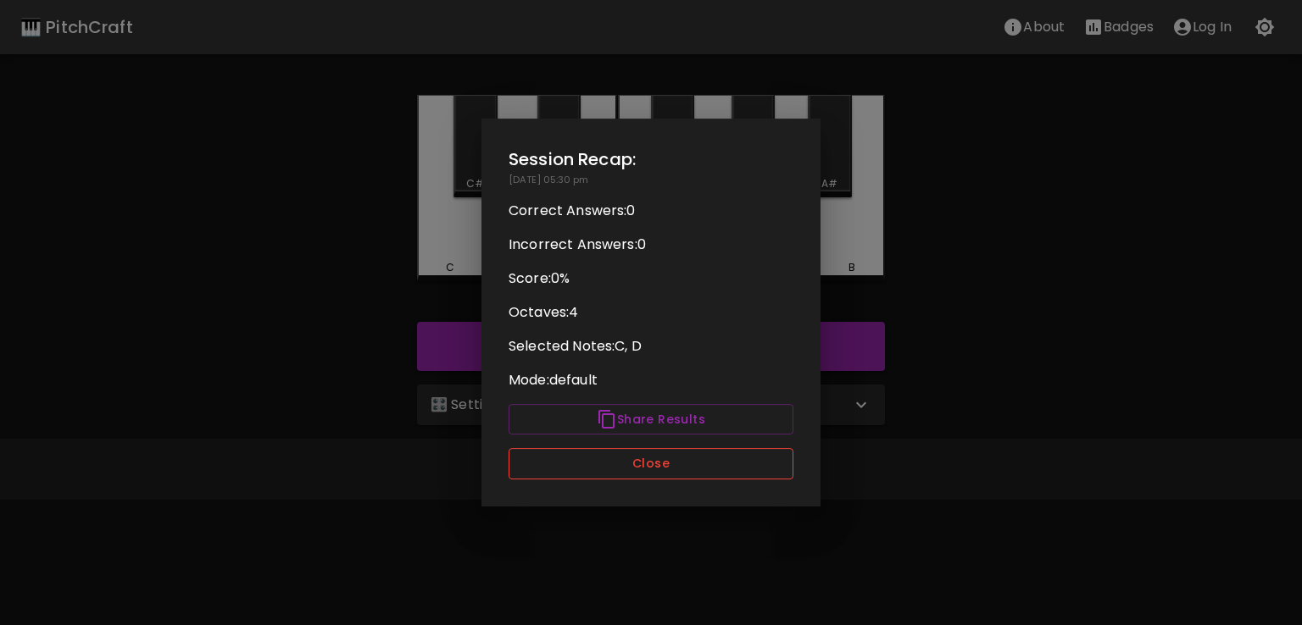
click at [608, 458] on button "Close" at bounding box center [650, 463] width 285 height 31
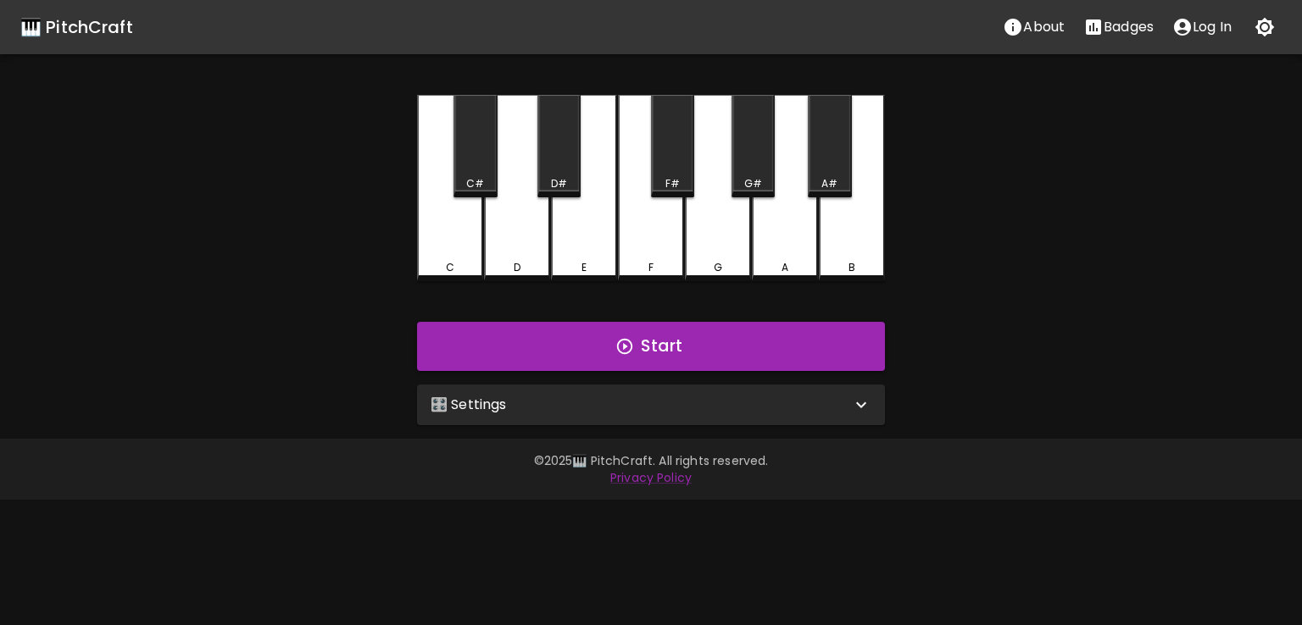
click at [552, 409] on div "🎛️ Settings" at bounding box center [641, 405] width 420 height 20
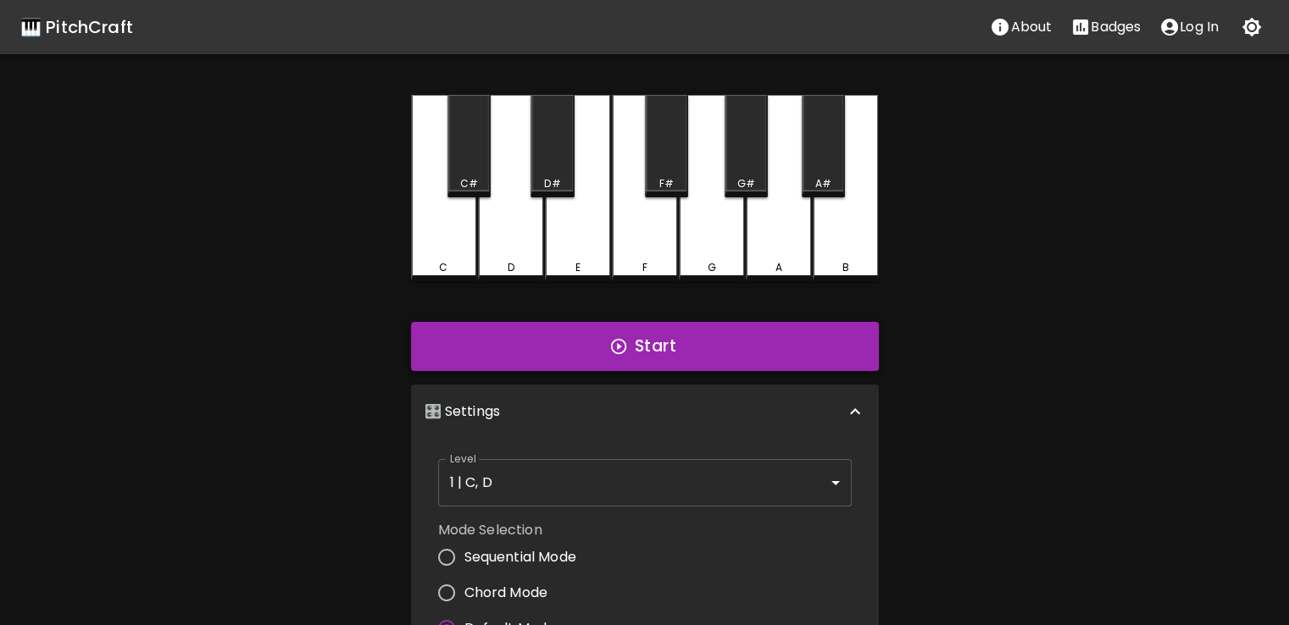
click at [610, 357] on button "Start" at bounding box center [645, 346] width 468 height 49
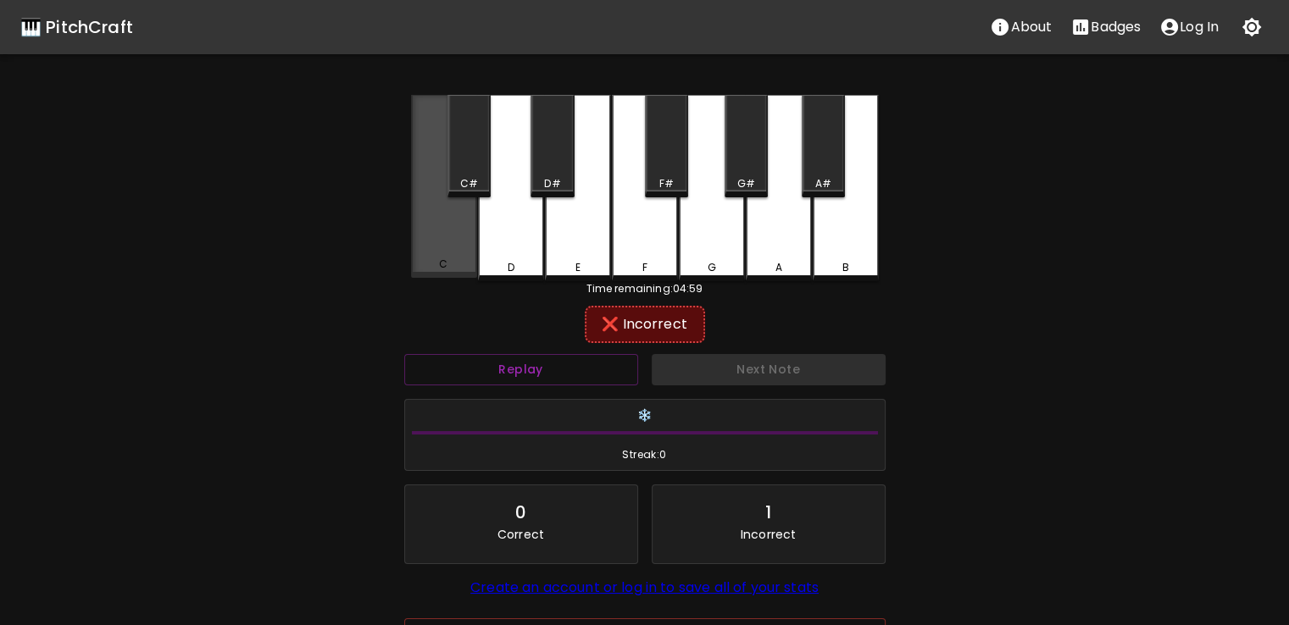
click at [447, 246] on div "C" at bounding box center [444, 186] width 66 height 183
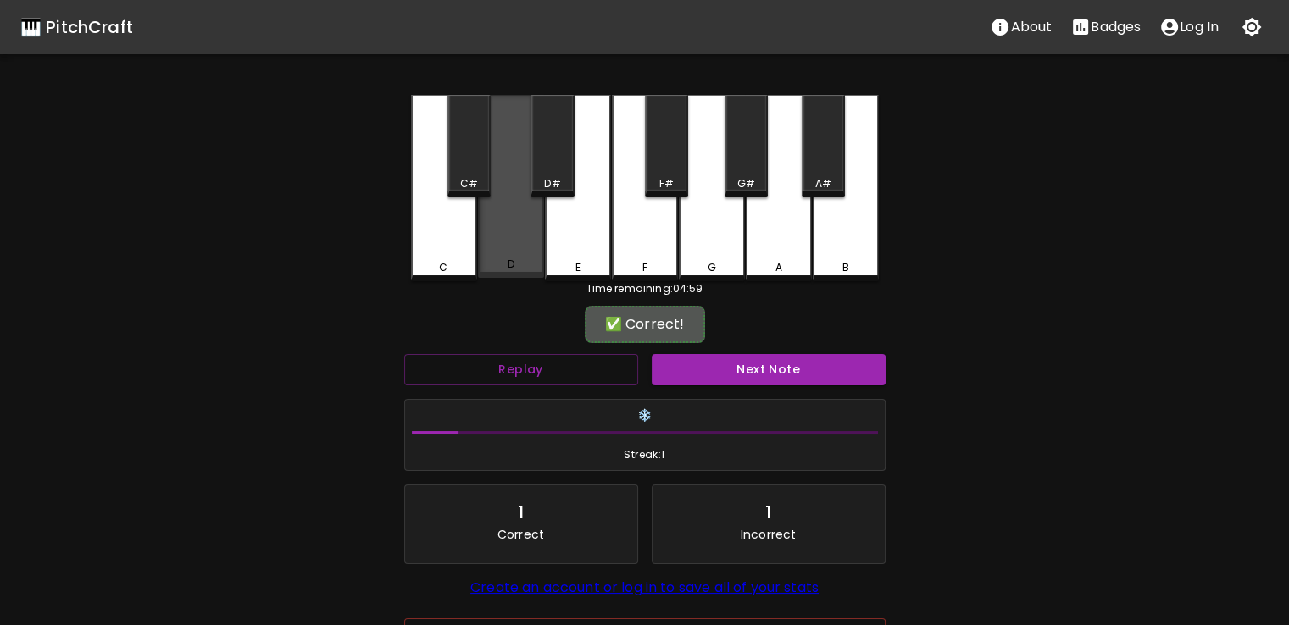
click at [520, 219] on div "D" at bounding box center [511, 186] width 66 height 183
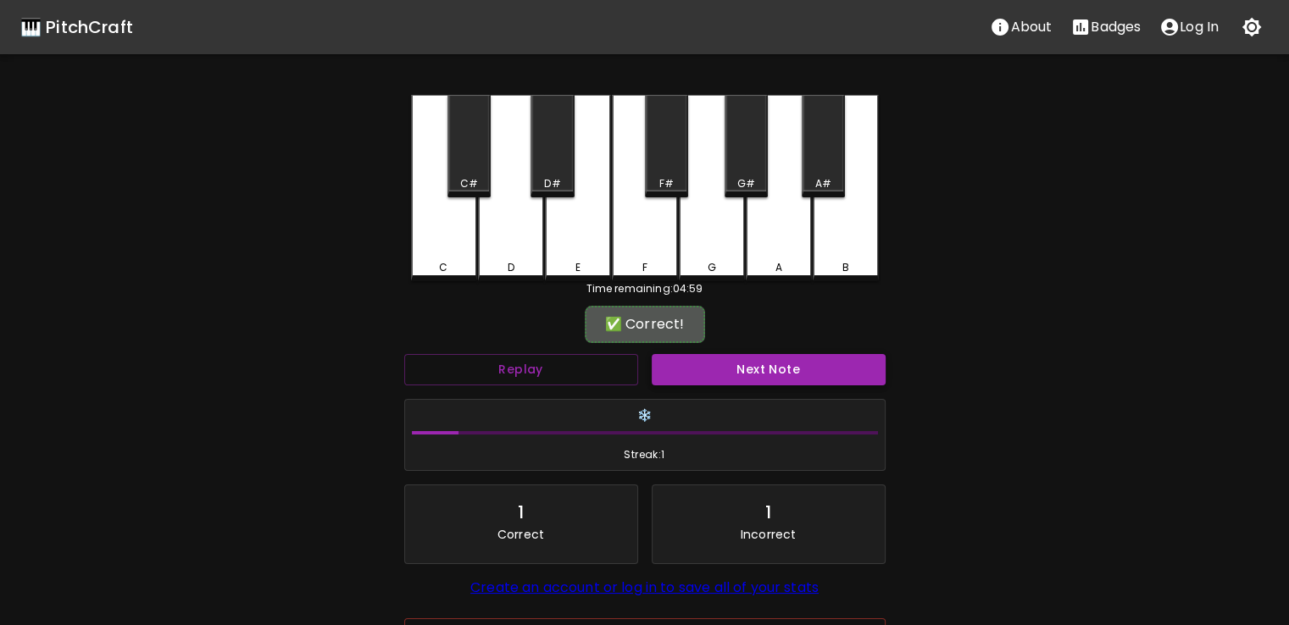
click at [731, 363] on button "Next Note" at bounding box center [769, 369] width 234 height 31
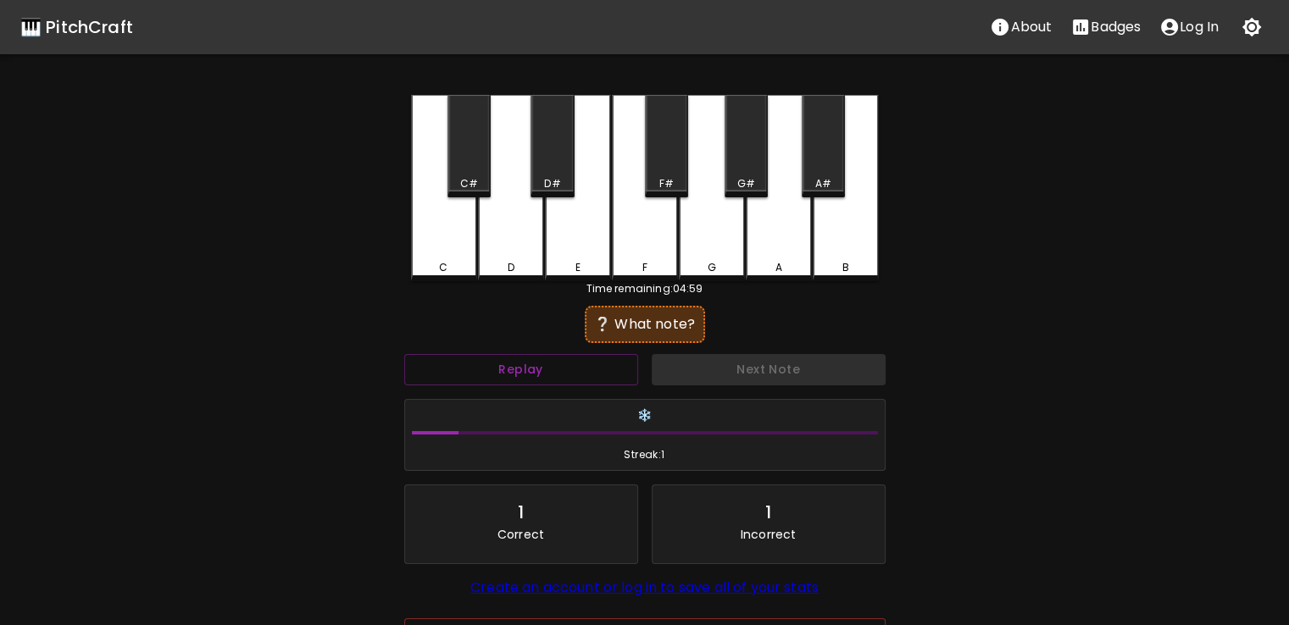
scroll to position [121, 0]
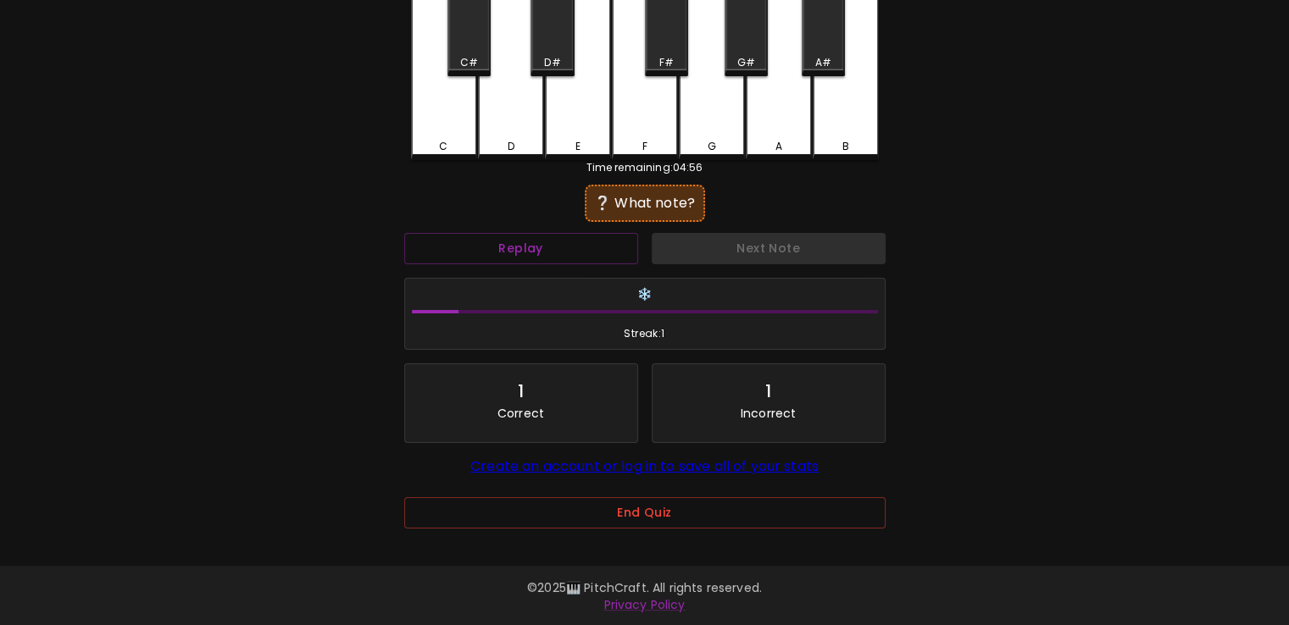
click at [615, 482] on div "End Quiz" at bounding box center [644, 518] width 481 height 82
click at [603, 503] on button "End Quiz" at bounding box center [644, 512] width 481 height 31
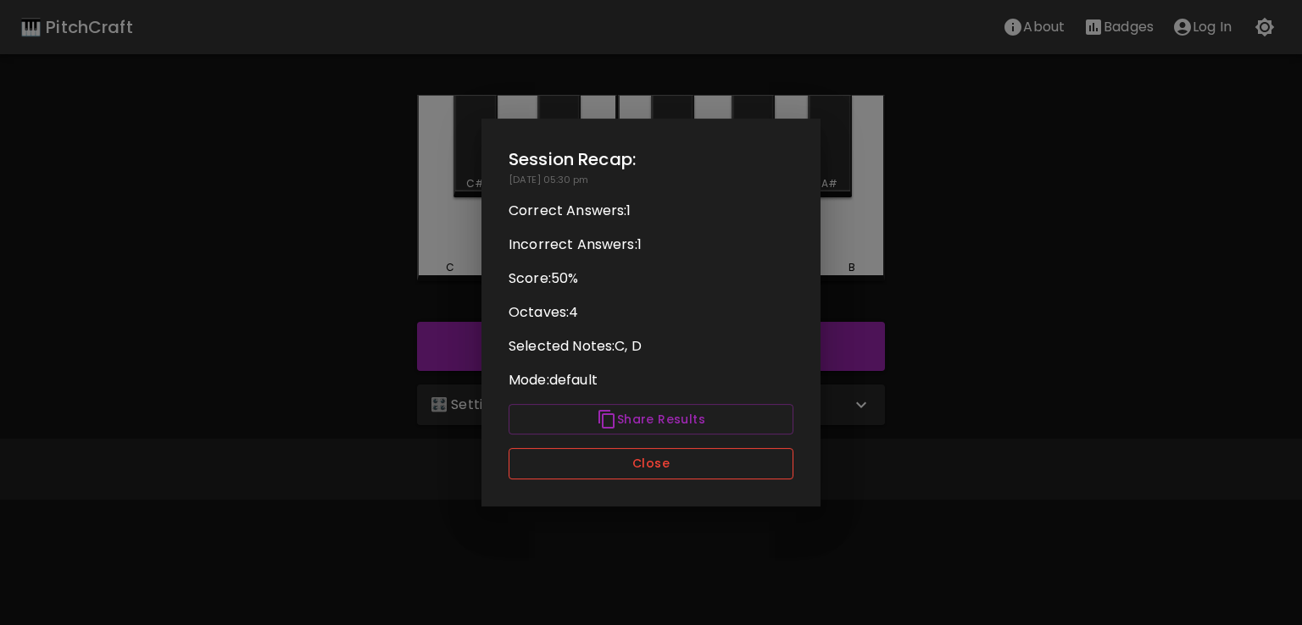
click at [624, 475] on button "Close" at bounding box center [650, 463] width 285 height 31
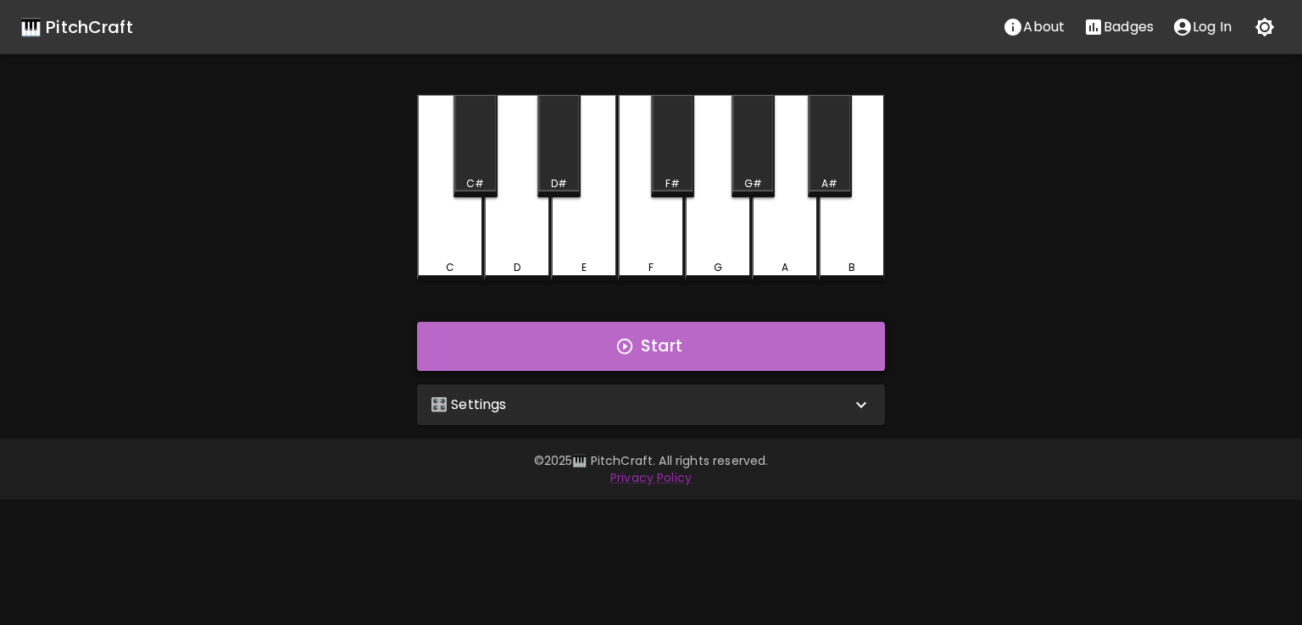
click at [616, 344] on icon "button" at bounding box center [624, 346] width 19 height 19
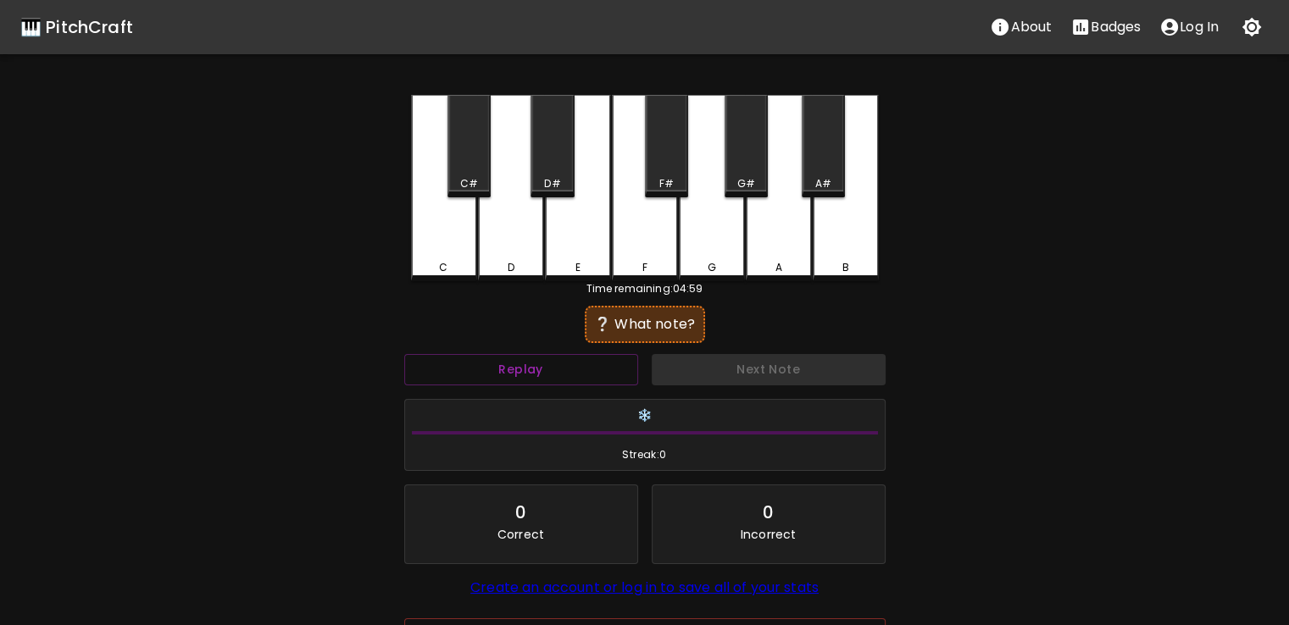
click at [498, 248] on div "D" at bounding box center [511, 188] width 66 height 186
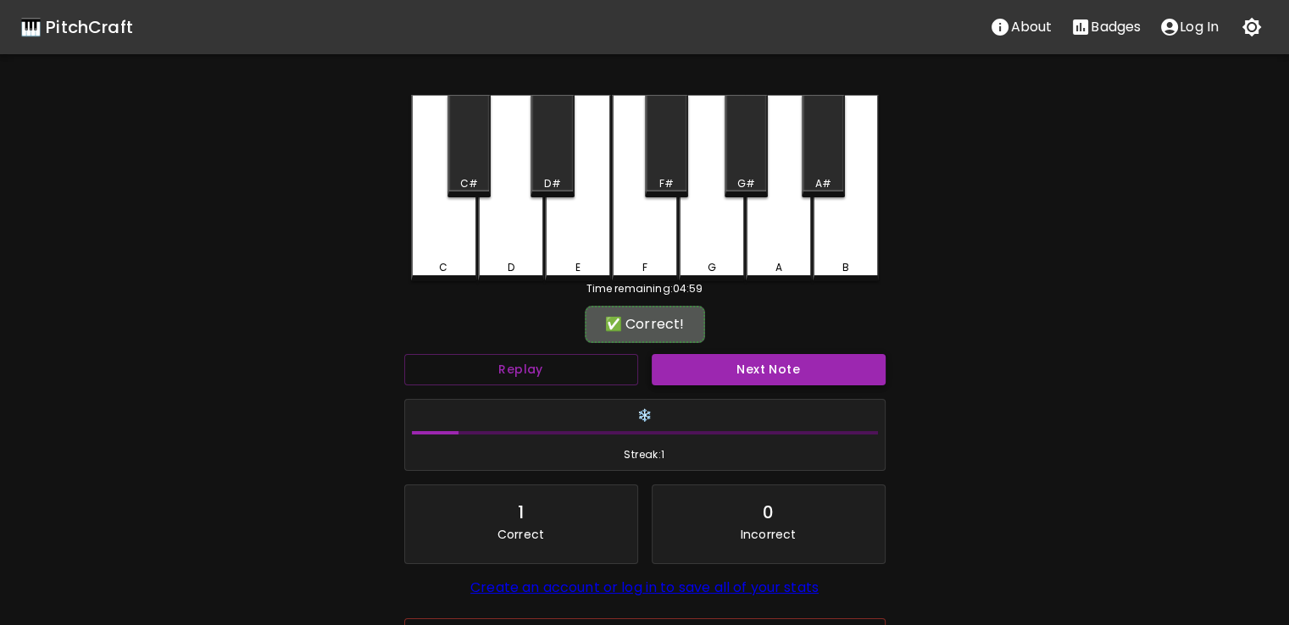
click at [679, 359] on button "Next Note" at bounding box center [769, 369] width 234 height 31
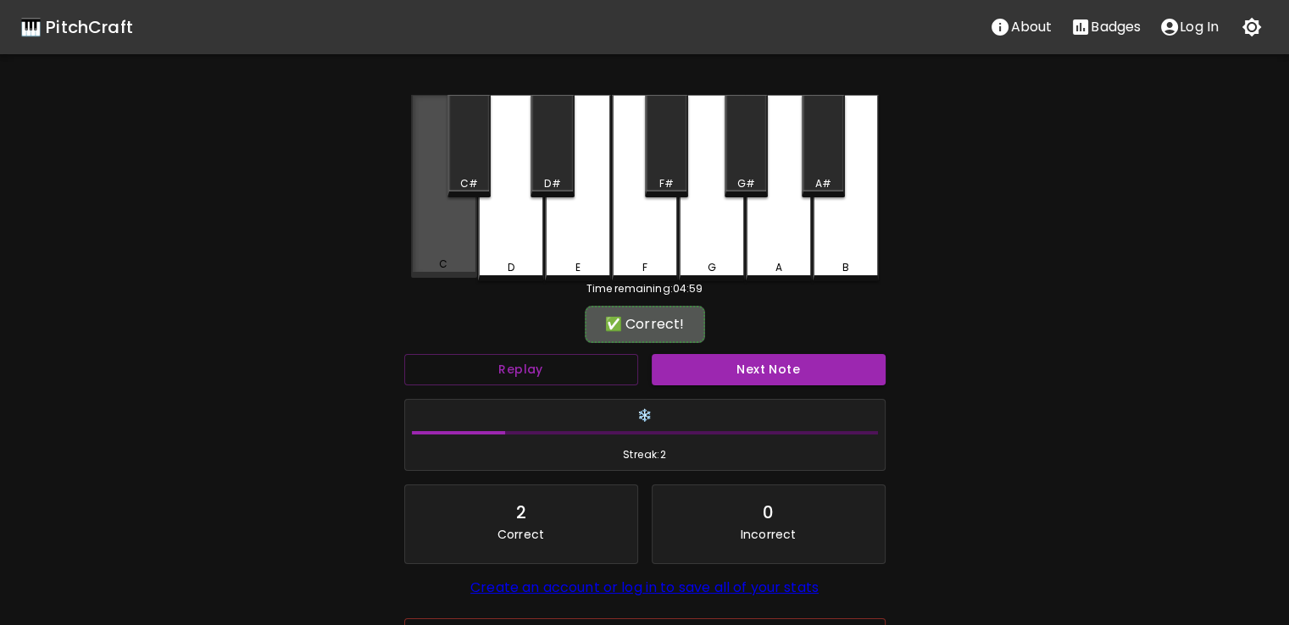
click at [444, 258] on div "C" at bounding box center [444, 186] width 66 height 183
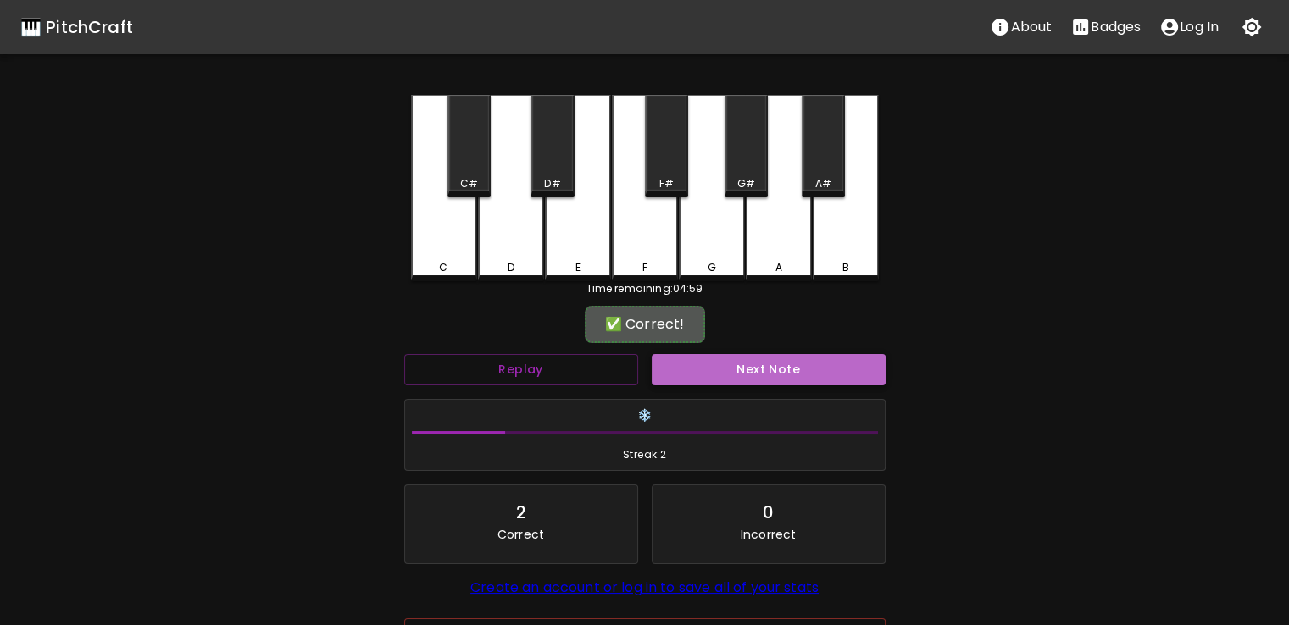
click at [673, 376] on button "Next Note" at bounding box center [769, 369] width 234 height 31
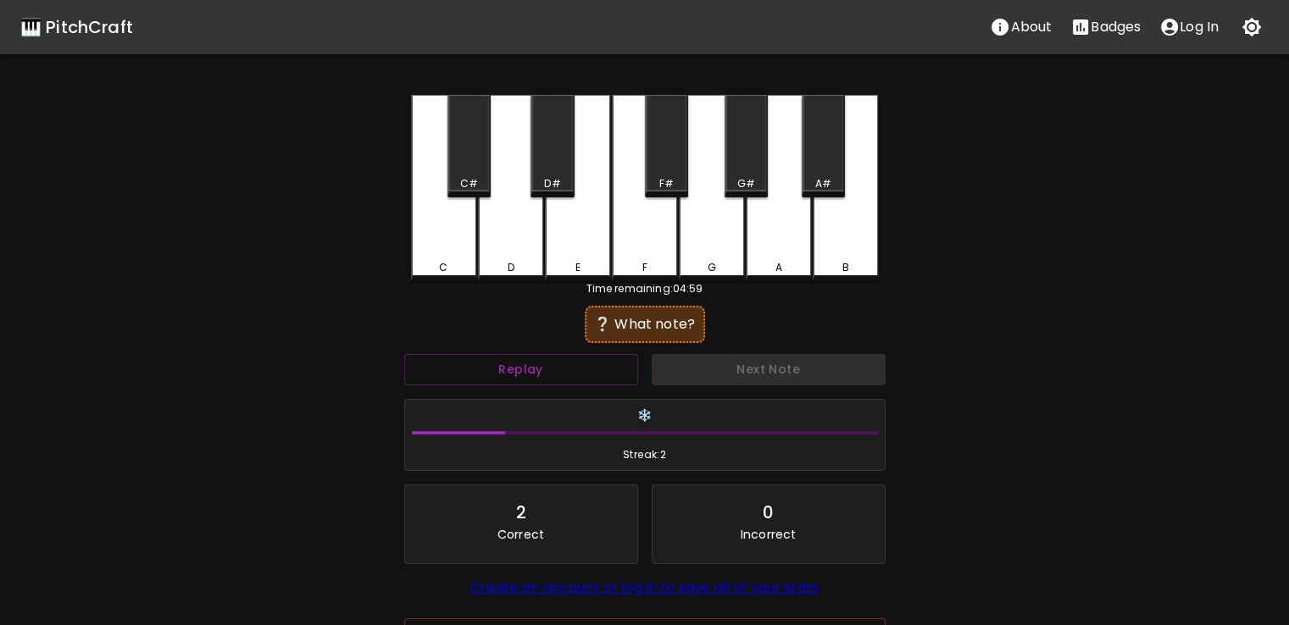
click at [436, 255] on div "C" at bounding box center [444, 188] width 66 height 186
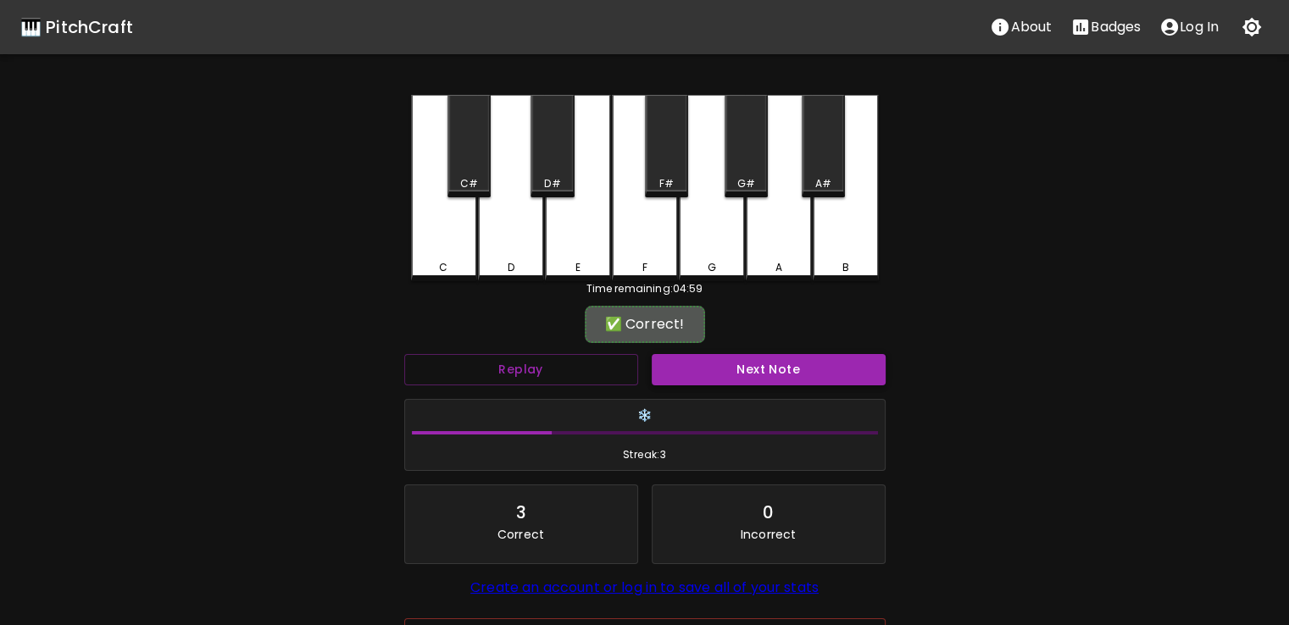
click at [699, 375] on button "Next Note" at bounding box center [769, 369] width 234 height 31
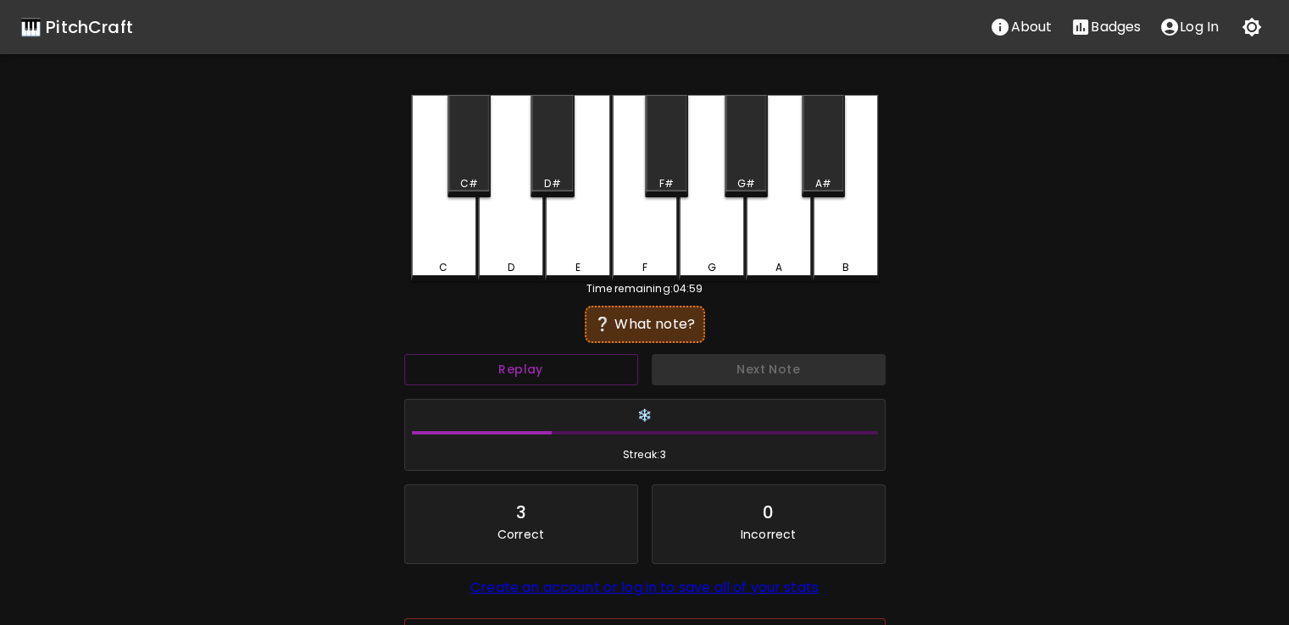
click at [518, 258] on div "D" at bounding box center [511, 188] width 66 height 186
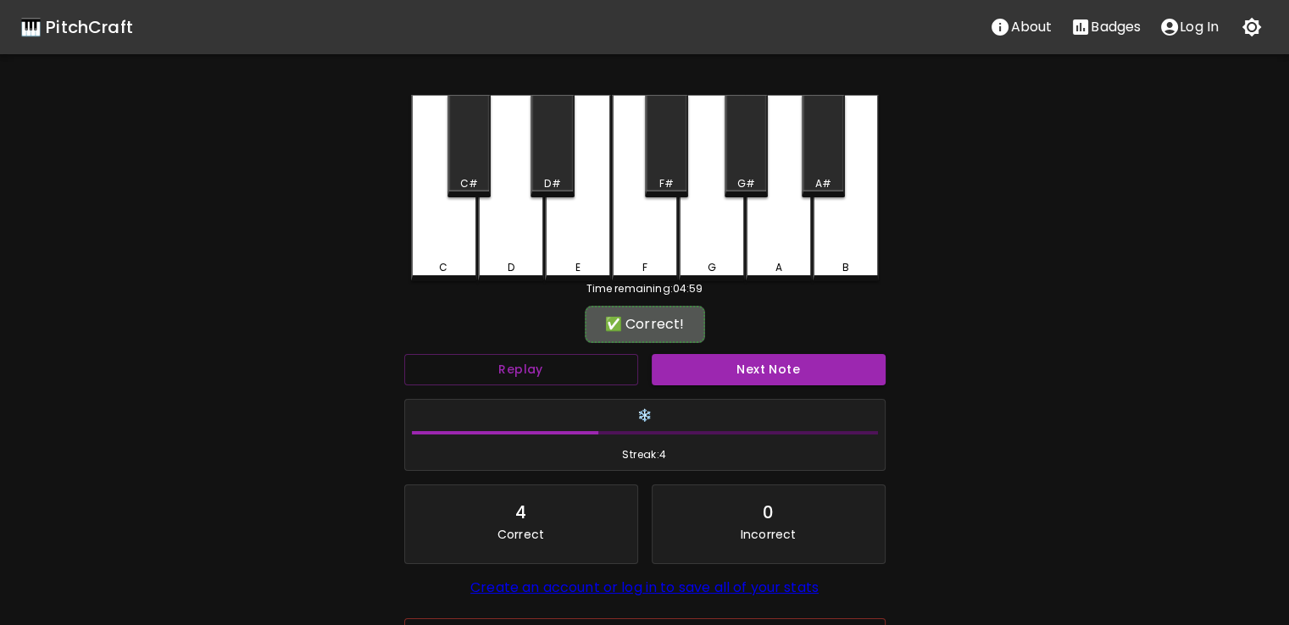
click at [682, 387] on div "Next Note" at bounding box center [768, 369] width 247 height 45
click at [684, 381] on button "Next Note" at bounding box center [769, 369] width 234 height 31
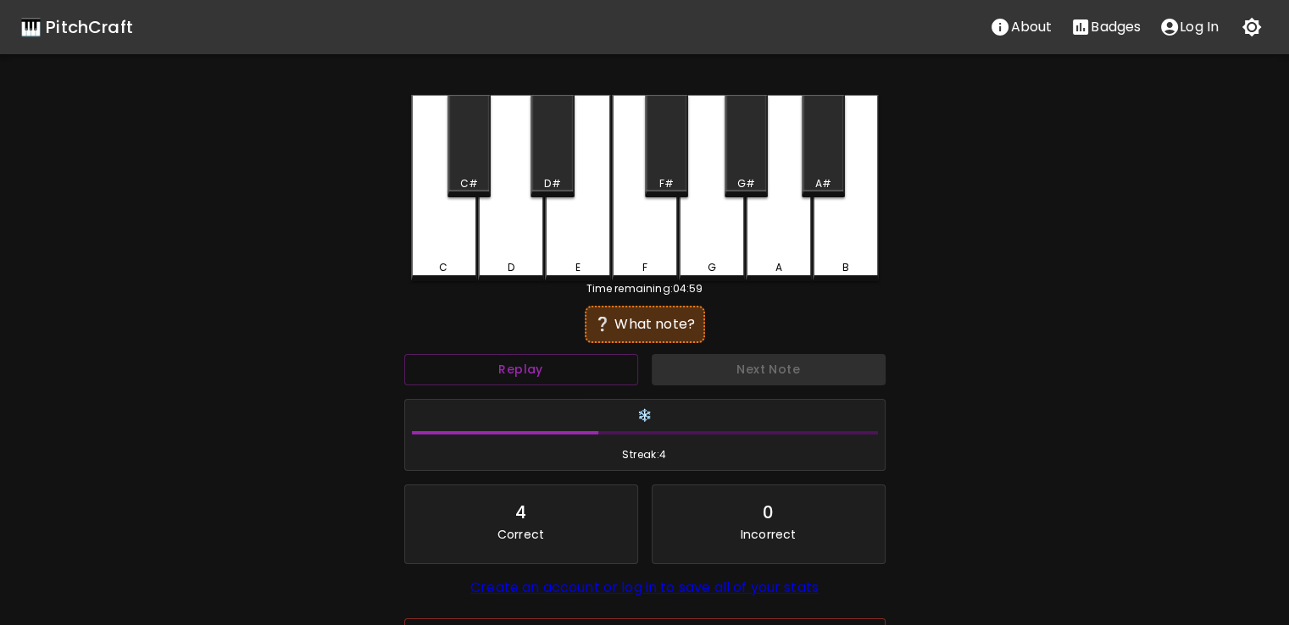
click at [484, 245] on div "D" at bounding box center [511, 188] width 66 height 186
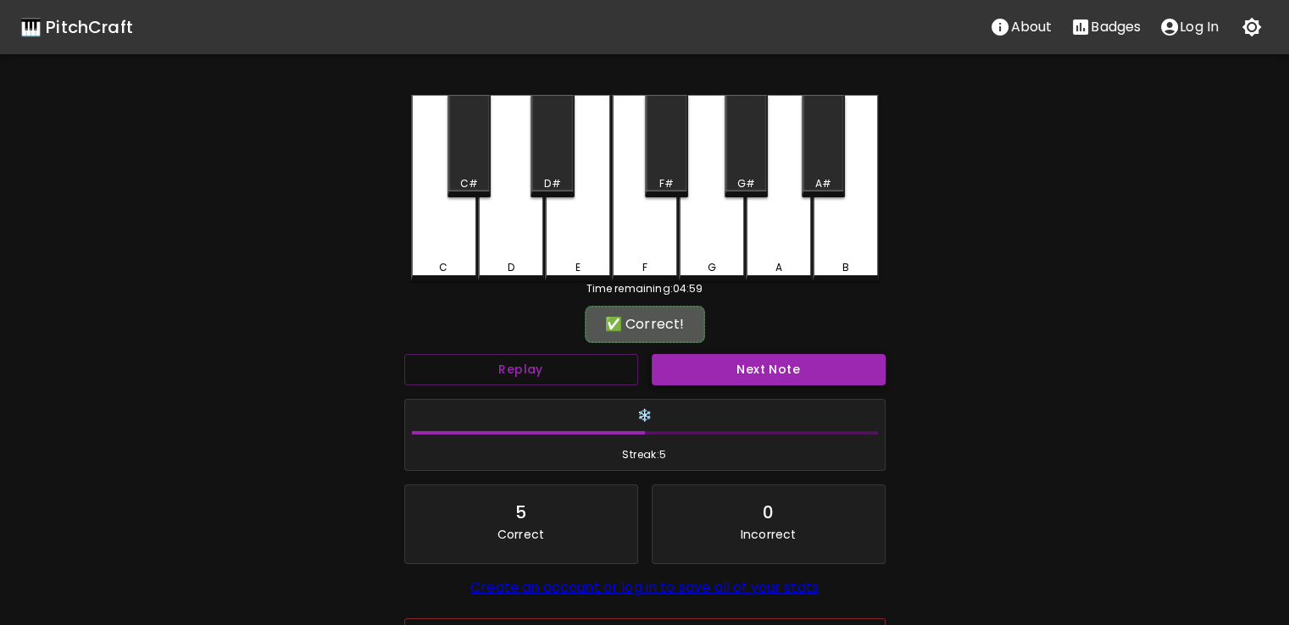
click at [719, 356] on button "Next Note" at bounding box center [769, 369] width 234 height 31
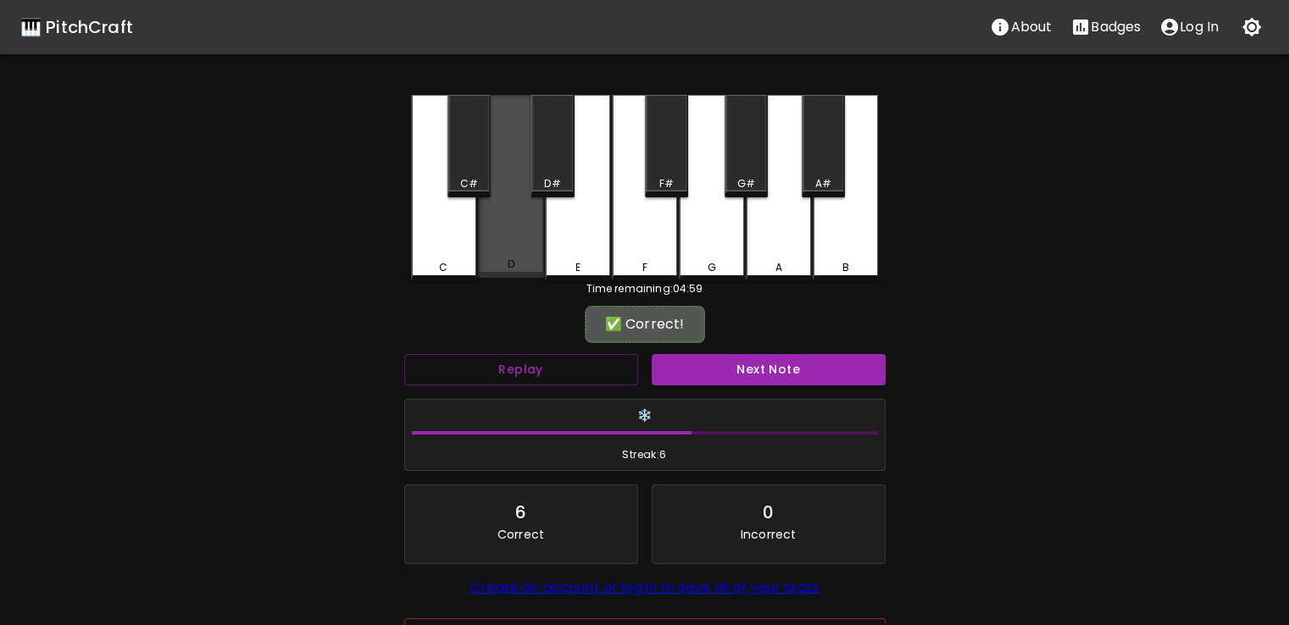
click at [495, 247] on div "D" at bounding box center [511, 186] width 66 height 183
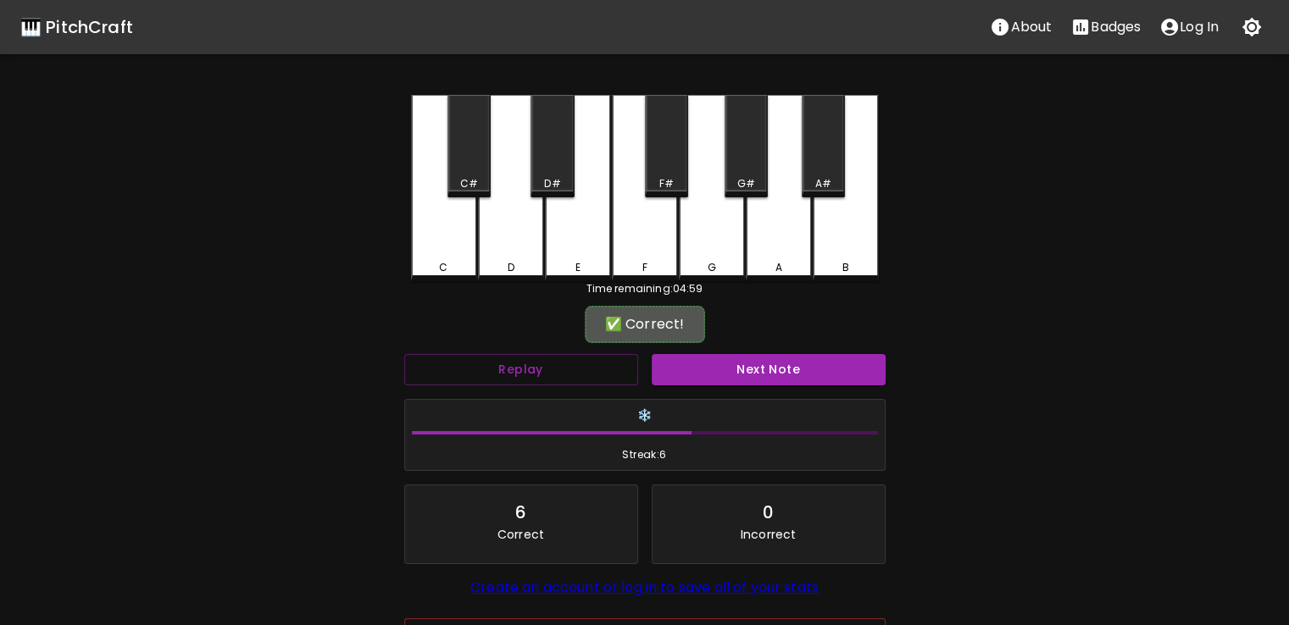
click at [691, 352] on div "Next Note" at bounding box center [768, 369] width 247 height 45
click at [688, 356] on button "Next Note" at bounding box center [769, 369] width 234 height 31
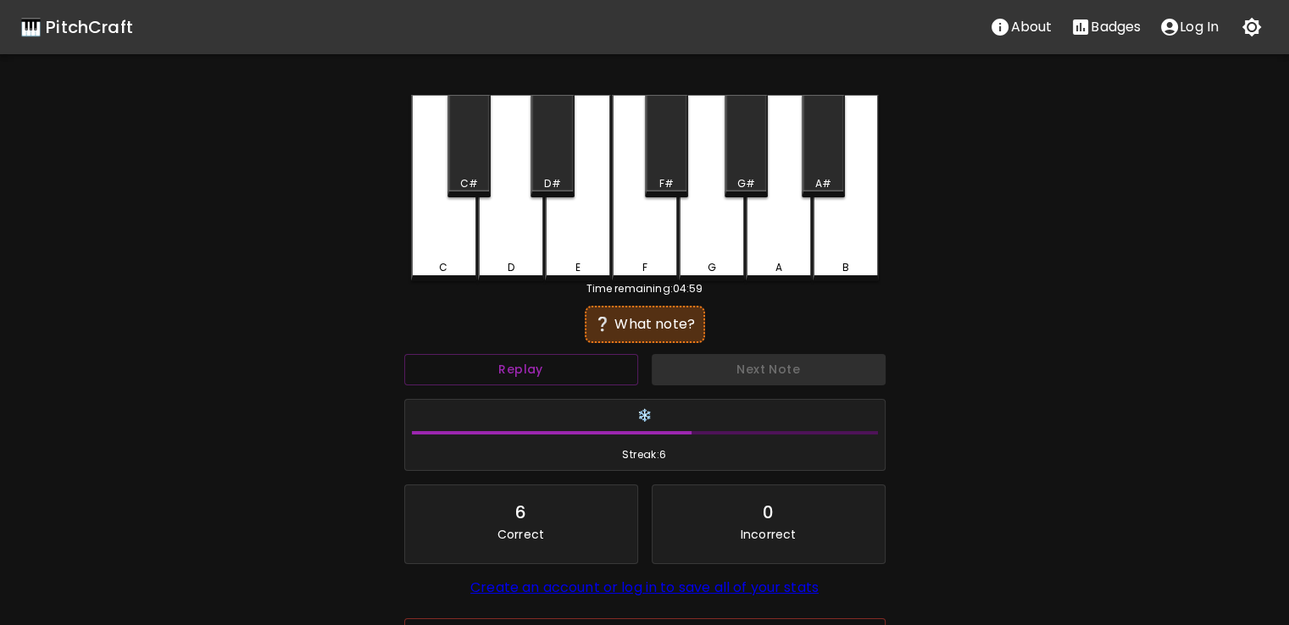
click at [443, 245] on div "C" at bounding box center [444, 188] width 66 height 186
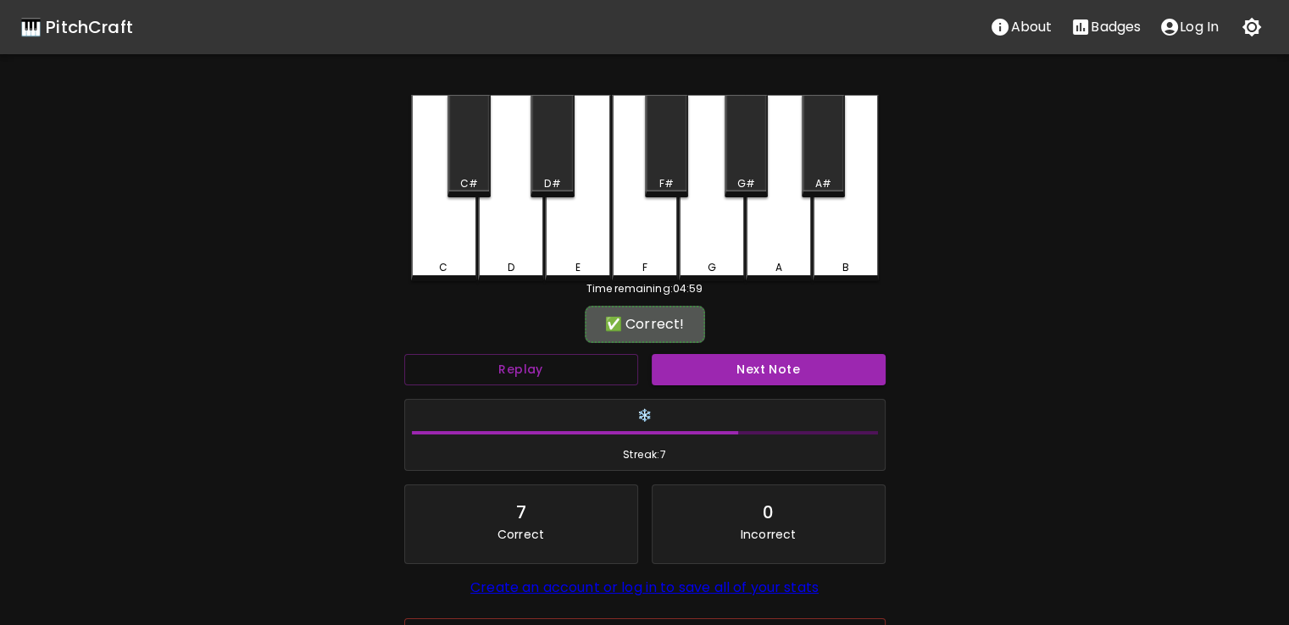
click at [657, 336] on div "✅ Correct!" at bounding box center [645, 324] width 120 height 37
click at [659, 340] on div "✅ Correct!" at bounding box center [645, 324] width 120 height 37
click at [659, 347] on div "Next Note" at bounding box center [768, 369] width 247 height 45
click at [661, 356] on button "Next Note" at bounding box center [769, 369] width 234 height 31
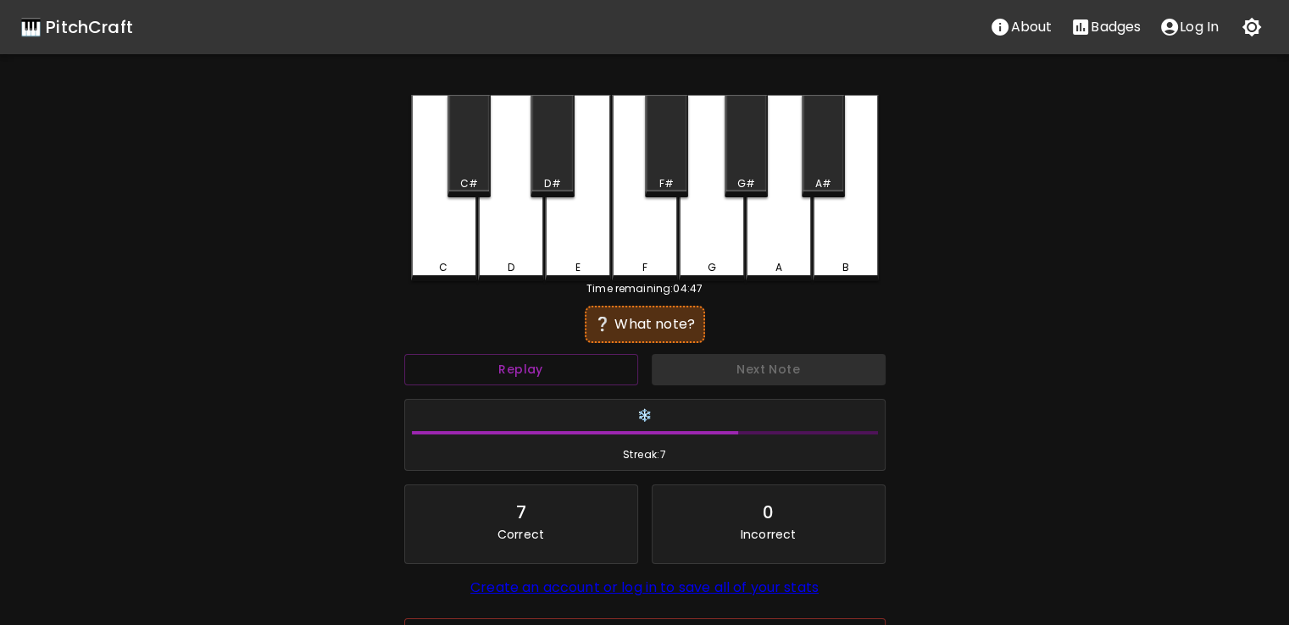
click at [521, 245] on div "D" at bounding box center [511, 188] width 66 height 186
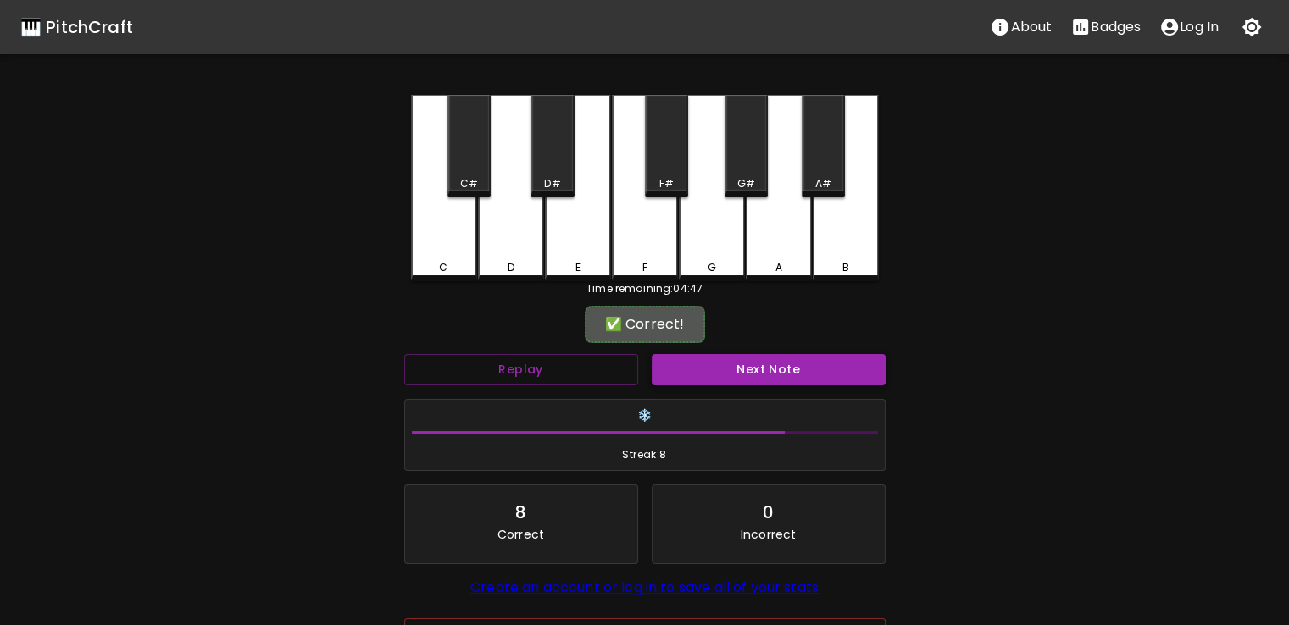
click at [709, 370] on button "Next Note" at bounding box center [769, 369] width 234 height 31
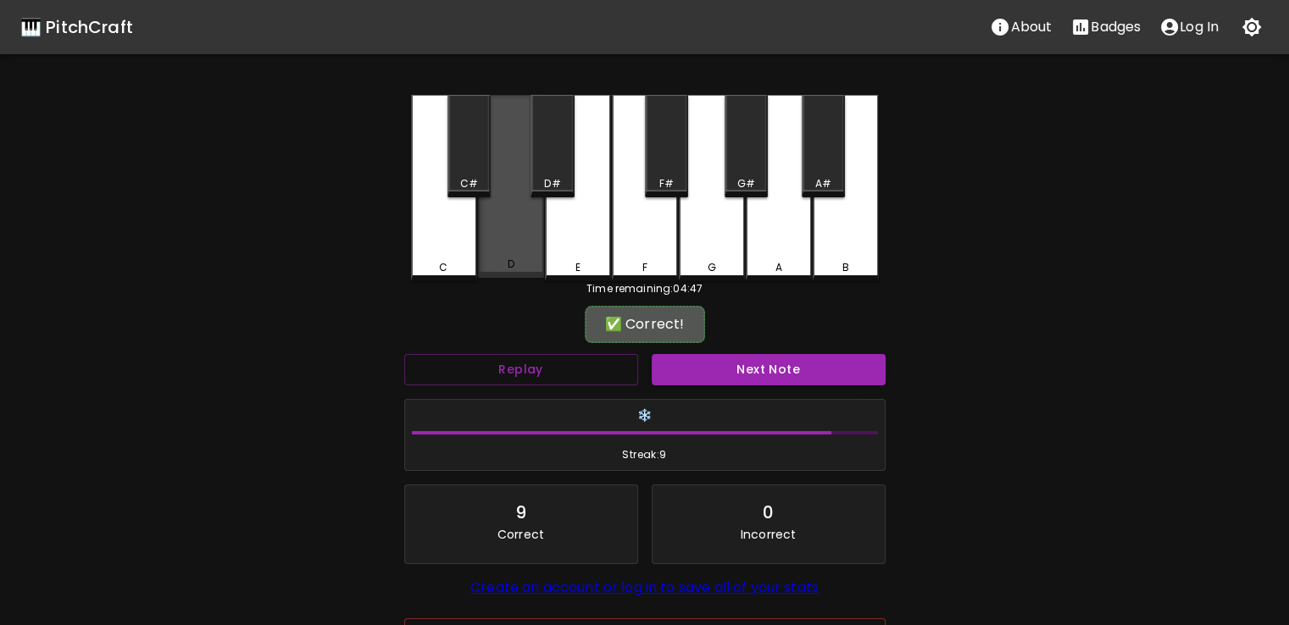
click at [507, 255] on div "D" at bounding box center [511, 186] width 66 height 183
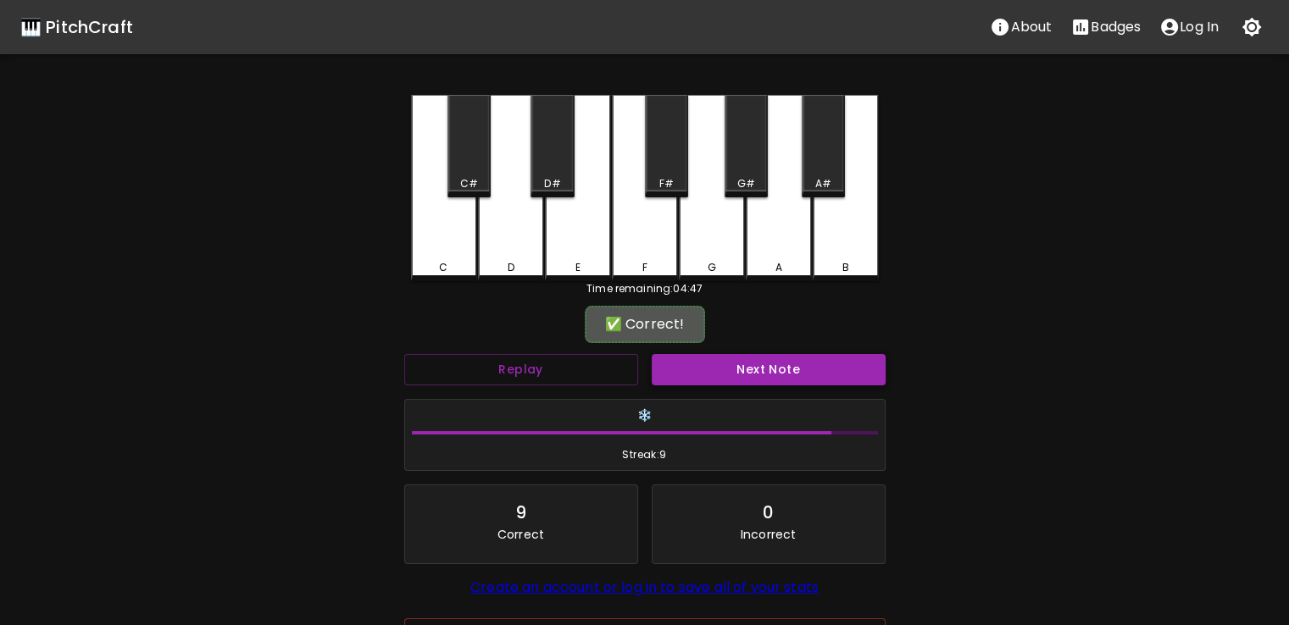
click at [736, 369] on button "Next Note" at bounding box center [769, 369] width 234 height 31
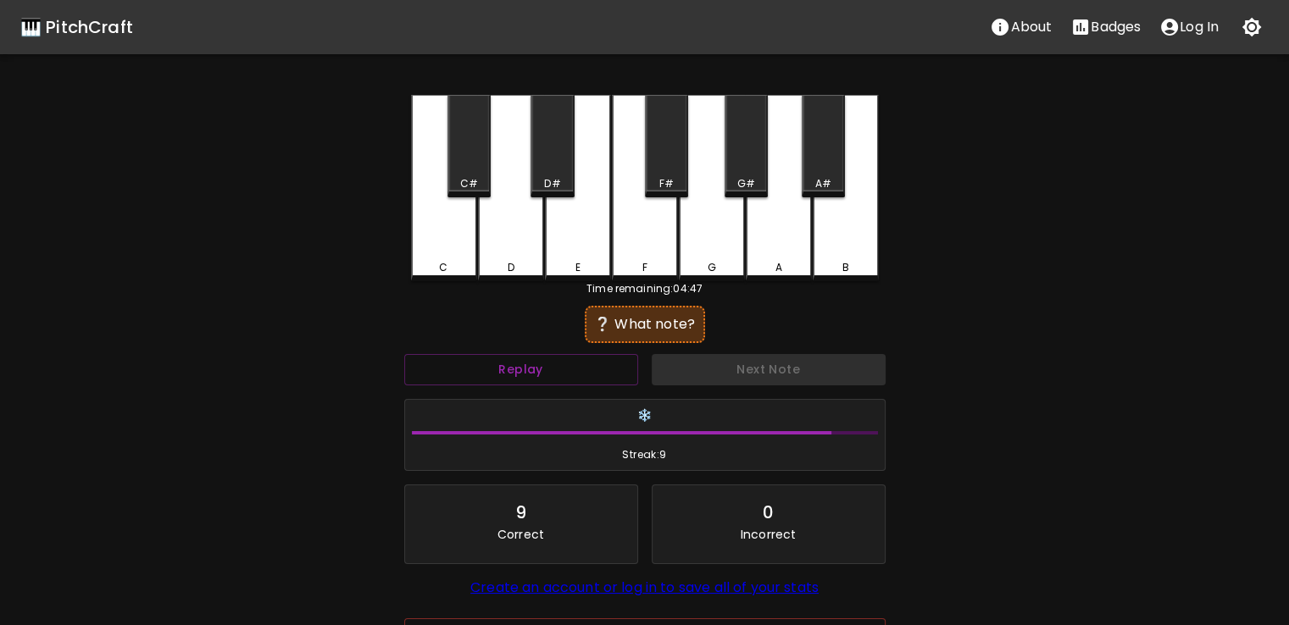
click at [488, 250] on div "D" at bounding box center [511, 188] width 66 height 186
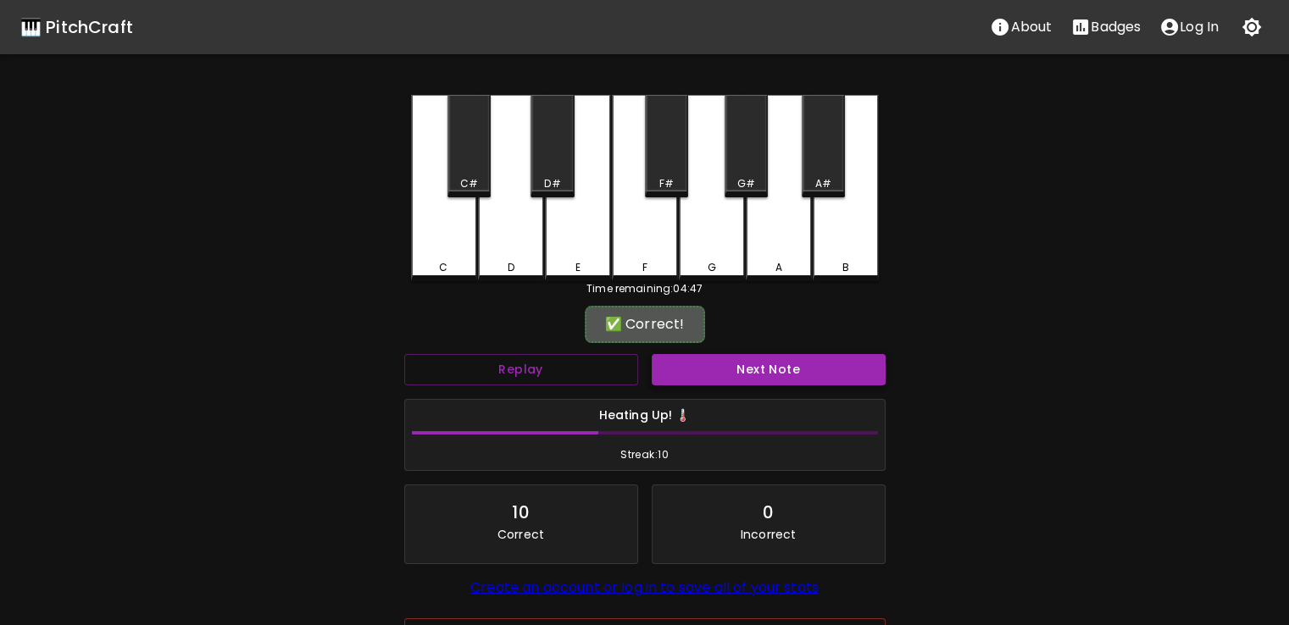
click at [739, 377] on button "Next Note" at bounding box center [769, 369] width 234 height 31
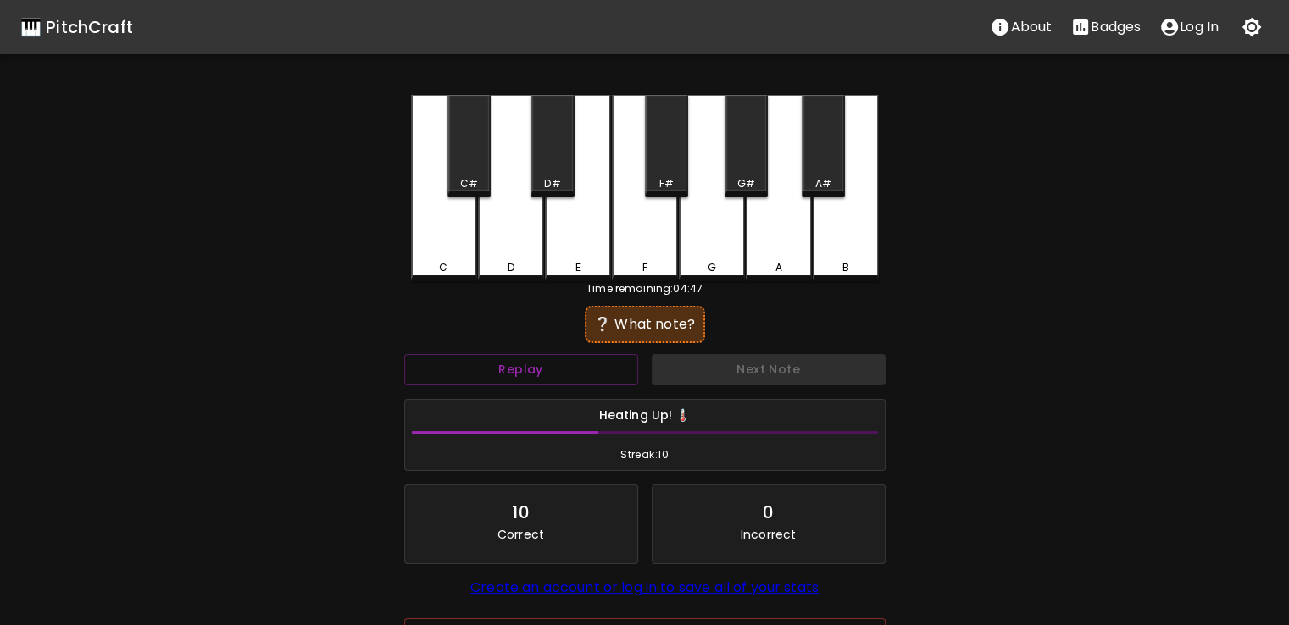
click at [524, 231] on div "D" at bounding box center [511, 188] width 66 height 186
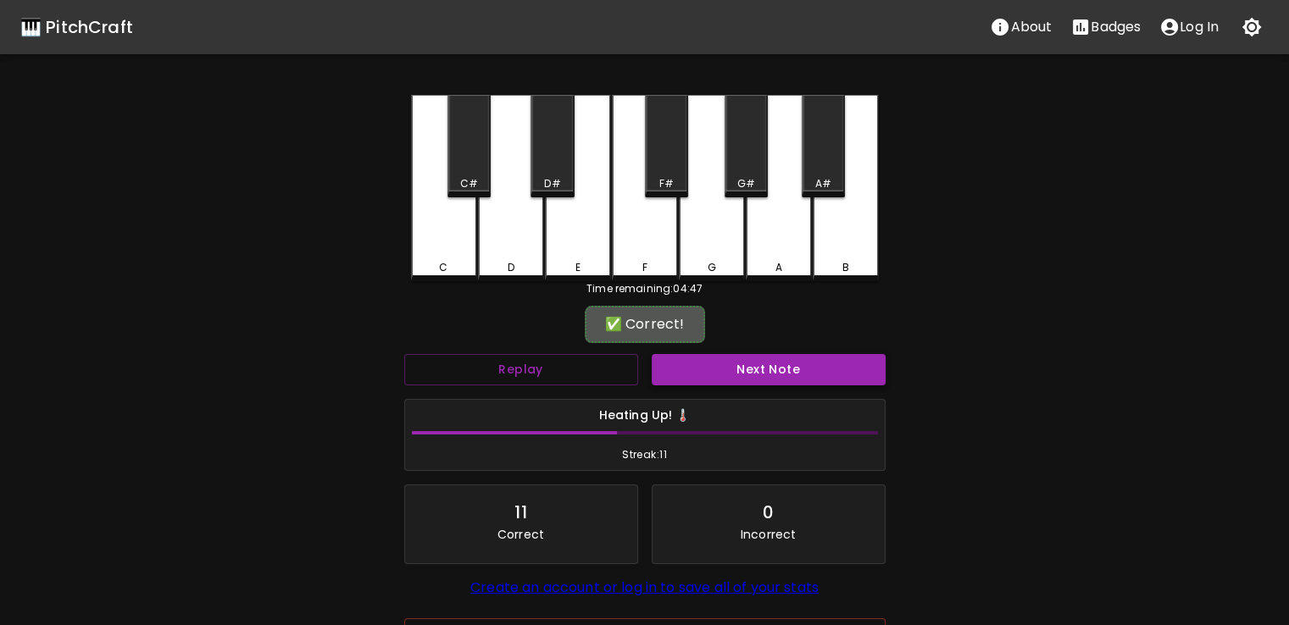
click at [747, 380] on button "Next Note" at bounding box center [769, 369] width 234 height 31
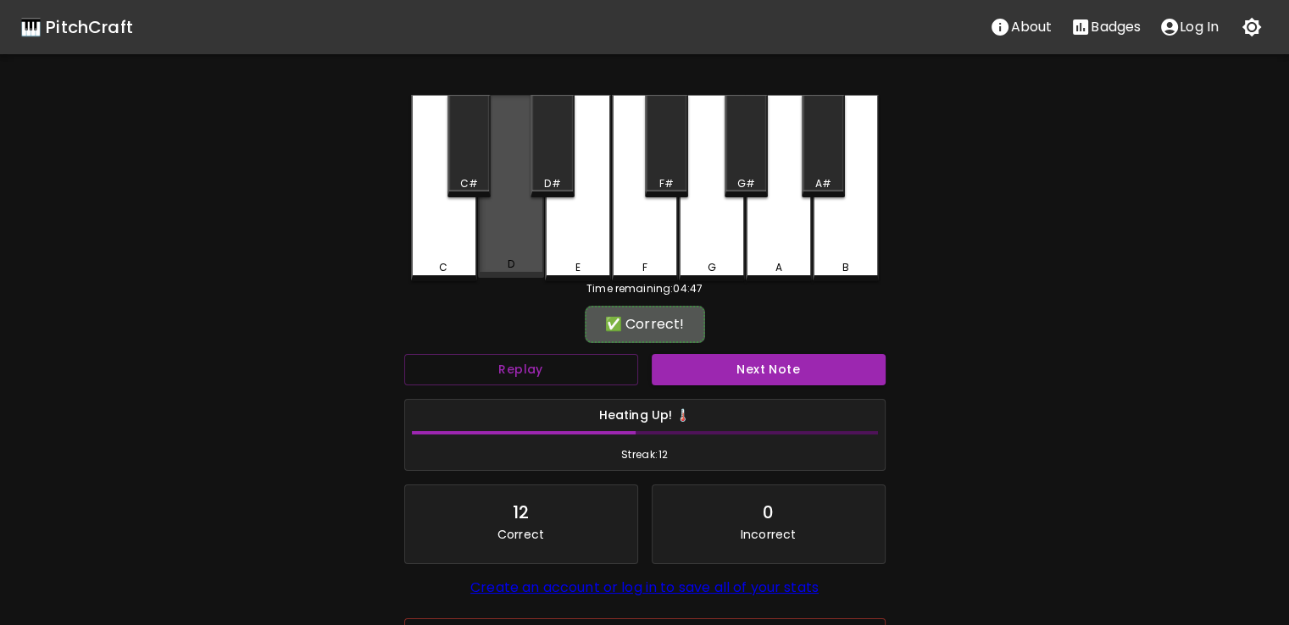
click at [508, 271] on div "D" at bounding box center [510, 264] width 7 height 15
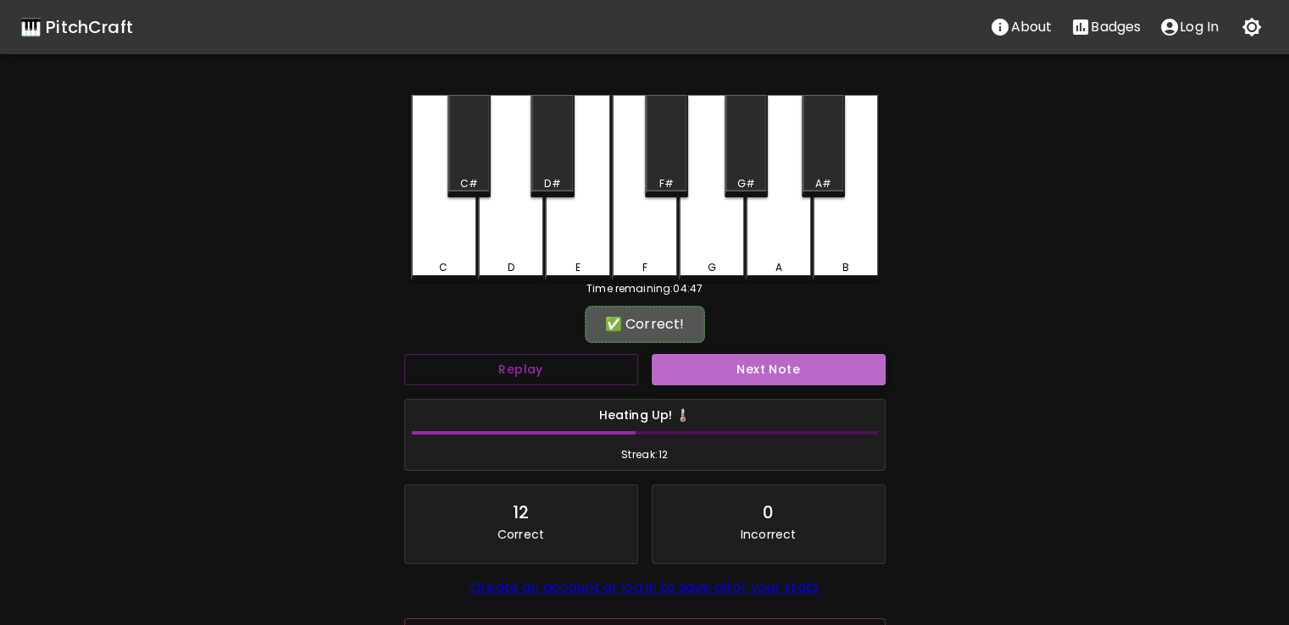
click at [706, 370] on button "Next Note" at bounding box center [769, 369] width 234 height 31
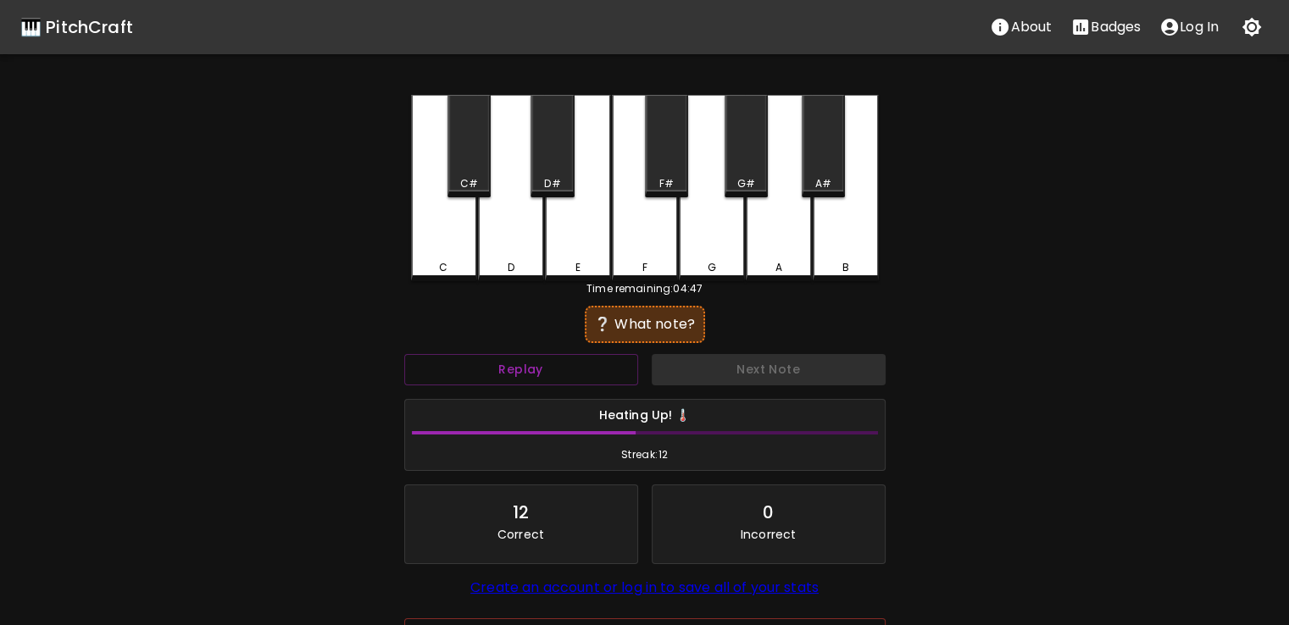
click at [494, 238] on div "D" at bounding box center [511, 188] width 66 height 186
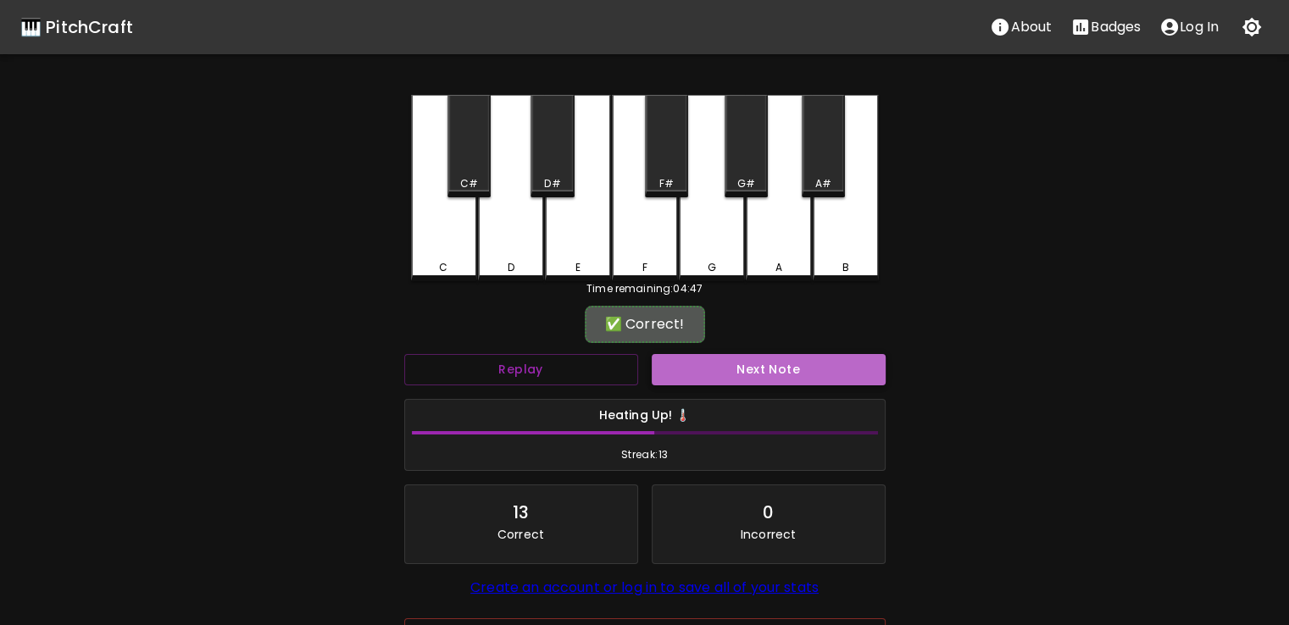
click at [709, 357] on button "Next Note" at bounding box center [769, 369] width 234 height 31
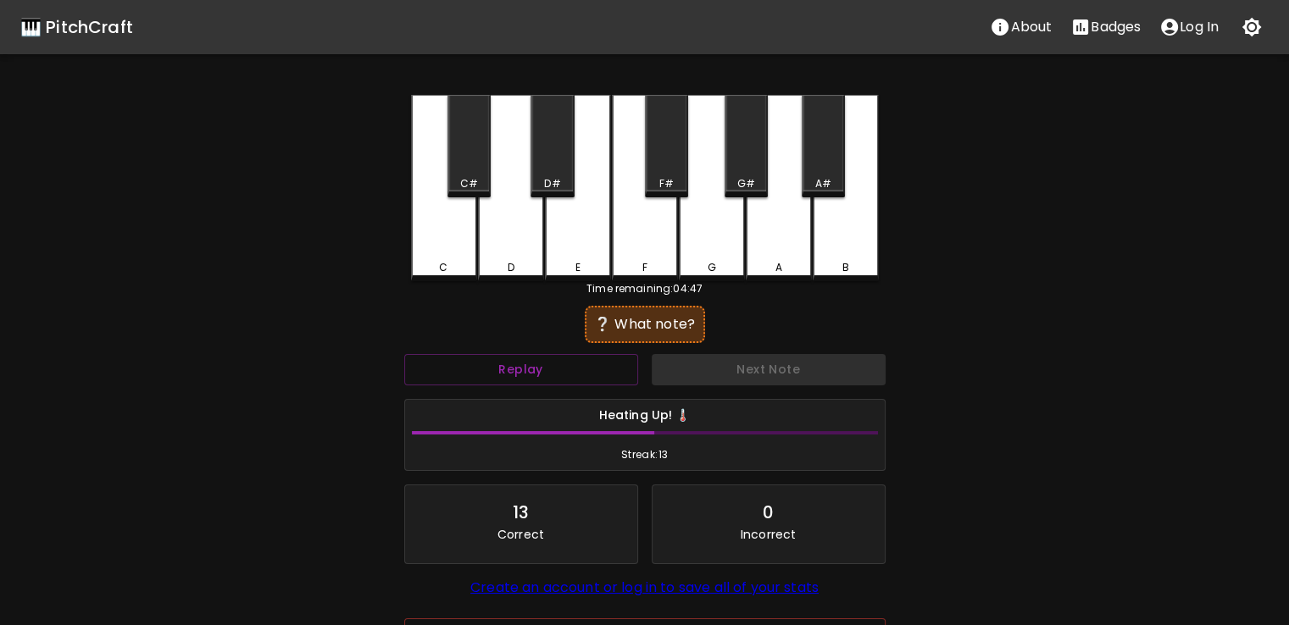
click at [451, 253] on div "C" at bounding box center [444, 188] width 66 height 186
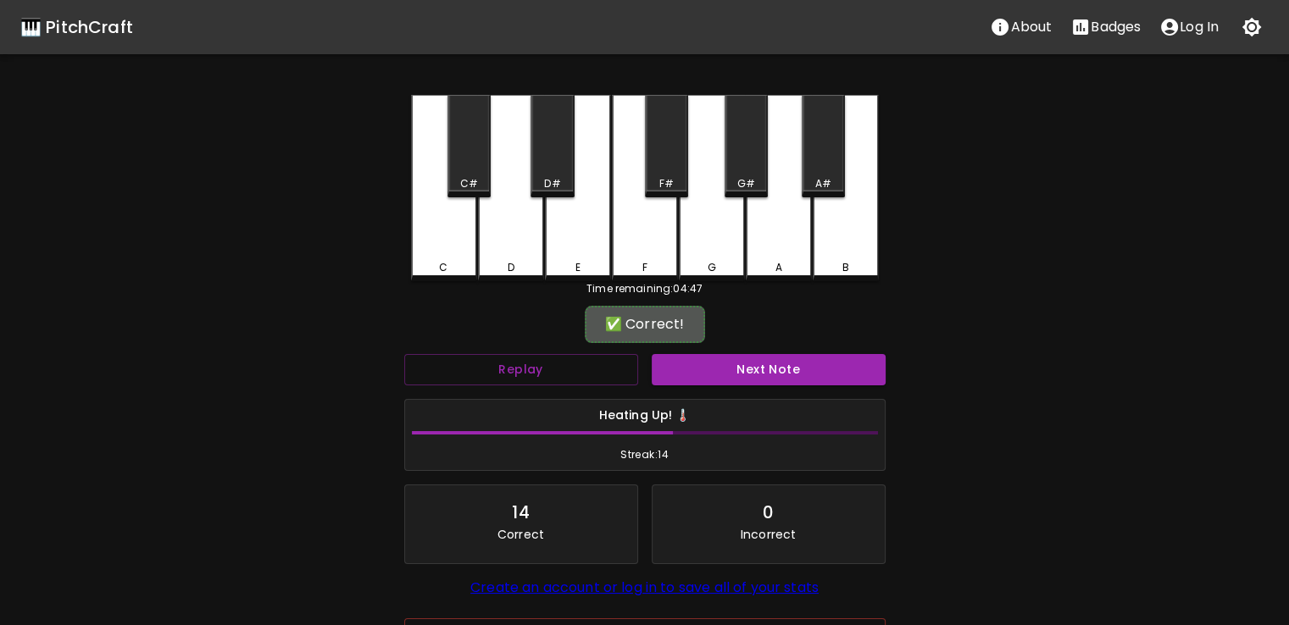
click at [759, 387] on div "Next Note" at bounding box center [768, 369] width 247 height 45
click at [758, 370] on button "Next Note" at bounding box center [769, 369] width 234 height 31
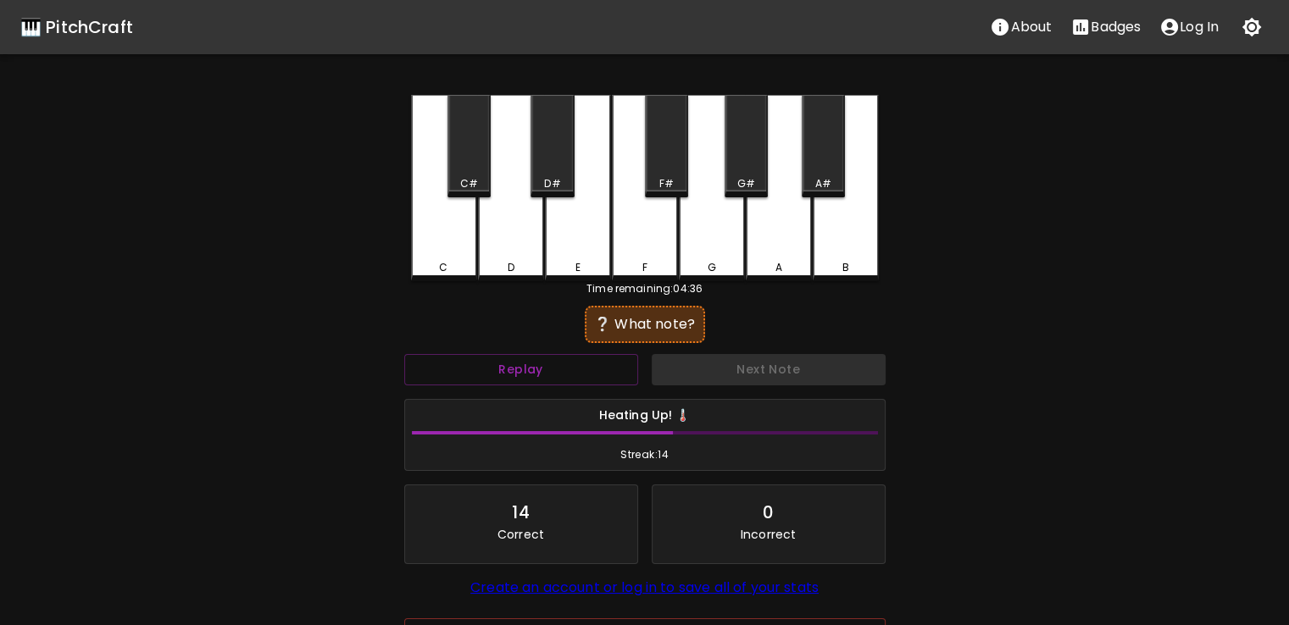
click at [465, 248] on div "C" at bounding box center [444, 188] width 66 height 186
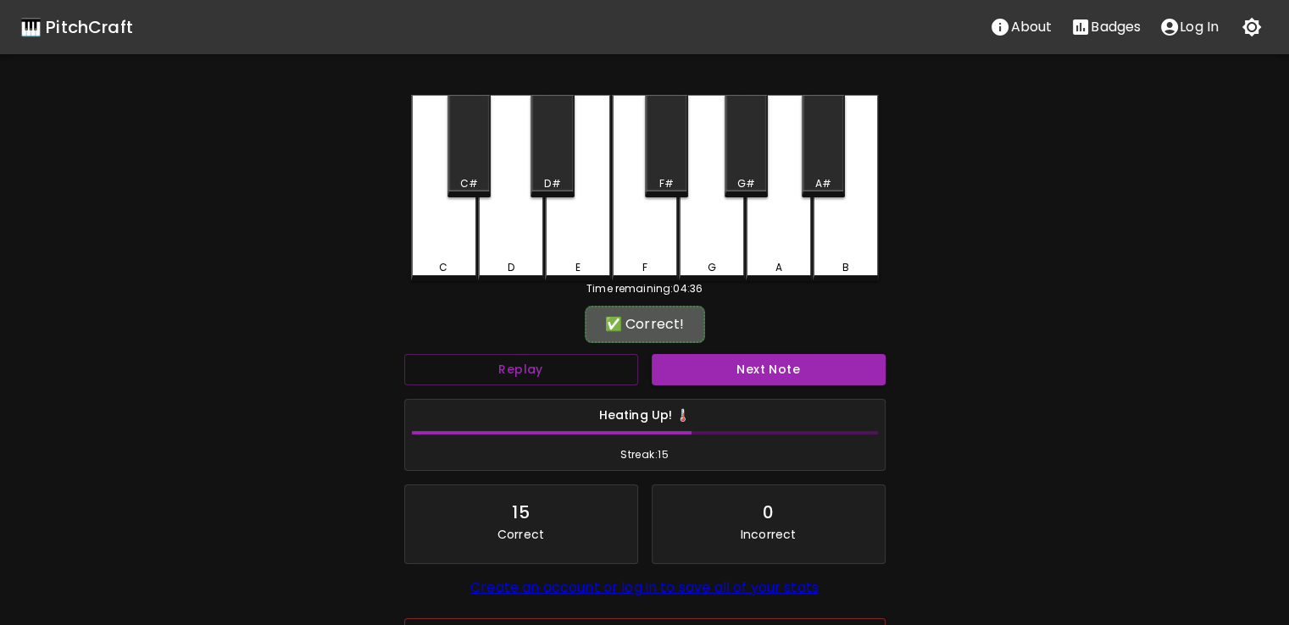
click at [675, 346] on div "✅ Correct! Replay Next Note Heating Up! 🌡️ Streak: 15 15 Correct 0 Incorrect Cr…" at bounding box center [644, 495] width 481 height 370
click at [675, 360] on button "Next Note" at bounding box center [769, 369] width 234 height 31
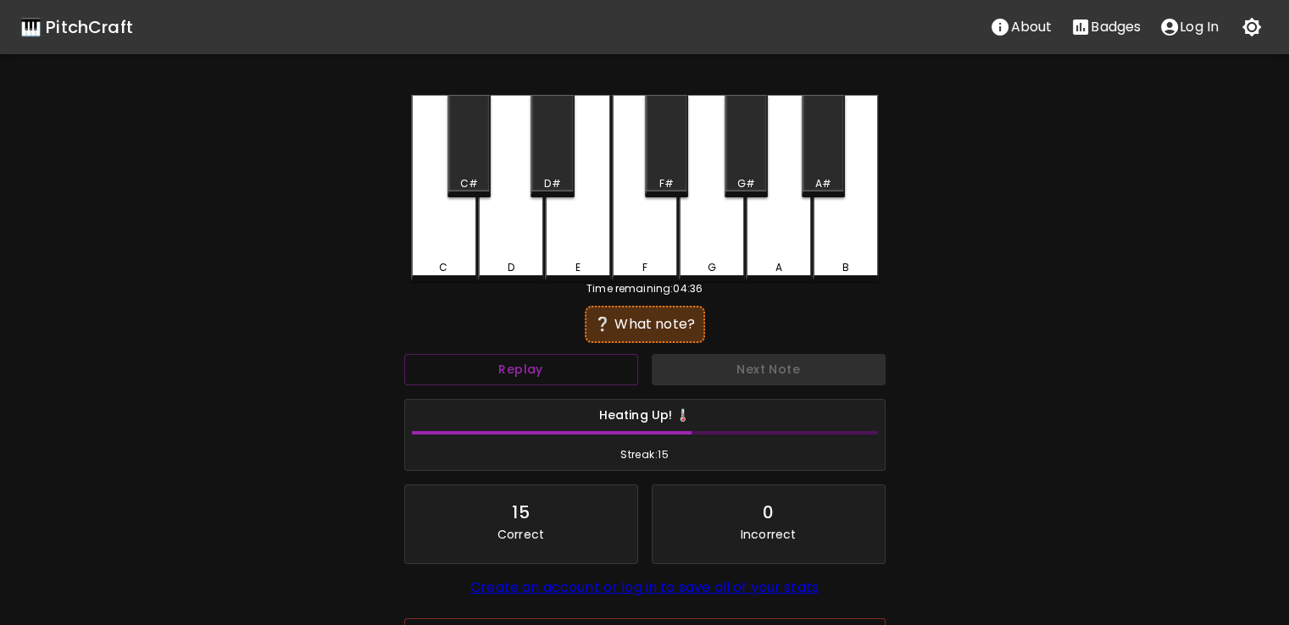
click at [444, 245] on div "C" at bounding box center [444, 188] width 66 height 186
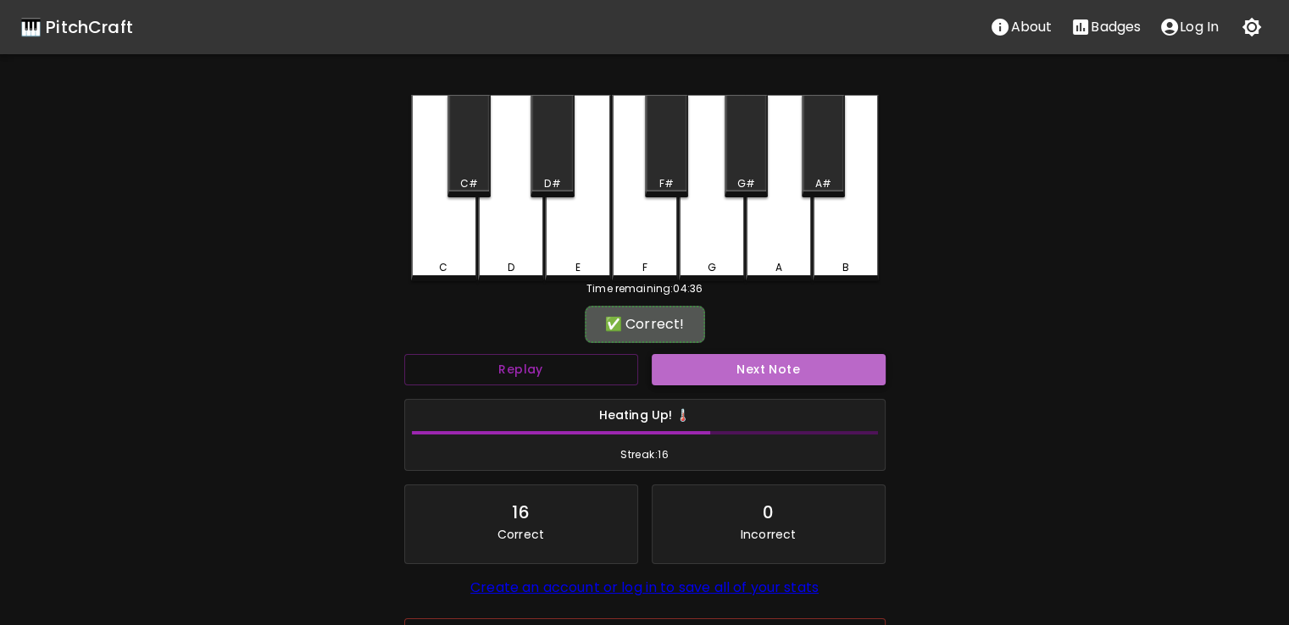
click at [662, 372] on button "Next Note" at bounding box center [769, 369] width 234 height 31
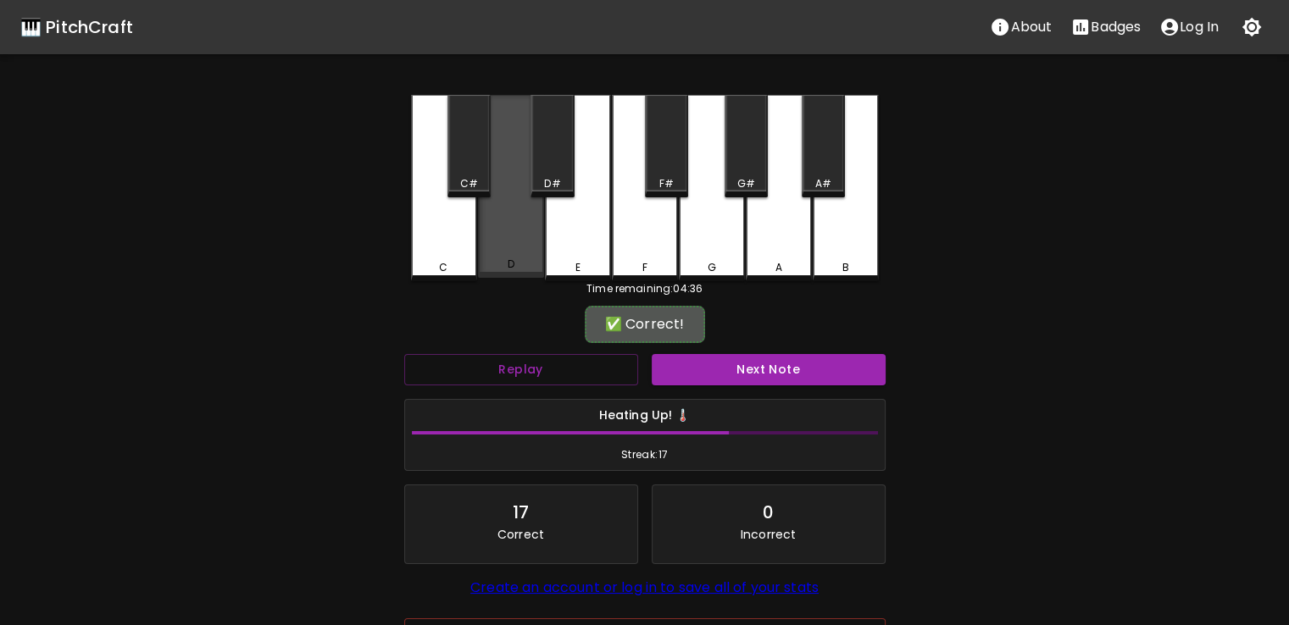
click at [500, 264] on div "D" at bounding box center [511, 264] width 63 height 15
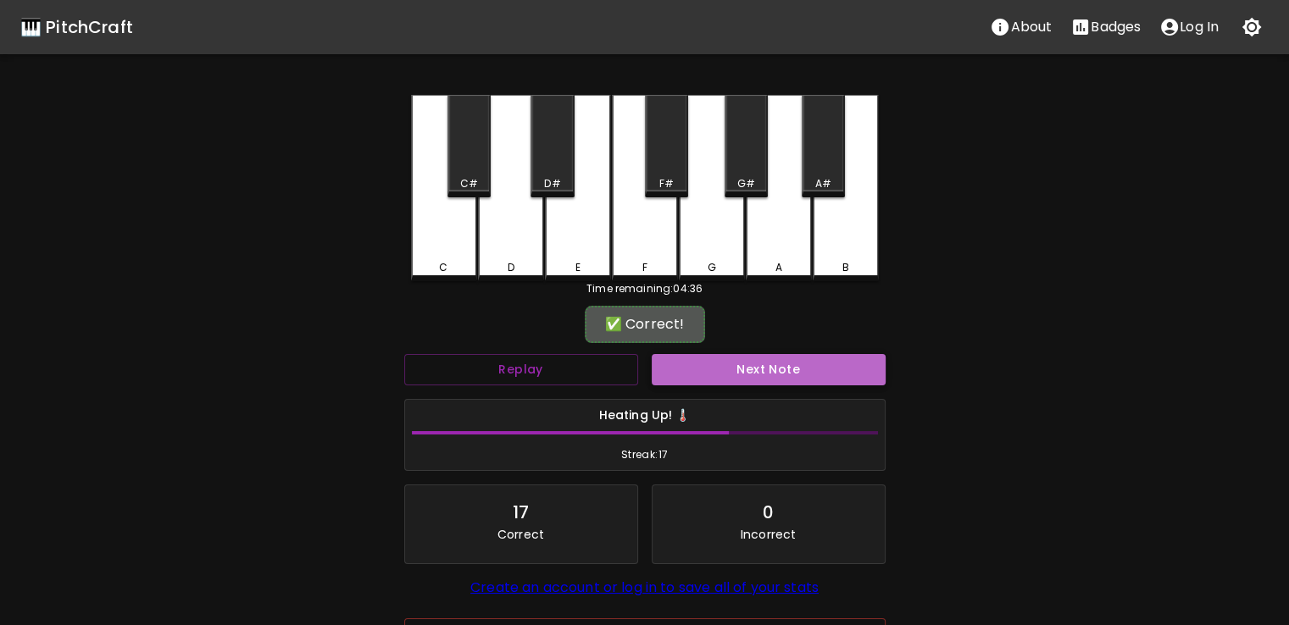
click at [692, 367] on button "Next Note" at bounding box center [769, 369] width 234 height 31
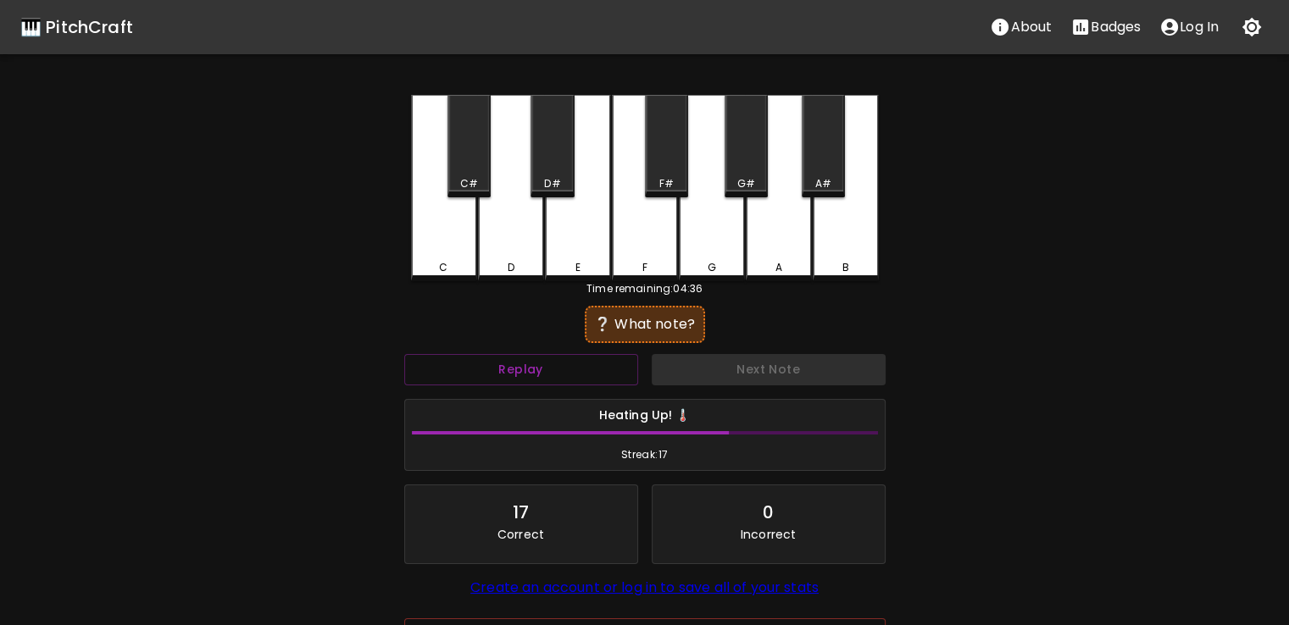
click at [507, 262] on div "D" at bounding box center [510, 267] width 7 height 15
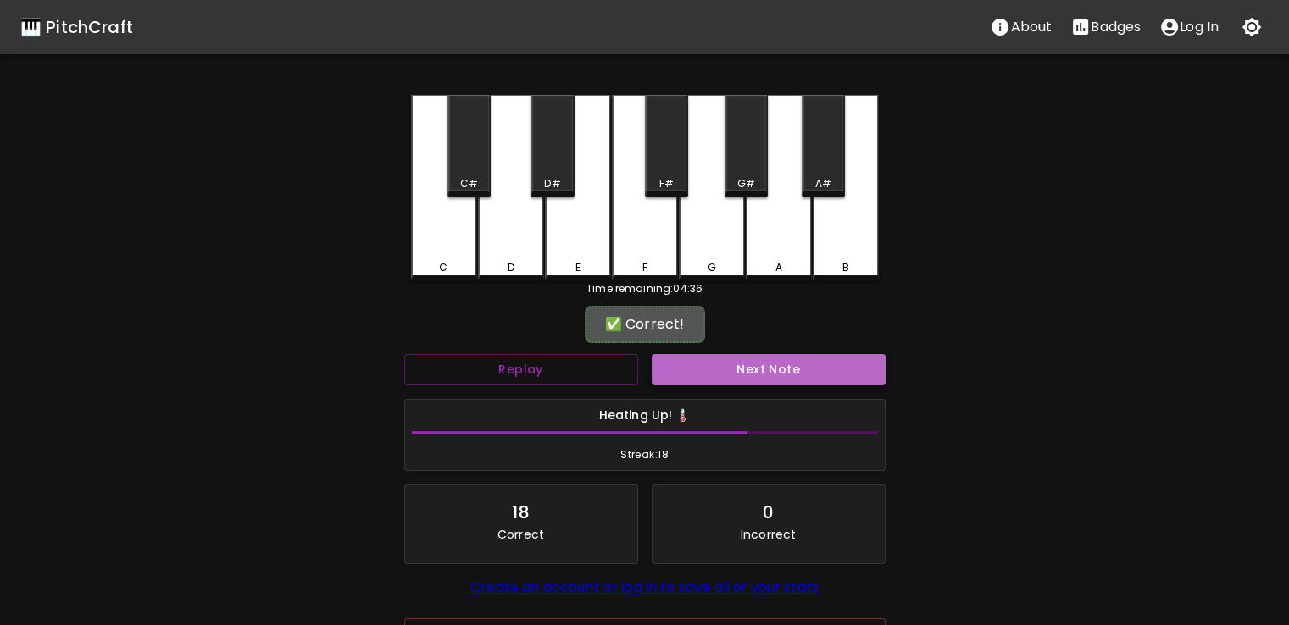
click at [693, 364] on button "Next Note" at bounding box center [769, 369] width 234 height 31
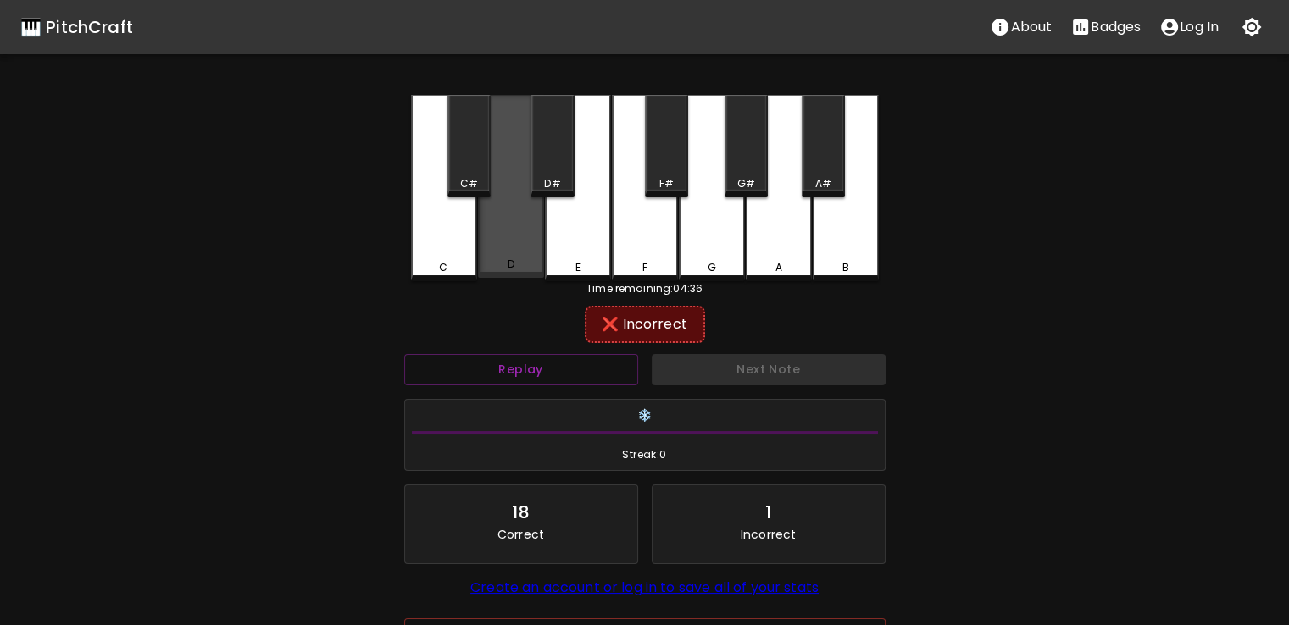
drag, startPoint x: 522, startPoint y: 255, endPoint x: 450, endPoint y: 261, distance: 72.3
click at [450, 261] on div "C C# D D# E F F# G G# A A# B" at bounding box center [645, 188] width 468 height 186
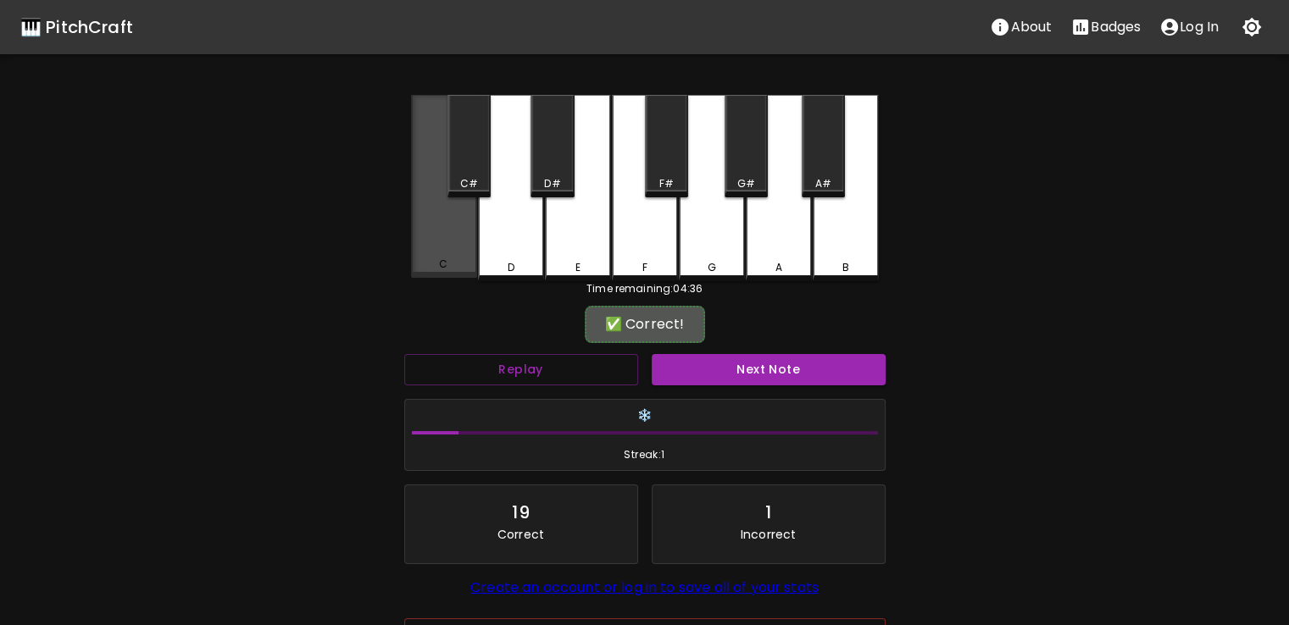
click at [445, 263] on div "C" at bounding box center [443, 264] width 8 height 15
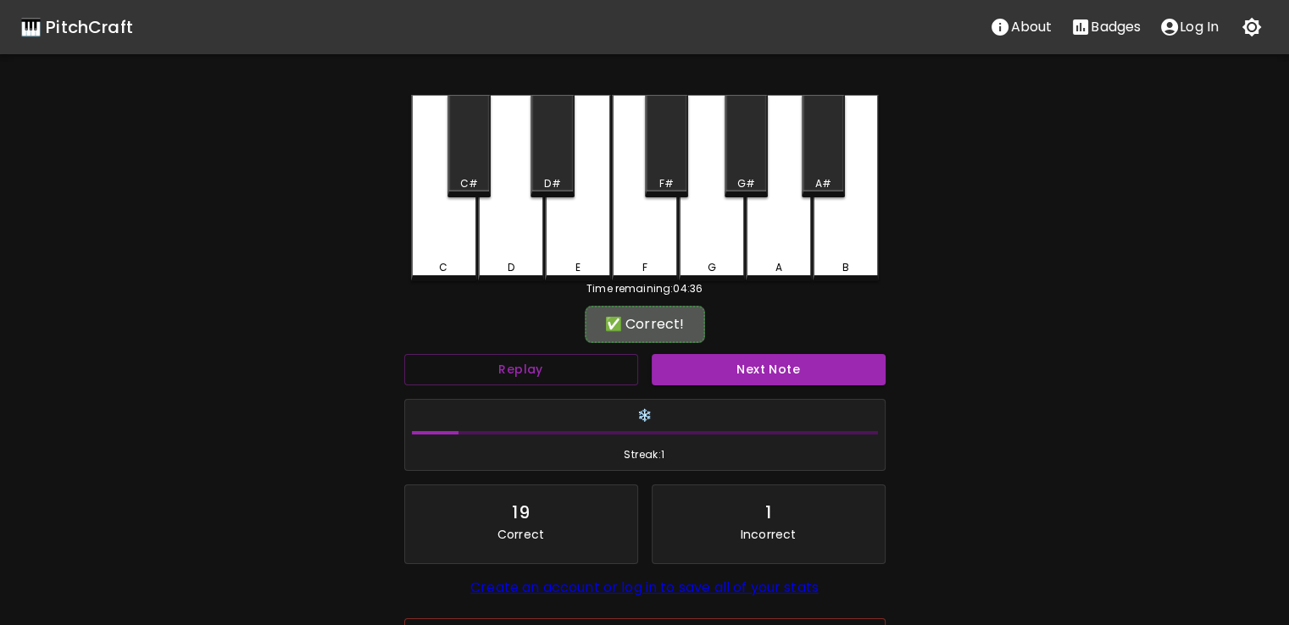
scroll to position [121, 0]
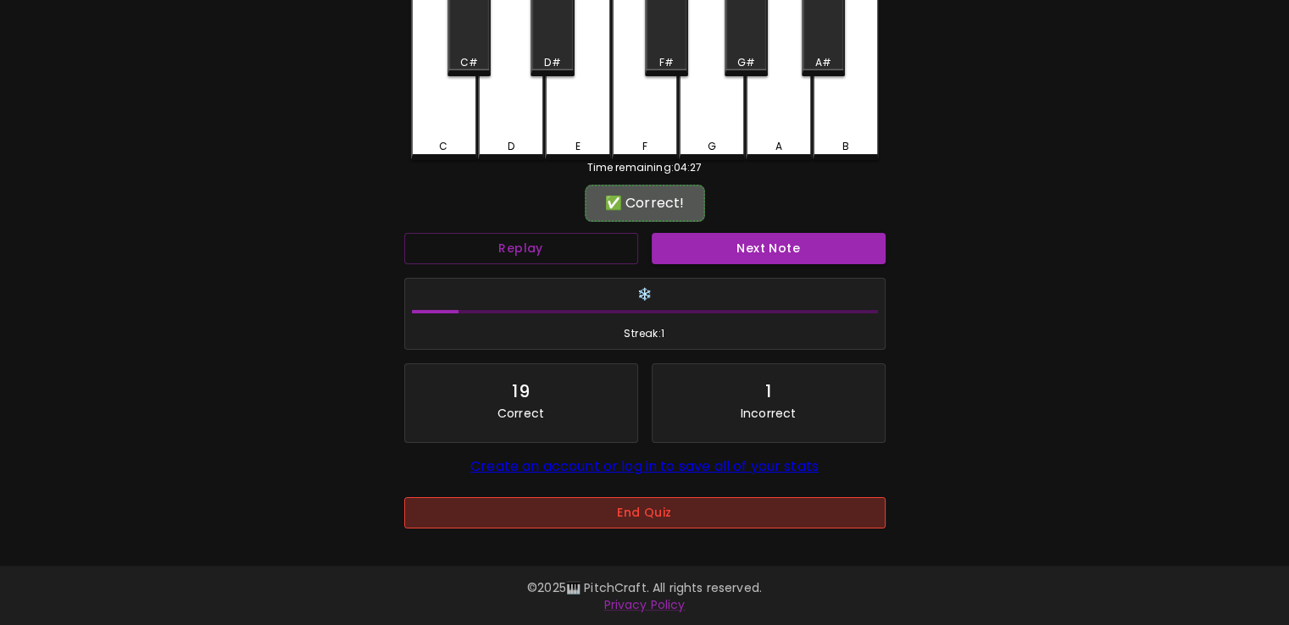
click at [558, 499] on button "End Quiz" at bounding box center [644, 512] width 481 height 31
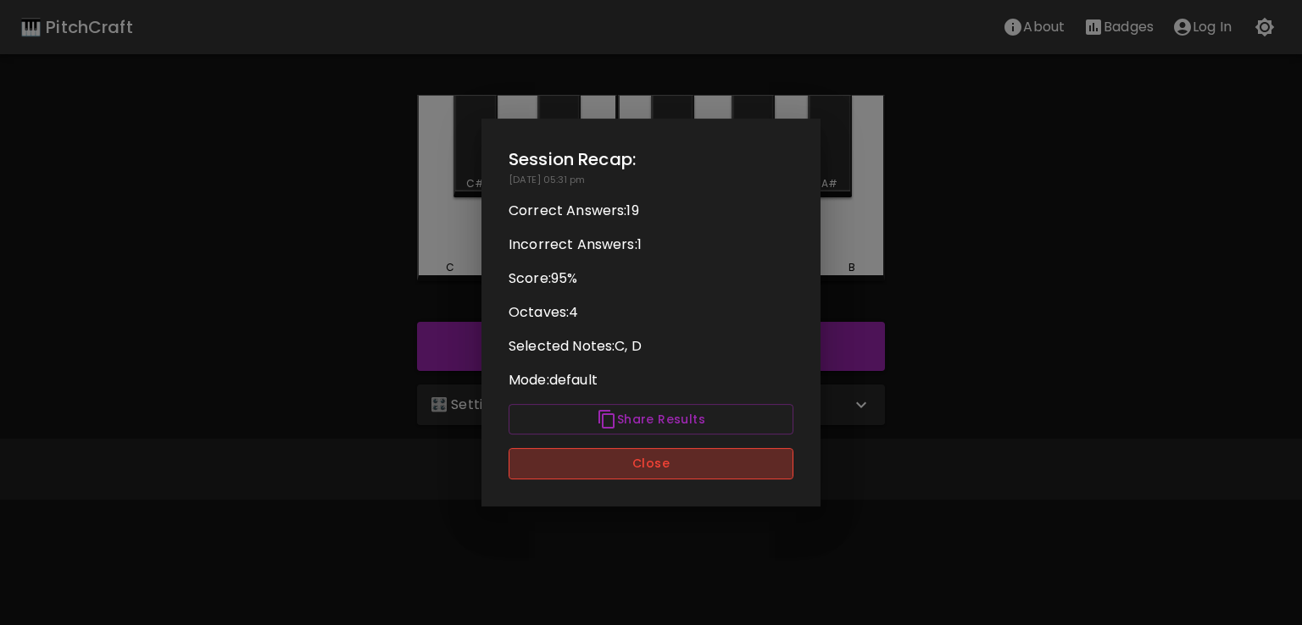
click at [597, 475] on button "Close" at bounding box center [650, 463] width 285 height 31
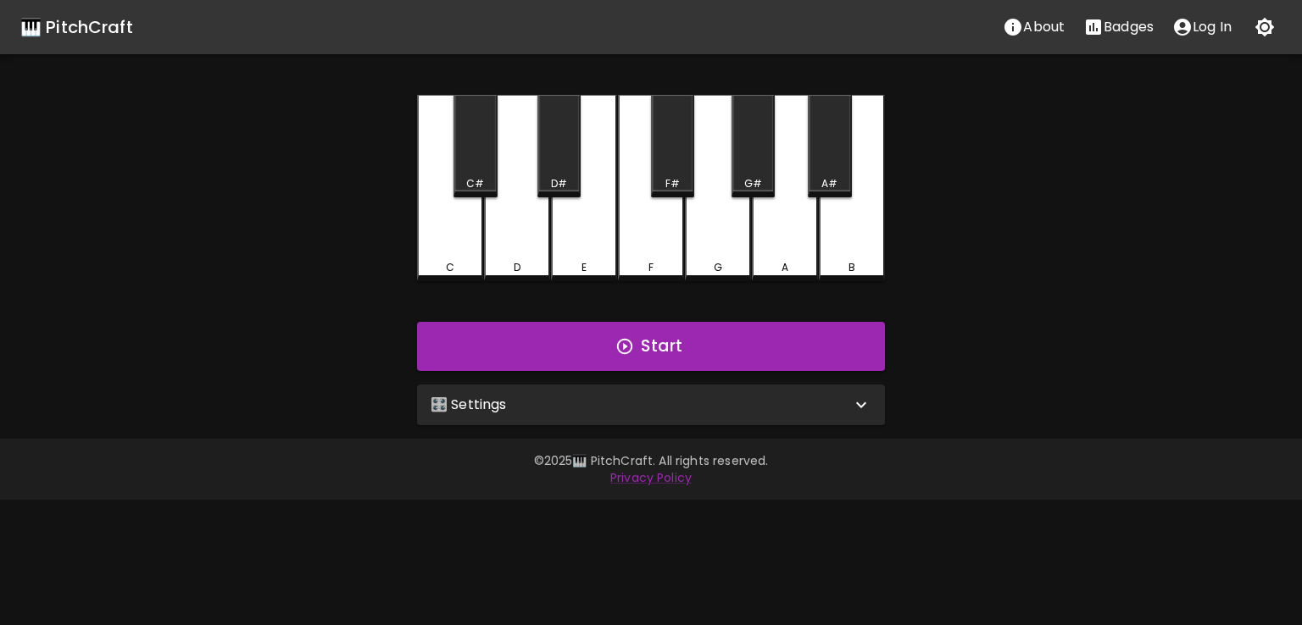
click at [601, 414] on div "🎛️ Settings" at bounding box center [651, 405] width 468 height 41
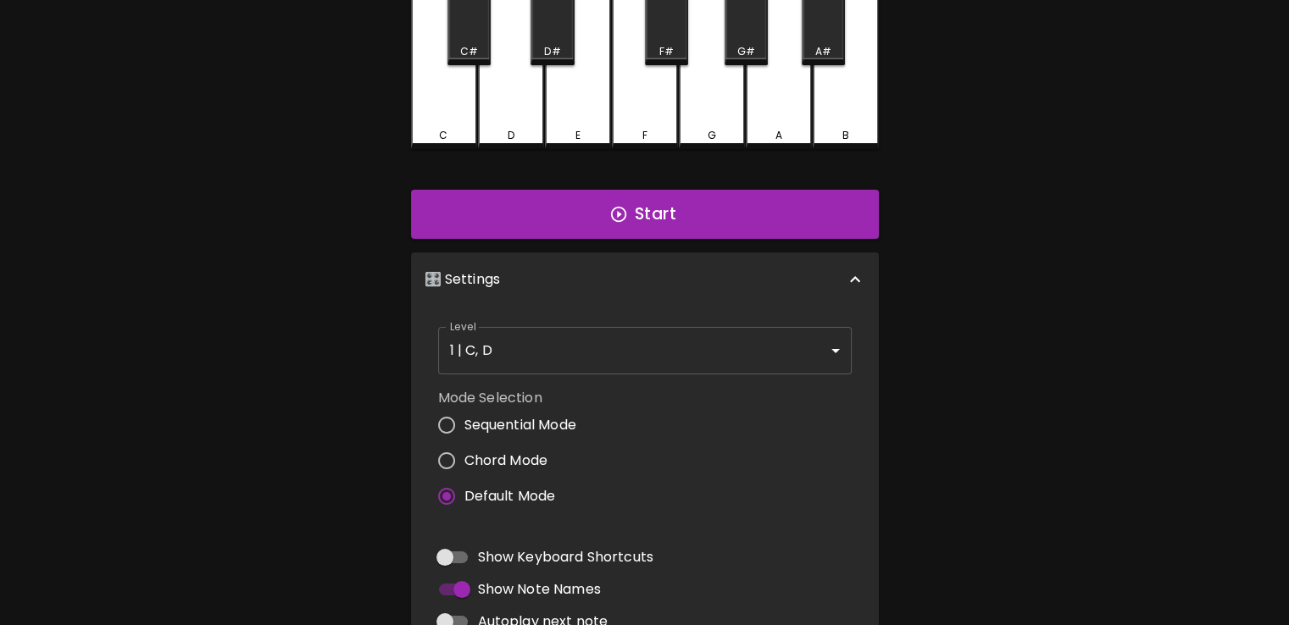
scroll to position [134, 0]
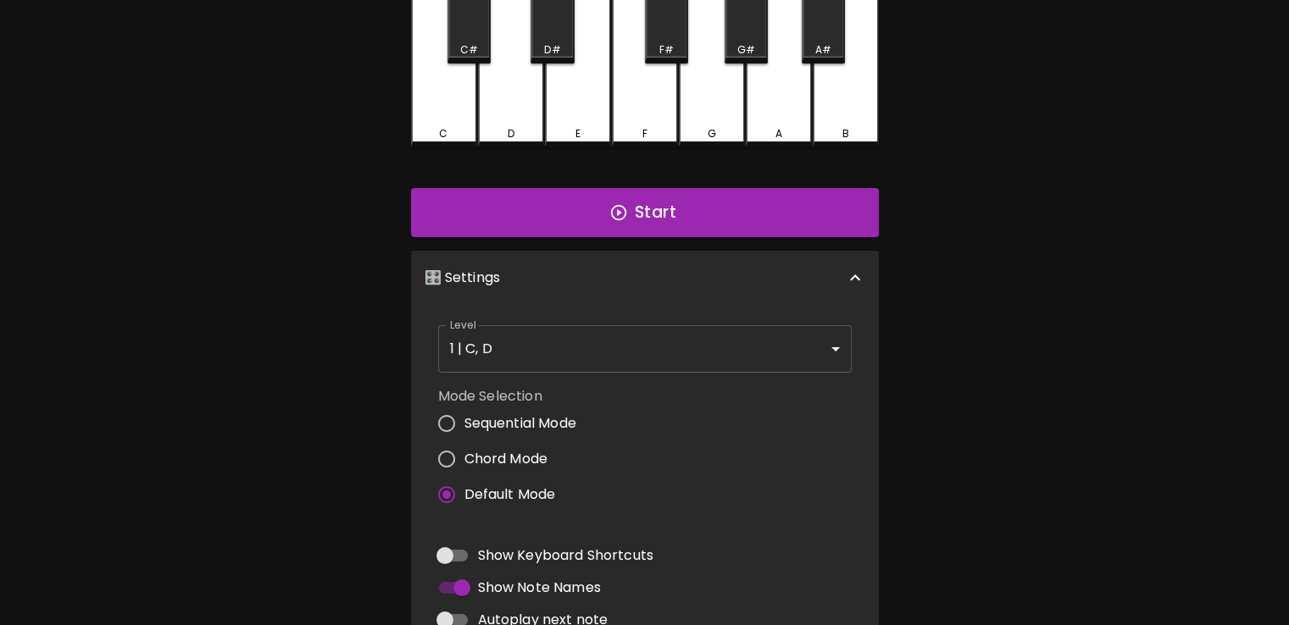
click at [485, 454] on span "Chord Mode" at bounding box center [506, 459] width 84 height 20
click at [464, 454] on input "Chord Mode" at bounding box center [447, 460] width 36 height 36
radio input "true"
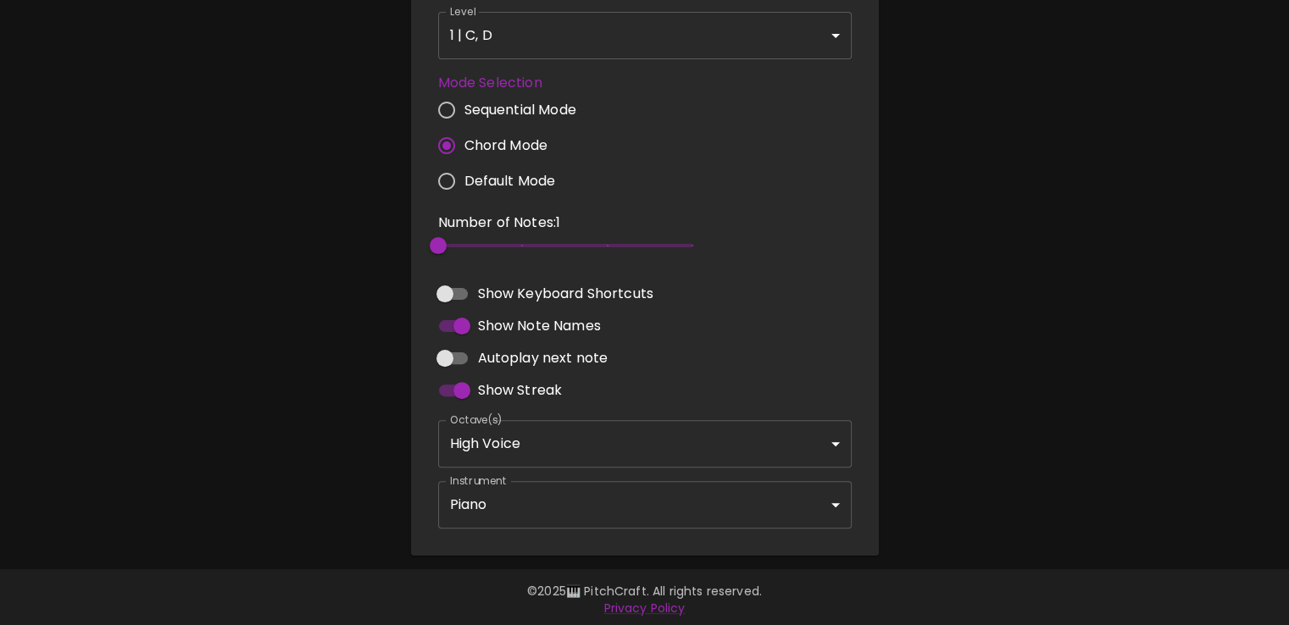
scroll to position [0, 0]
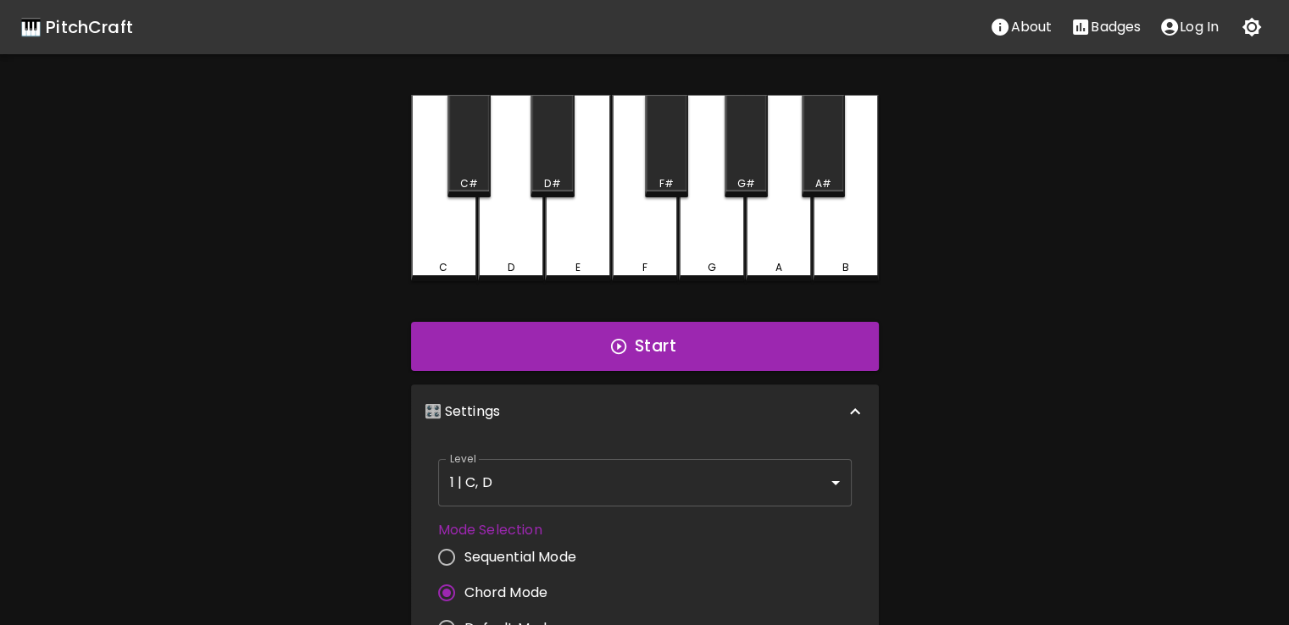
click at [469, 315] on div "Start" at bounding box center [644, 346] width 481 height 63
click at [425, 330] on button "Start" at bounding box center [645, 346] width 468 height 49
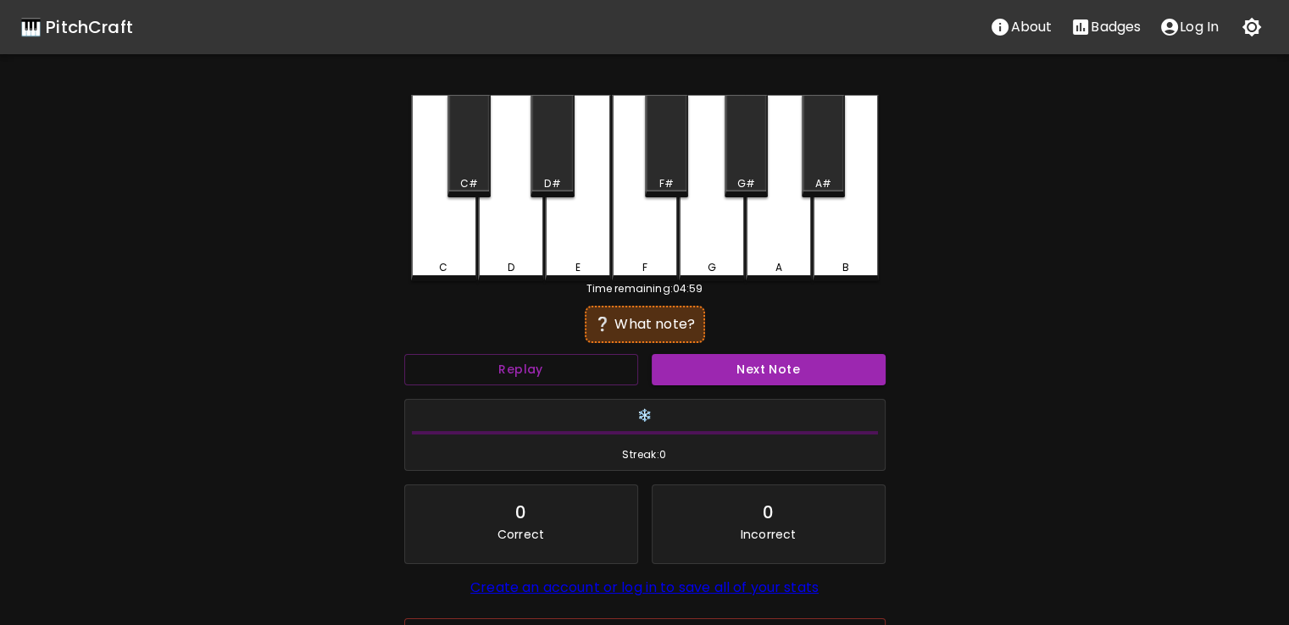
scroll to position [121, 0]
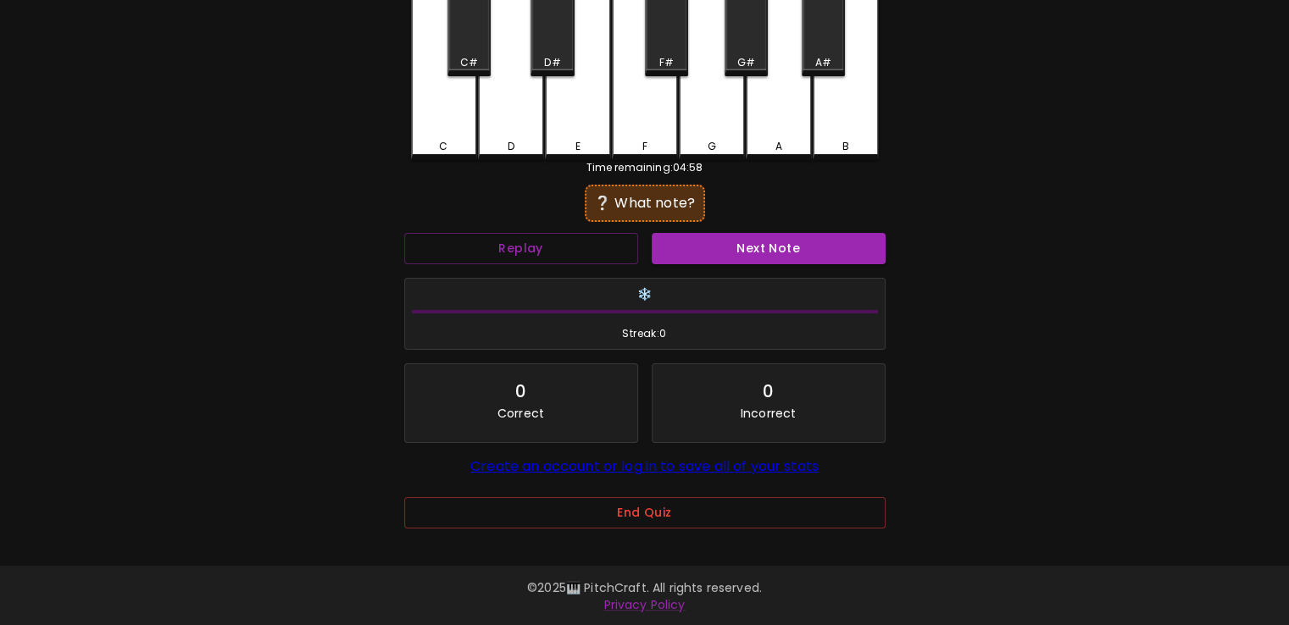
click at [654, 532] on div "End Quiz" at bounding box center [644, 524] width 481 height 55
click at [600, 265] on div "Replay" at bounding box center [520, 248] width 247 height 45
click at [607, 253] on button "Replay" at bounding box center [521, 248] width 234 height 31
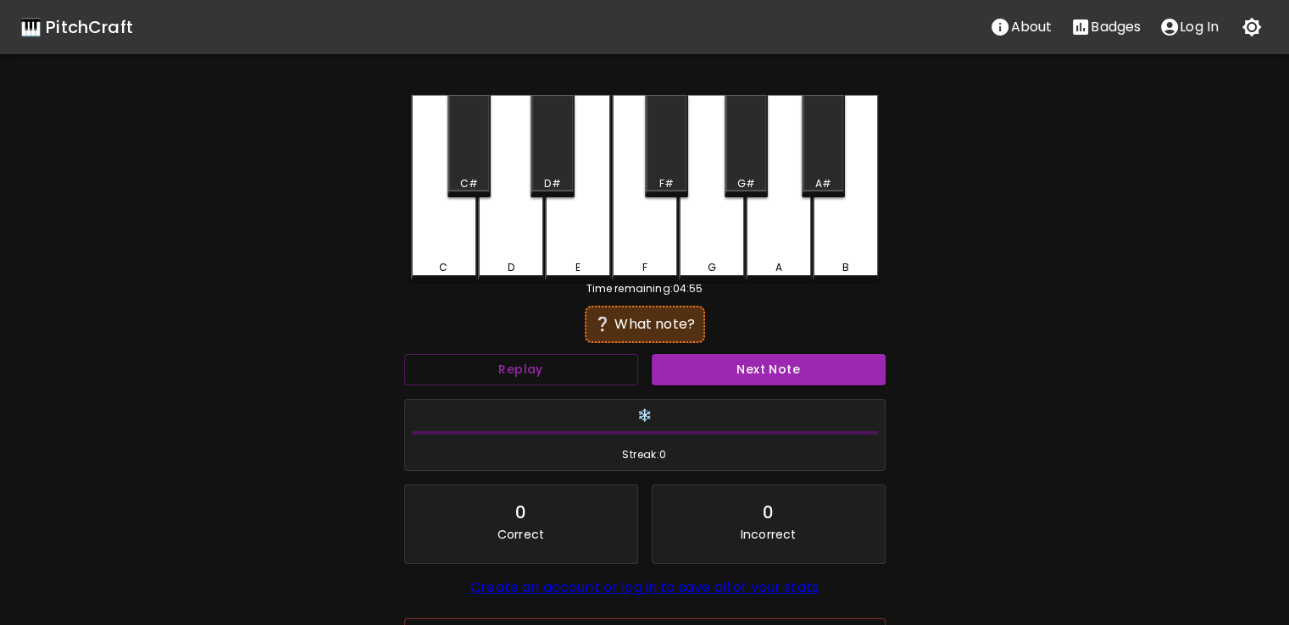
click at [464, 239] on div "C" at bounding box center [444, 188] width 66 height 186
click at [531, 175] on div "D#" at bounding box center [552, 146] width 43 height 103
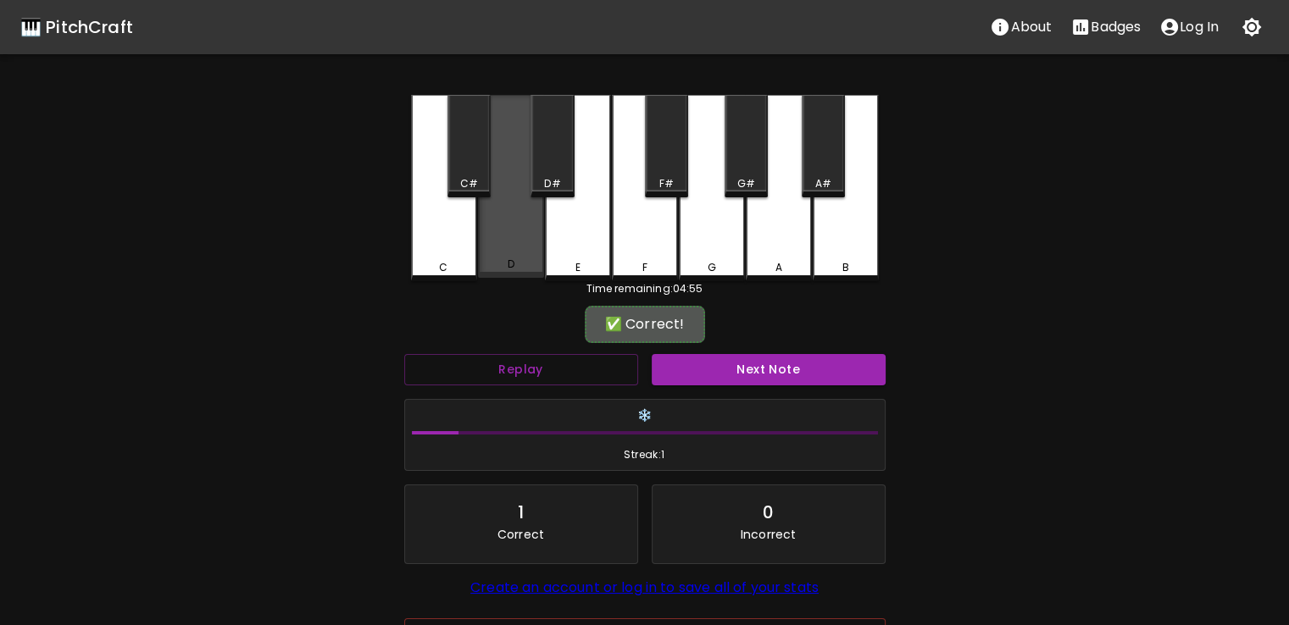
click at [507, 165] on div "D" at bounding box center [511, 186] width 66 height 183
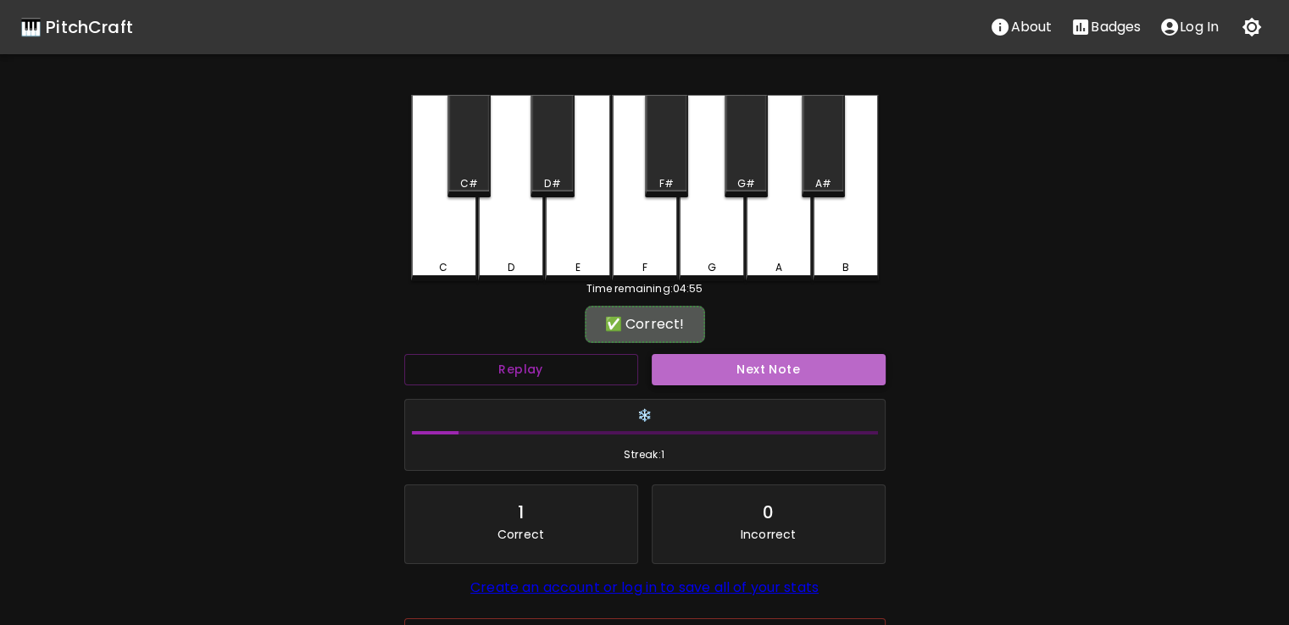
click at [759, 364] on button "Next Note" at bounding box center [769, 369] width 234 height 31
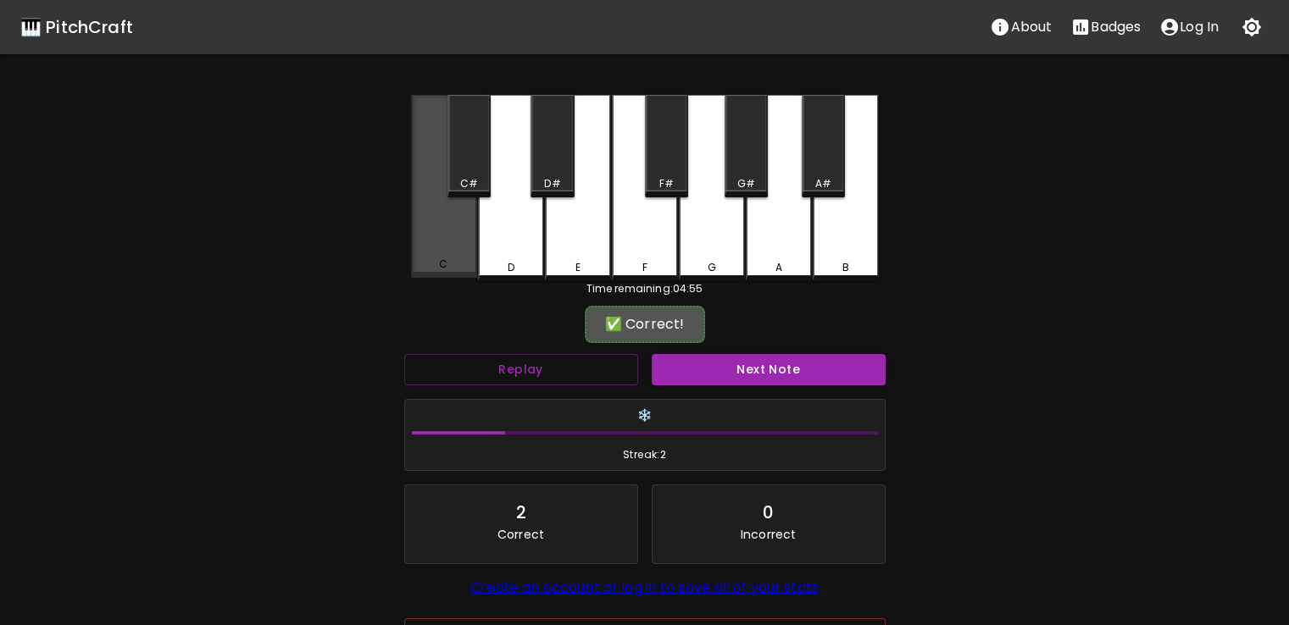
click at [454, 238] on div "C" at bounding box center [444, 186] width 66 height 183
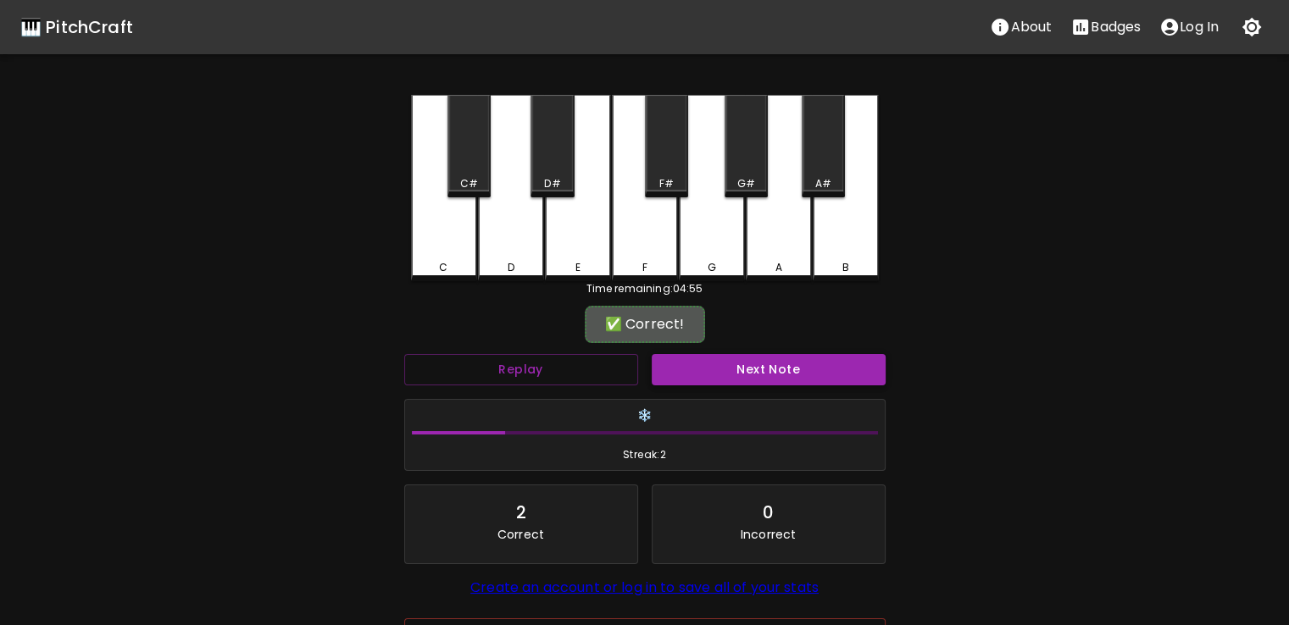
click at [747, 374] on button "Next Note" at bounding box center [769, 369] width 234 height 31
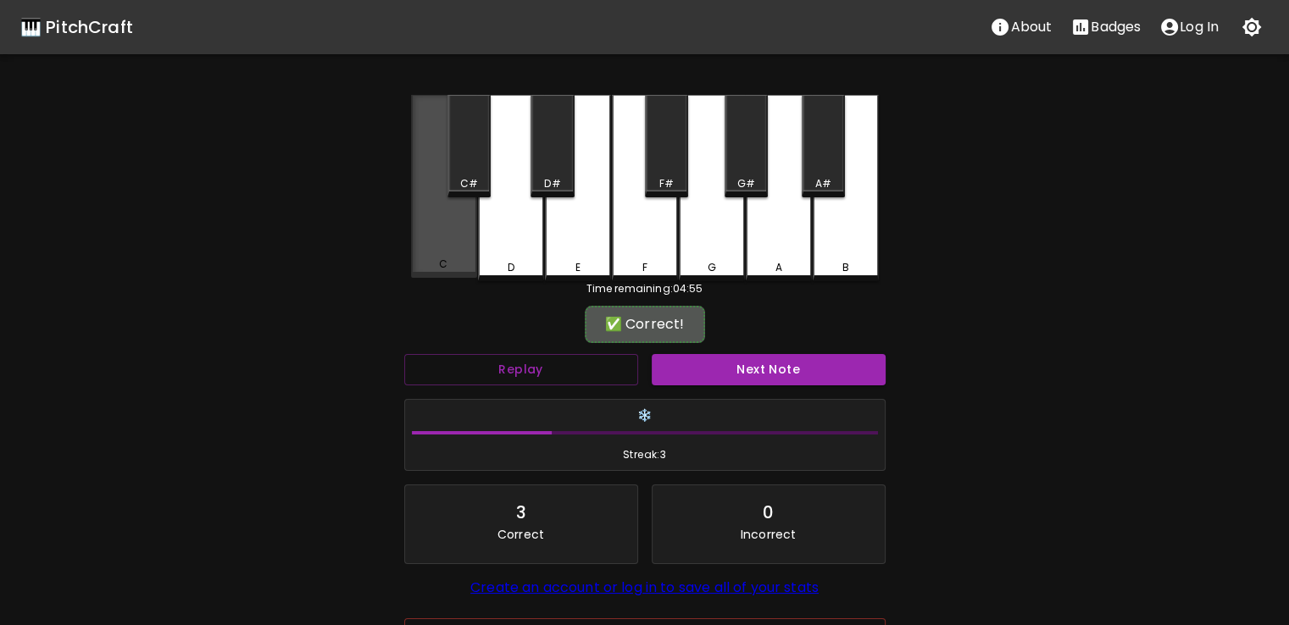
drag, startPoint x: 475, startPoint y: 261, endPoint x: 457, endPoint y: 256, distance: 18.5
click at [457, 257] on div "C" at bounding box center [444, 264] width 63 height 15
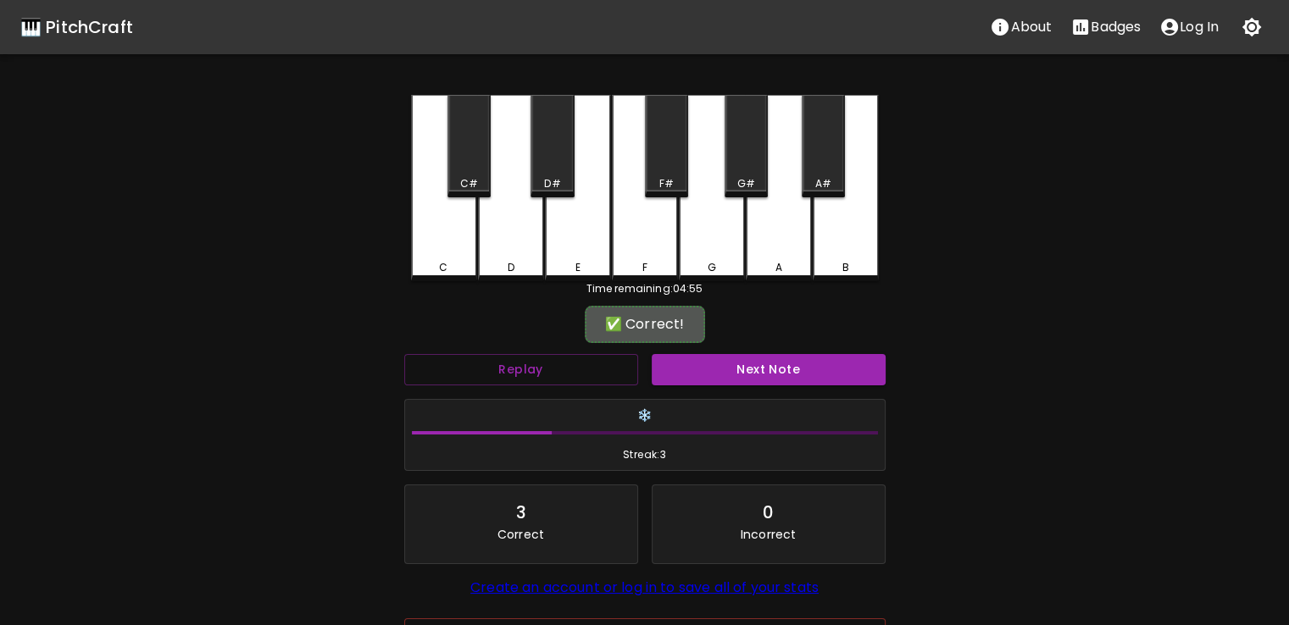
scroll to position [121, 0]
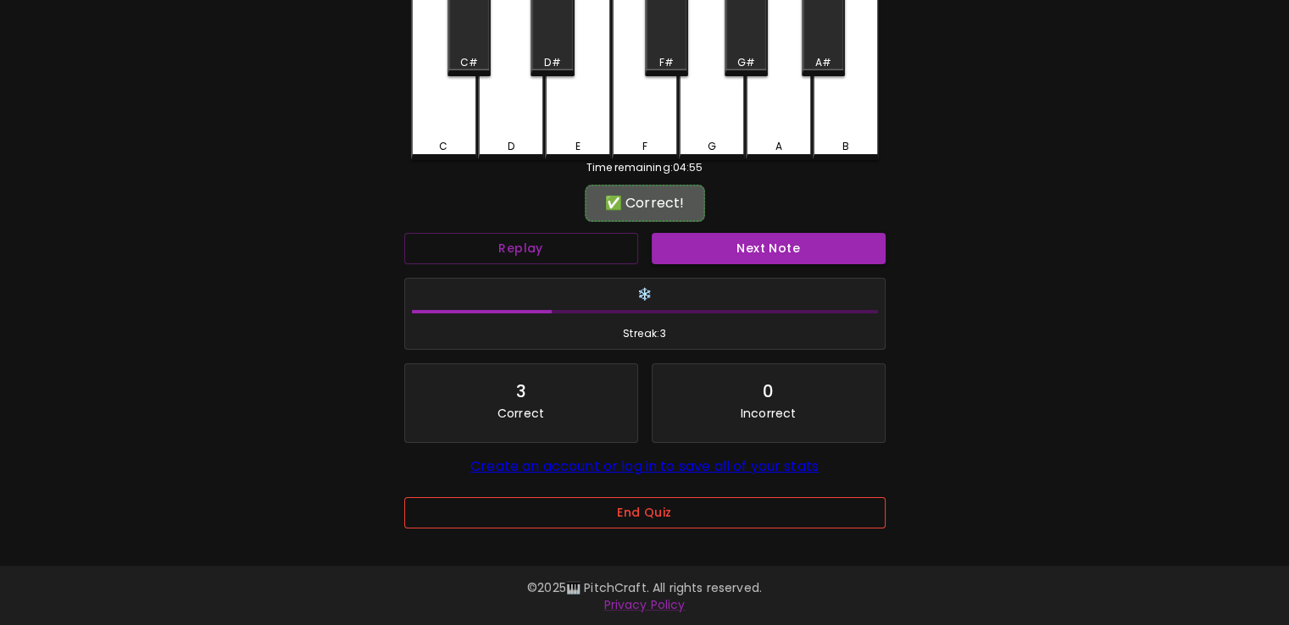
click at [570, 519] on button "End Quiz" at bounding box center [644, 512] width 481 height 31
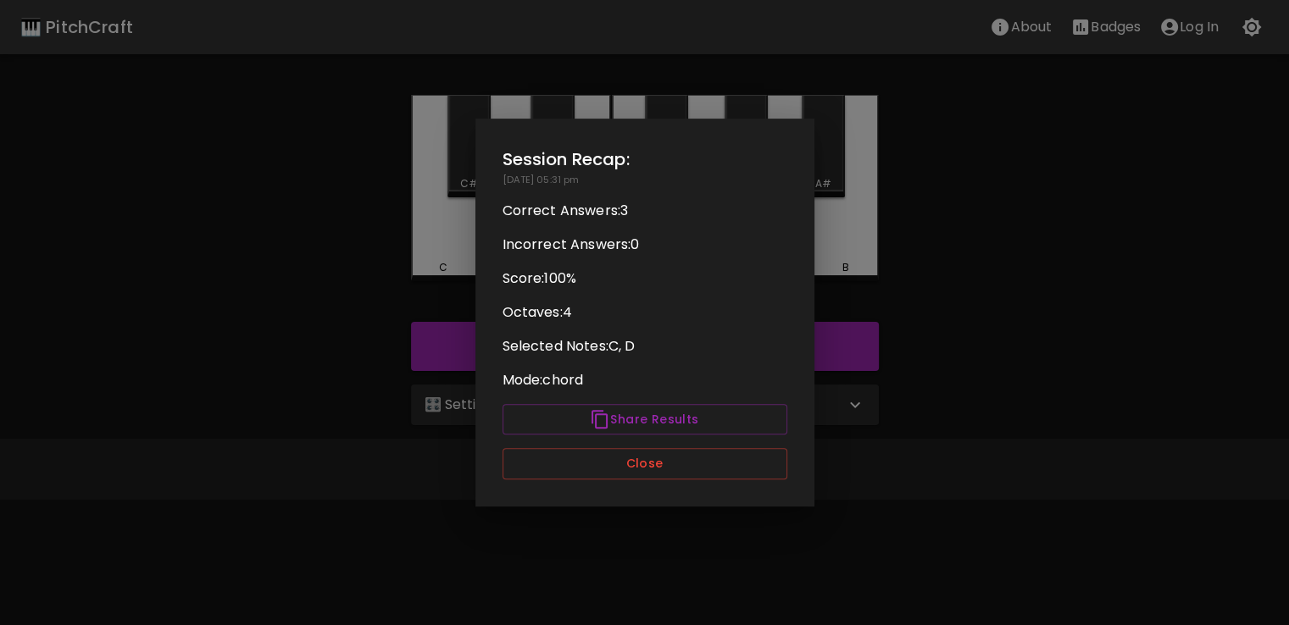
scroll to position [0, 0]
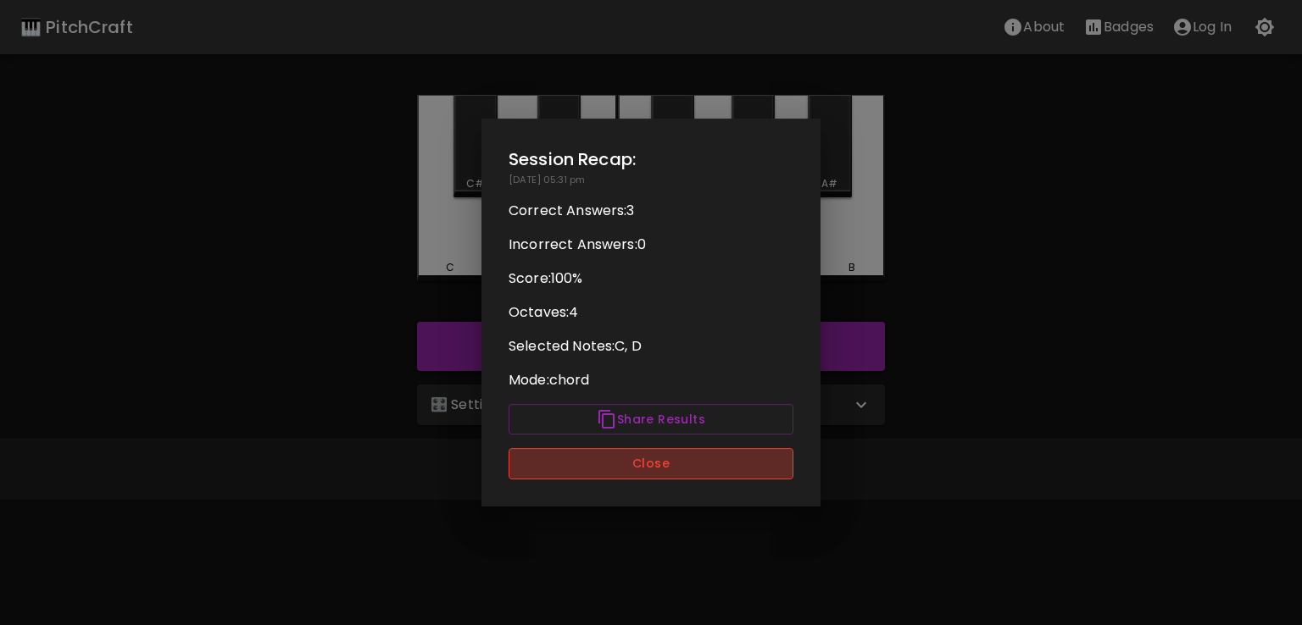
click at [581, 455] on button "Close" at bounding box center [650, 463] width 285 height 31
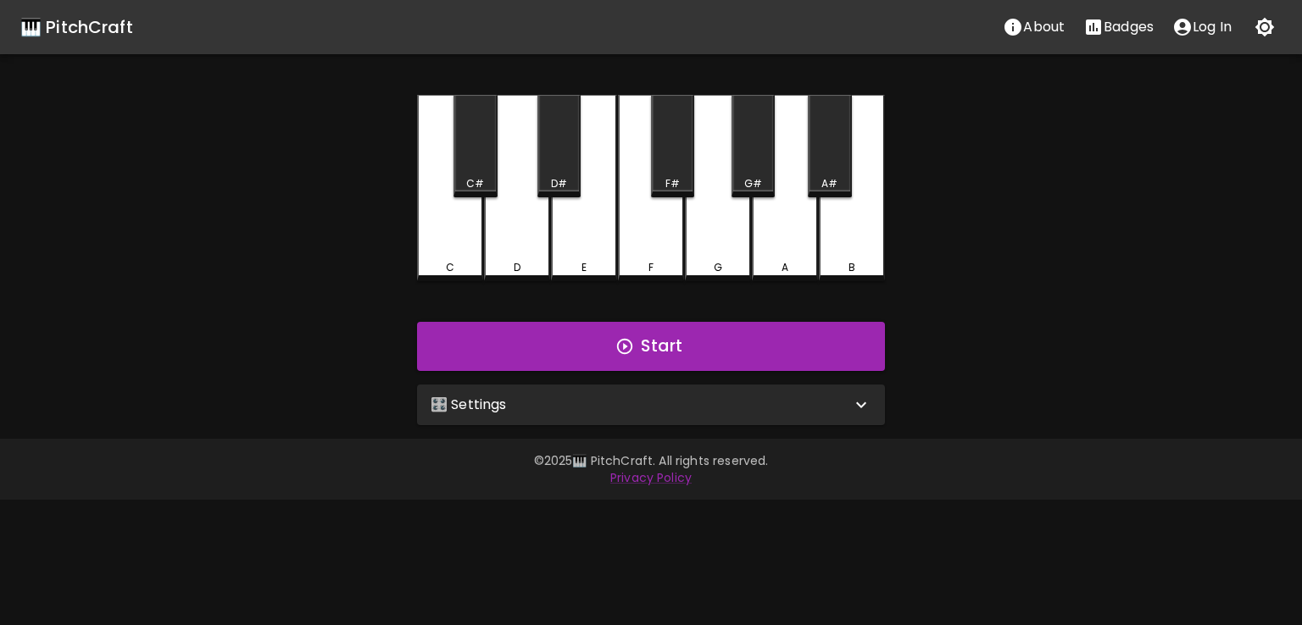
click at [552, 421] on div "🎛️ Settings" at bounding box center [651, 405] width 468 height 41
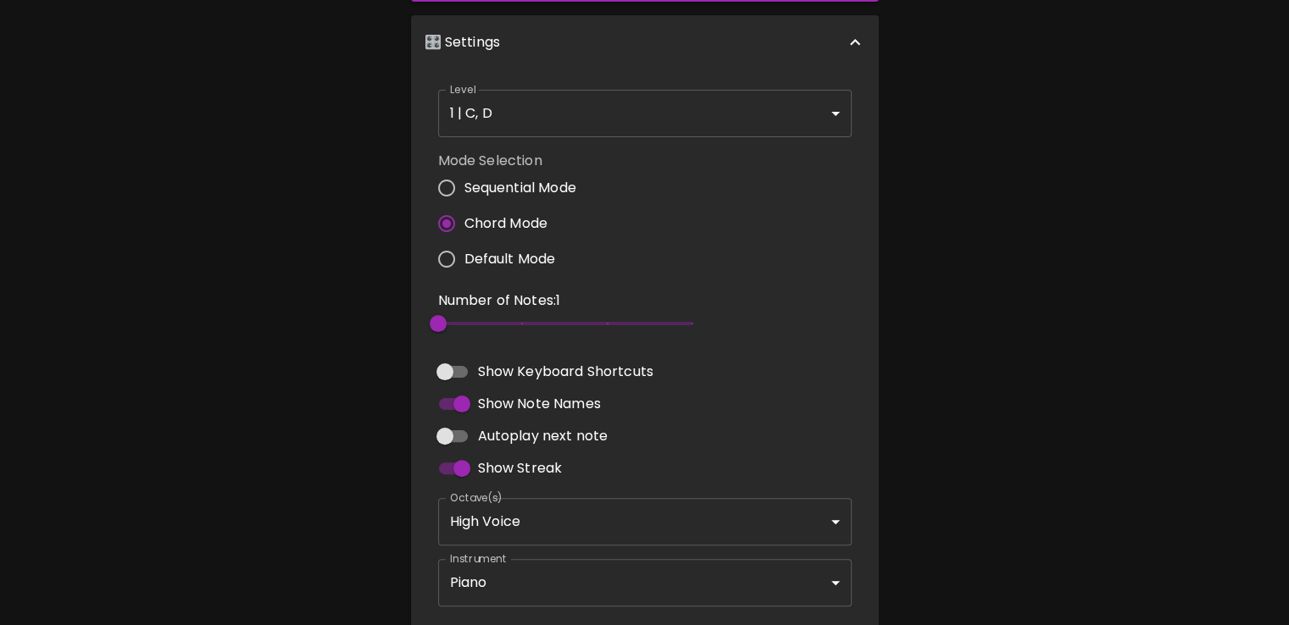
scroll to position [452, 0]
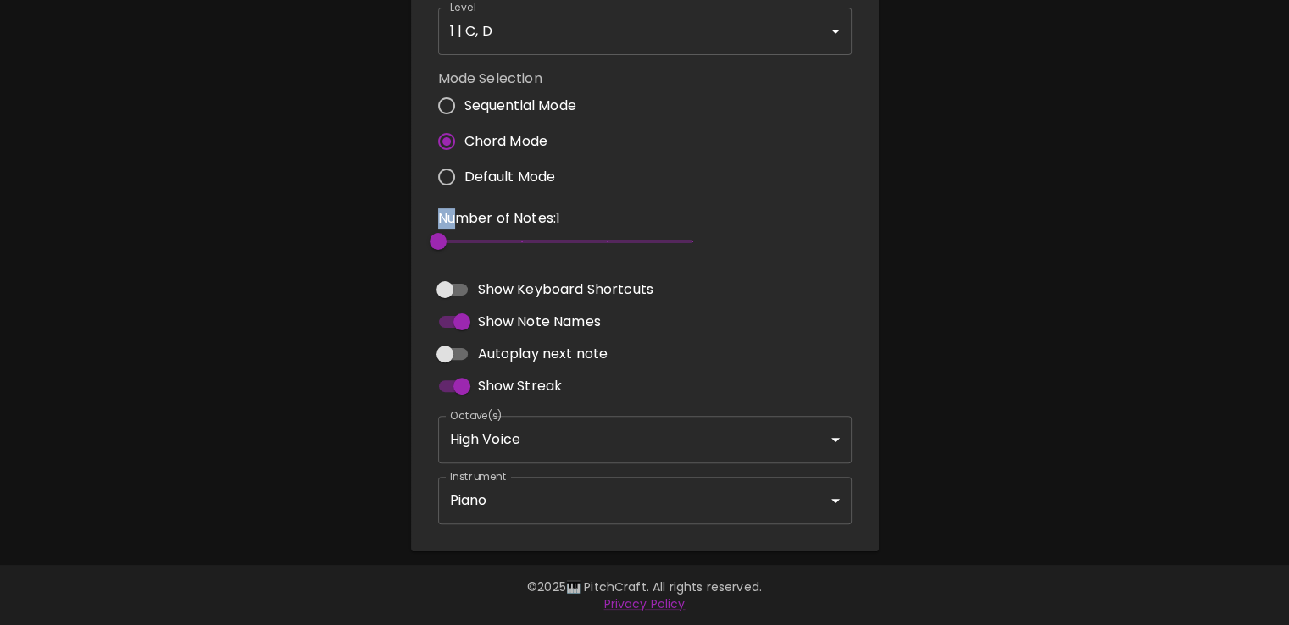
drag, startPoint x: 452, startPoint y: 226, endPoint x: 1197, endPoint y: 162, distance: 747.7
click at [1197, 162] on div "🎹 PitchCraft About Badges Log In C C# D D# E F F# G G# A A# B Start 🎛️ Settings…" at bounding box center [644, 49] width 1289 height 1003
type input "5"
click at [683, 246] on span "5" at bounding box center [565, 241] width 254 height 25
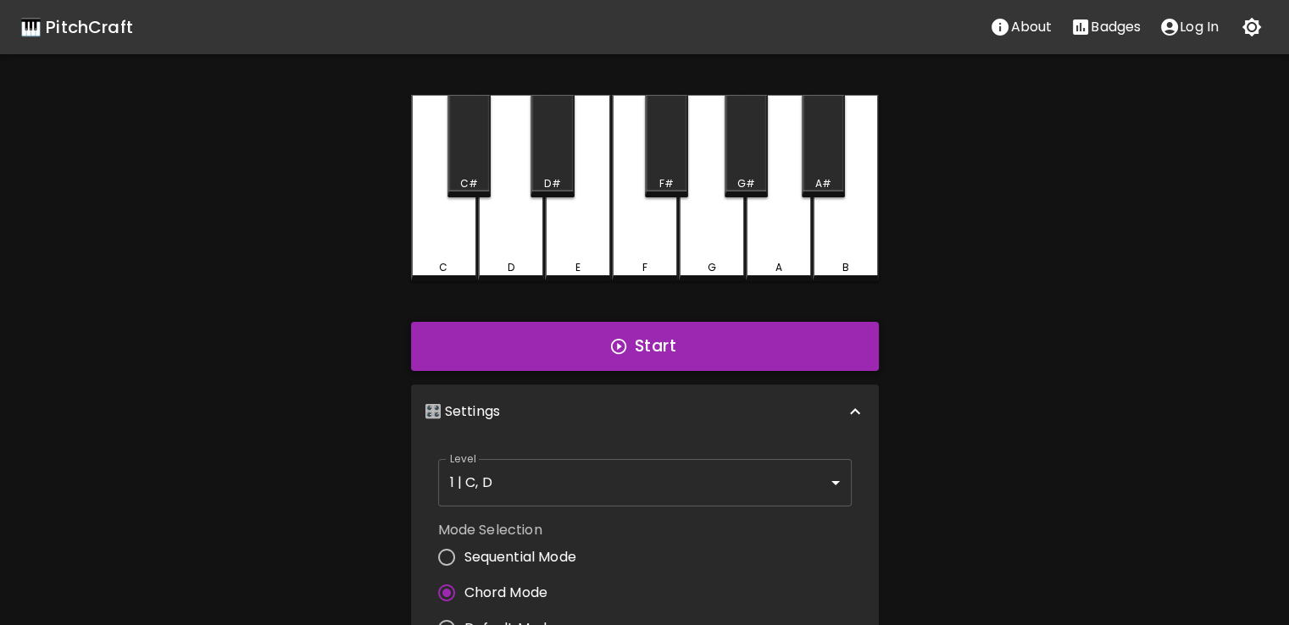
click at [597, 329] on button "Start" at bounding box center [645, 346] width 468 height 49
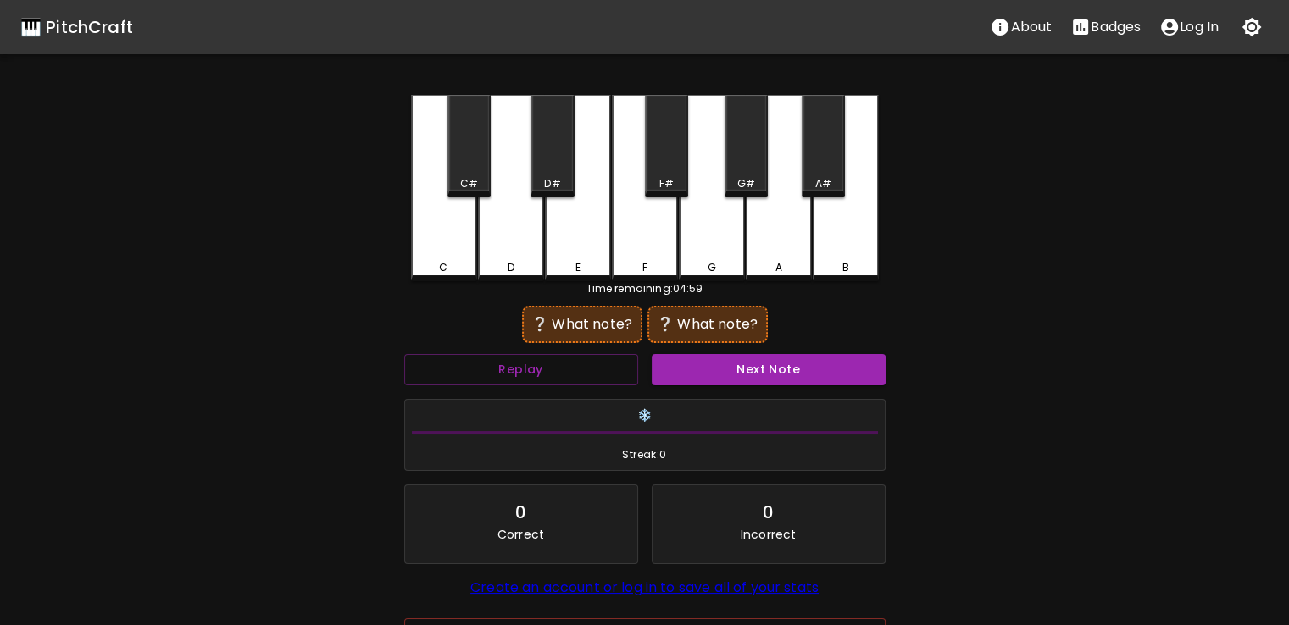
scroll to position [121, 0]
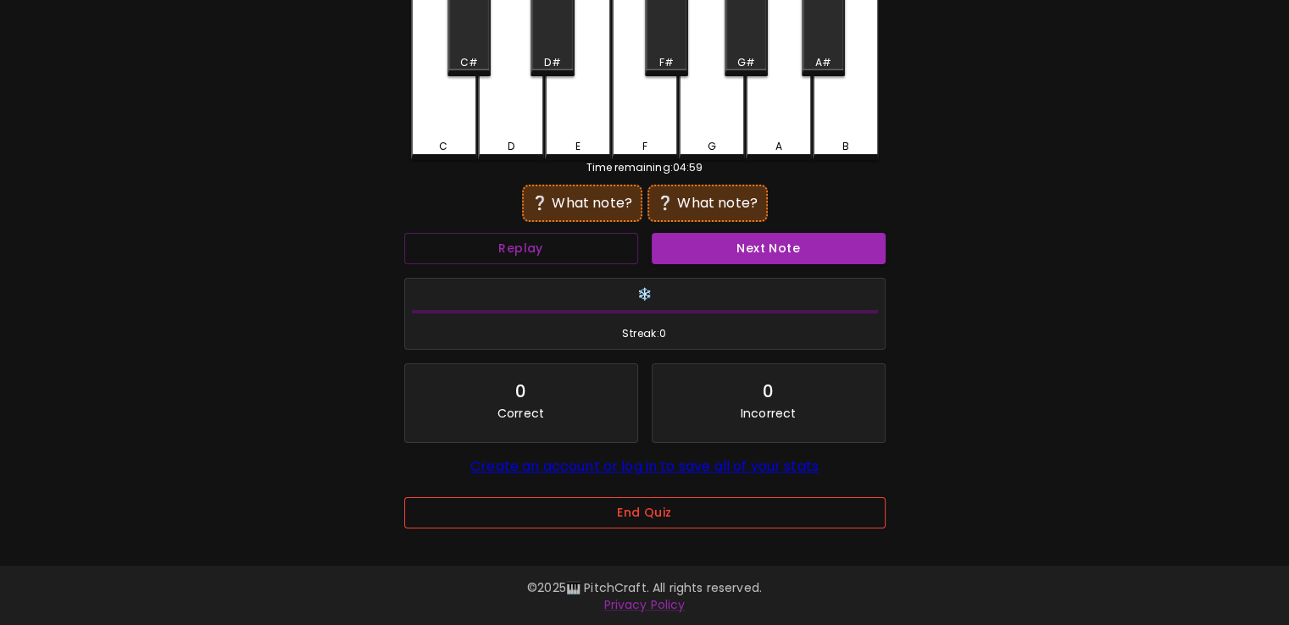
click at [521, 512] on button "End Quiz" at bounding box center [644, 512] width 481 height 31
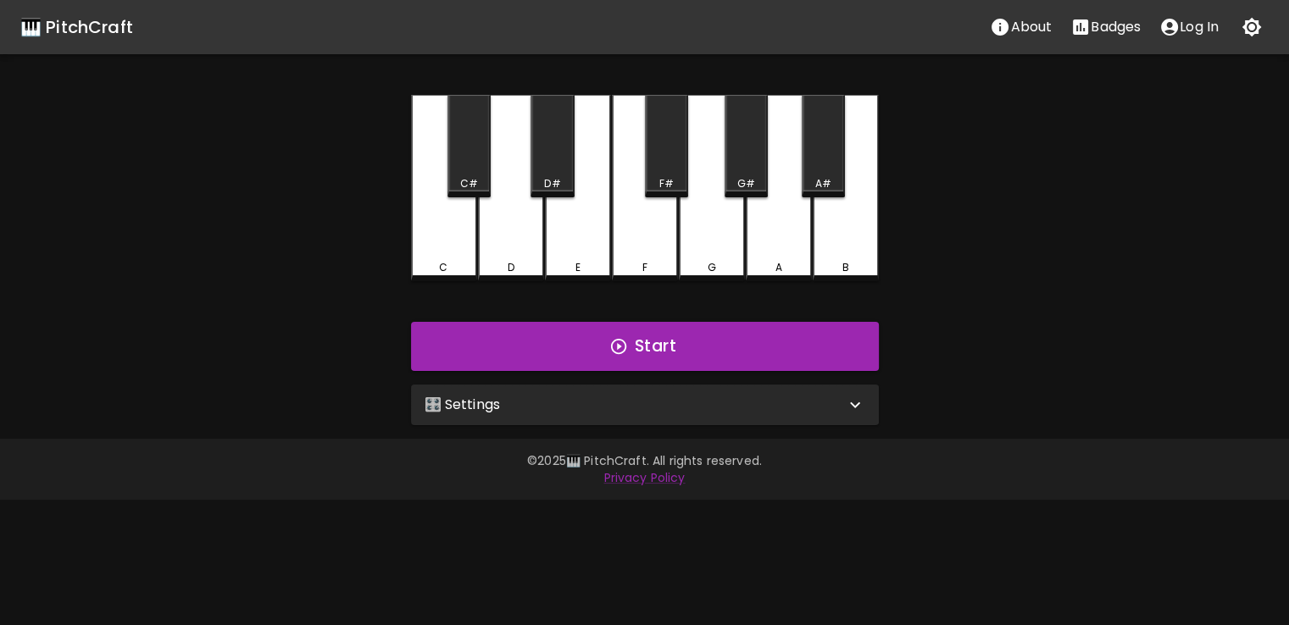
scroll to position [0, 0]
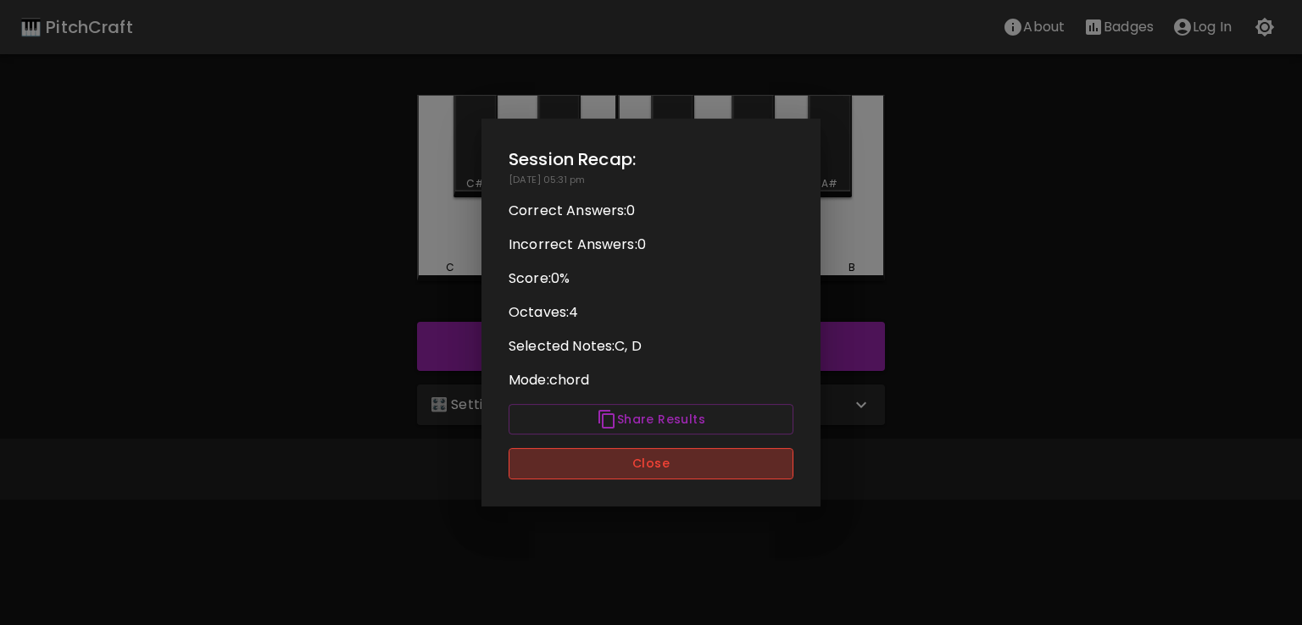
click at [564, 449] on button "Close" at bounding box center [650, 463] width 285 height 31
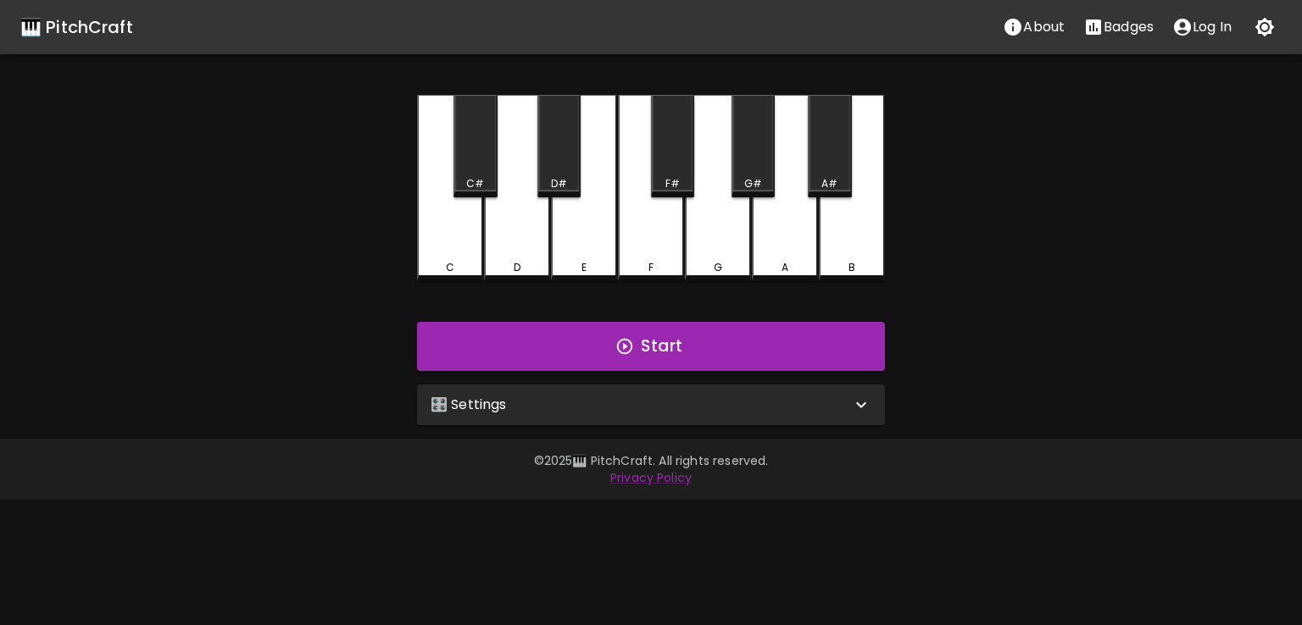
click at [584, 417] on div "🎛️ Settings" at bounding box center [651, 405] width 468 height 41
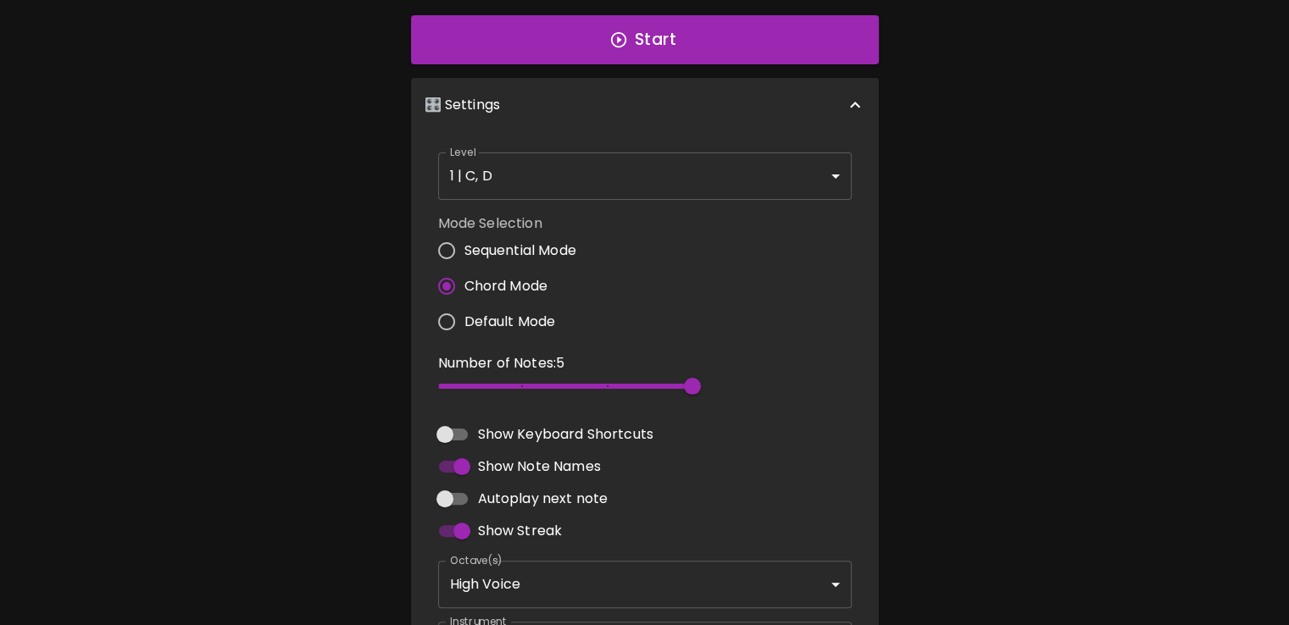
scroll to position [306, 0]
click at [497, 208] on div "Mode Selection Sequential Mode Chord Mode Default Mode" at bounding box center [644, 278] width 427 height 140
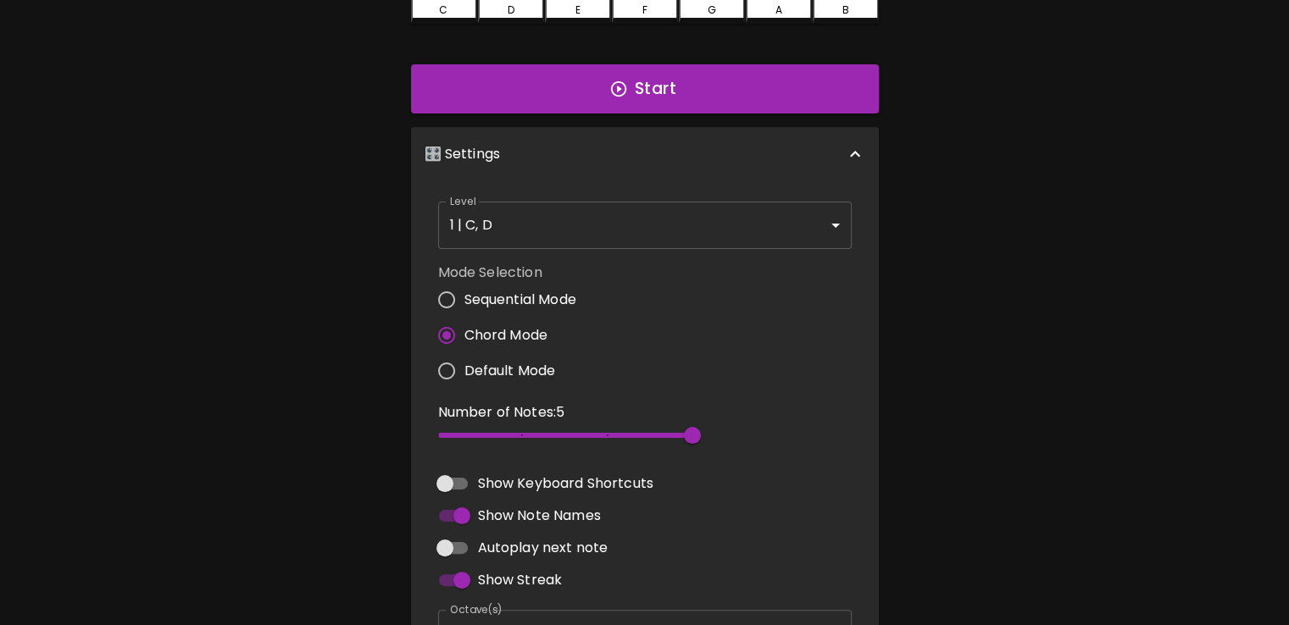
scroll to position [190, 0]
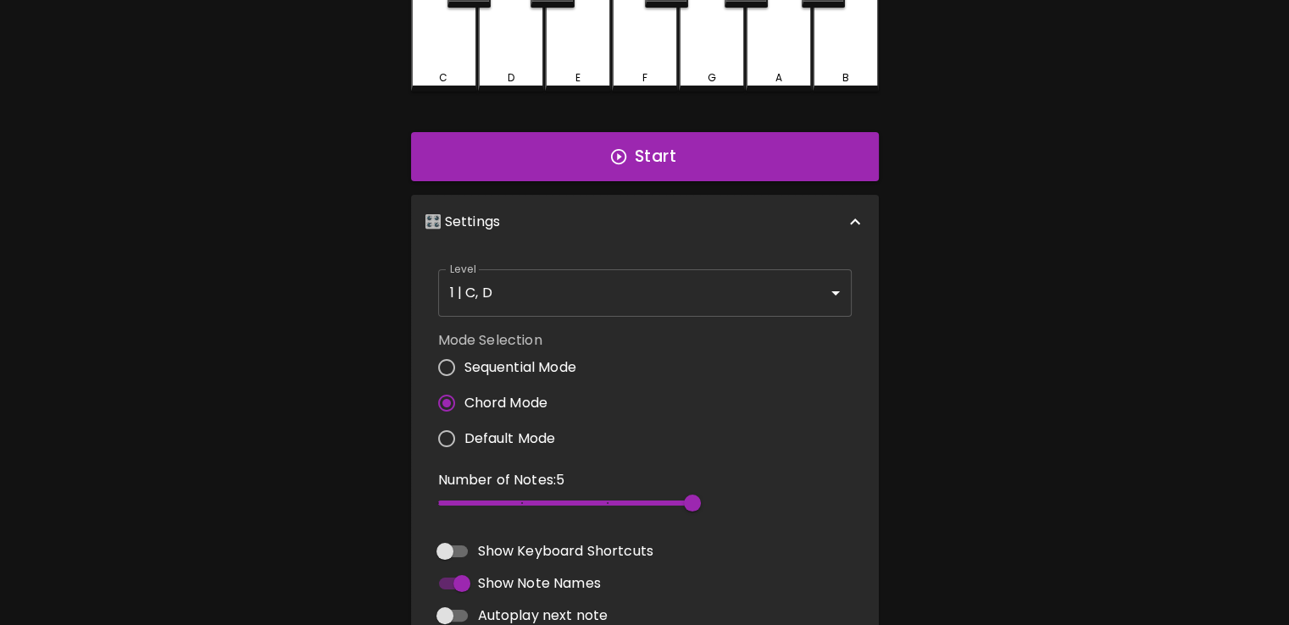
click at [541, 305] on body "🎹 PitchCraft About Badges Log In C C# D D# E F F# G G# A A# B Start 🎛️ Settings…" at bounding box center [644, 349] width 1289 height 1078
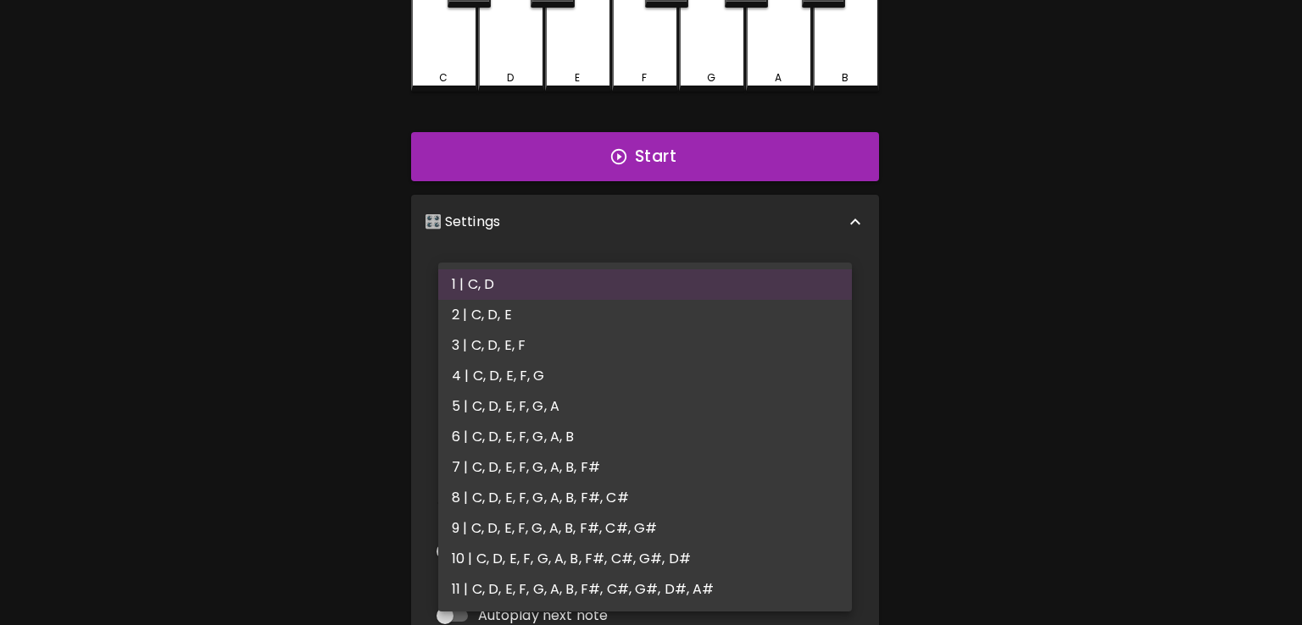
click at [398, 341] on div at bounding box center [651, 312] width 1302 height 625
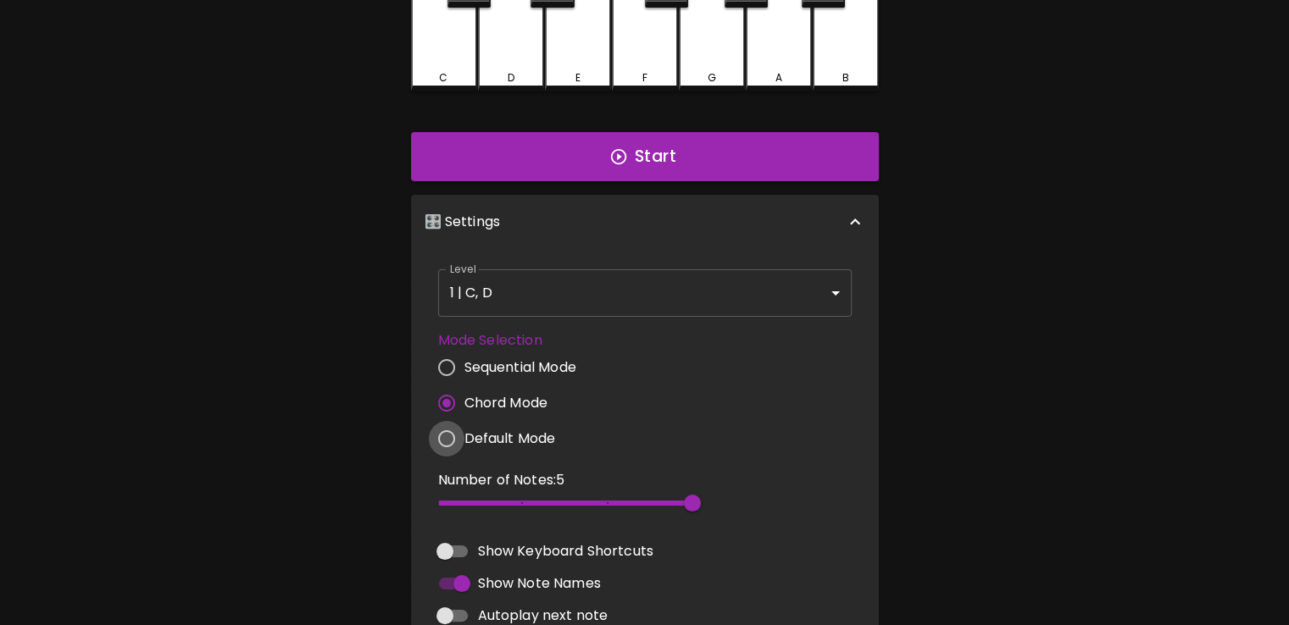
click at [436, 430] on input "Default Mode" at bounding box center [447, 439] width 36 height 36
radio input "true"
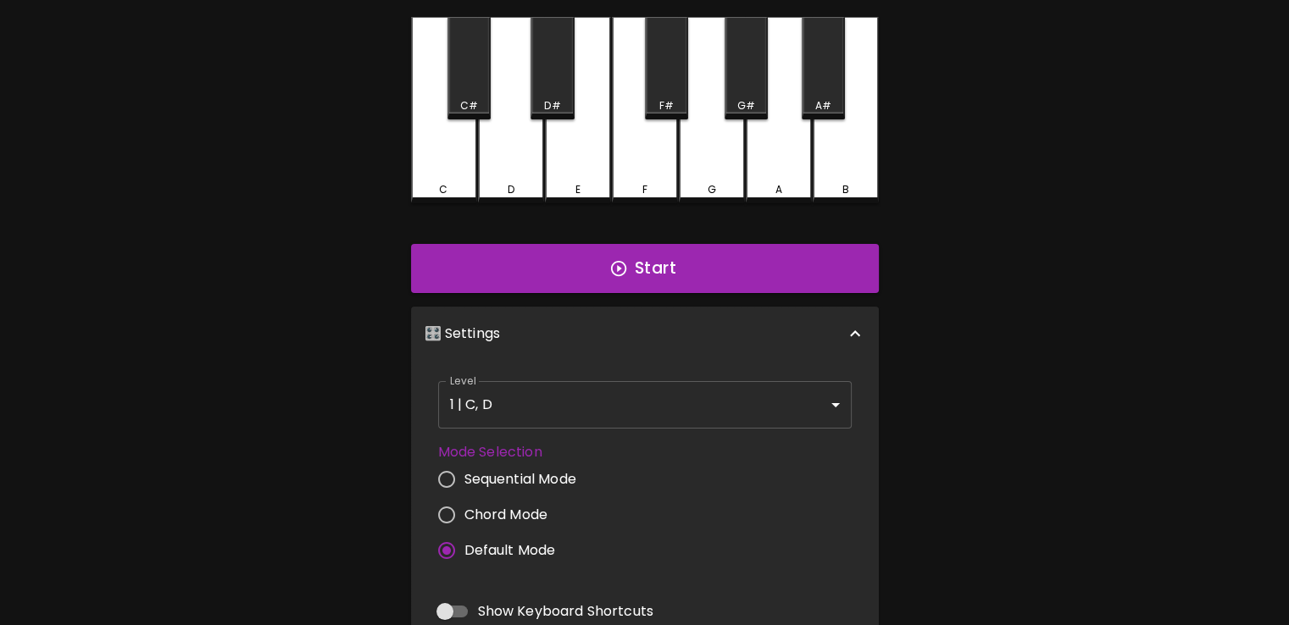
scroll to position [0, 0]
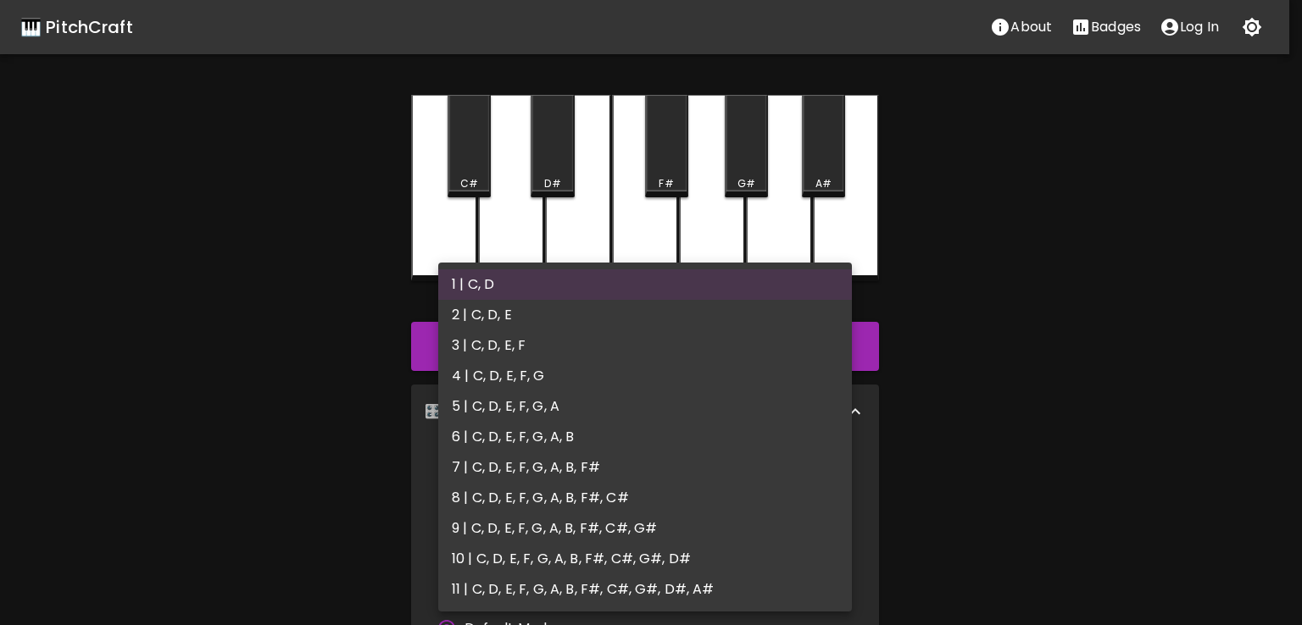
click at [495, 479] on body "🎹 PitchCraft About Badges Log In C C# D D# E F F# G G# A A# B Start 🎛️ Settings…" at bounding box center [651, 513] width 1302 height 1026
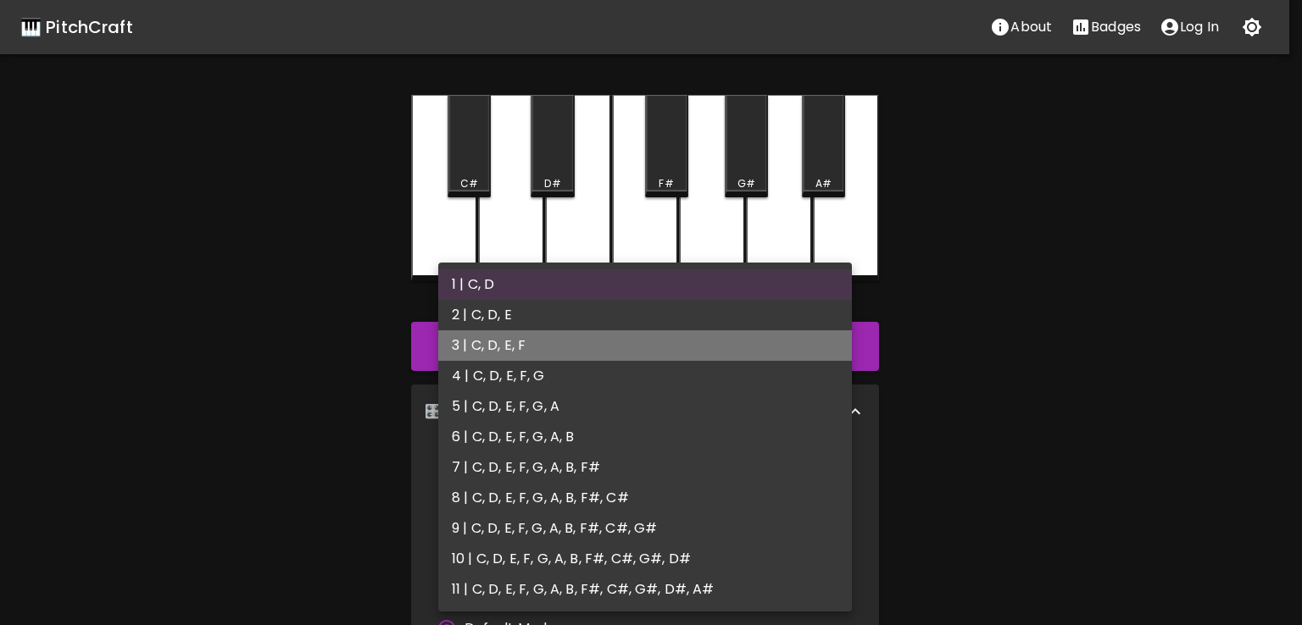
click at [515, 345] on li "3 | C, D, E, F" at bounding box center [645, 346] width 414 height 31
type input "5"
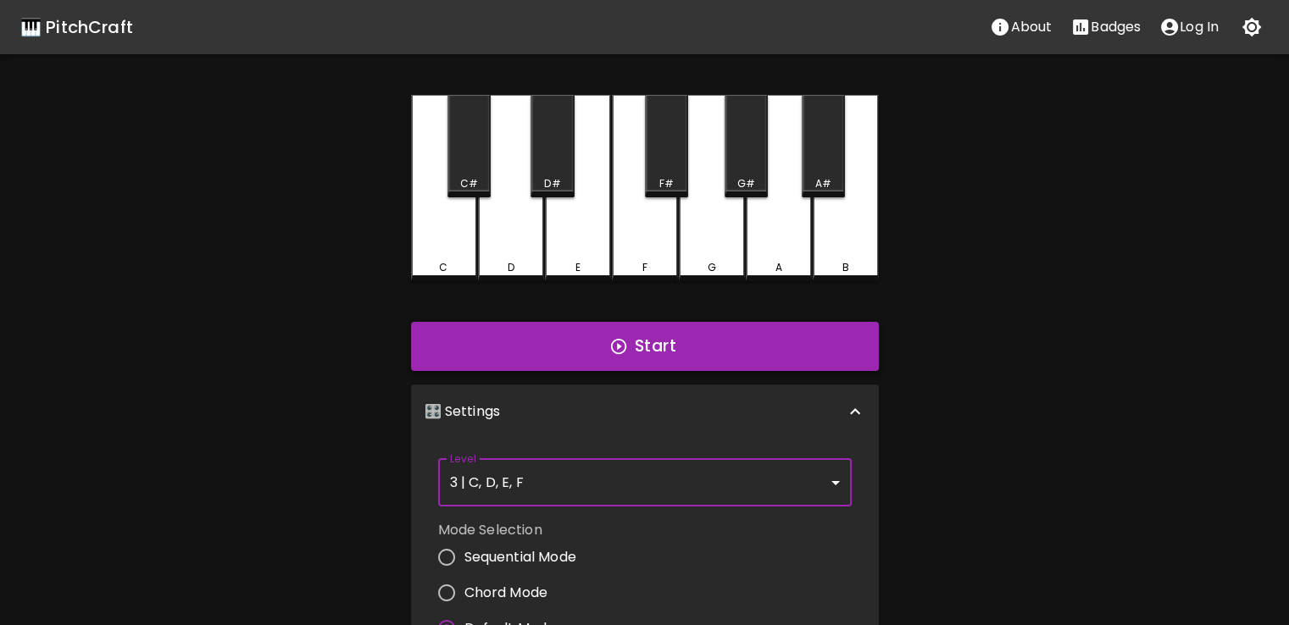
click at [533, 366] on button "Start" at bounding box center [645, 346] width 468 height 49
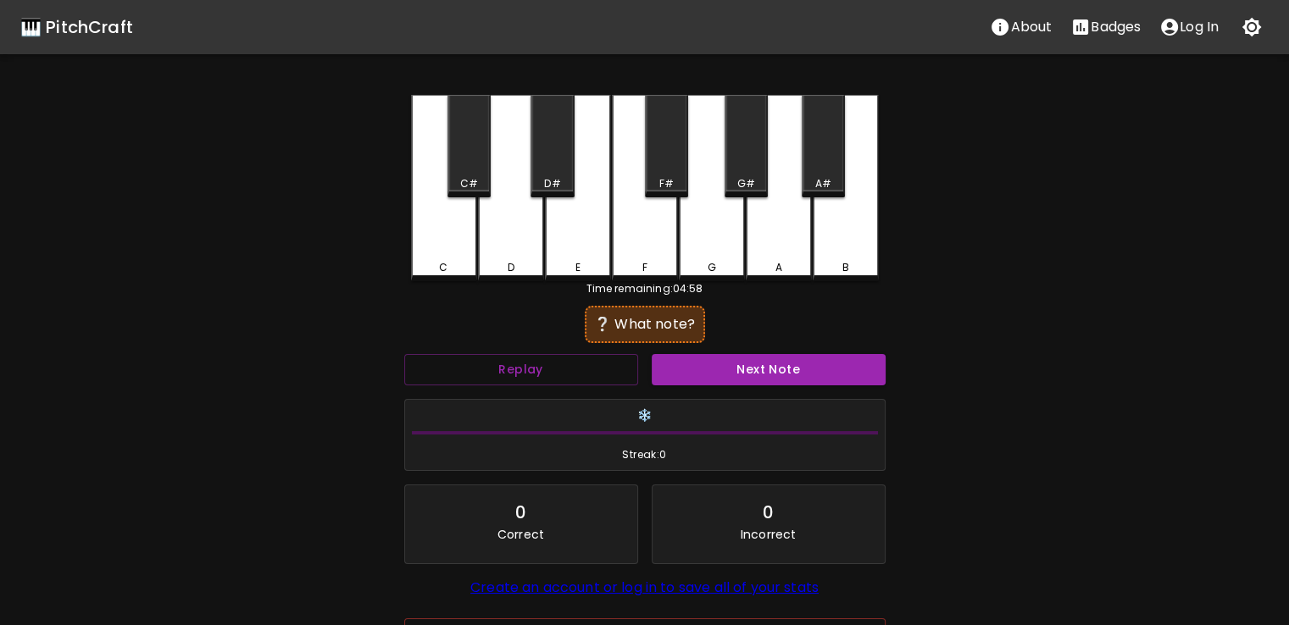
click at [658, 223] on div "F" at bounding box center [645, 188] width 66 height 186
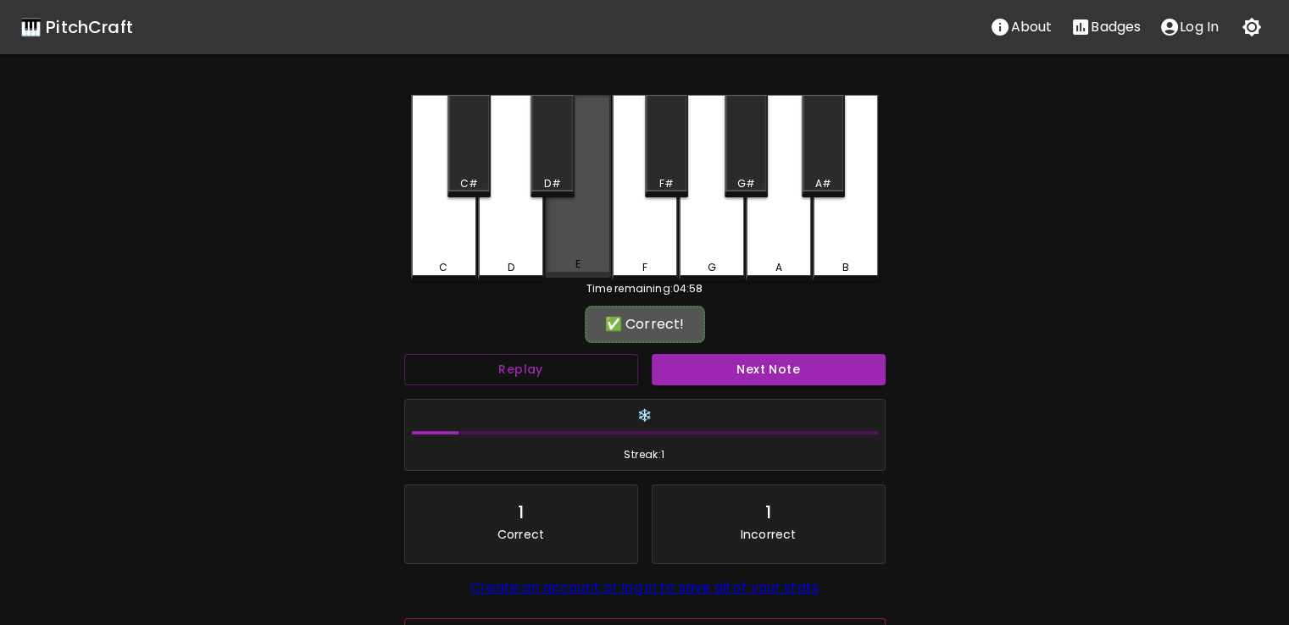
click at [587, 235] on div "E" at bounding box center [578, 186] width 66 height 183
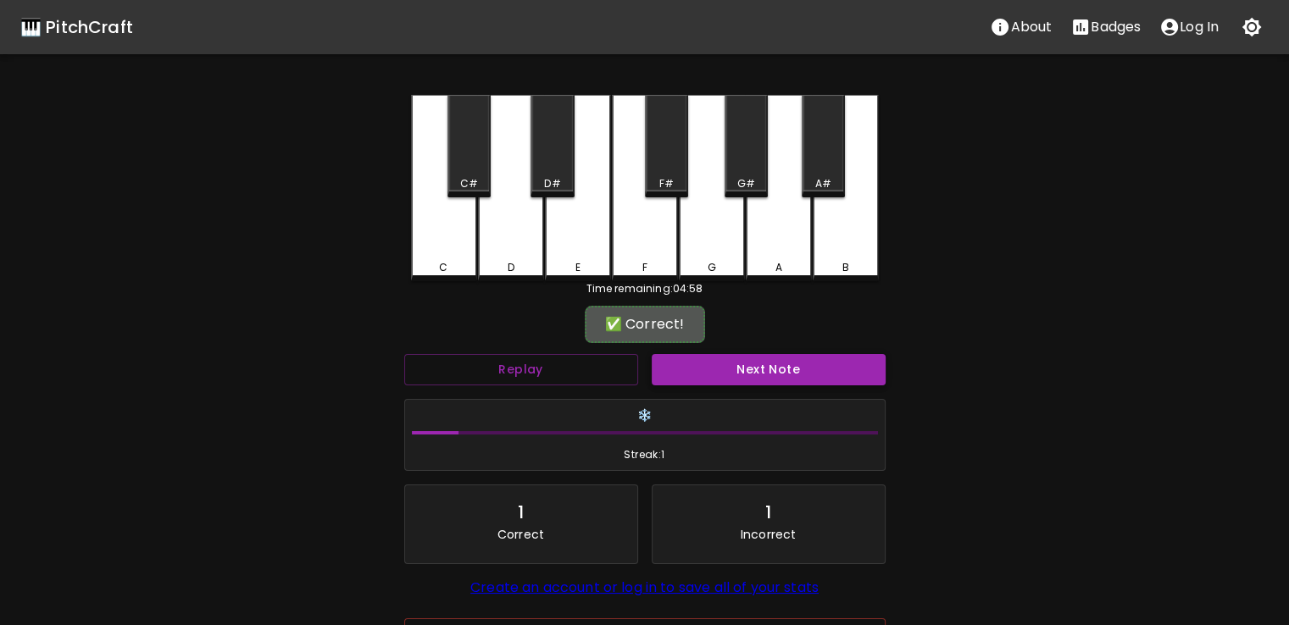
click at [758, 372] on button "Next Note" at bounding box center [769, 369] width 234 height 31
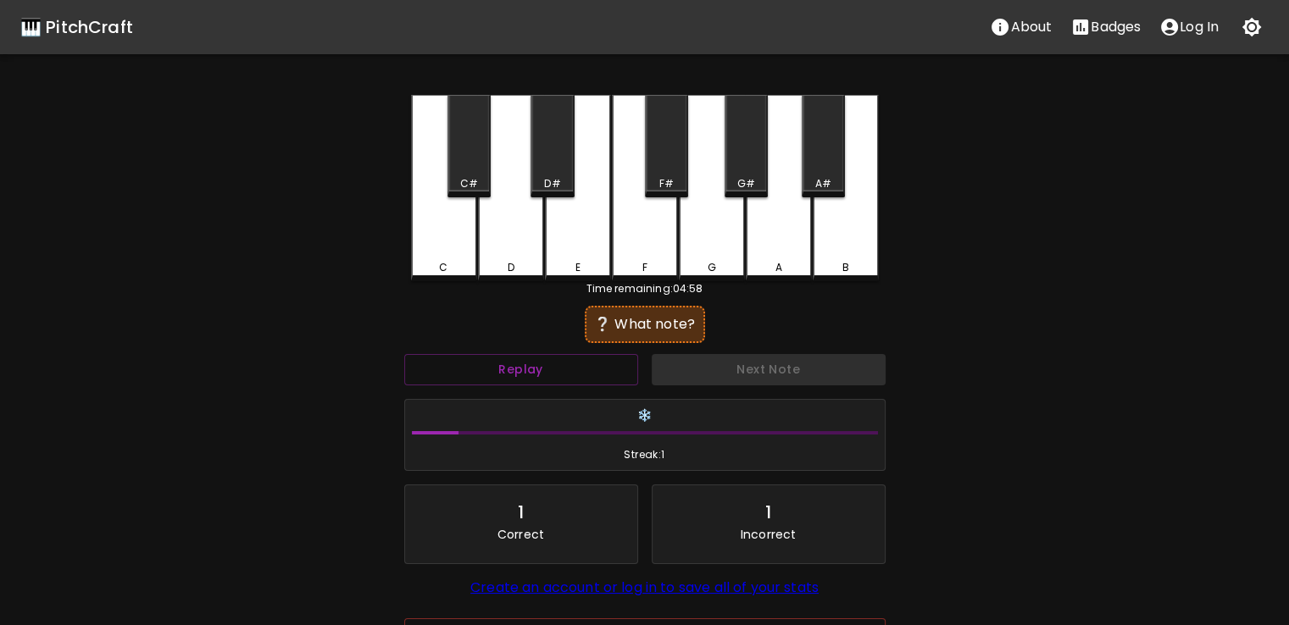
click at [636, 236] on div "F" at bounding box center [645, 188] width 66 height 186
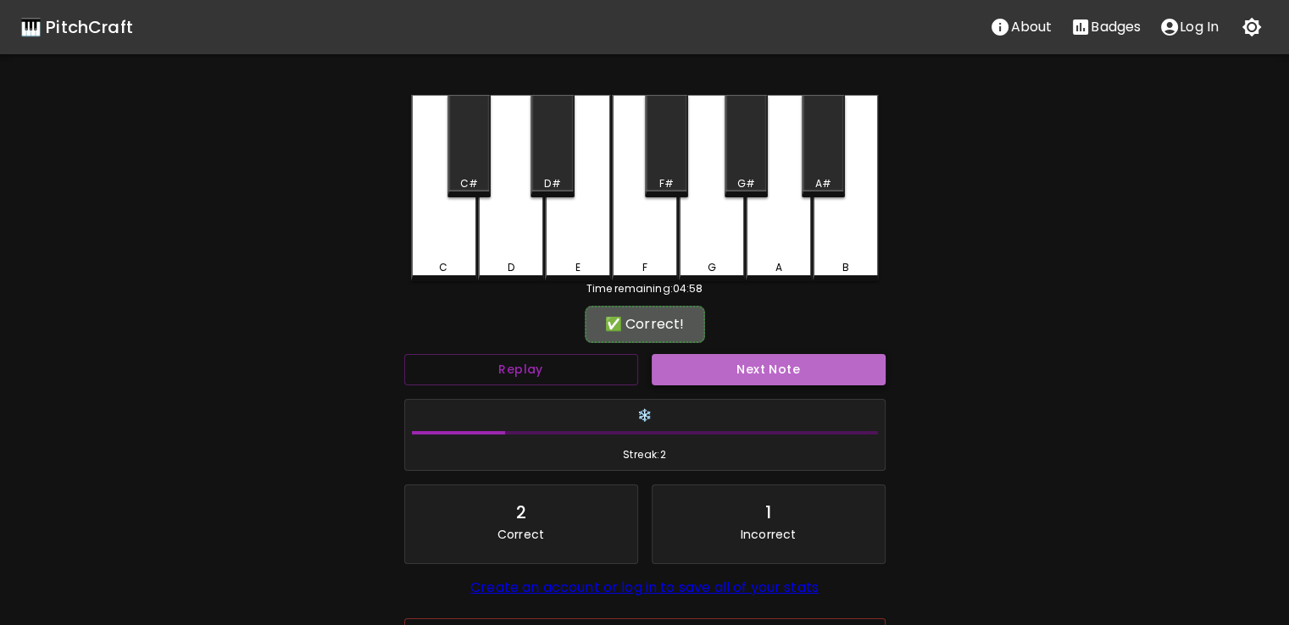
click at [702, 379] on button "Next Note" at bounding box center [769, 369] width 234 height 31
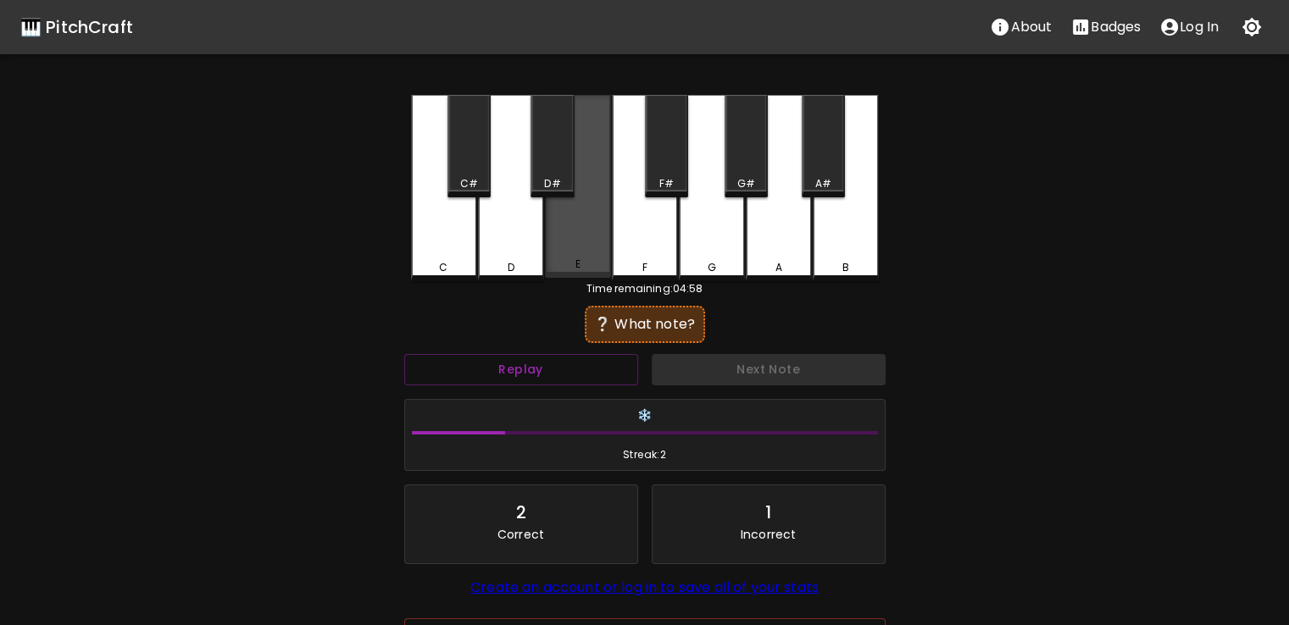
drag, startPoint x: 580, startPoint y: 249, endPoint x: 613, endPoint y: 286, distance: 49.2
click at [580, 249] on div "E" at bounding box center [578, 186] width 66 height 183
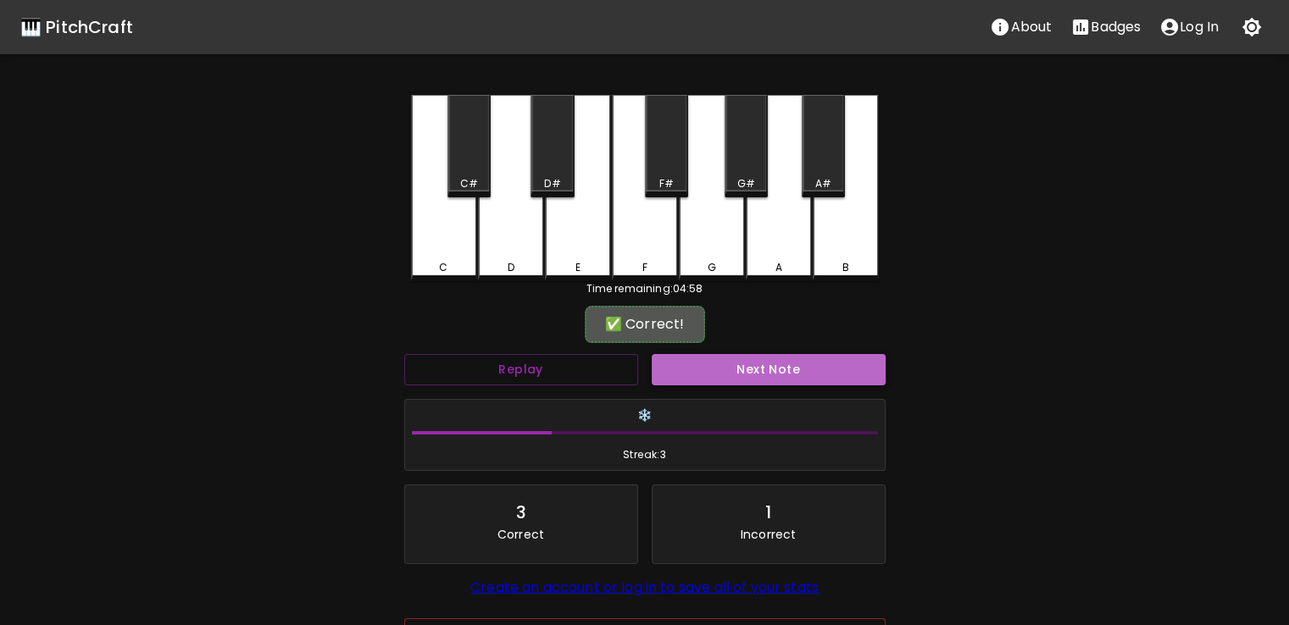
click at [759, 382] on button "Next Note" at bounding box center [769, 369] width 234 height 31
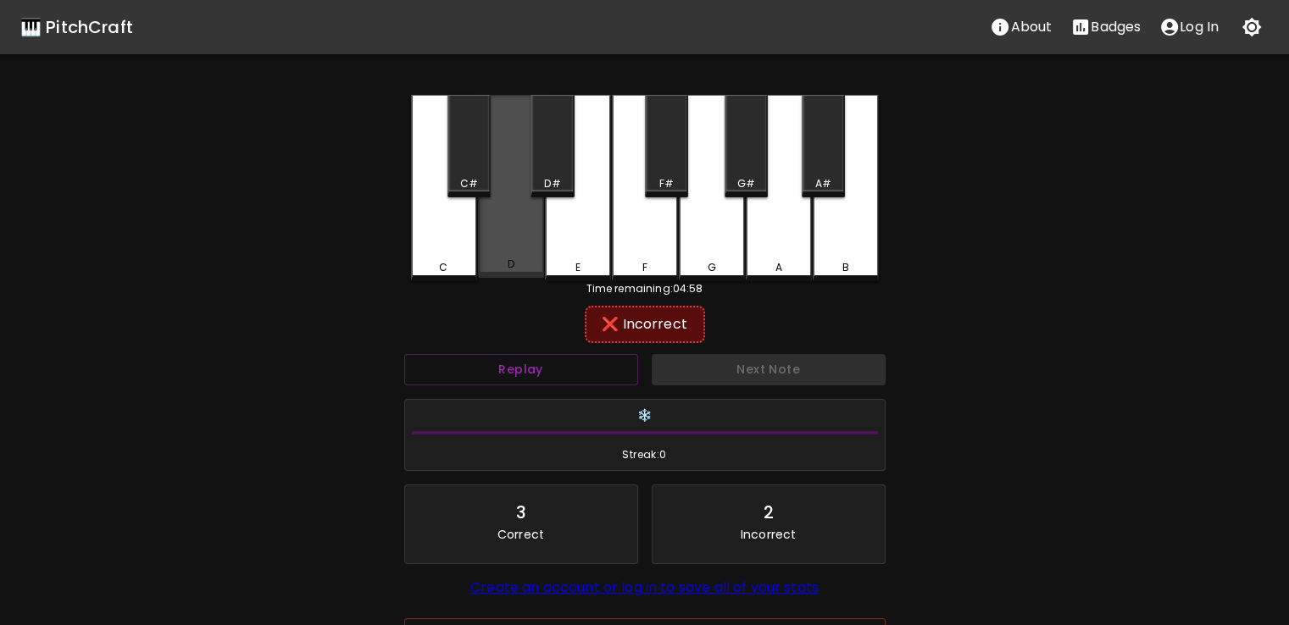
drag, startPoint x: 512, startPoint y: 243, endPoint x: 479, endPoint y: 242, distance: 33.1
click at [479, 242] on div "D" at bounding box center [511, 186] width 66 height 183
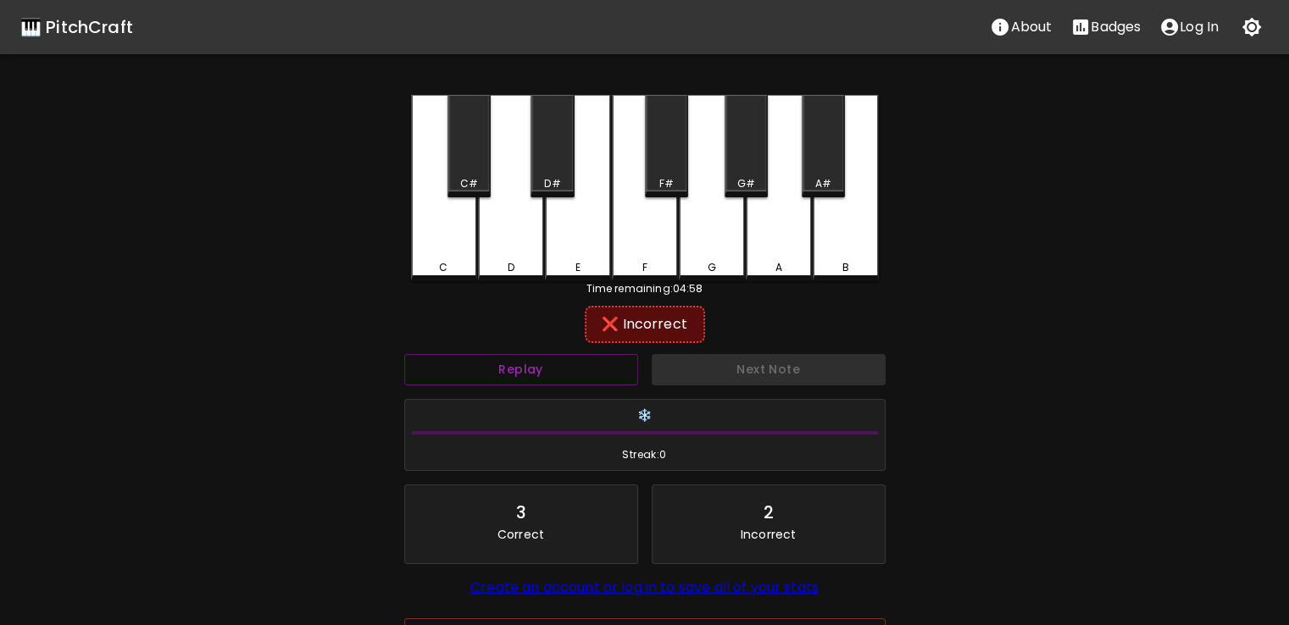
click at [460, 247] on div "C" at bounding box center [444, 188] width 66 height 186
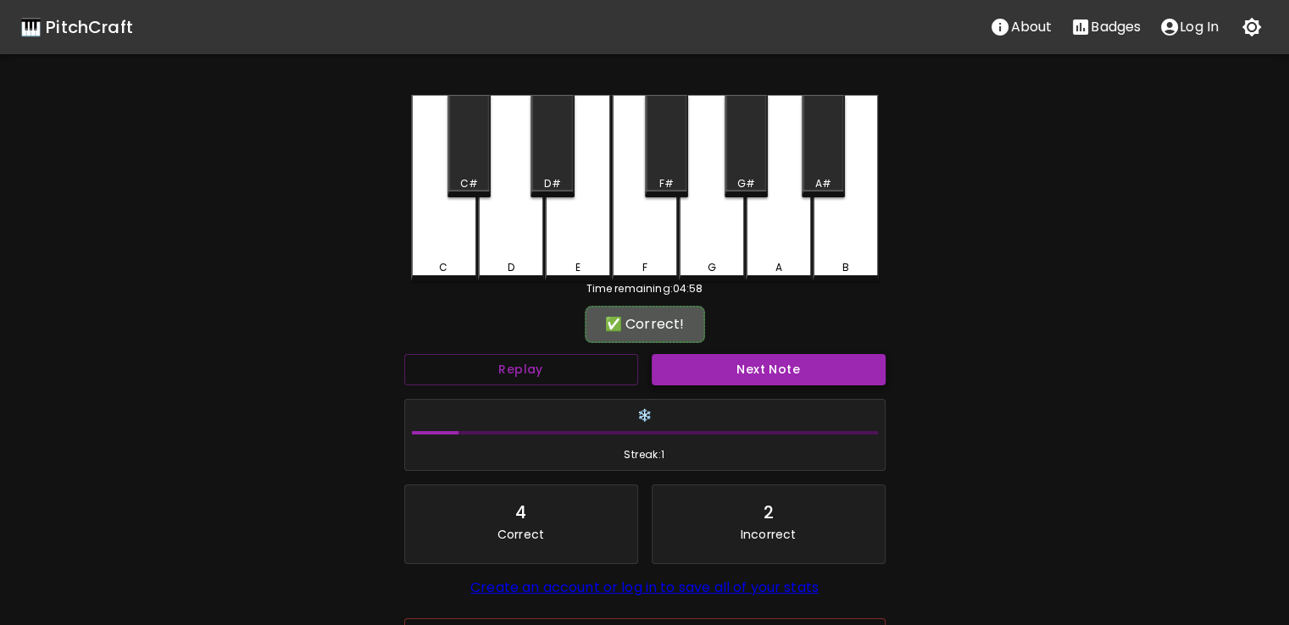
click at [688, 355] on button "Next Note" at bounding box center [769, 369] width 234 height 31
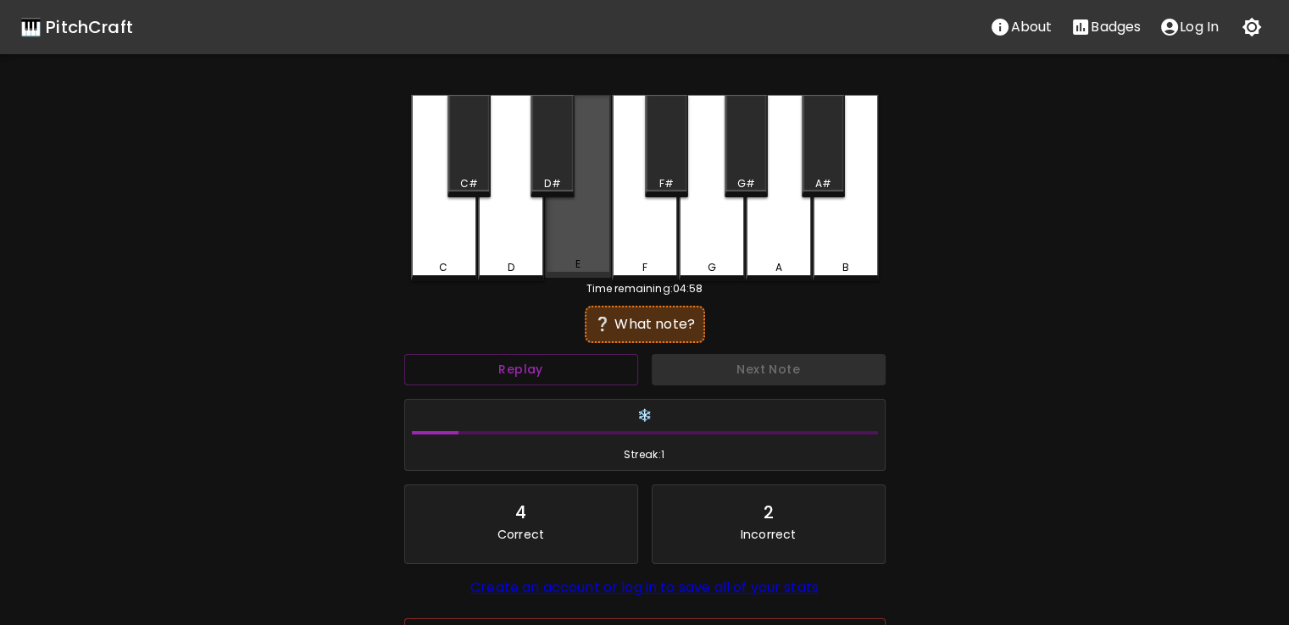
click at [593, 247] on div "E" at bounding box center [578, 186] width 66 height 183
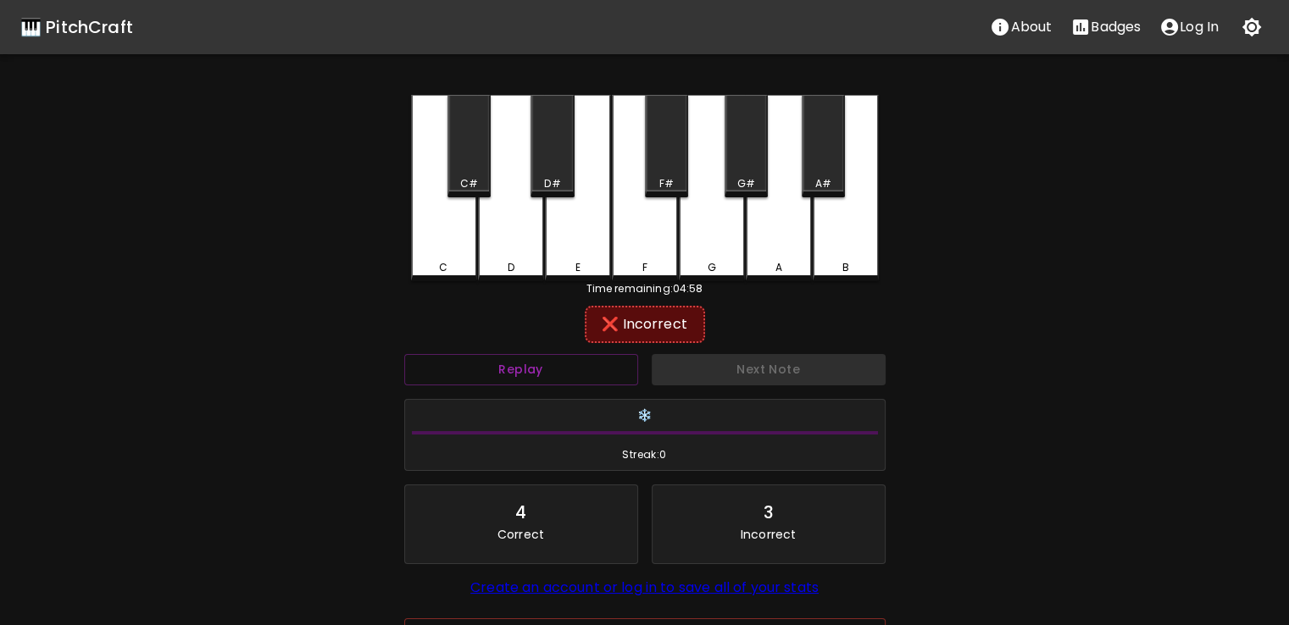
click at [629, 253] on div "F" at bounding box center [645, 188] width 66 height 186
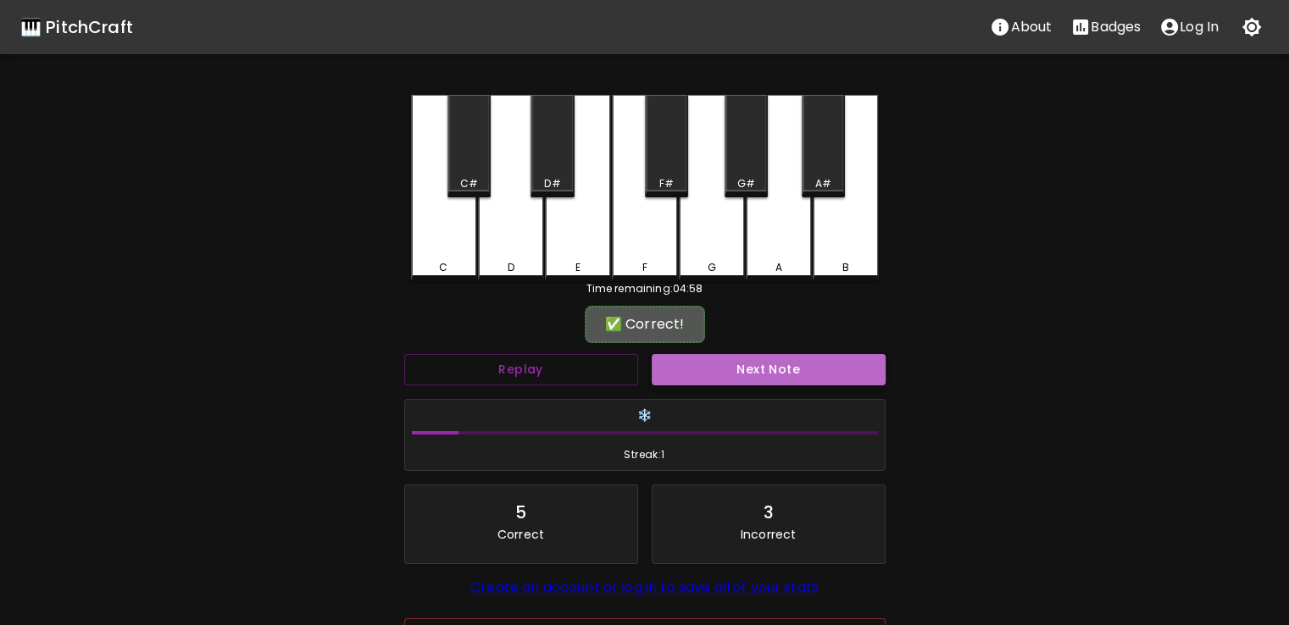
click at [674, 364] on button "Next Note" at bounding box center [769, 369] width 234 height 31
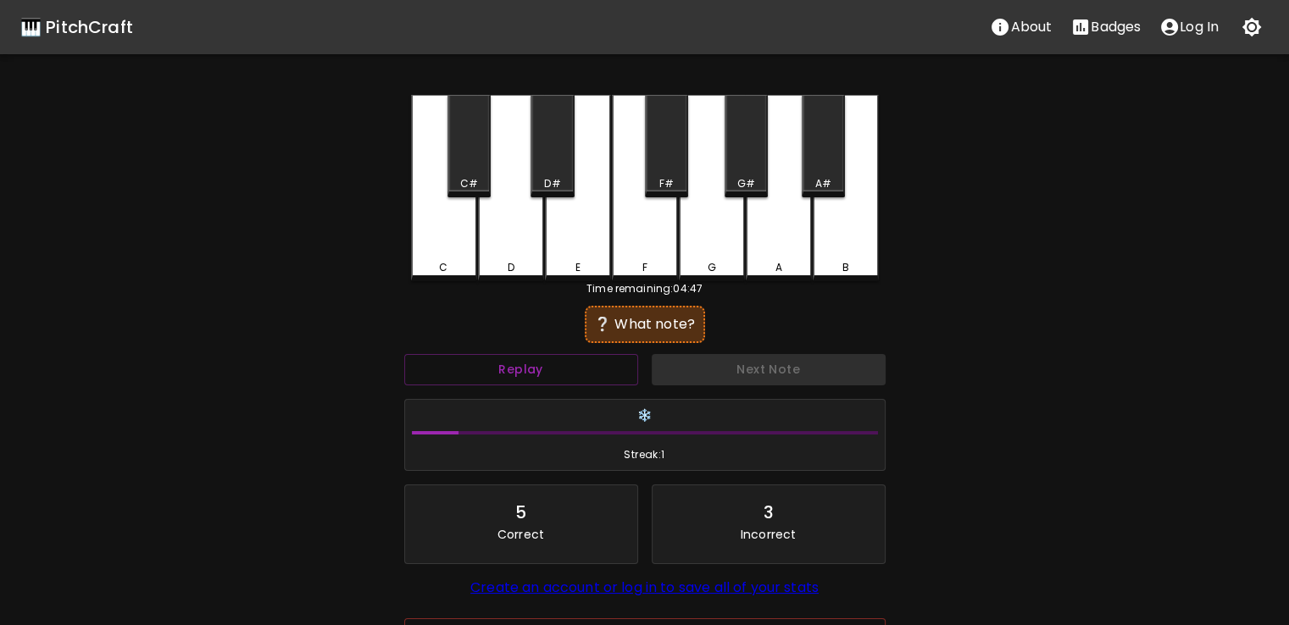
click at [617, 224] on div "F" at bounding box center [645, 188] width 66 height 186
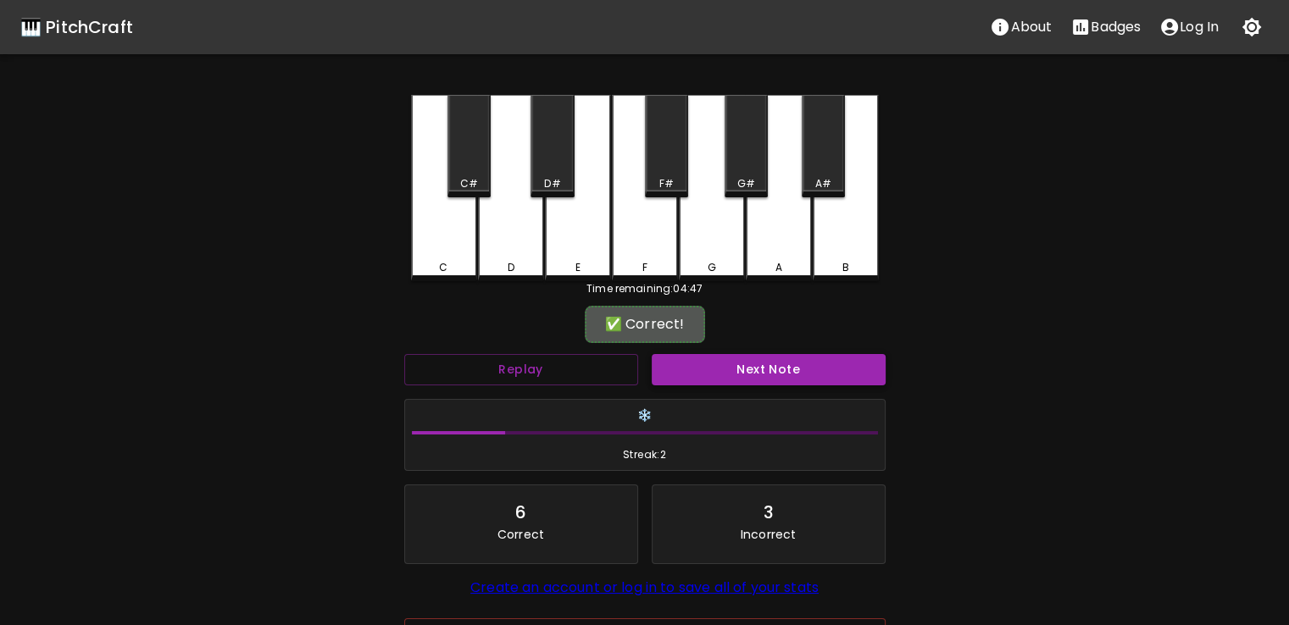
click at [668, 370] on button "Next Note" at bounding box center [769, 369] width 234 height 31
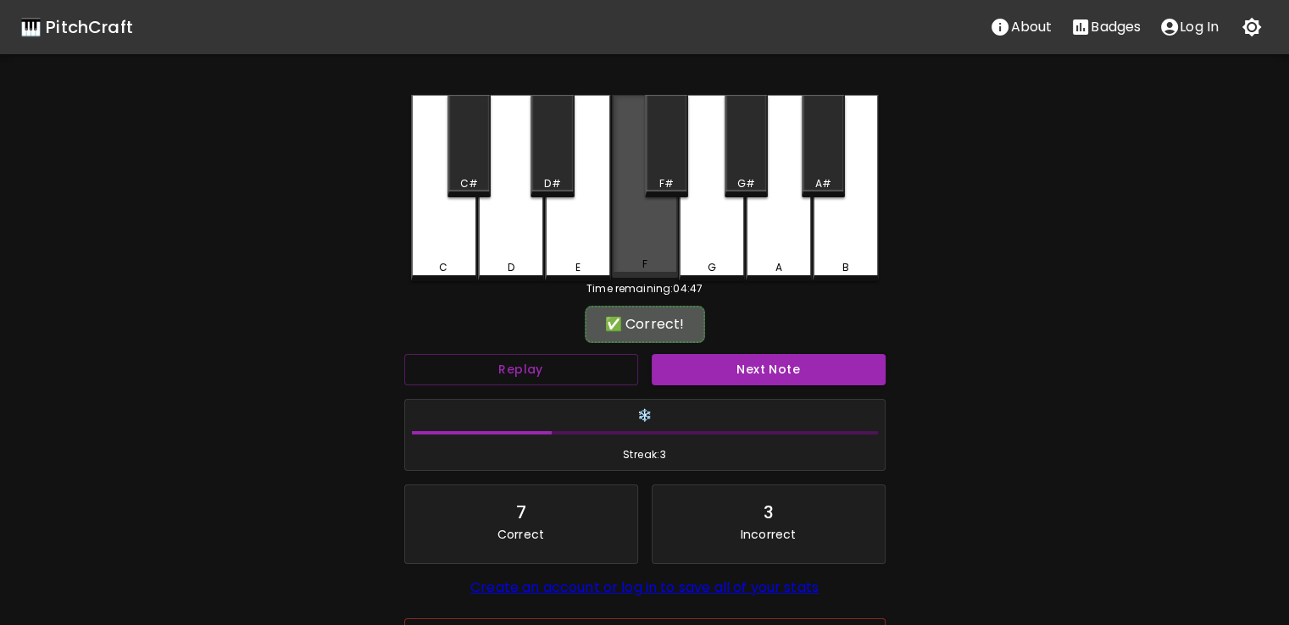
click at [633, 255] on div "F" at bounding box center [645, 186] width 66 height 183
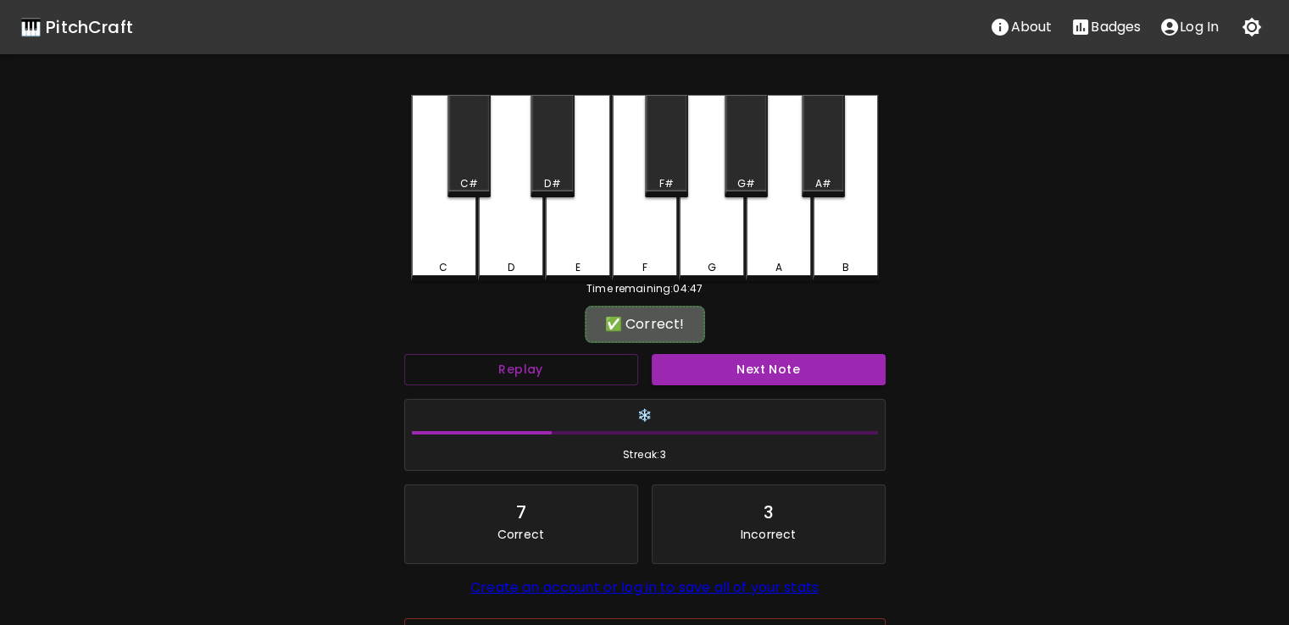
click at [682, 350] on div "Next Note" at bounding box center [768, 369] width 247 height 45
click at [681, 374] on button "Next Note" at bounding box center [769, 369] width 234 height 31
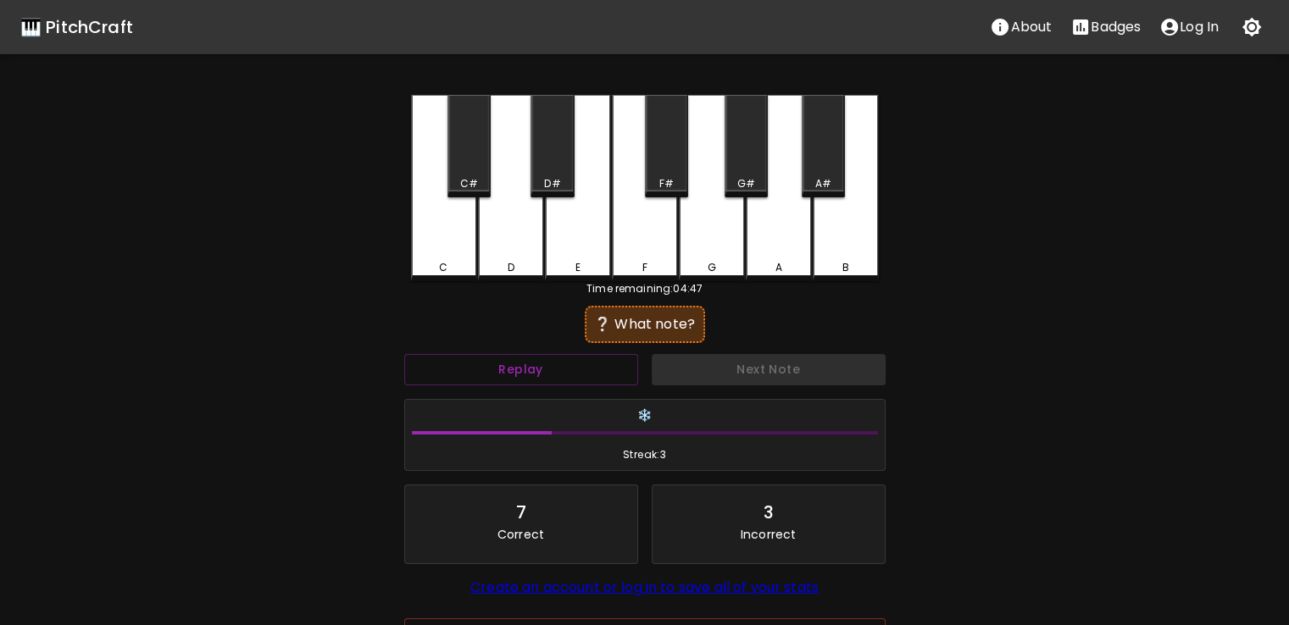
click at [630, 221] on div "F" at bounding box center [645, 188] width 66 height 186
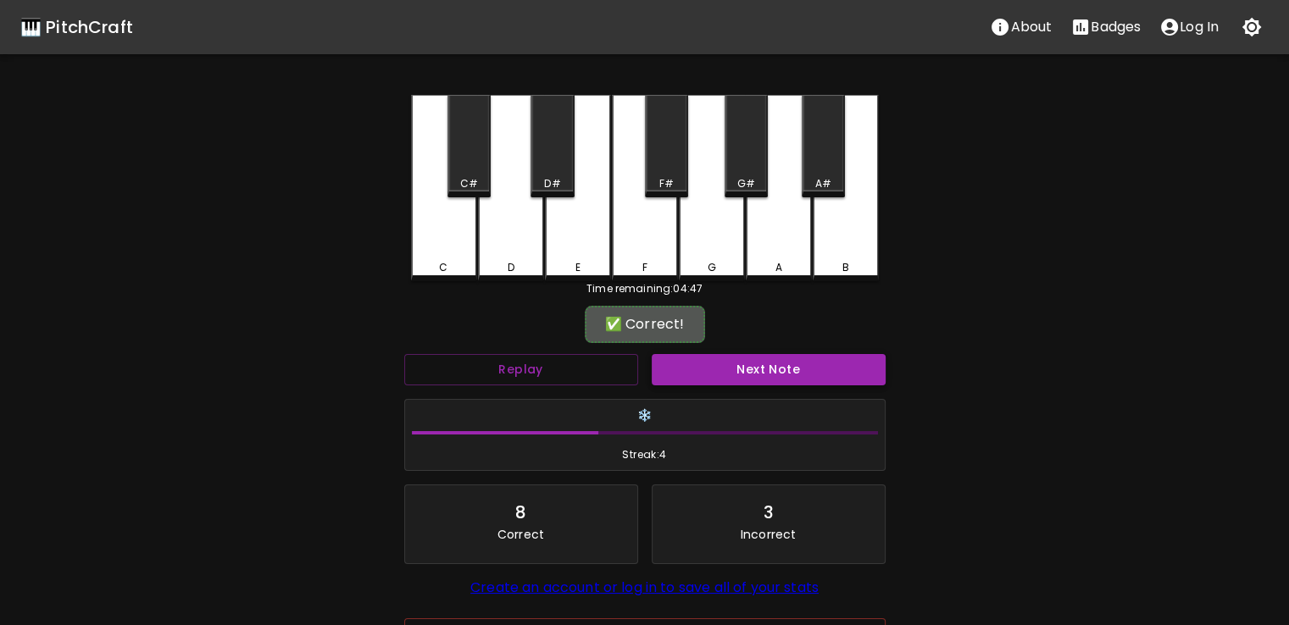
click at [677, 357] on button "Next Note" at bounding box center [769, 369] width 234 height 31
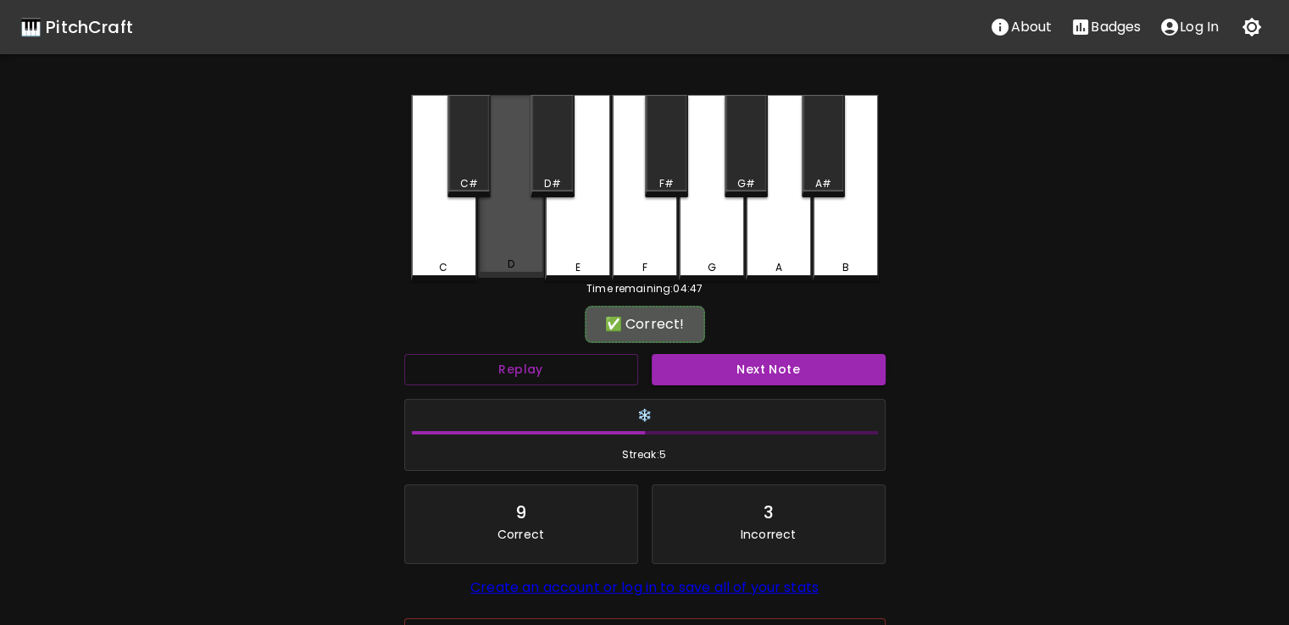
click at [511, 202] on div "D" at bounding box center [511, 186] width 66 height 183
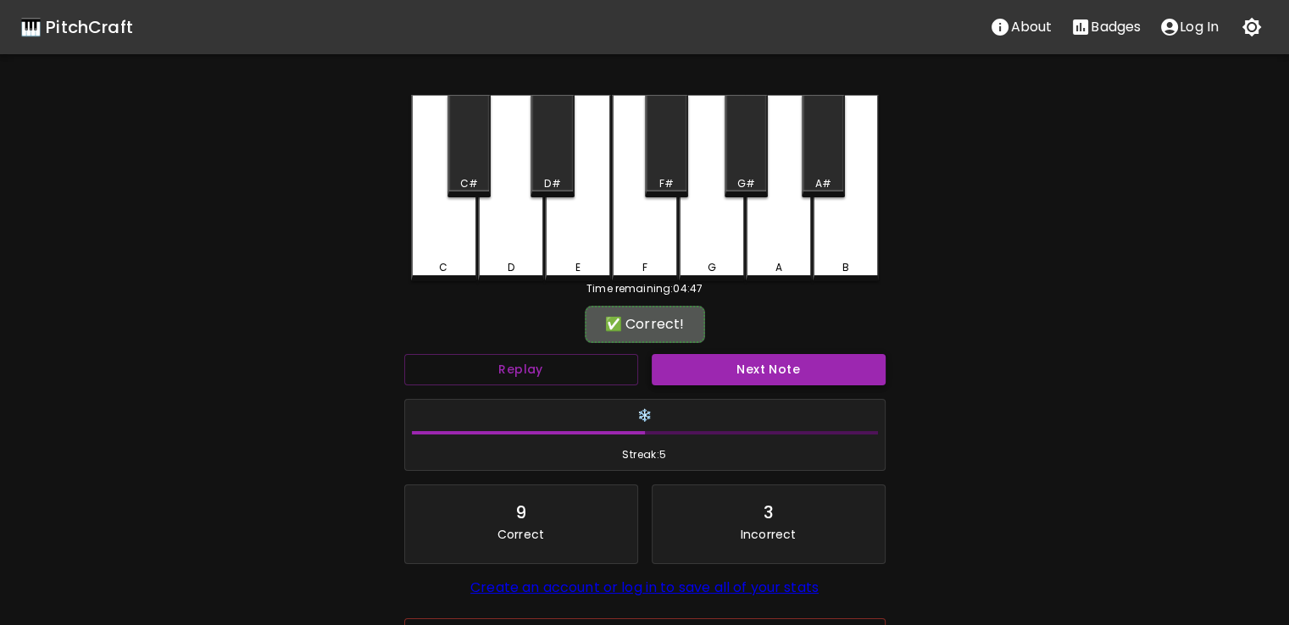
click at [689, 364] on button "Next Note" at bounding box center [769, 369] width 234 height 31
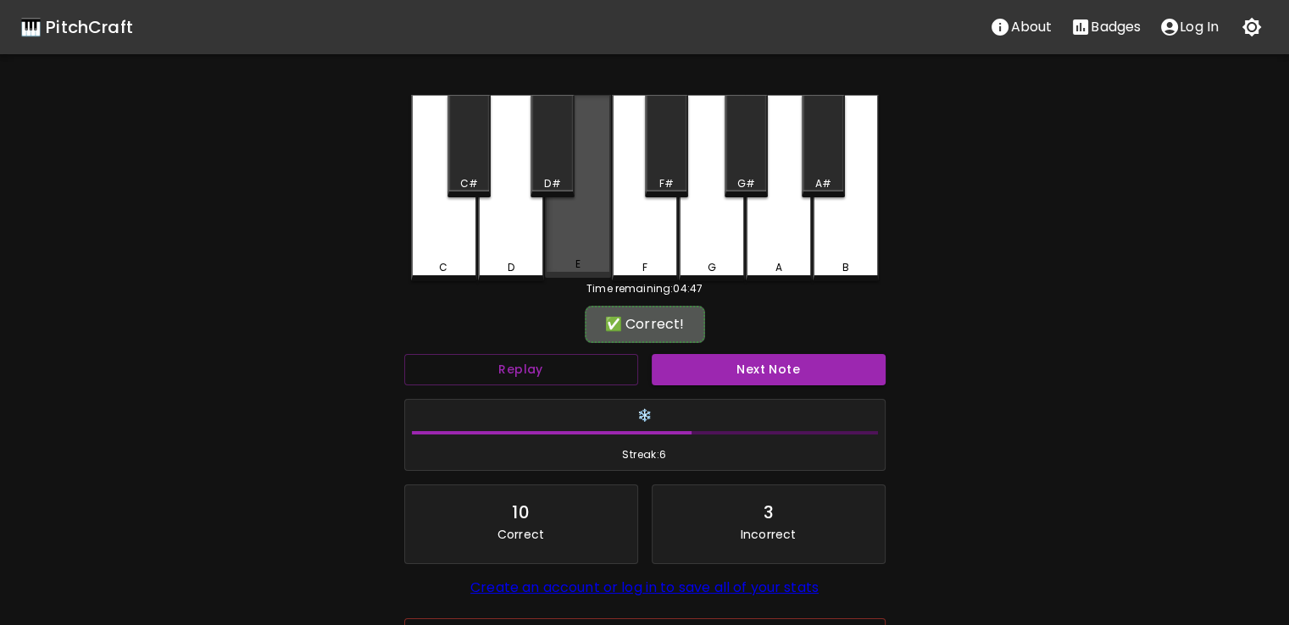
click at [597, 239] on div "E" at bounding box center [578, 186] width 66 height 183
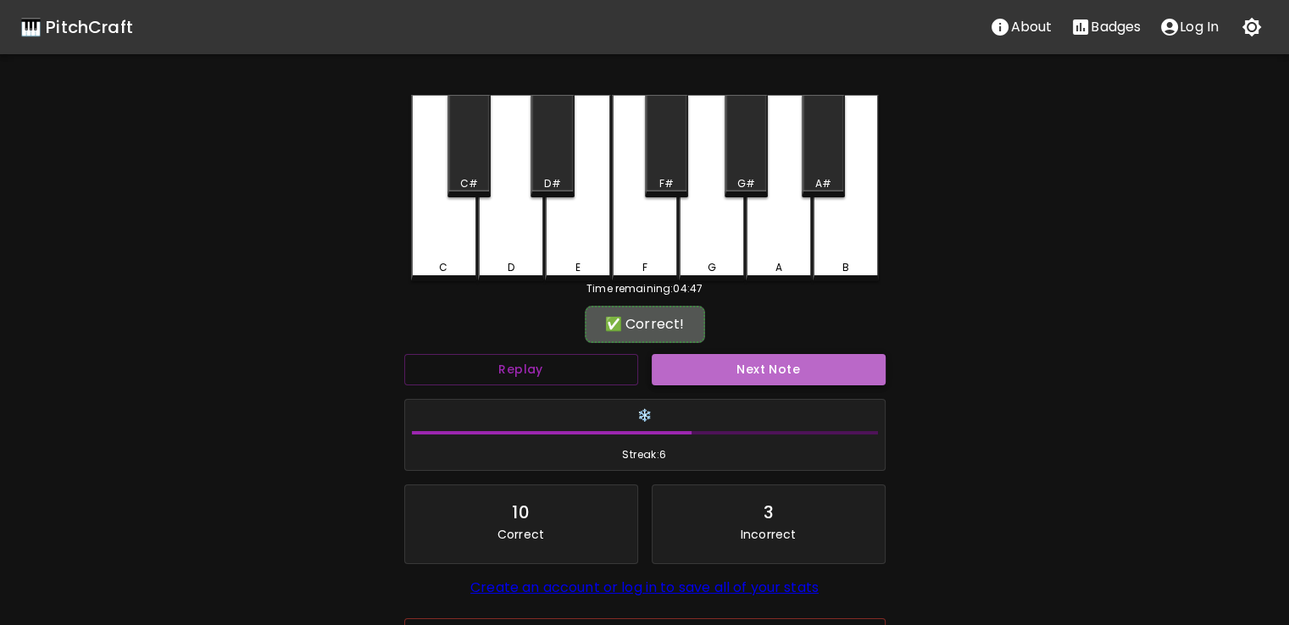
click at [698, 364] on button "Next Note" at bounding box center [769, 369] width 234 height 31
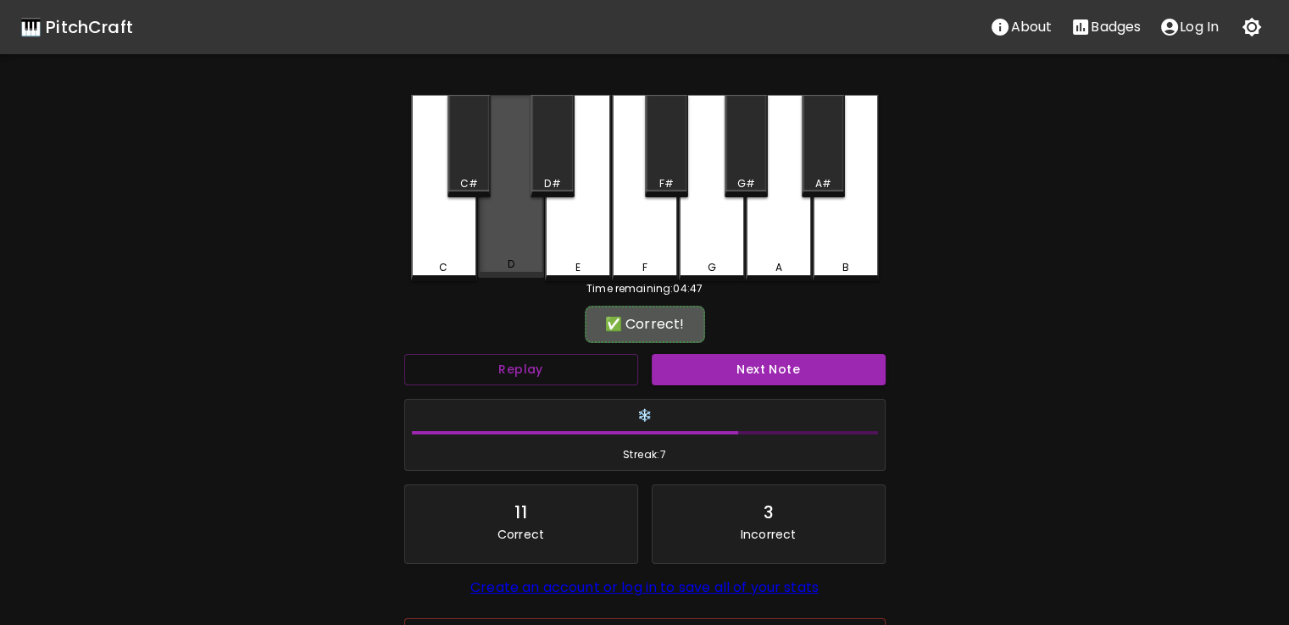
click at [514, 236] on div "D" at bounding box center [511, 186] width 66 height 183
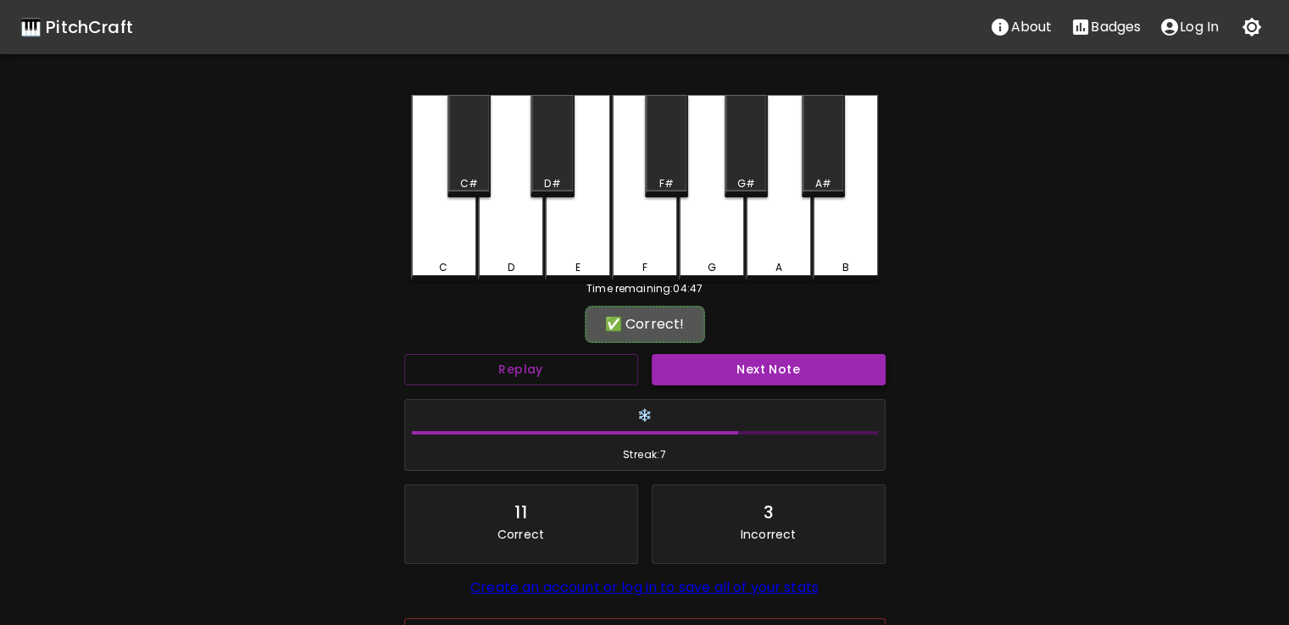
click at [676, 367] on button "Next Note" at bounding box center [769, 369] width 234 height 31
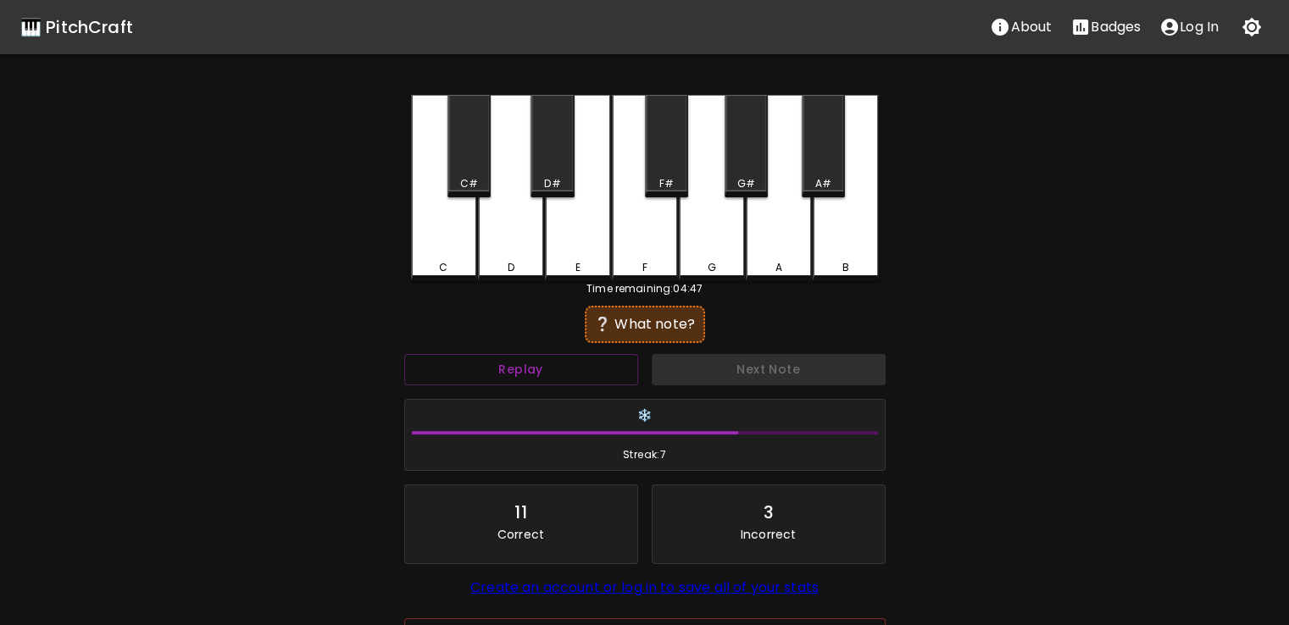
click at [572, 245] on div "E" at bounding box center [578, 188] width 66 height 186
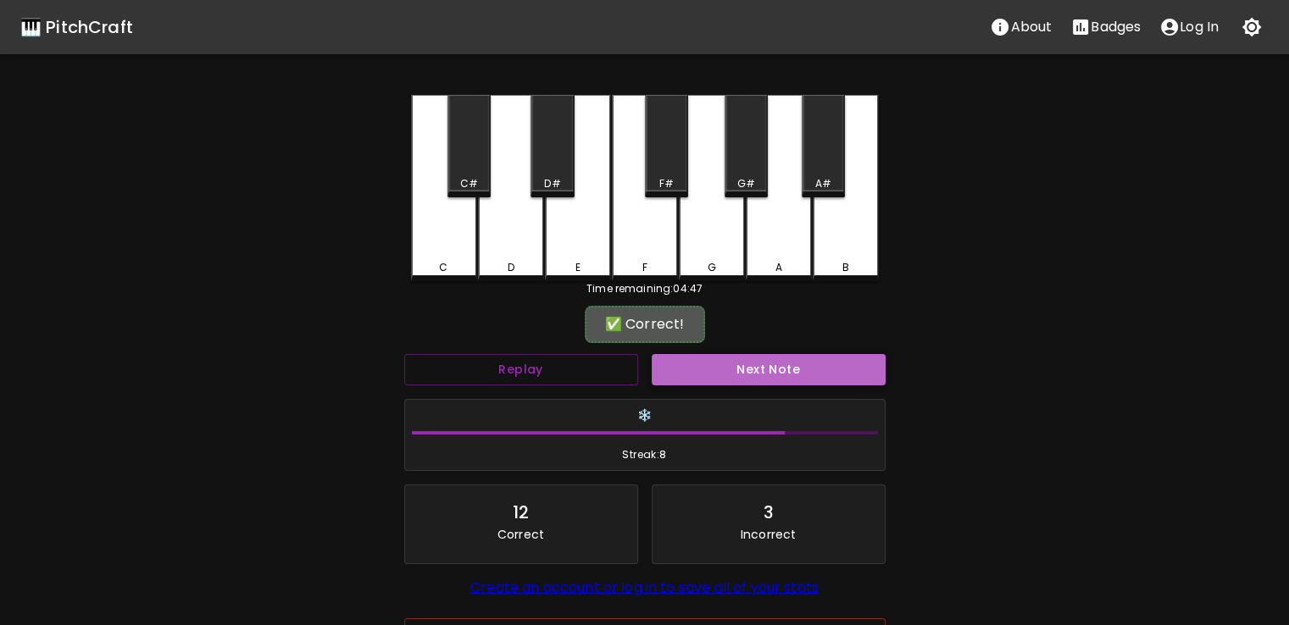
click at [691, 373] on button "Next Note" at bounding box center [769, 369] width 234 height 31
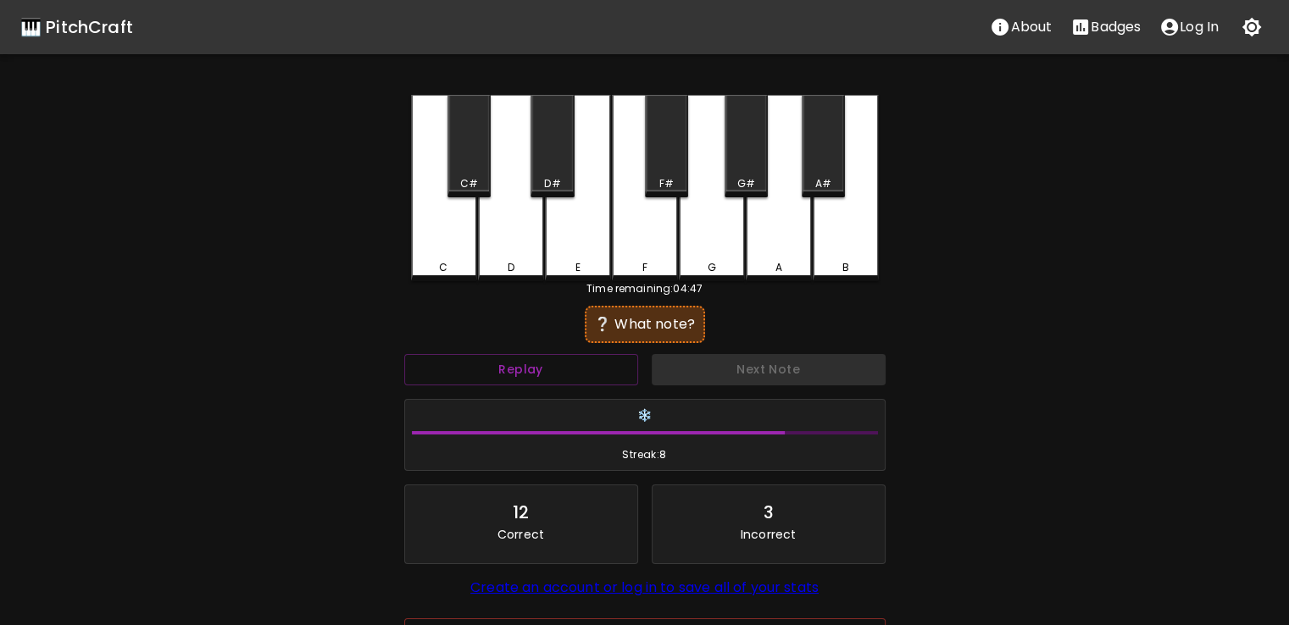
click at [442, 244] on div "C" at bounding box center [444, 188] width 66 height 186
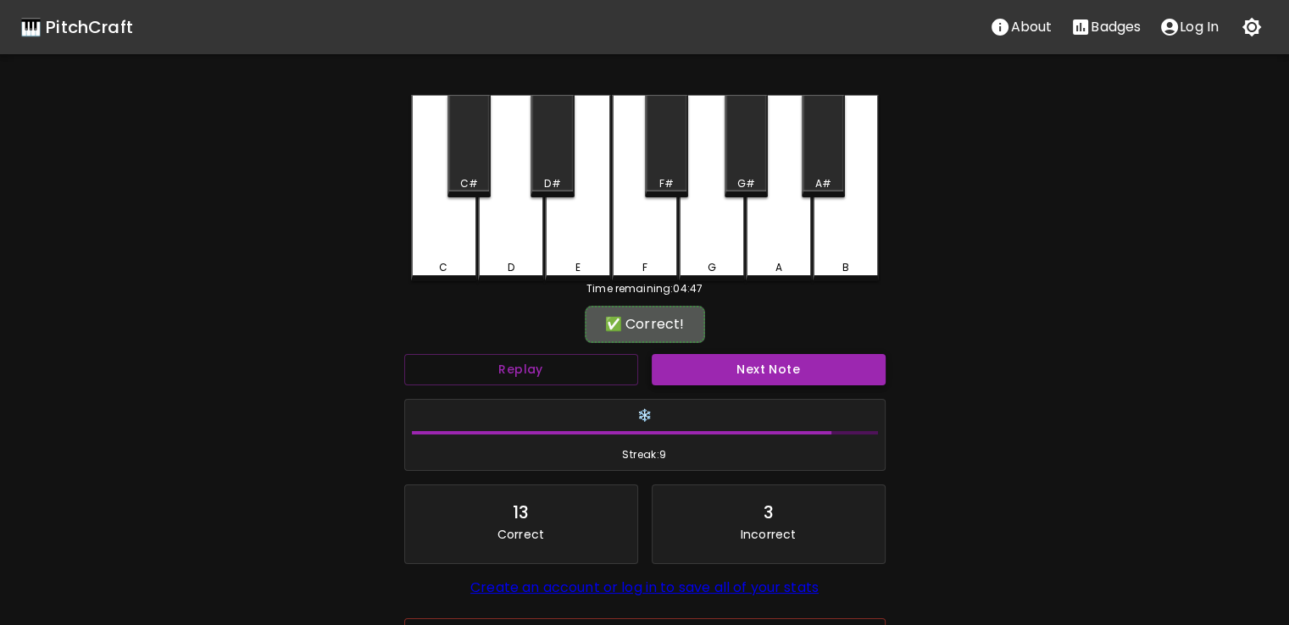
click at [718, 376] on button "Next Note" at bounding box center [769, 369] width 234 height 31
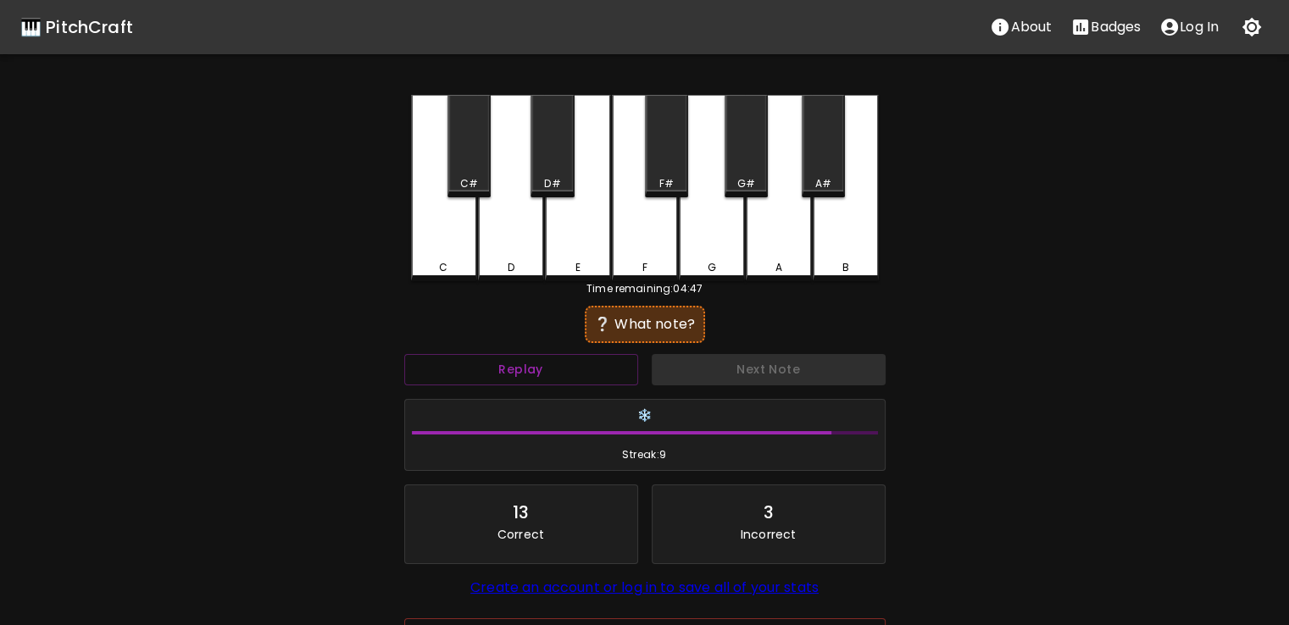
click at [580, 243] on div "E" at bounding box center [578, 188] width 66 height 186
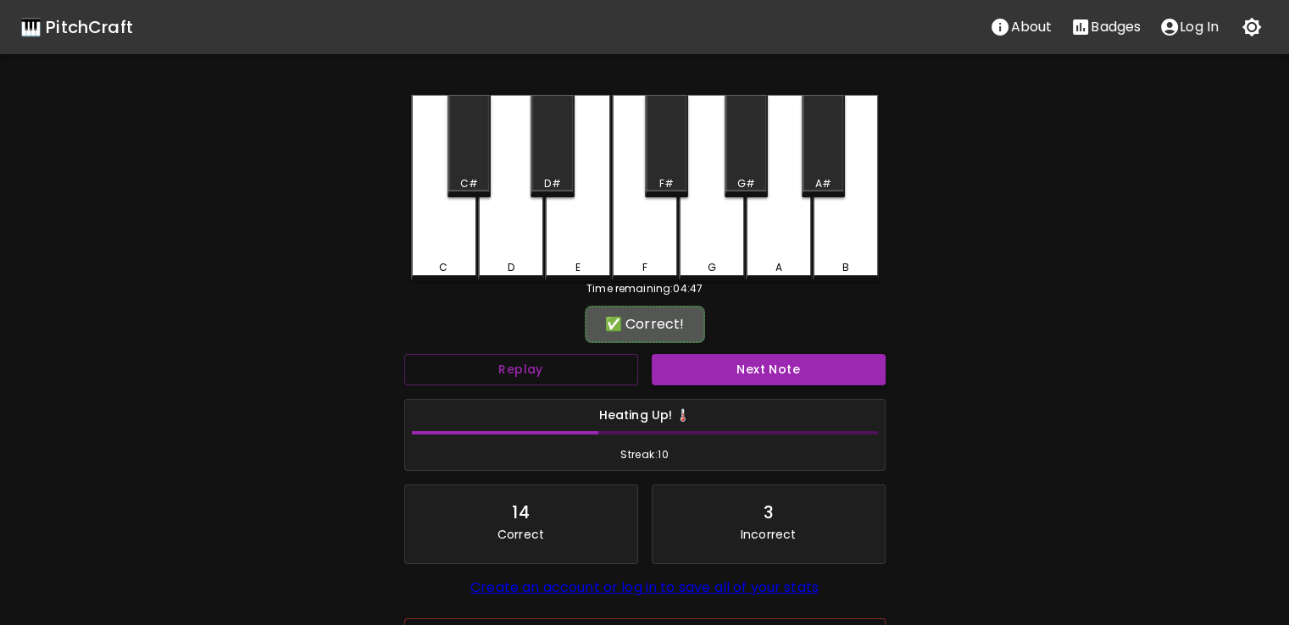
click at [699, 386] on div "Next Note" at bounding box center [768, 369] width 247 height 45
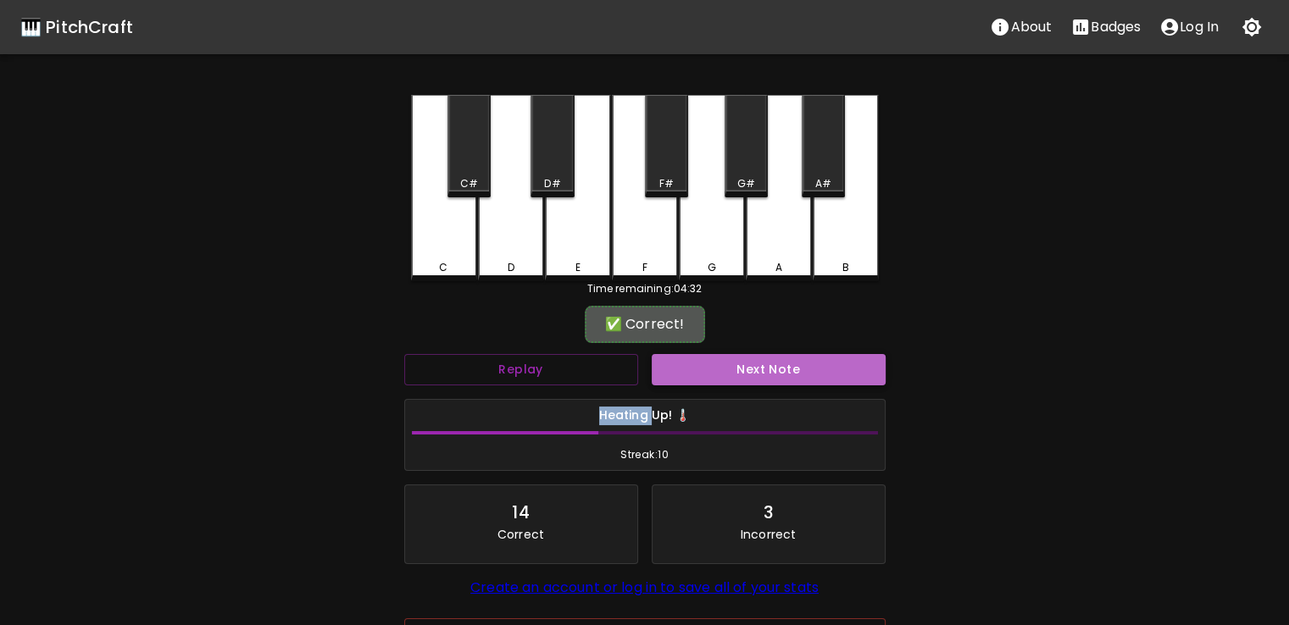
click at [705, 379] on button "Next Note" at bounding box center [769, 369] width 234 height 31
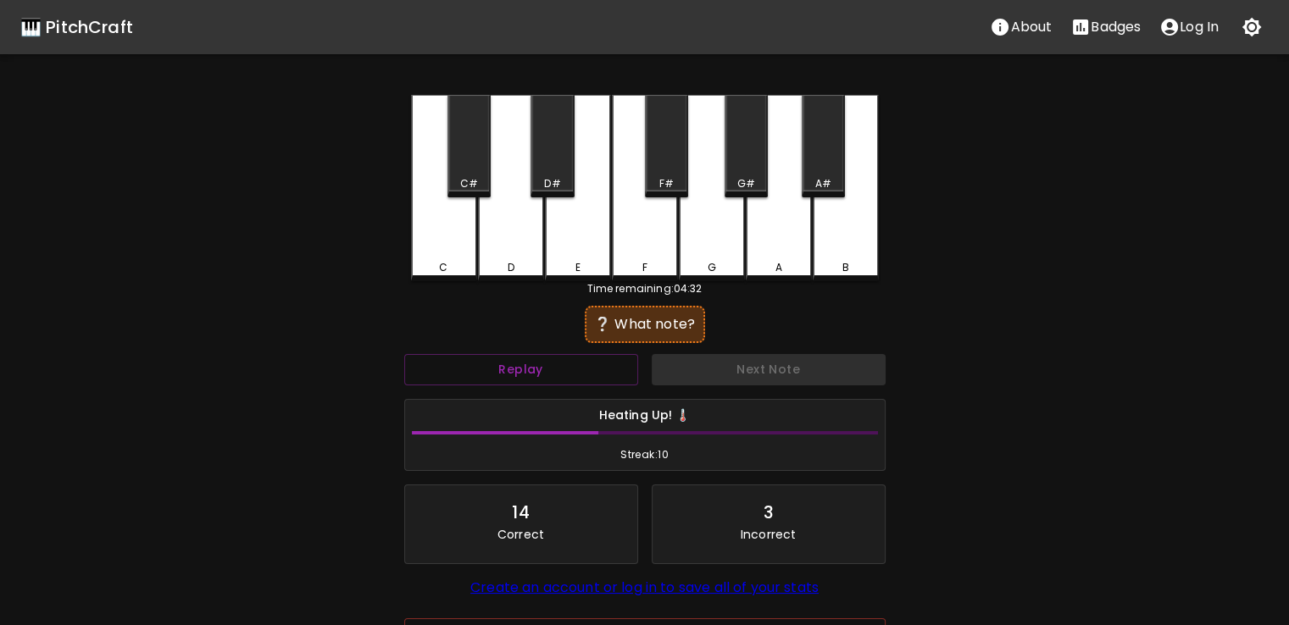
click at [512, 228] on div "D" at bounding box center [511, 188] width 66 height 186
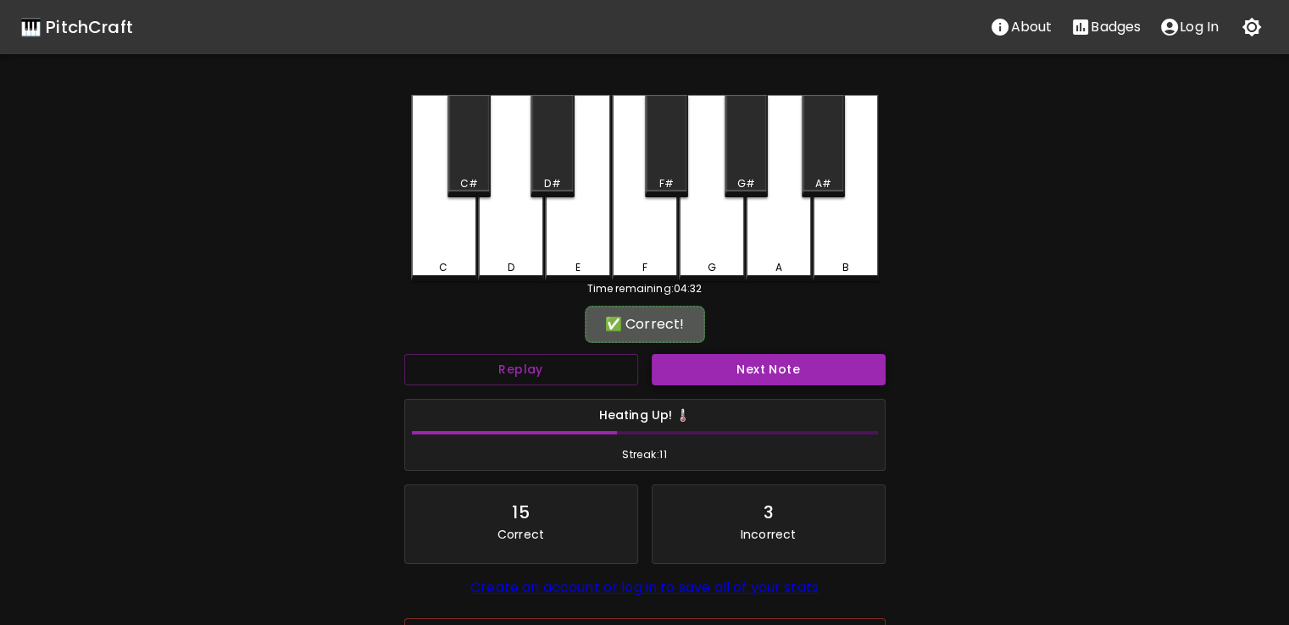
click at [704, 366] on button "Next Note" at bounding box center [769, 369] width 234 height 31
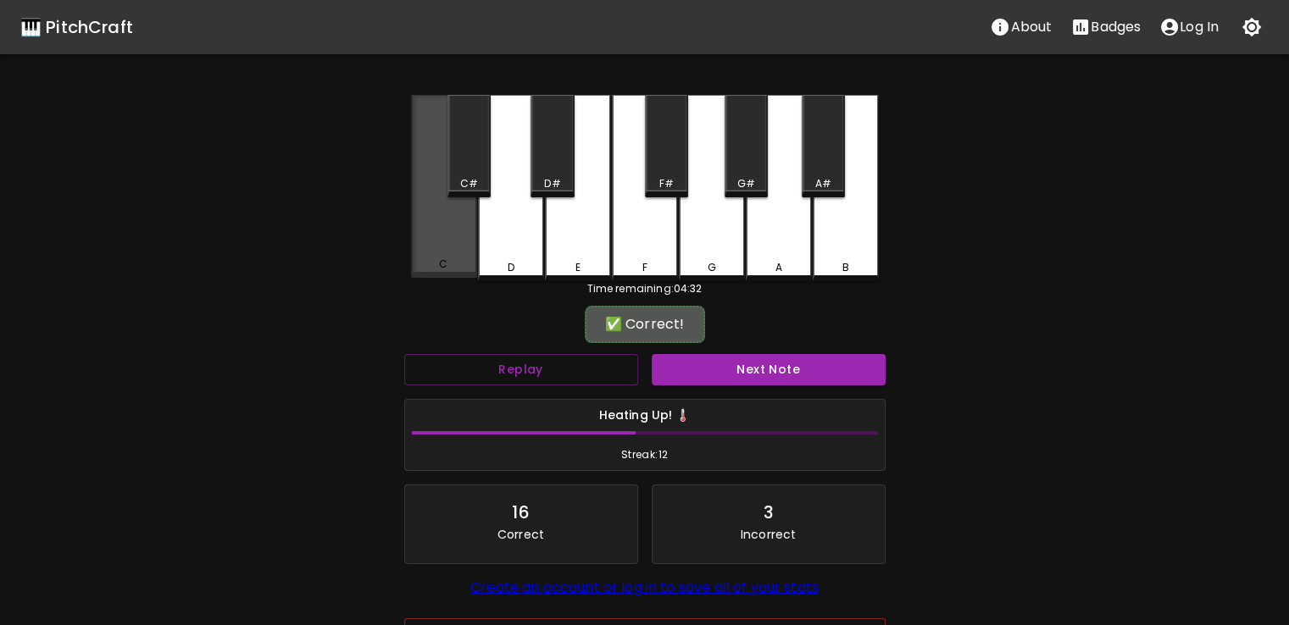
click at [458, 242] on div "C" at bounding box center [444, 186] width 66 height 183
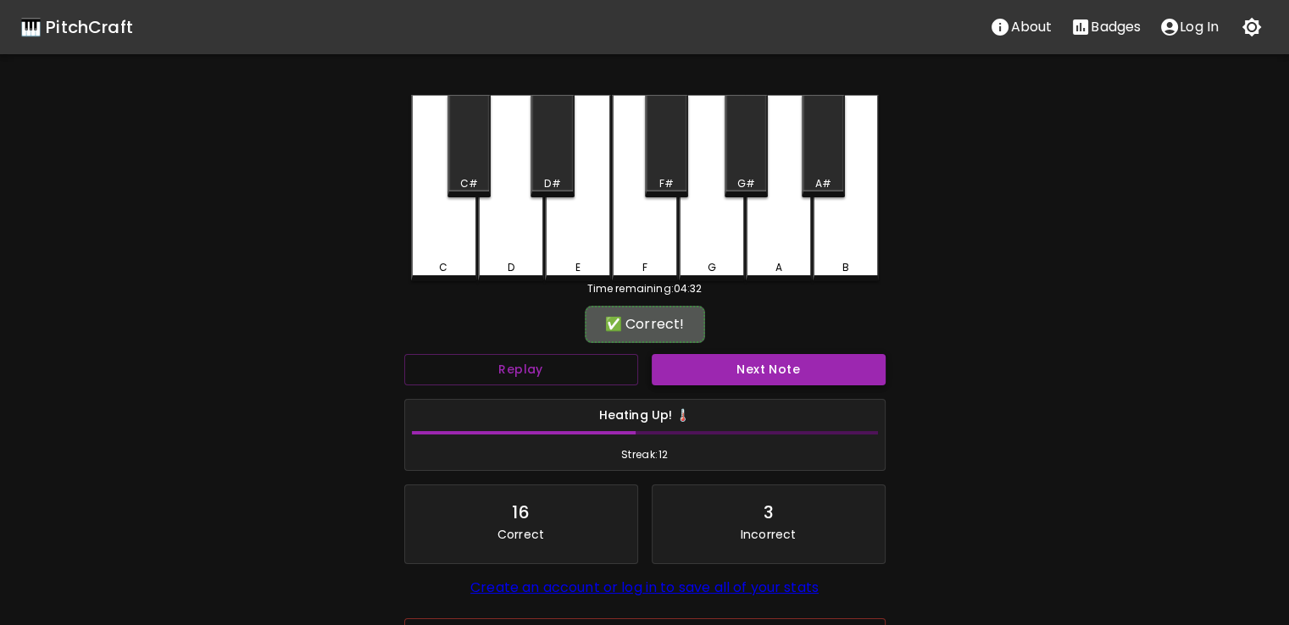
click at [685, 359] on button "Next Note" at bounding box center [769, 369] width 234 height 31
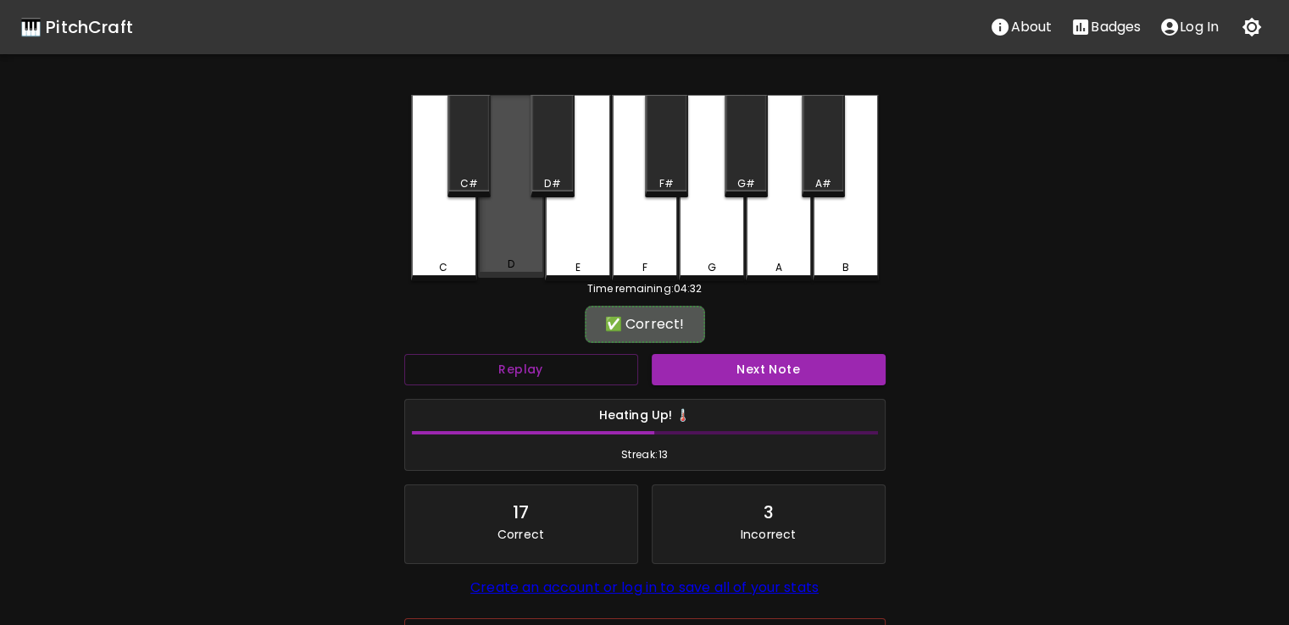
click at [494, 236] on div "D" at bounding box center [511, 186] width 66 height 183
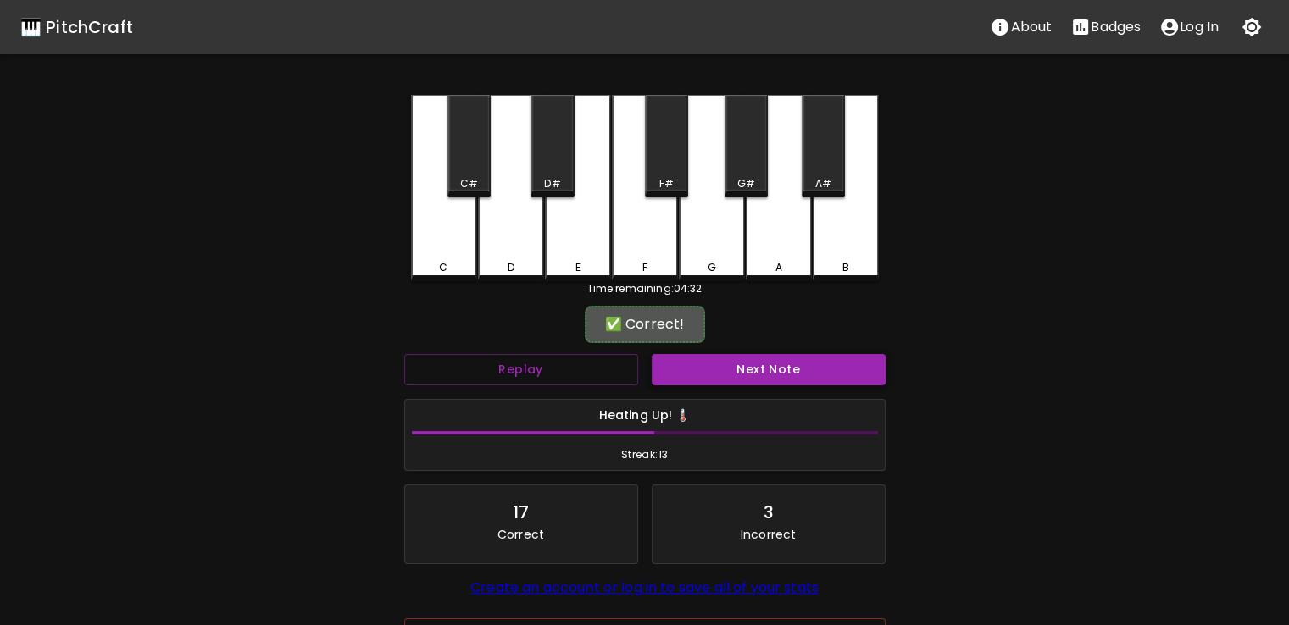
click at [681, 367] on button "Next Note" at bounding box center [769, 369] width 234 height 31
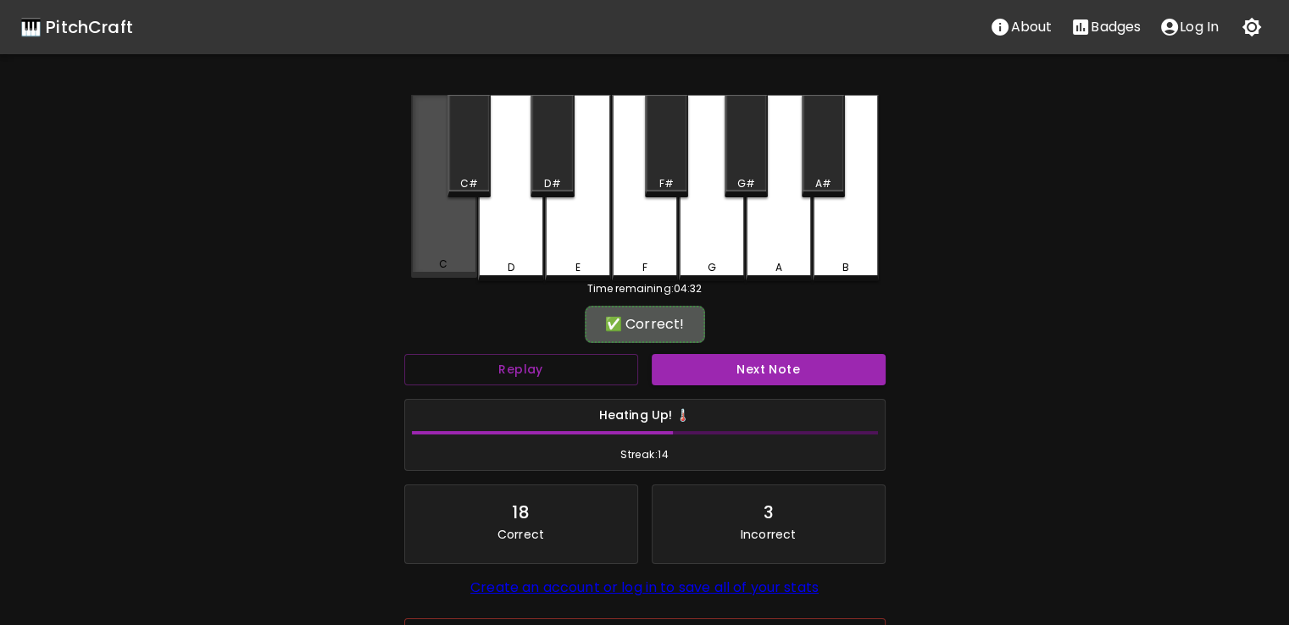
click at [440, 235] on div "C" at bounding box center [444, 186] width 66 height 183
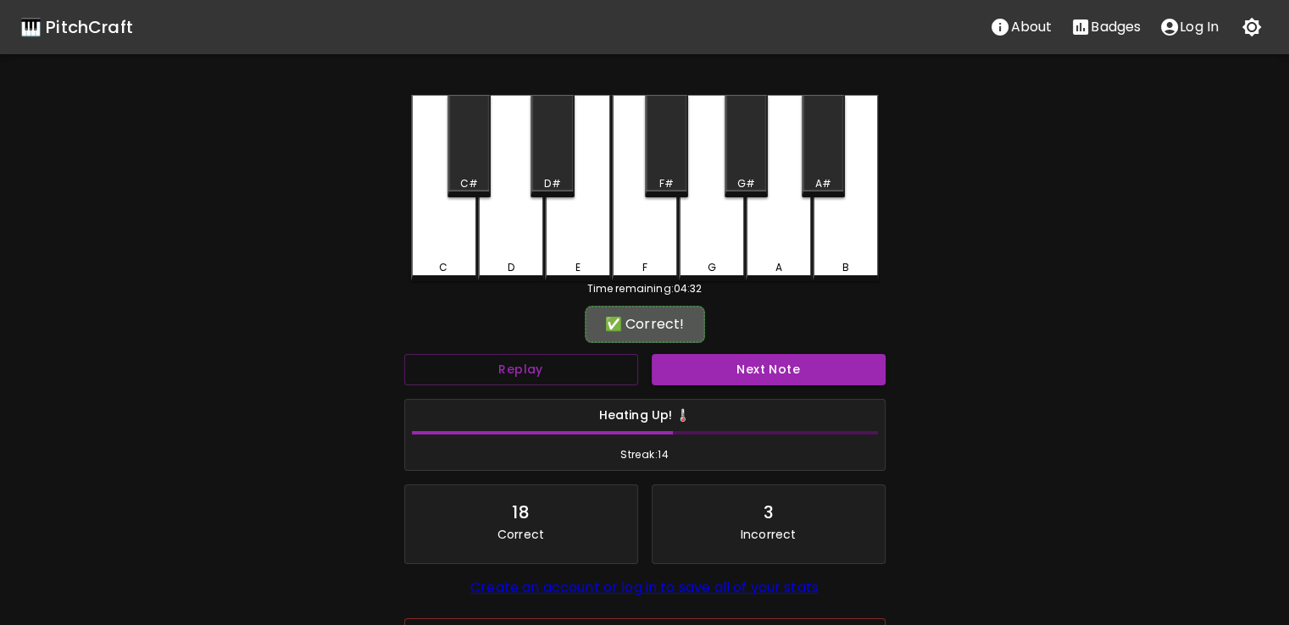
click at [692, 342] on div "✅ Correct!" at bounding box center [645, 324] width 120 height 37
click at [692, 346] on div "✅ Correct! Replay Next Note Heating Up! 🌡️ Streak: 14 18 Correct 3 Incorrect Cr…" at bounding box center [644, 495] width 481 height 370
click at [682, 370] on button "Next Note" at bounding box center [769, 369] width 234 height 31
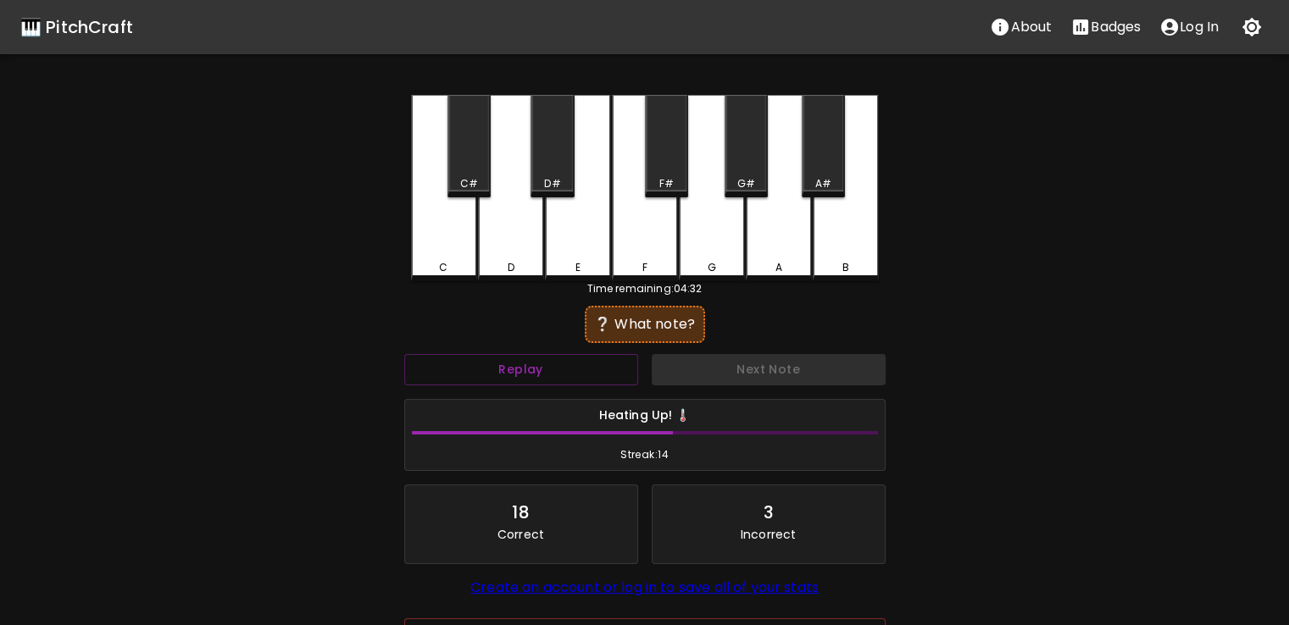
click at [641, 232] on div "F" at bounding box center [645, 188] width 66 height 186
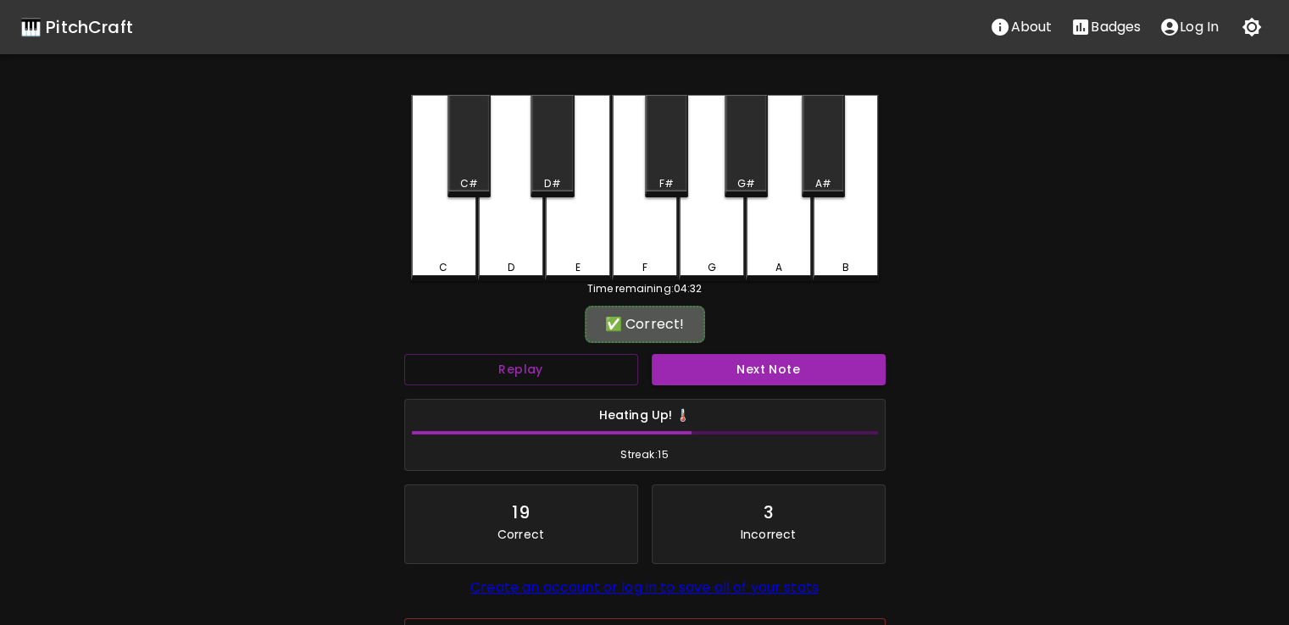
click at [681, 387] on div "Next Note" at bounding box center [768, 369] width 247 height 45
click at [676, 380] on button "Next Note" at bounding box center [769, 369] width 234 height 31
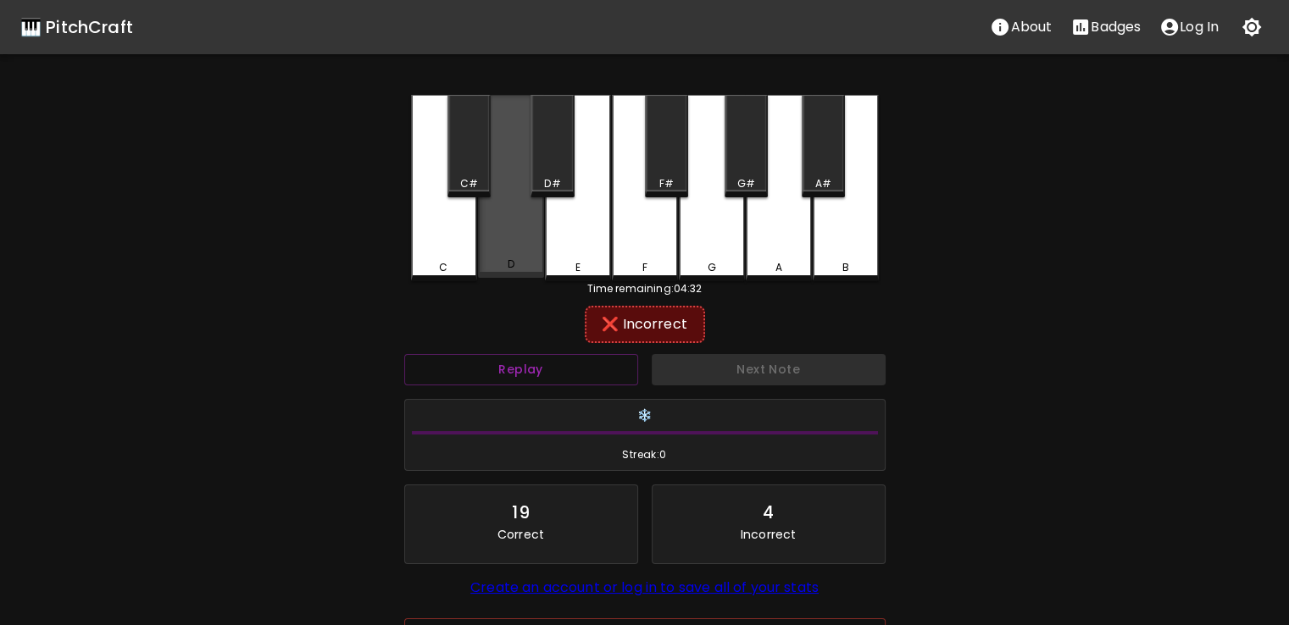
click at [513, 230] on div "D" at bounding box center [511, 186] width 66 height 183
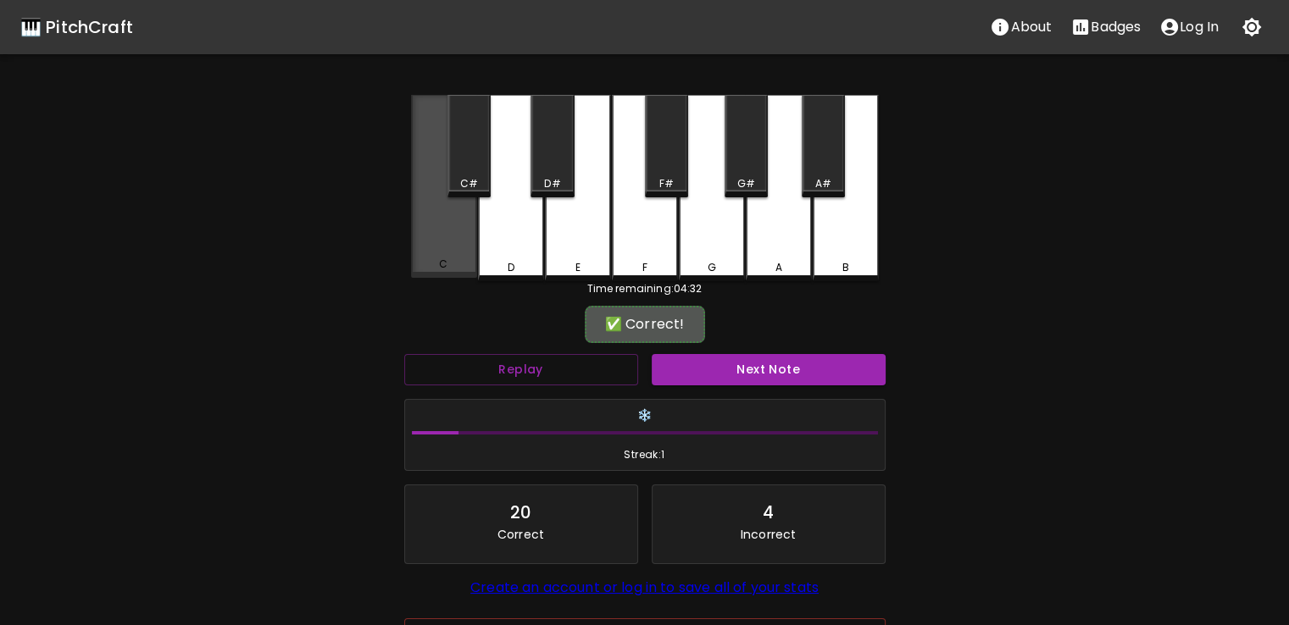
click at [454, 247] on div "C" at bounding box center [444, 186] width 66 height 183
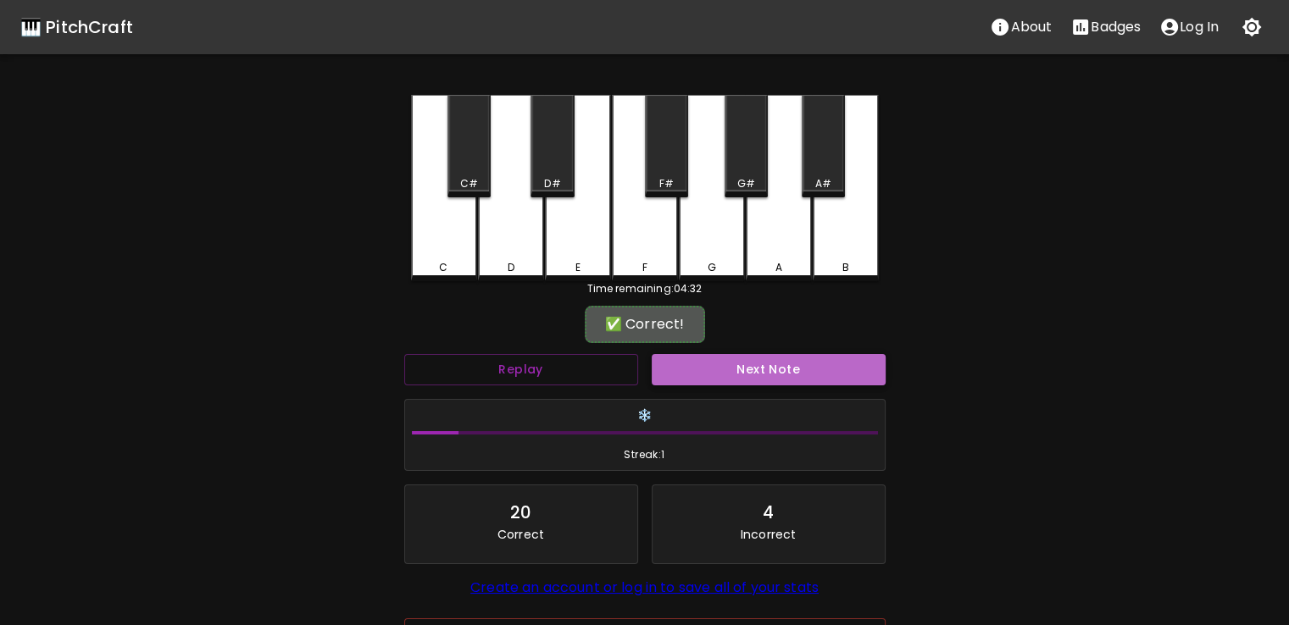
click at [695, 356] on button "Next Note" at bounding box center [769, 369] width 234 height 31
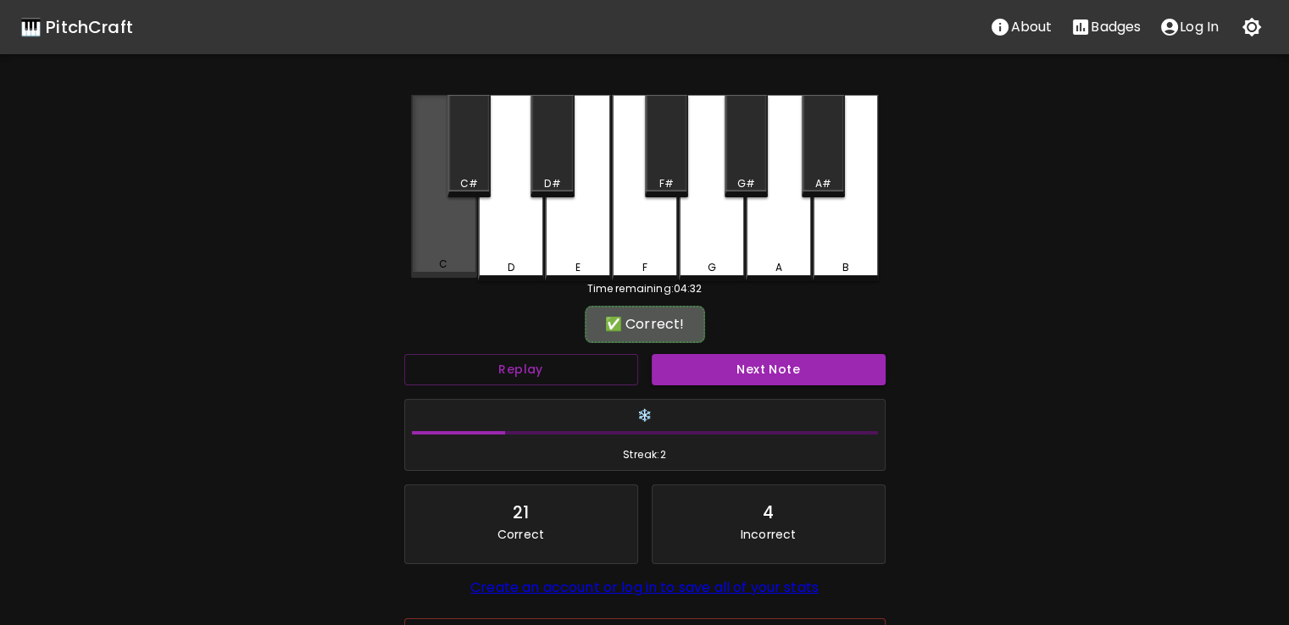
click at [420, 252] on div "C" at bounding box center [444, 186] width 66 height 183
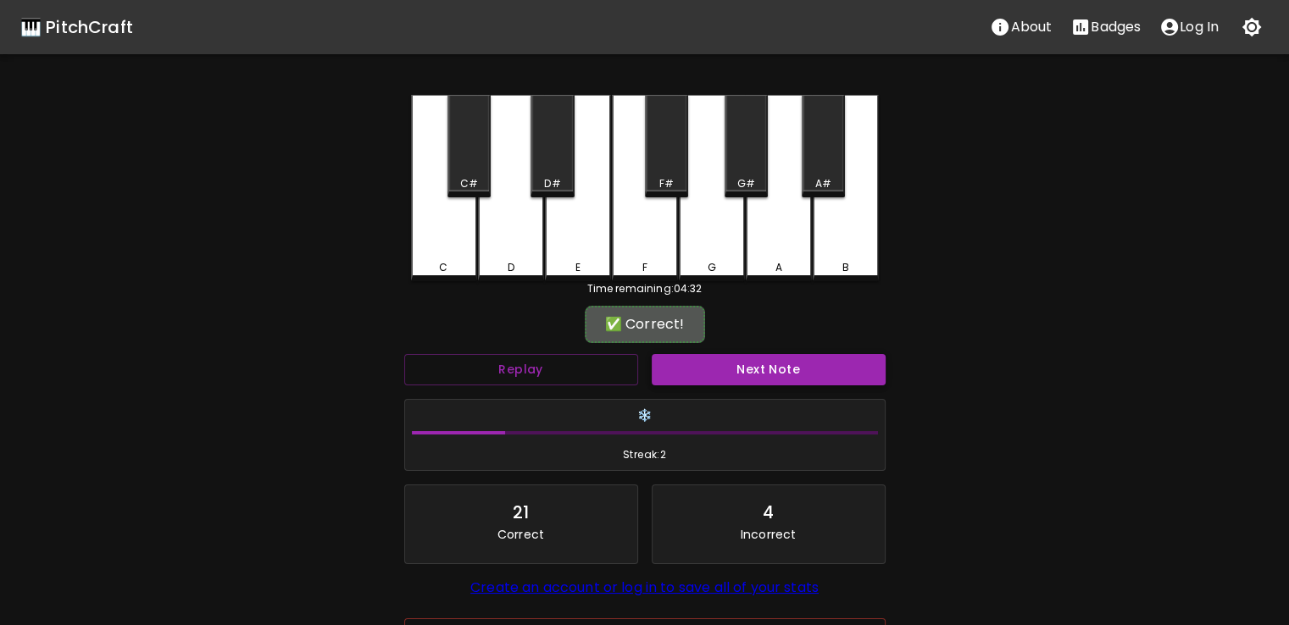
click at [677, 369] on button "Next Note" at bounding box center [769, 369] width 234 height 31
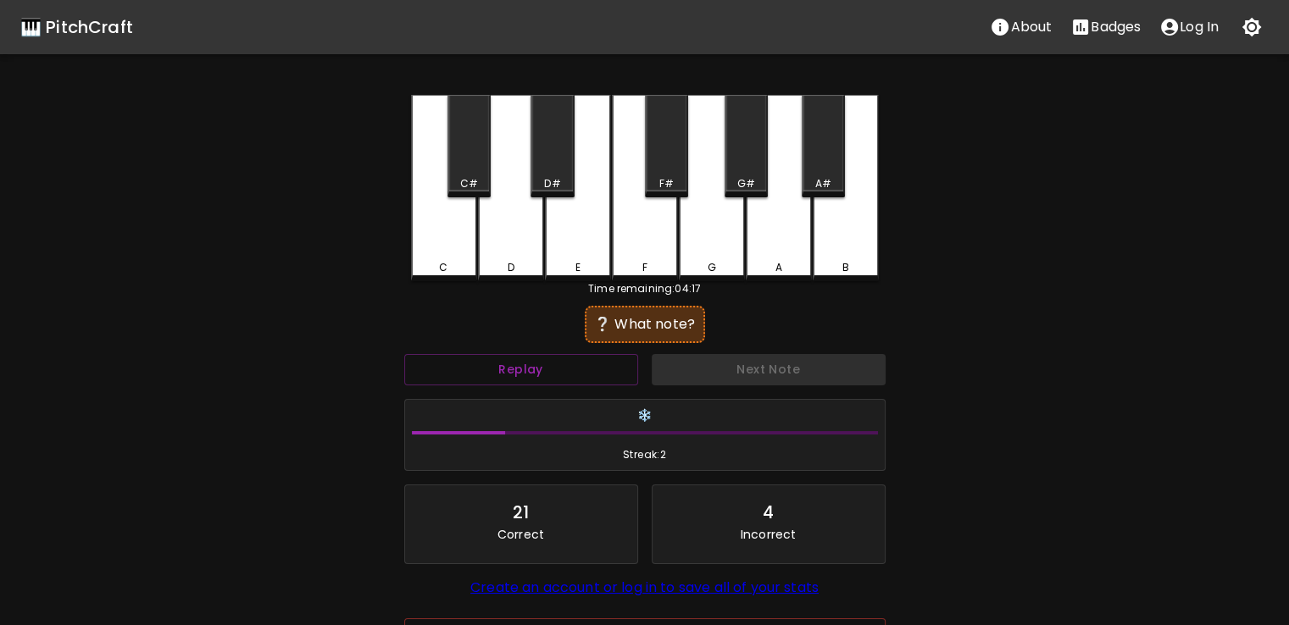
click at [637, 235] on div "F" at bounding box center [645, 188] width 66 height 186
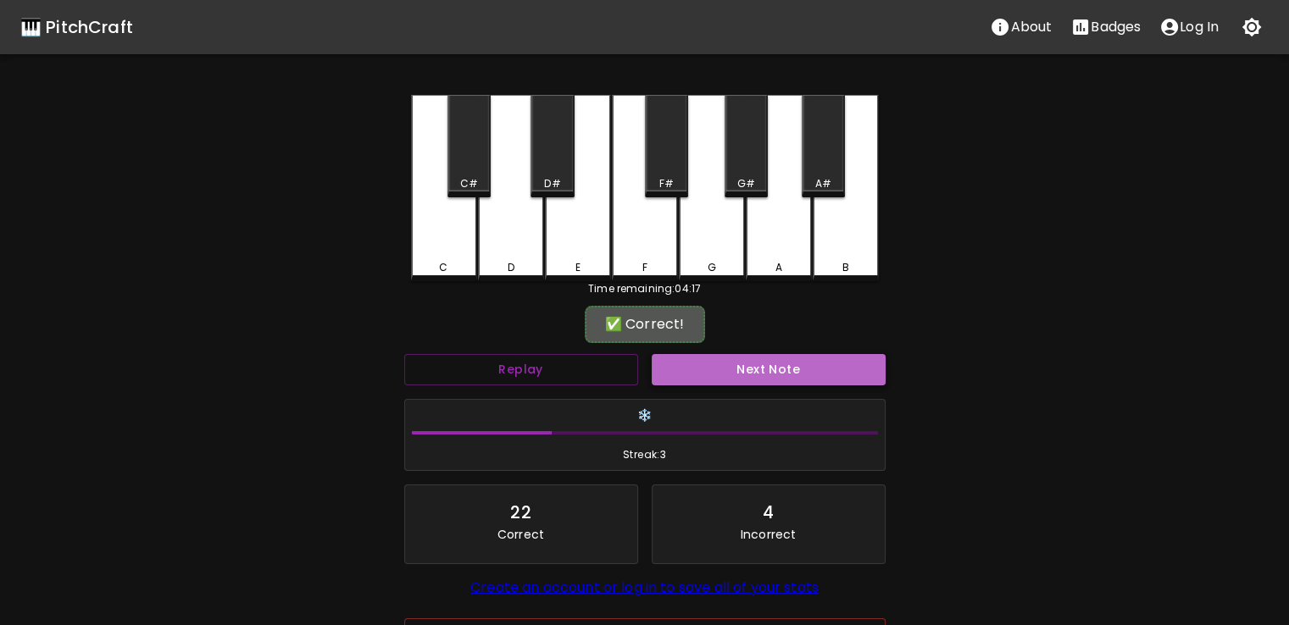
click at [682, 370] on button "Next Note" at bounding box center [769, 369] width 234 height 31
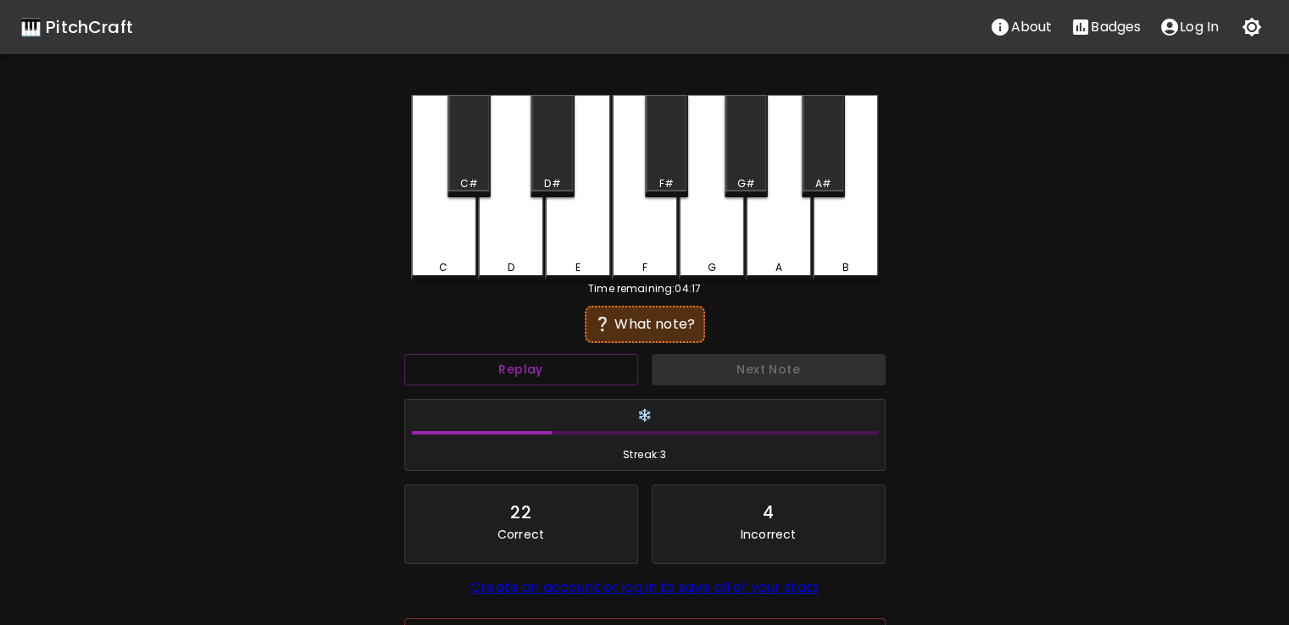
click at [443, 225] on div "C" at bounding box center [444, 188] width 66 height 186
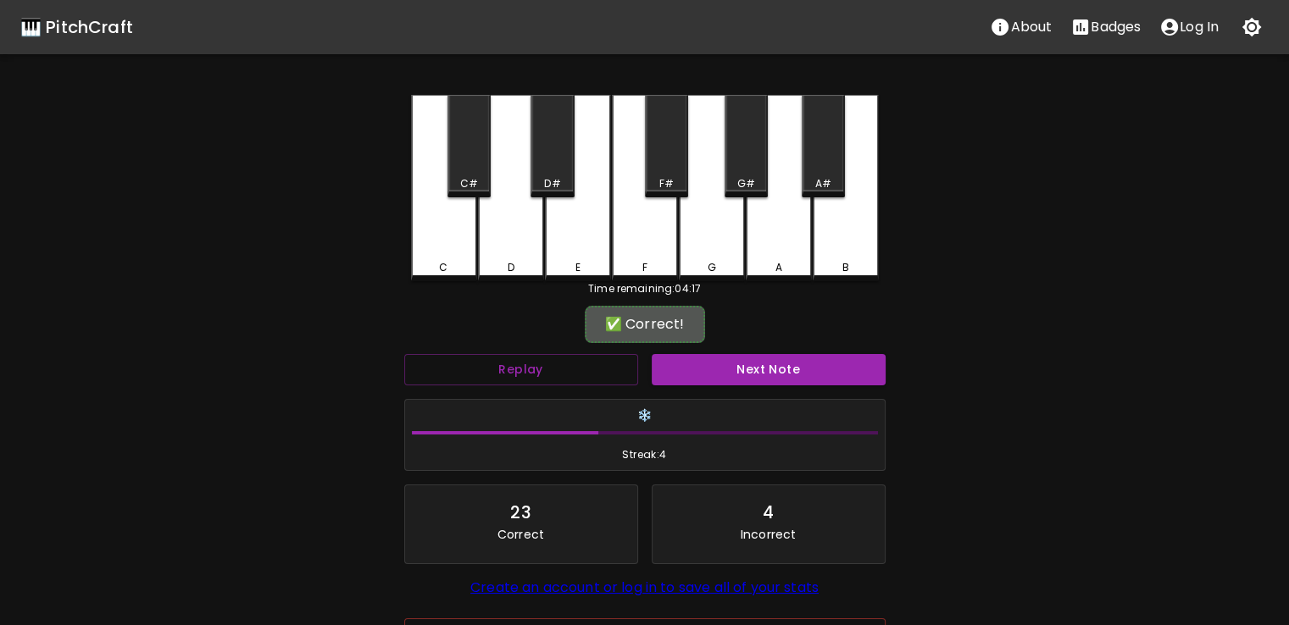
click at [698, 350] on div "Next Note" at bounding box center [768, 369] width 247 height 45
click at [671, 374] on button "Next Note" at bounding box center [769, 369] width 234 height 31
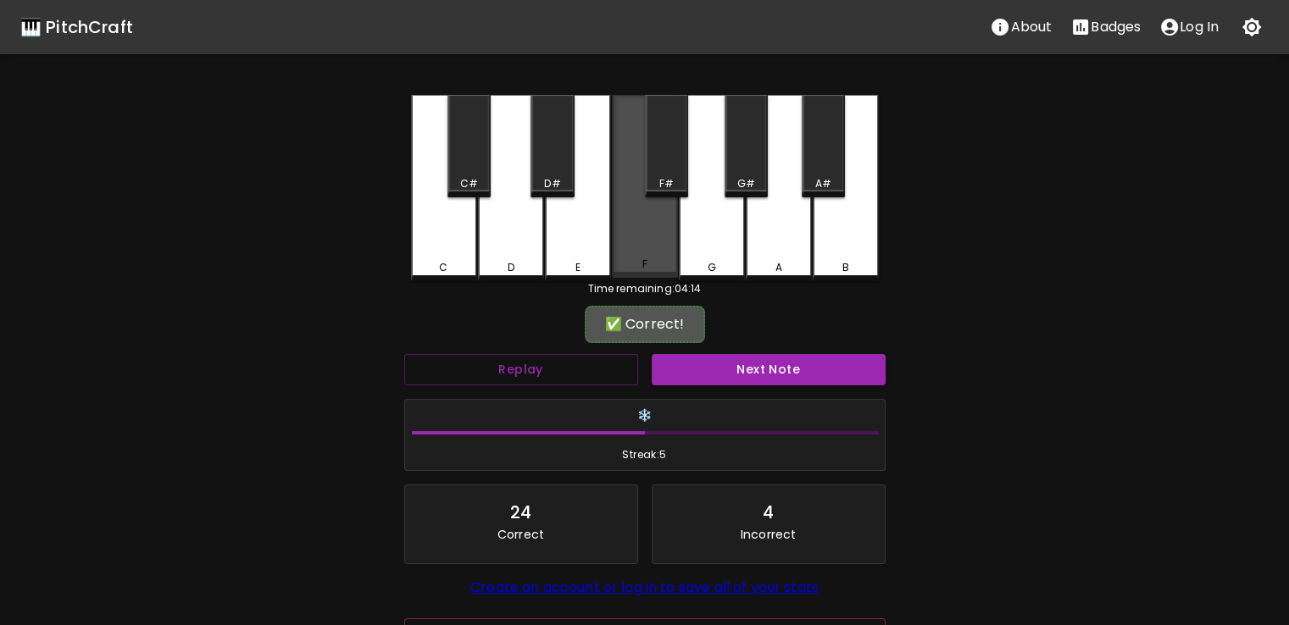
click at [625, 246] on div "F" at bounding box center [645, 186] width 66 height 183
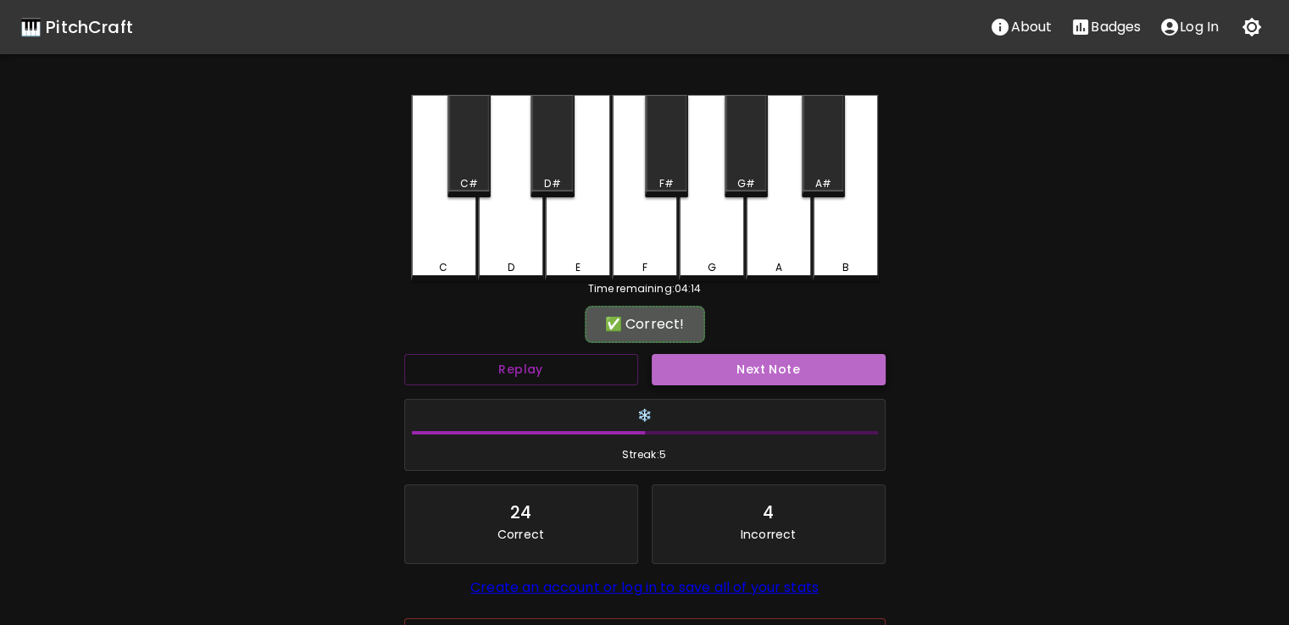
click at [689, 372] on button "Next Note" at bounding box center [769, 369] width 234 height 31
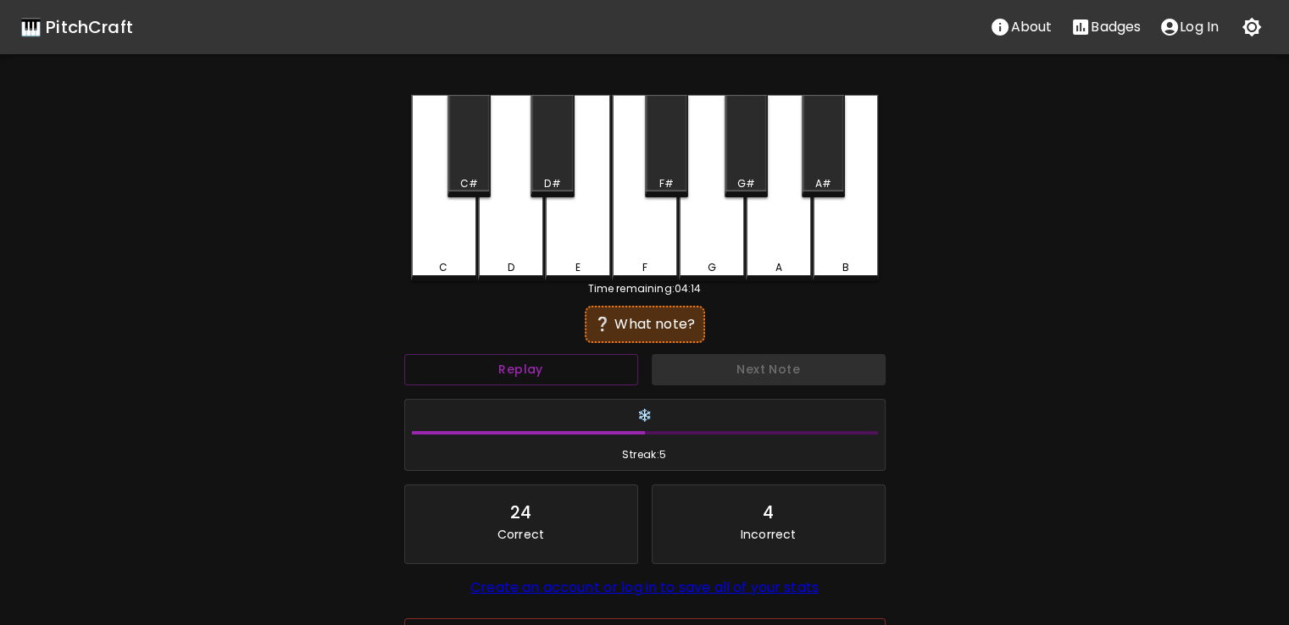
click at [503, 245] on div "D" at bounding box center [511, 188] width 66 height 186
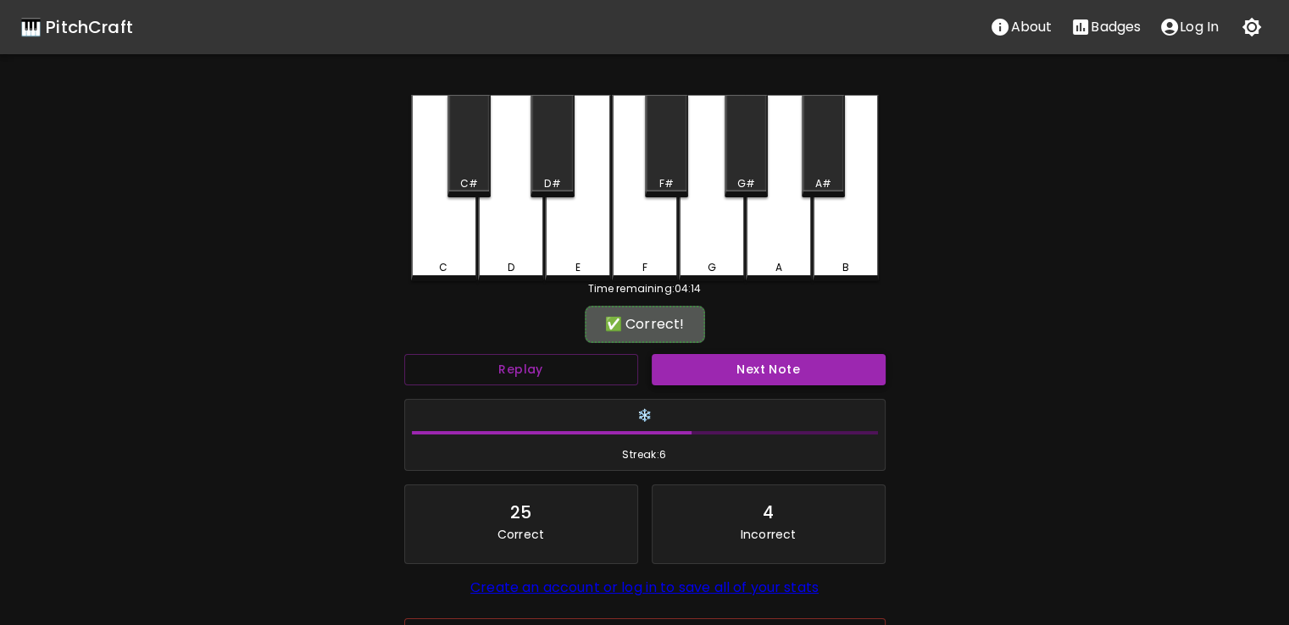
click at [714, 374] on button "Next Note" at bounding box center [769, 369] width 234 height 31
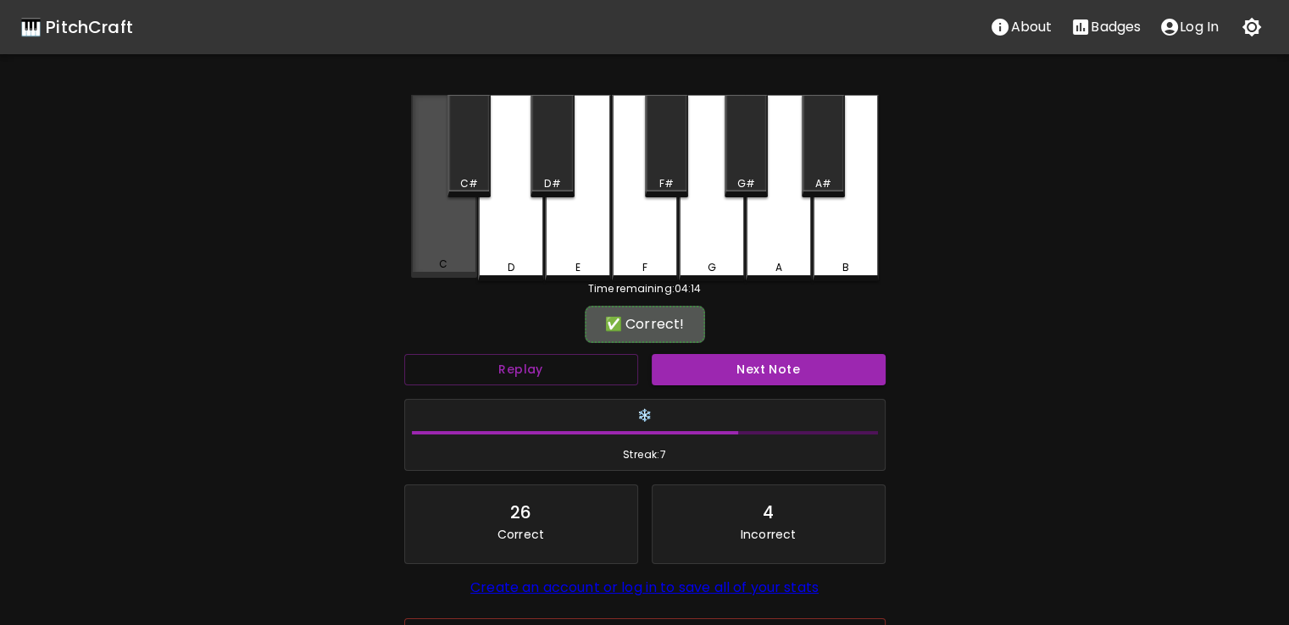
click at [447, 253] on div "C" at bounding box center [444, 186] width 66 height 183
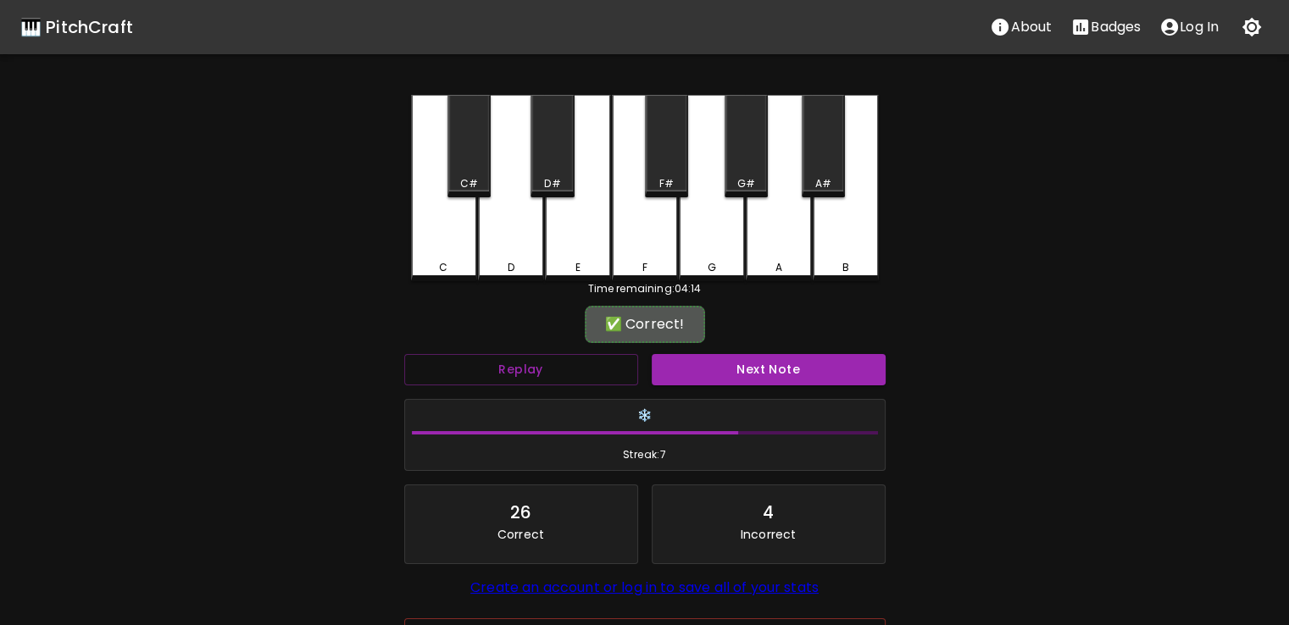
click at [673, 341] on div "✅ Correct!" at bounding box center [645, 324] width 120 height 37
click at [673, 346] on div "✅ Correct! Replay Next Note ❄️ Streak: 7 26 Correct 4 Incorrect Create an accou…" at bounding box center [644, 495] width 481 height 370
click at [666, 377] on button "Next Note" at bounding box center [769, 369] width 234 height 31
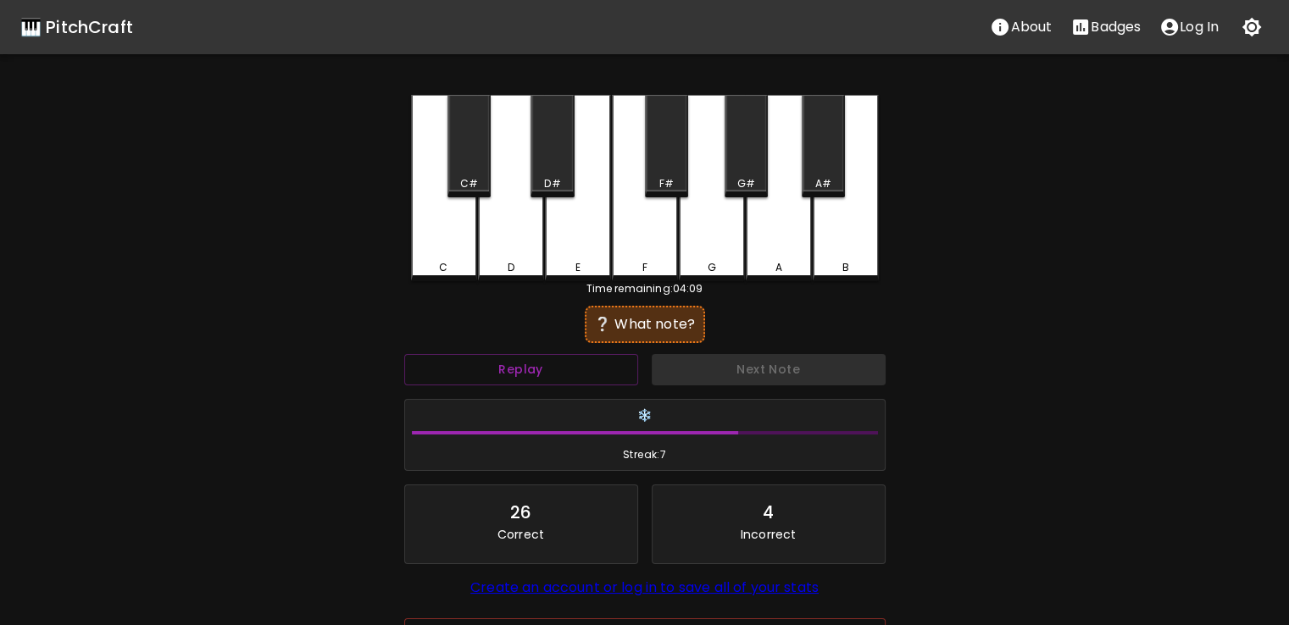
click at [605, 221] on div "E" at bounding box center [578, 188] width 66 height 186
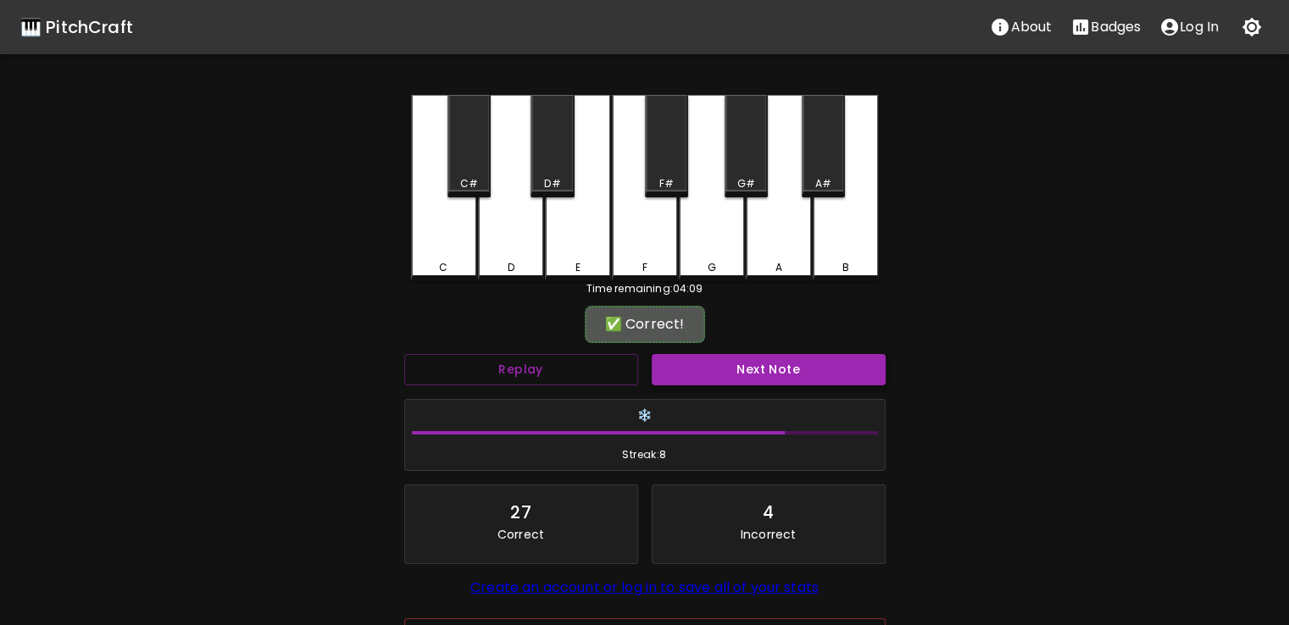
click at [666, 357] on button "Next Note" at bounding box center [769, 369] width 234 height 31
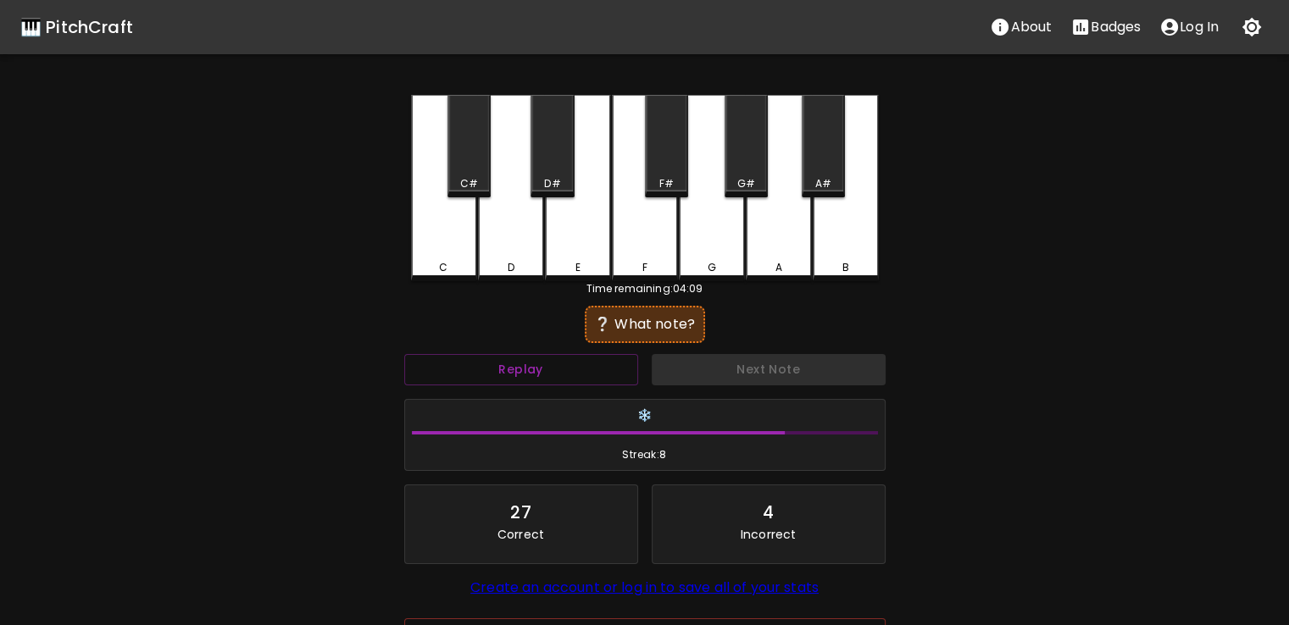
click at [443, 236] on div "C" at bounding box center [444, 188] width 66 height 186
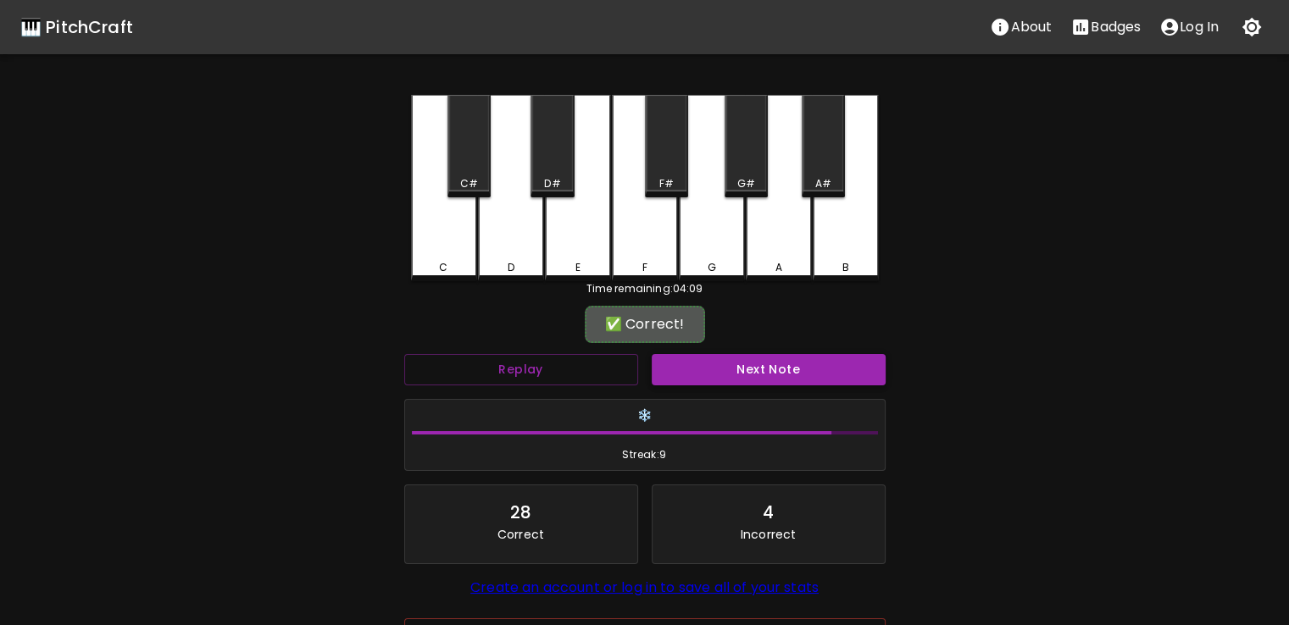
click at [709, 360] on button "Next Note" at bounding box center [769, 369] width 234 height 31
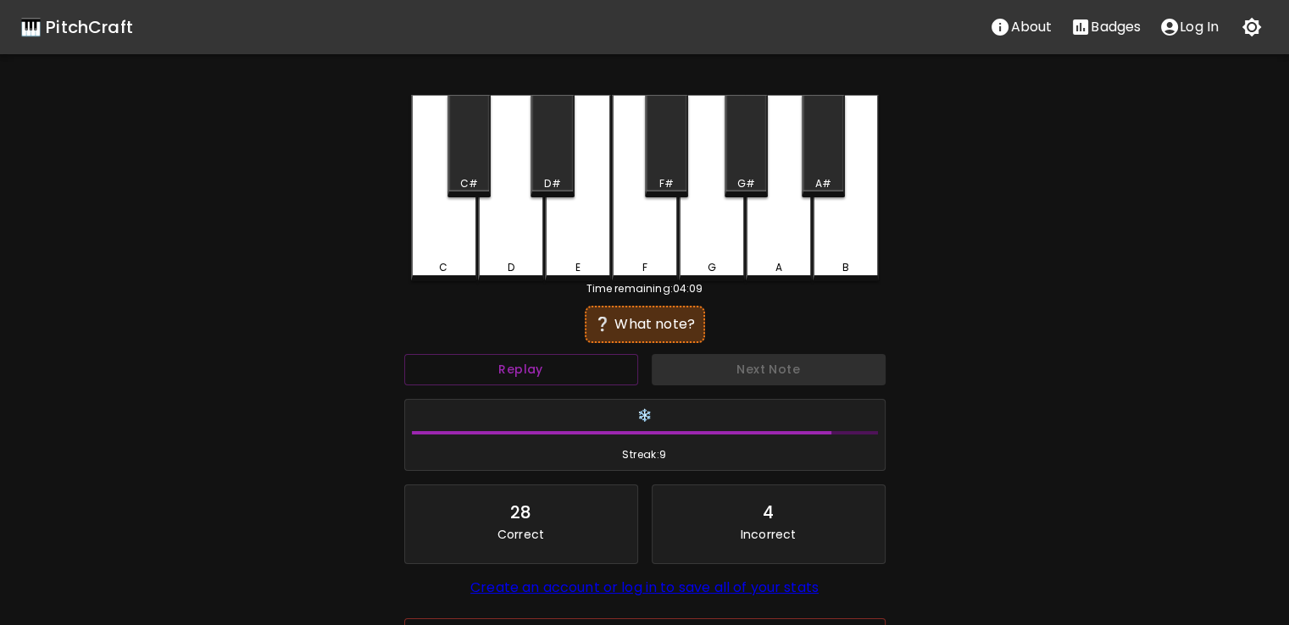
click at [647, 279] on div "F" at bounding box center [645, 188] width 66 height 186
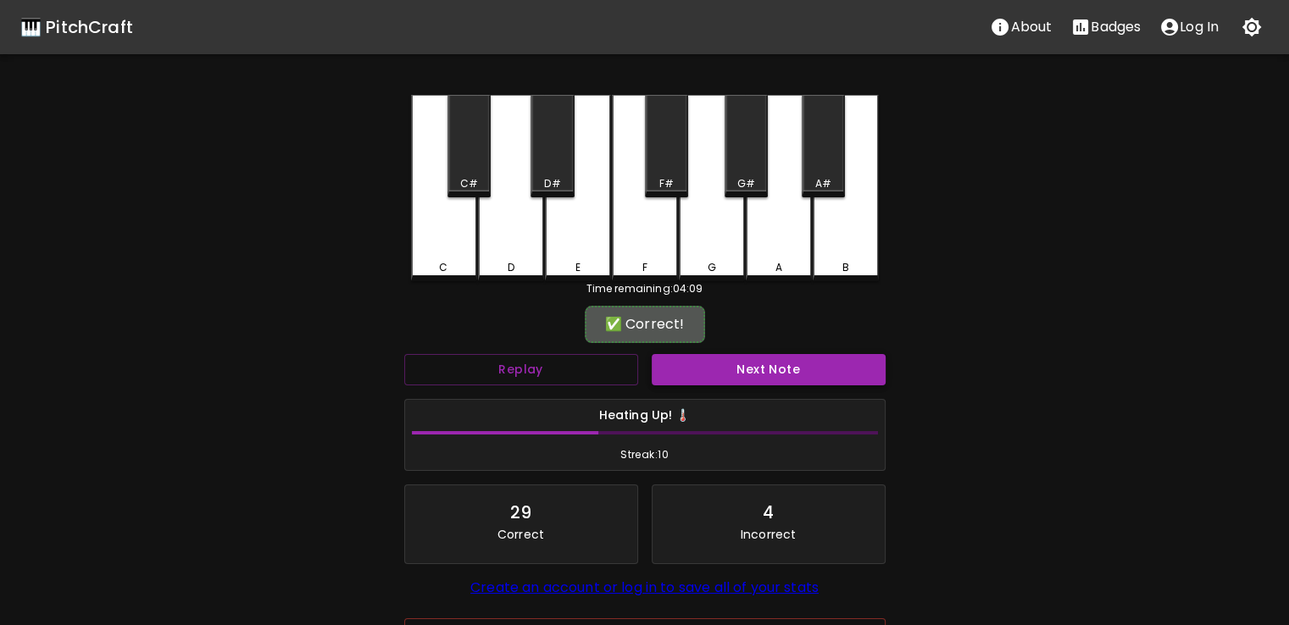
click at [700, 378] on button "Next Note" at bounding box center [769, 369] width 234 height 31
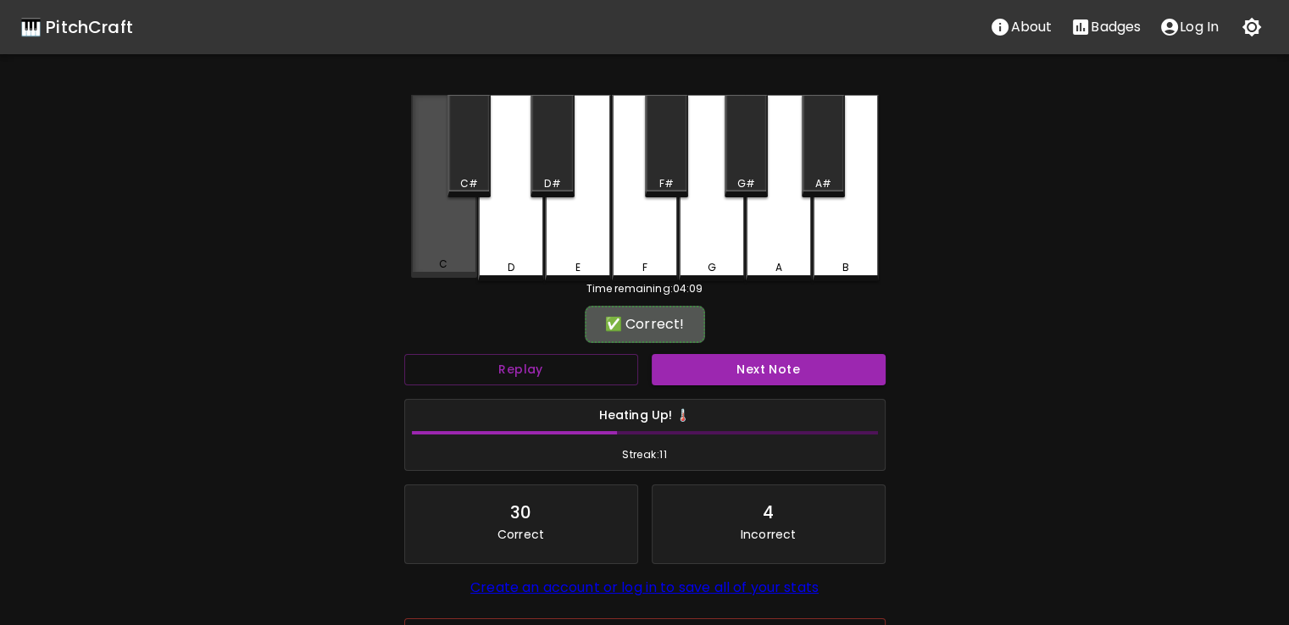
click at [431, 240] on div "C" at bounding box center [444, 186] width 66 height 183
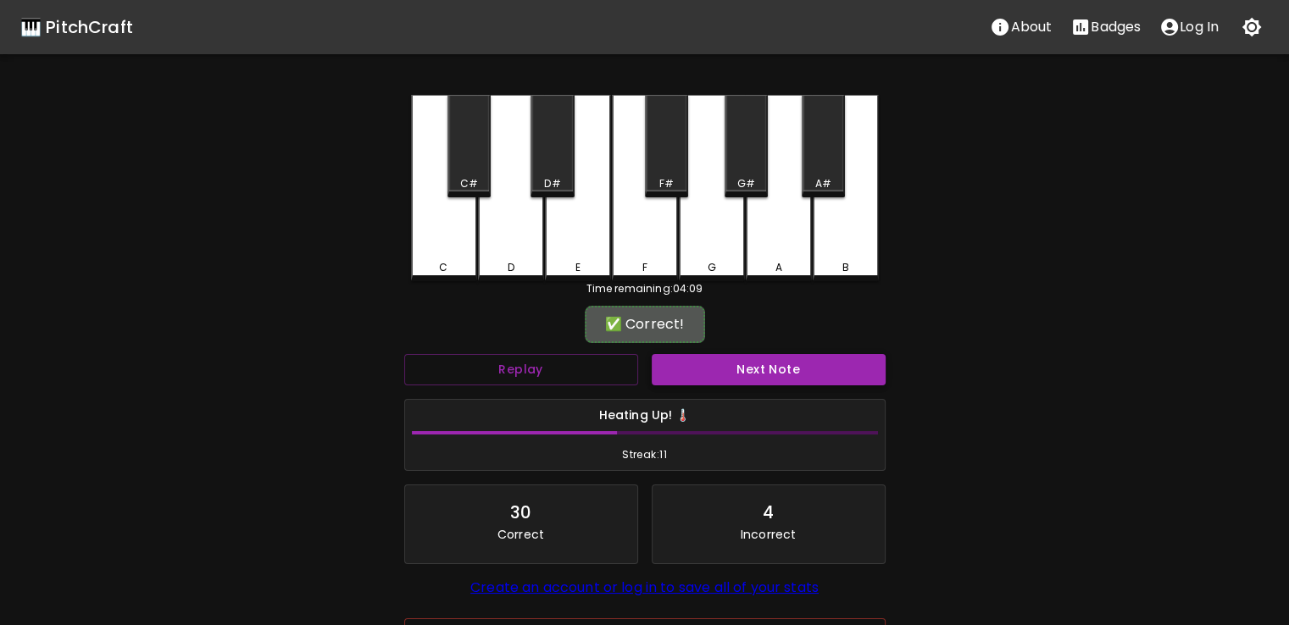
click at [682, 361] on button "Next Note" at bounding box center [769, 369] width 234 height 31
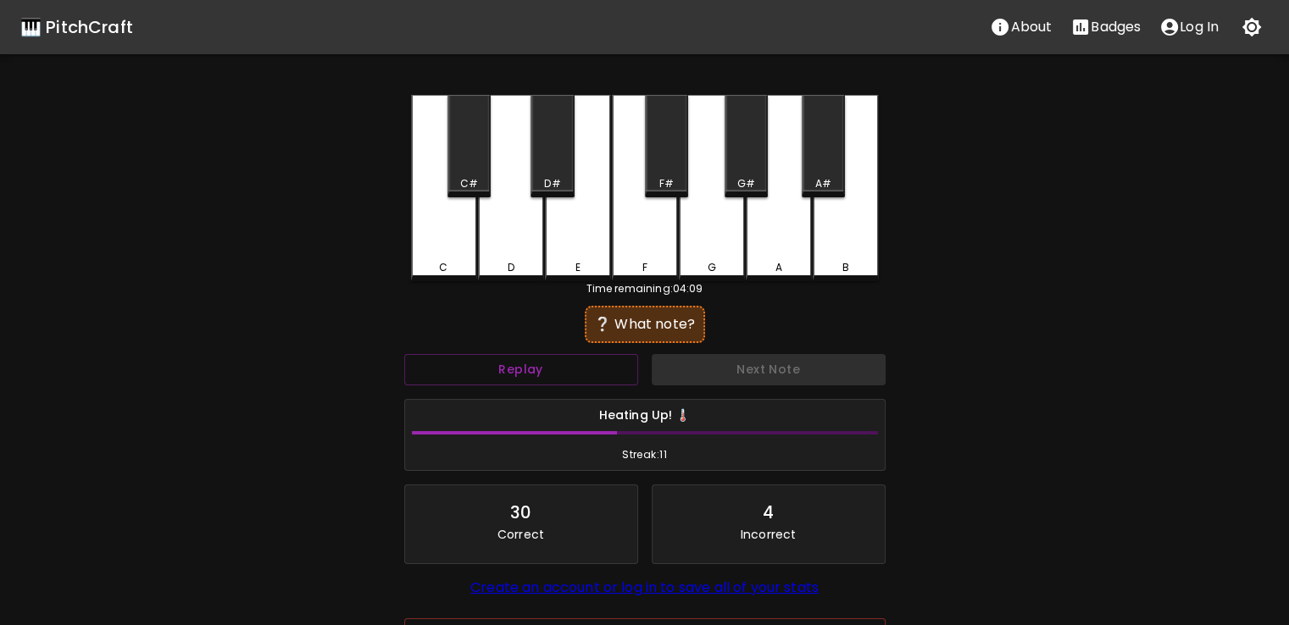
click at [434, 246] on div "C" at bounding box center [444, 188] width 66 height 186
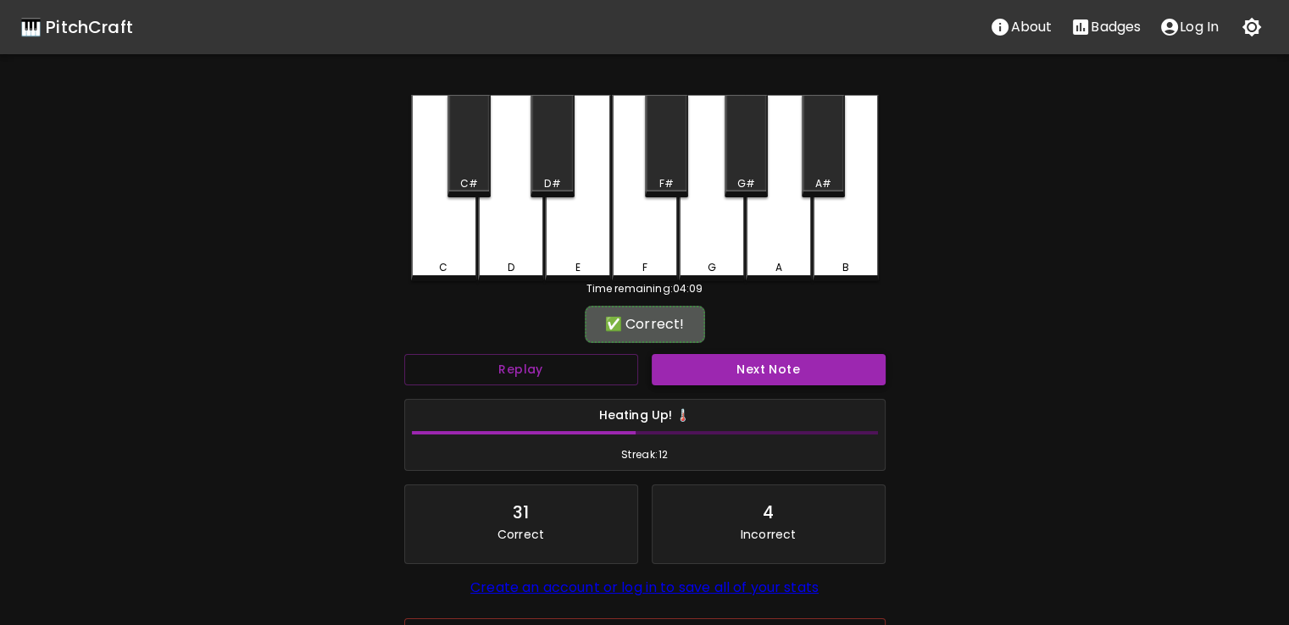
click at [742, 370] on button "Next Note" at bounding box center [769, 369] width 234 height 31
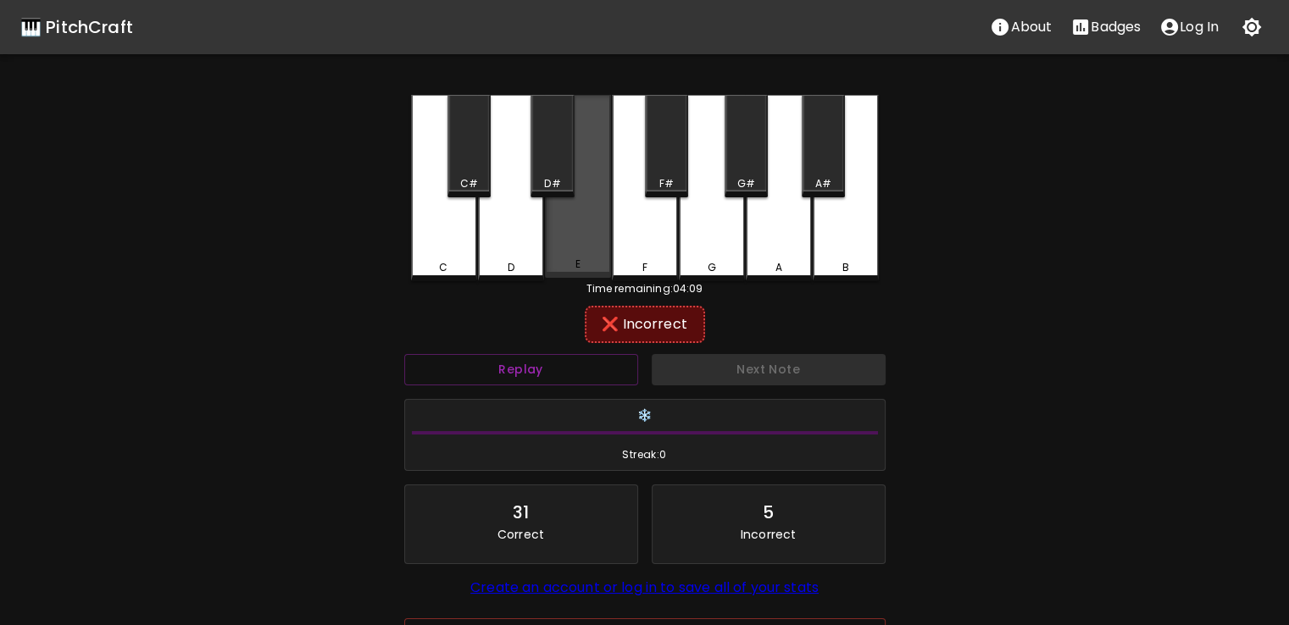
click at [570, 227] on div "E" at bounding box center [578, 186] width 66 height 183
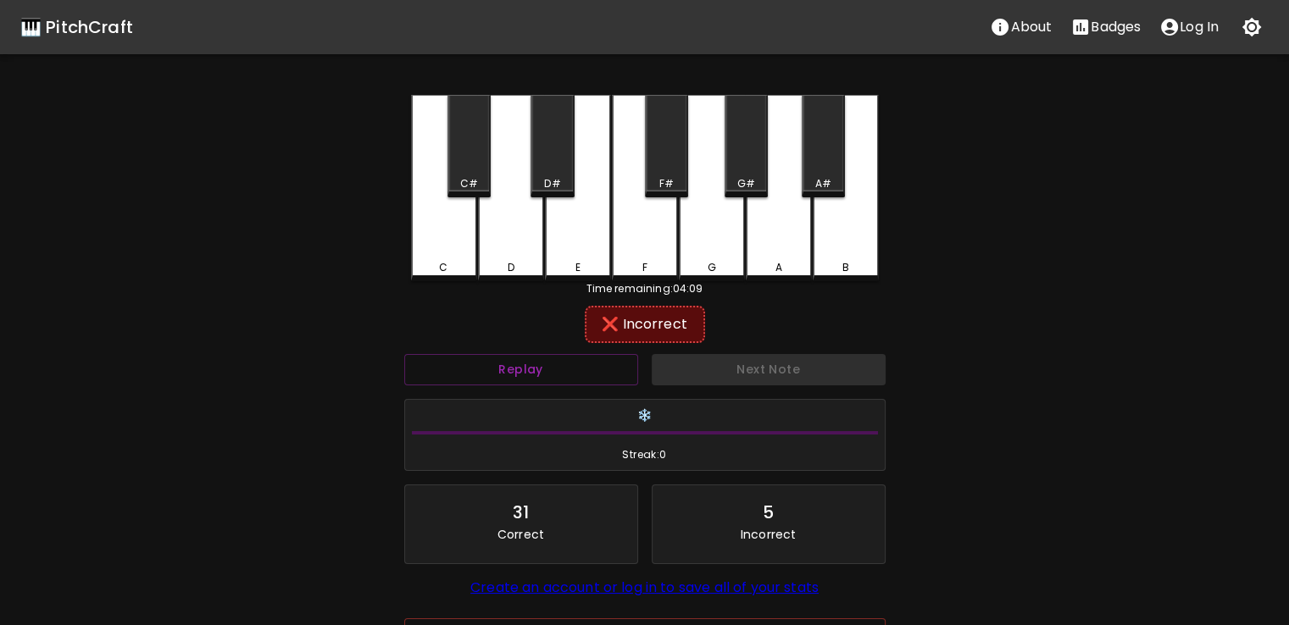
click at [644, 271] on div "F" at bounding box center [644, 267] width 5 height 15
